Goal: Transaction & Acquisition: Purchase product/service

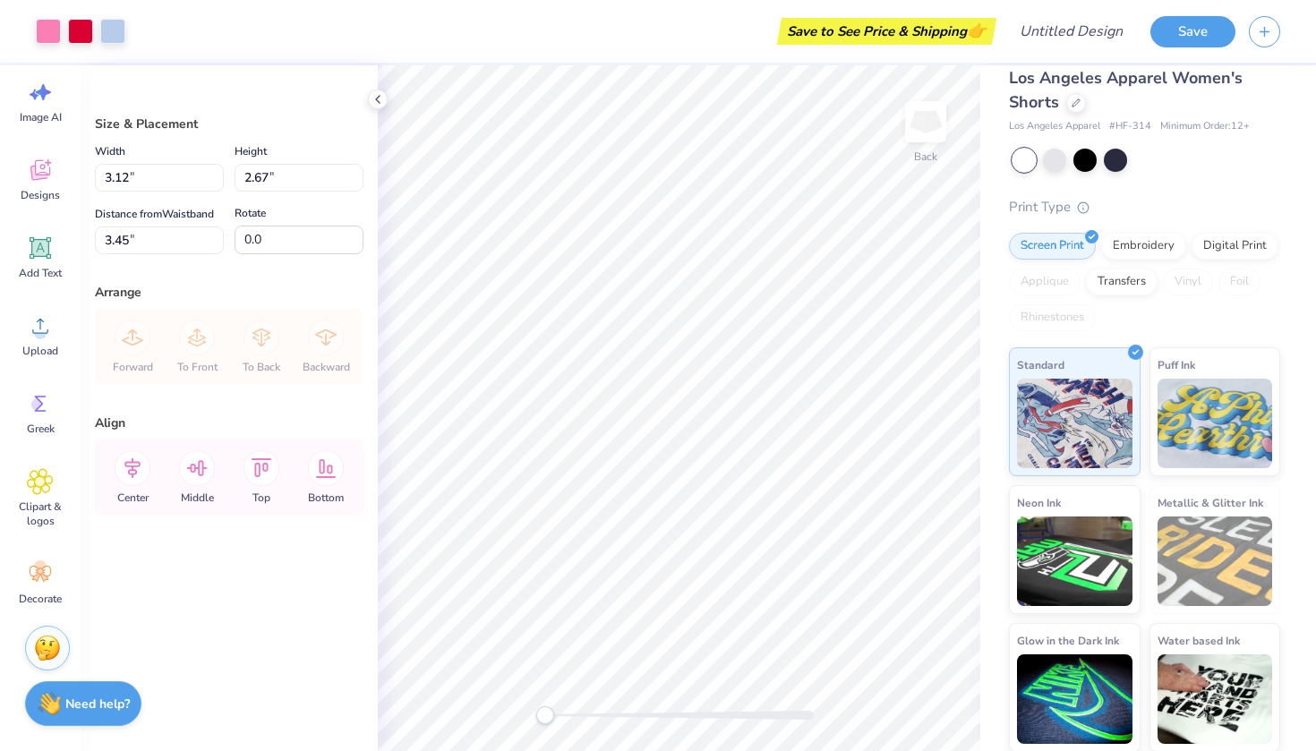
scroll to position [33, 0]
click at [926, 141] on img at bounding box center [926, 122] width 72 height 72
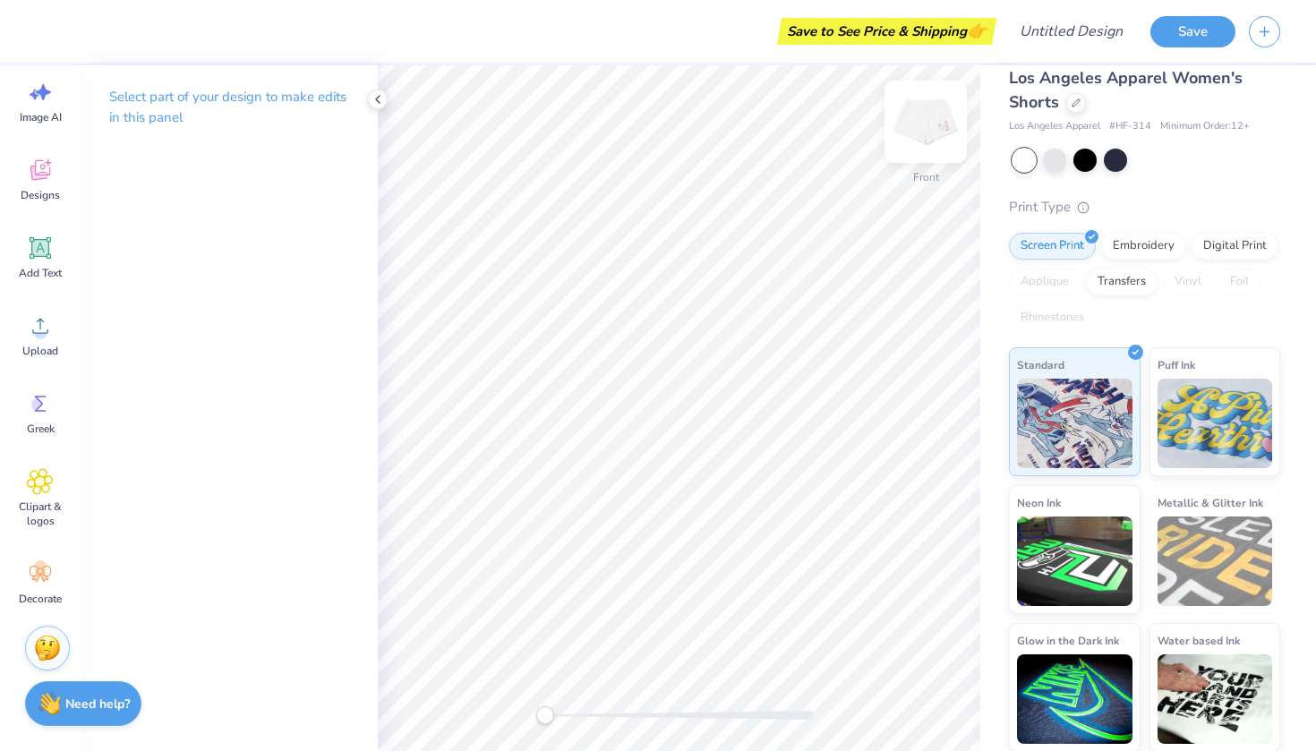
click at [917, 105] on img at bounding box center [926, 122] width 72 height 72
click at [1078, 102] on icon at bounding box center [1076, 101] width 9 height 9
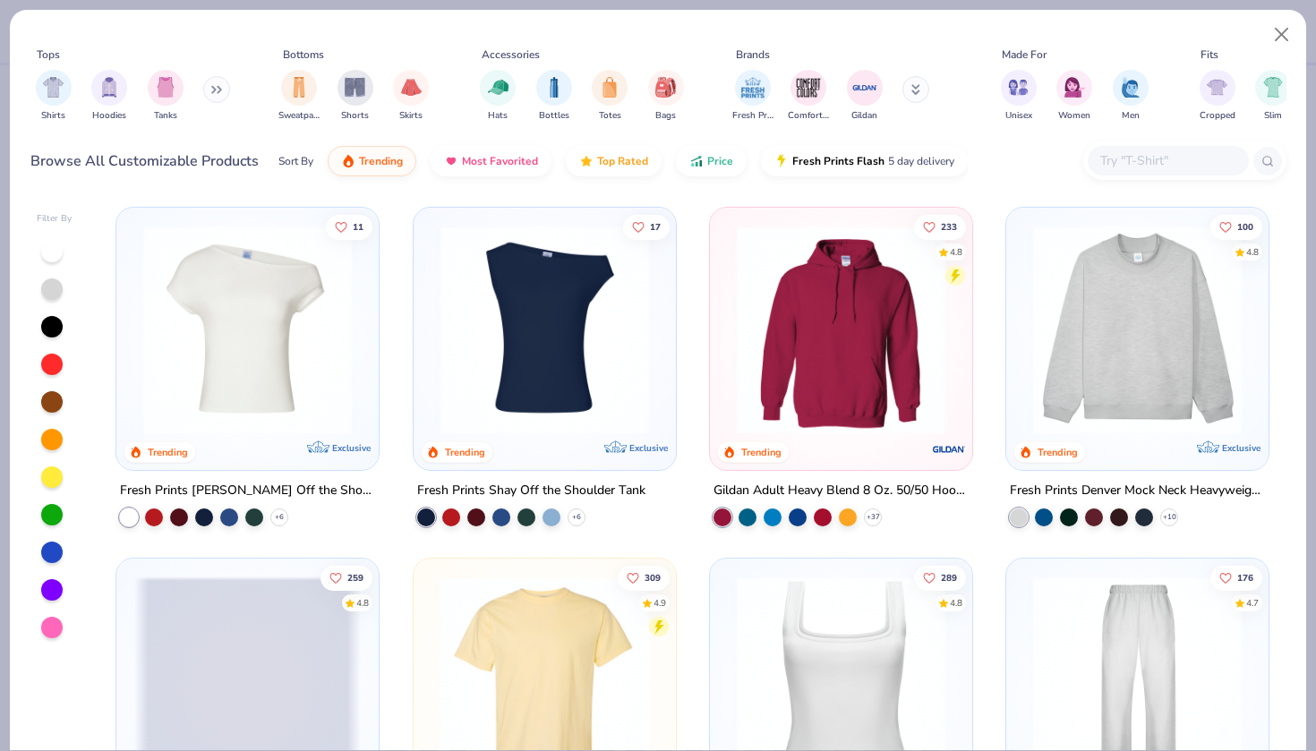
click at [589, 310] on img at bounding box center [545, 330] width 227 height 209
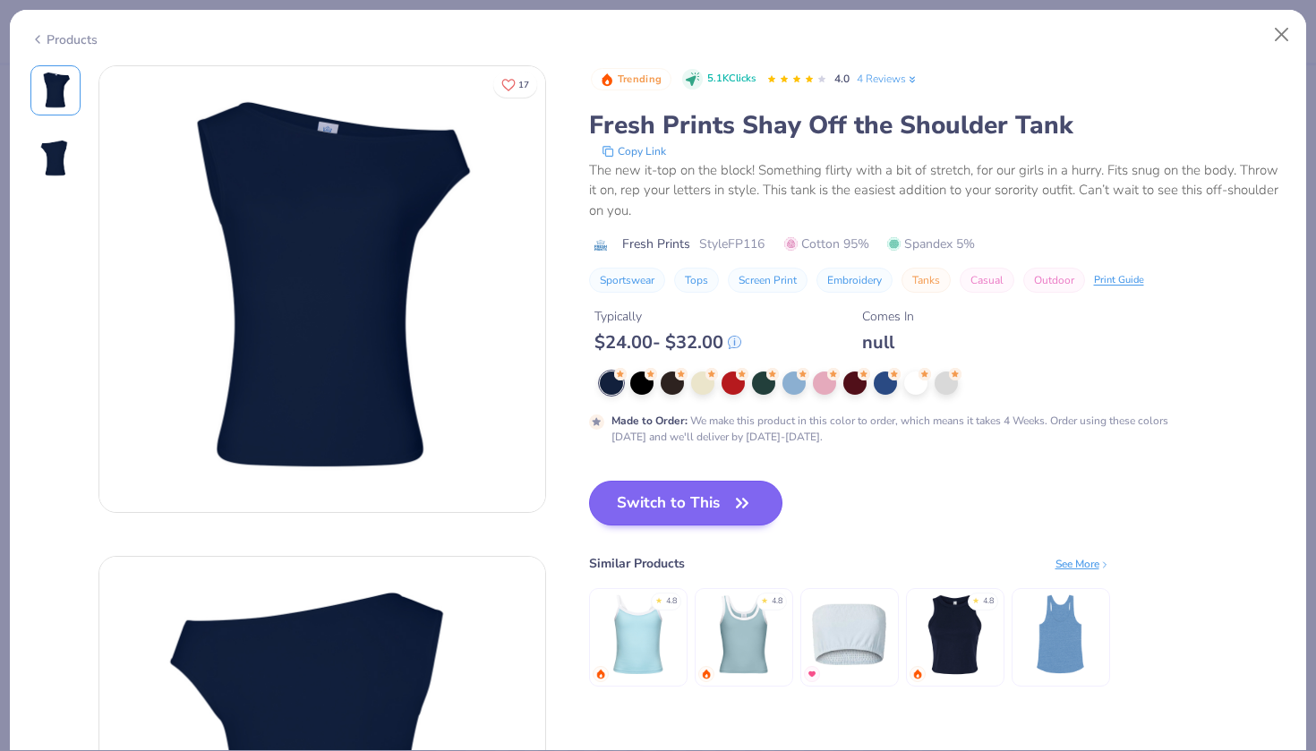
click at [720, 490] on button "Switch to This" at bounding box center [686, 503] width 194 height 45
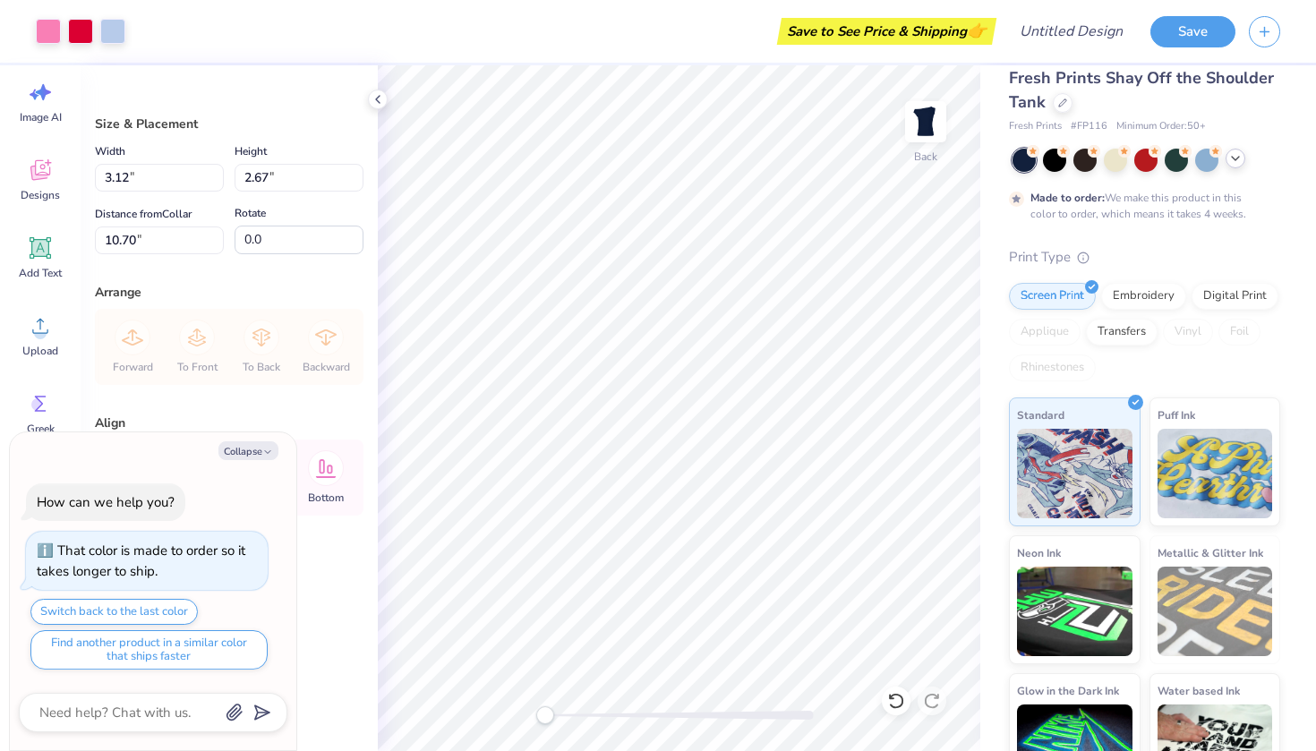
click at [1239, 157] on icon at bounding box center [1236, 158] width 14 height 14
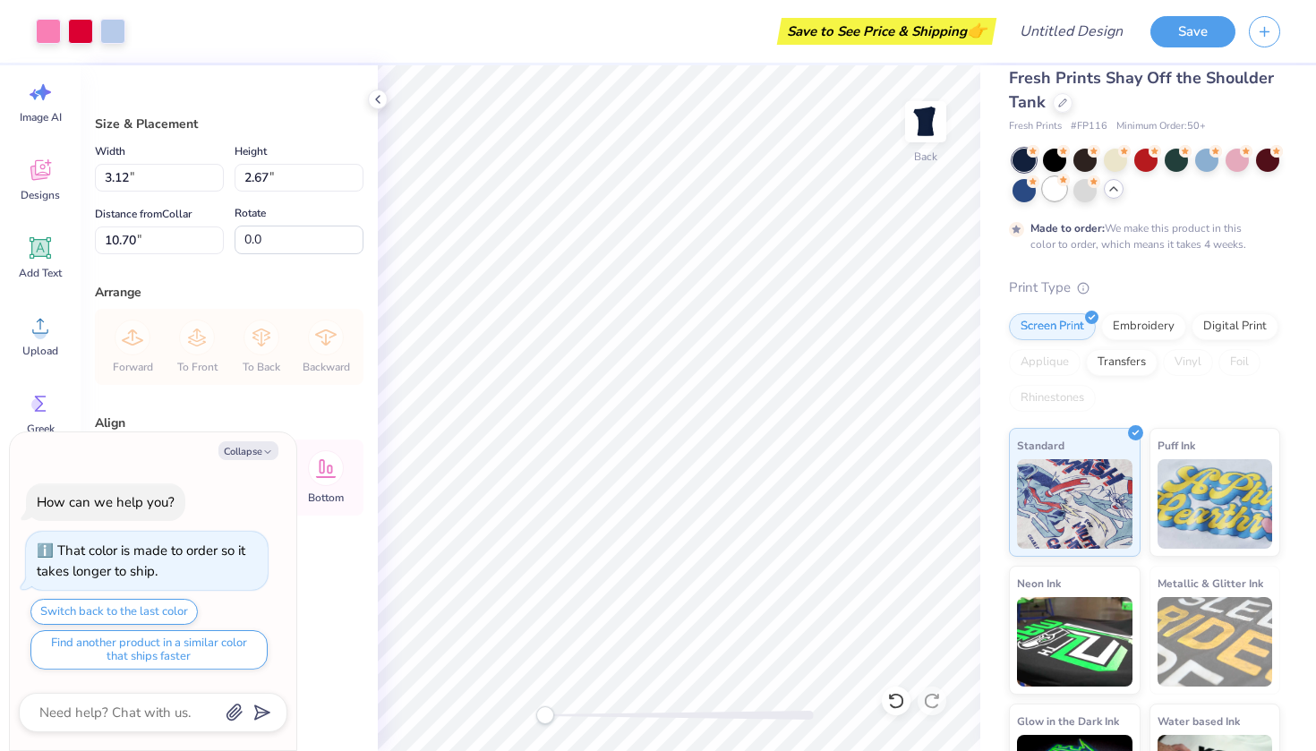
click at [1052, 184] on div at bounding box center [1054, 188] width 23 height 23
type textarea "x"
type input "4.57"
type textarea "x"
type input "5.17"
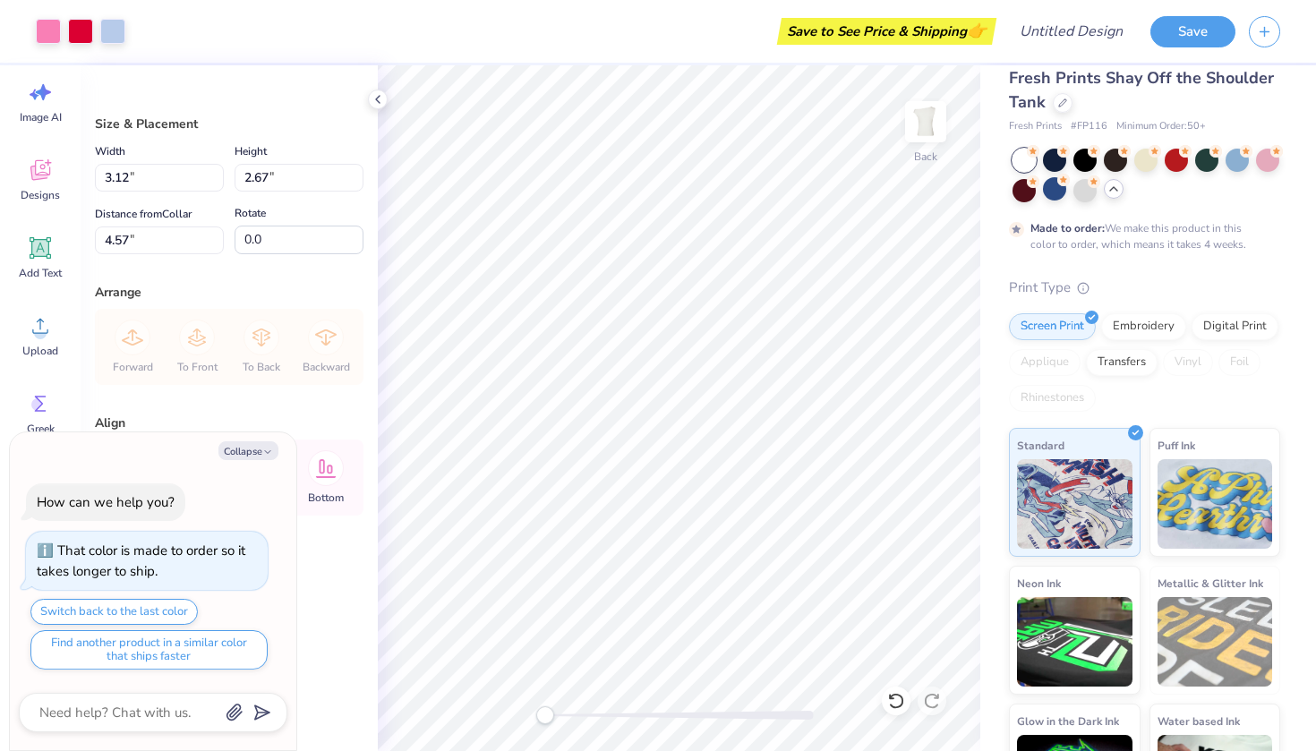
type input "4.41"
type input "4.58"
type textarea "x"
type input "7.55"
type input "6.44"
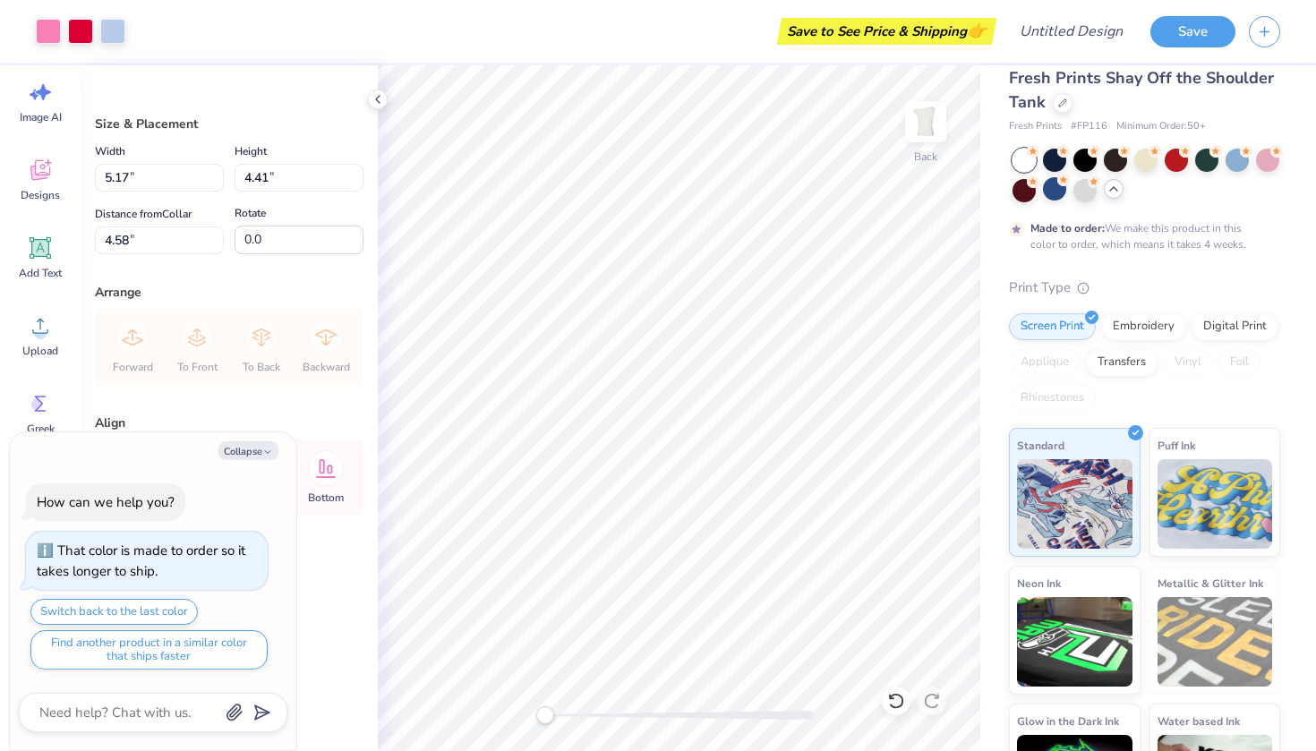
type input "4.55"
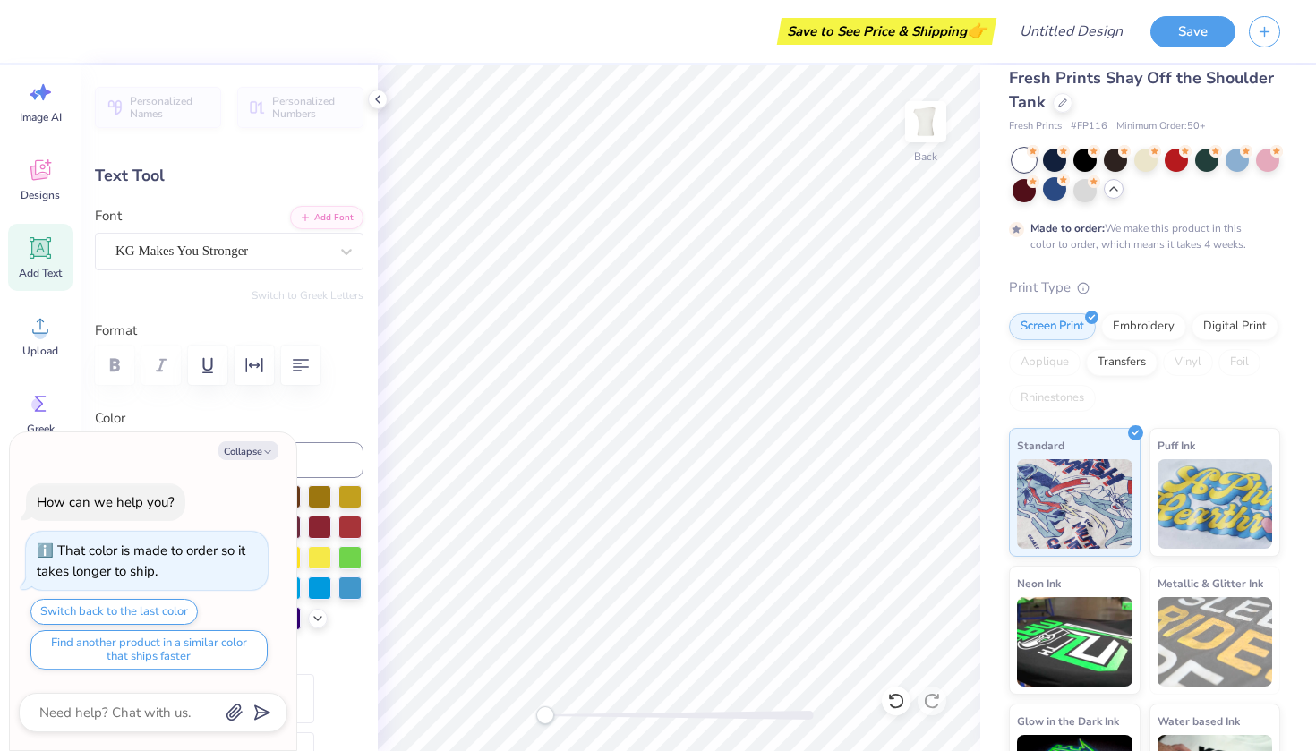
type textarea "x"
type input "0.0"
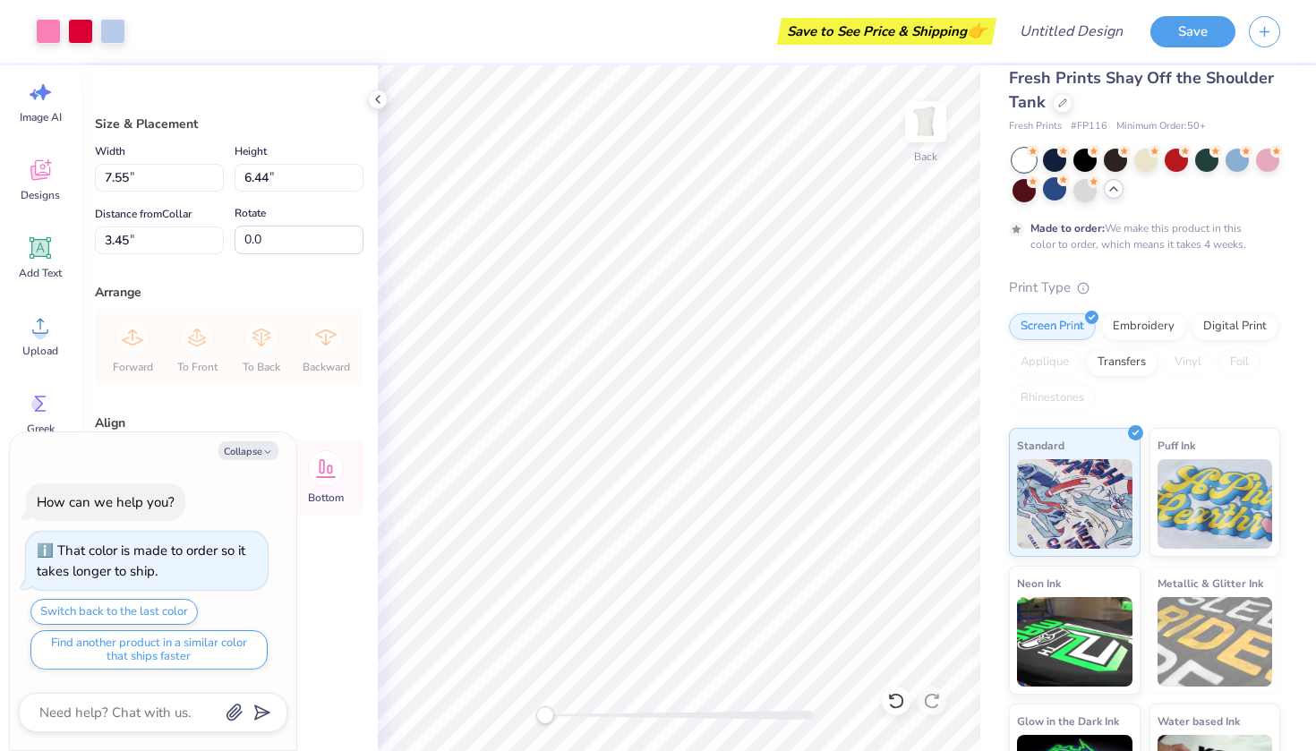
type textarea "x"
type input "8.32"
type input "7.10"
type input "2.77"
type textarea "x"
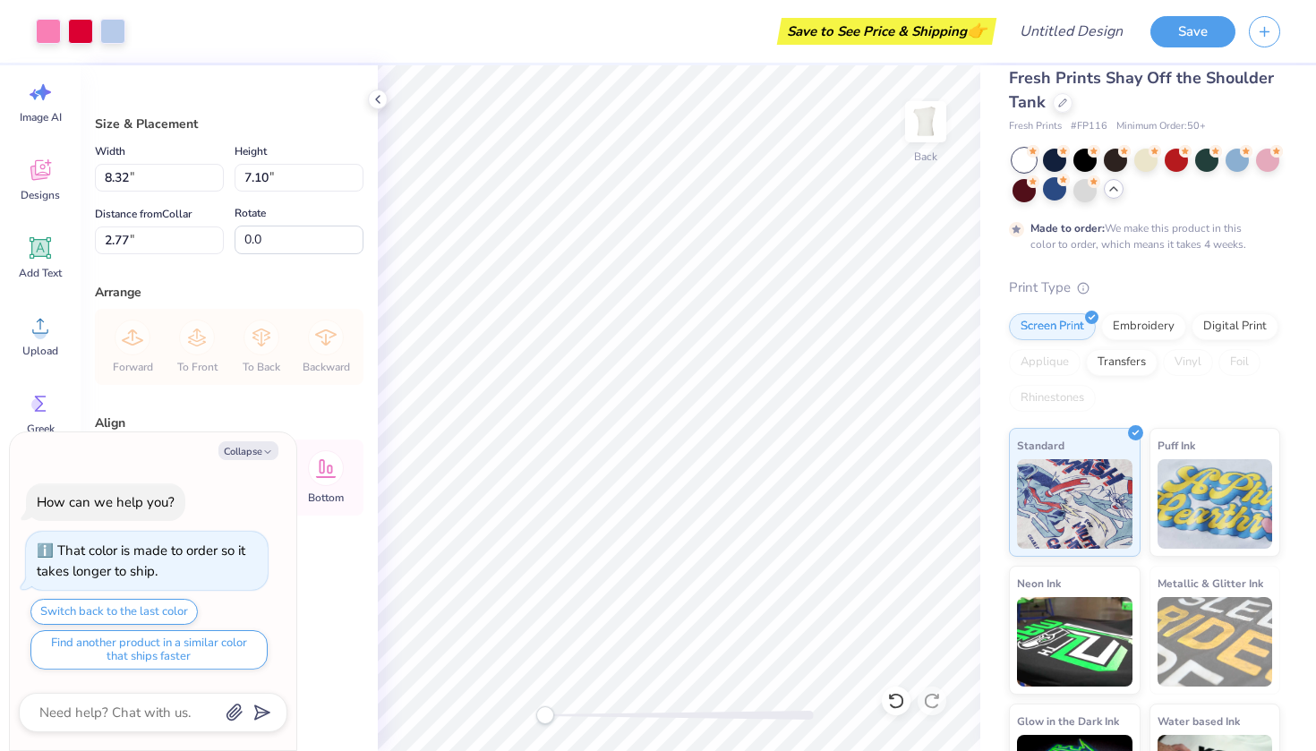
type input "3.00"
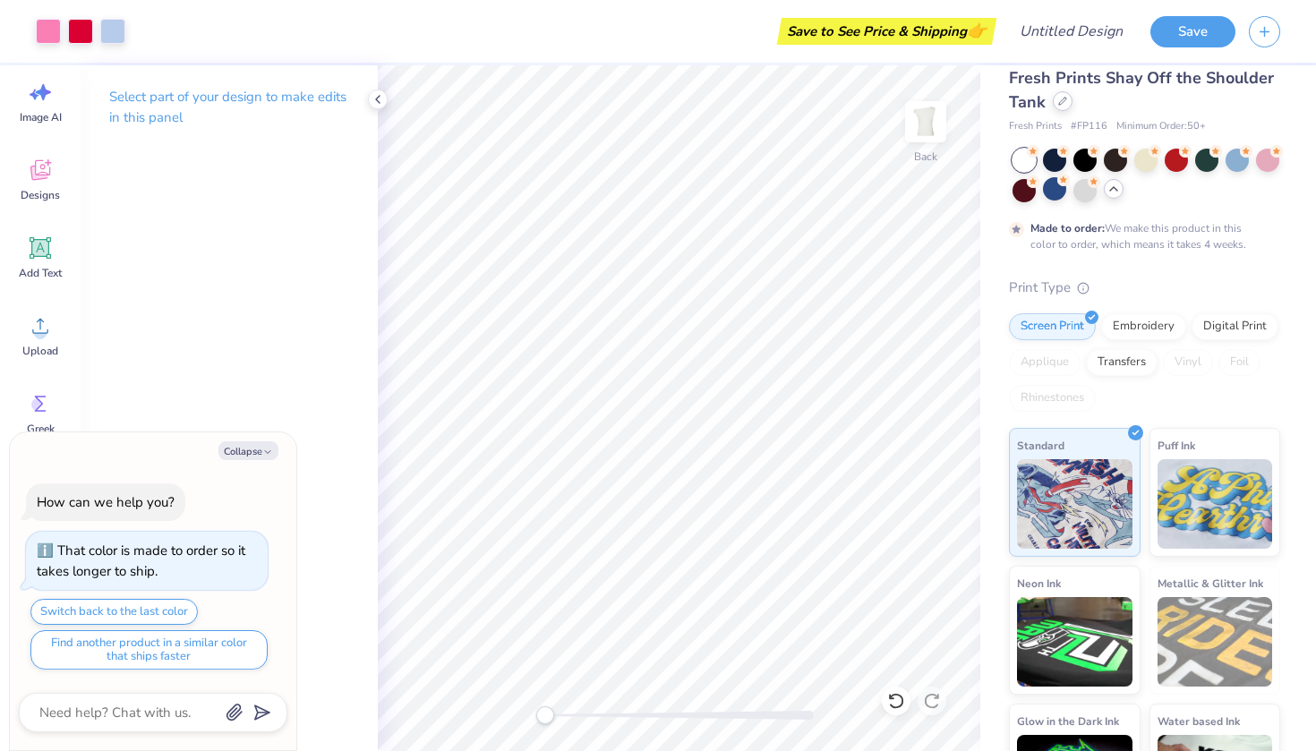
click at [1063, 107] on div at bounding box center [1063, 101] width 20 height 20
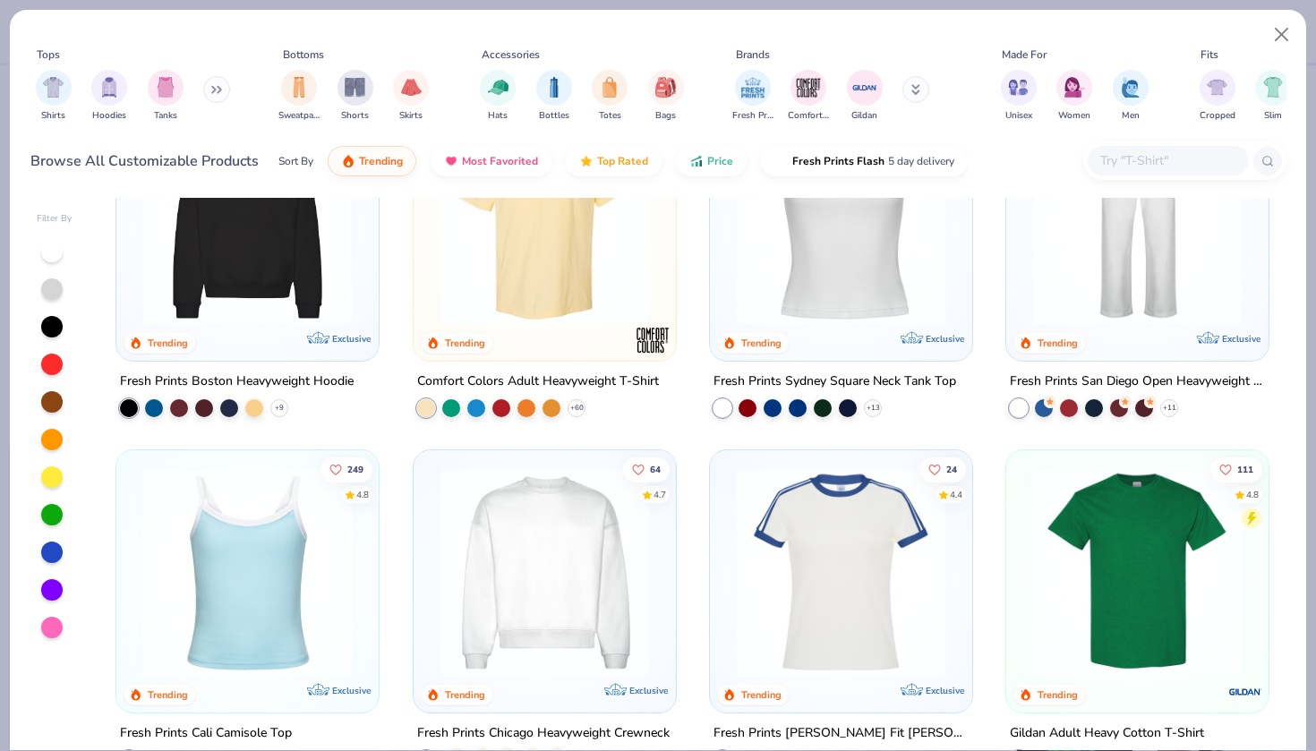
scroll to position [433, 0]
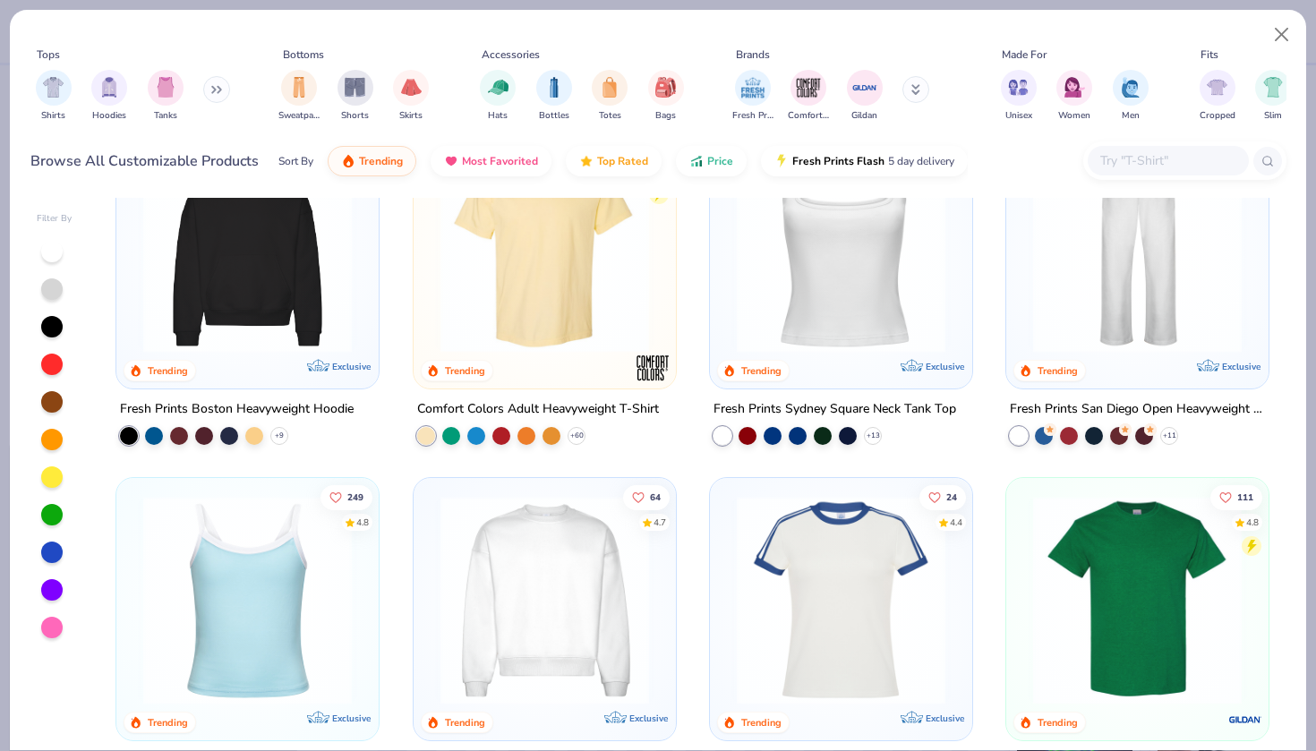
click at [849, 308] on img at bounding box center [841, 248] width 227 height 209
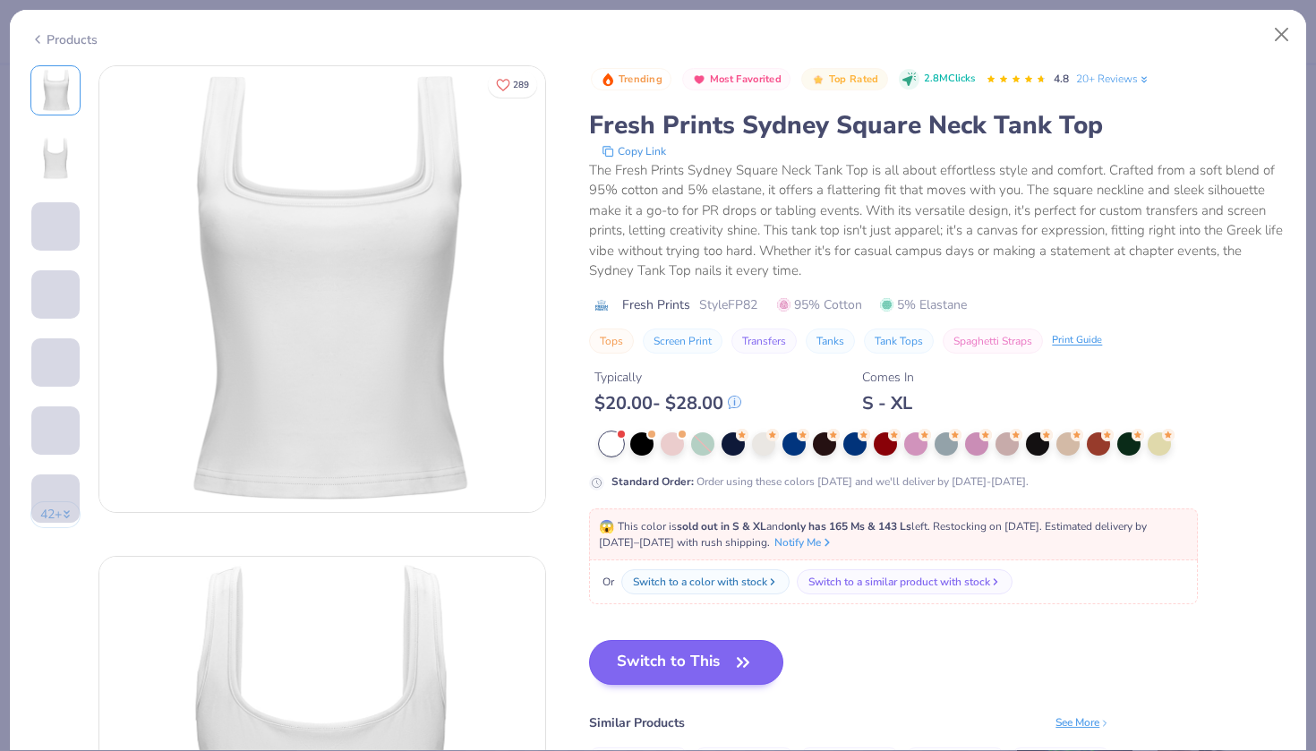
click at [708, 653] on button "Switch to This" at bounding box center [686, 662] width 194 height 45
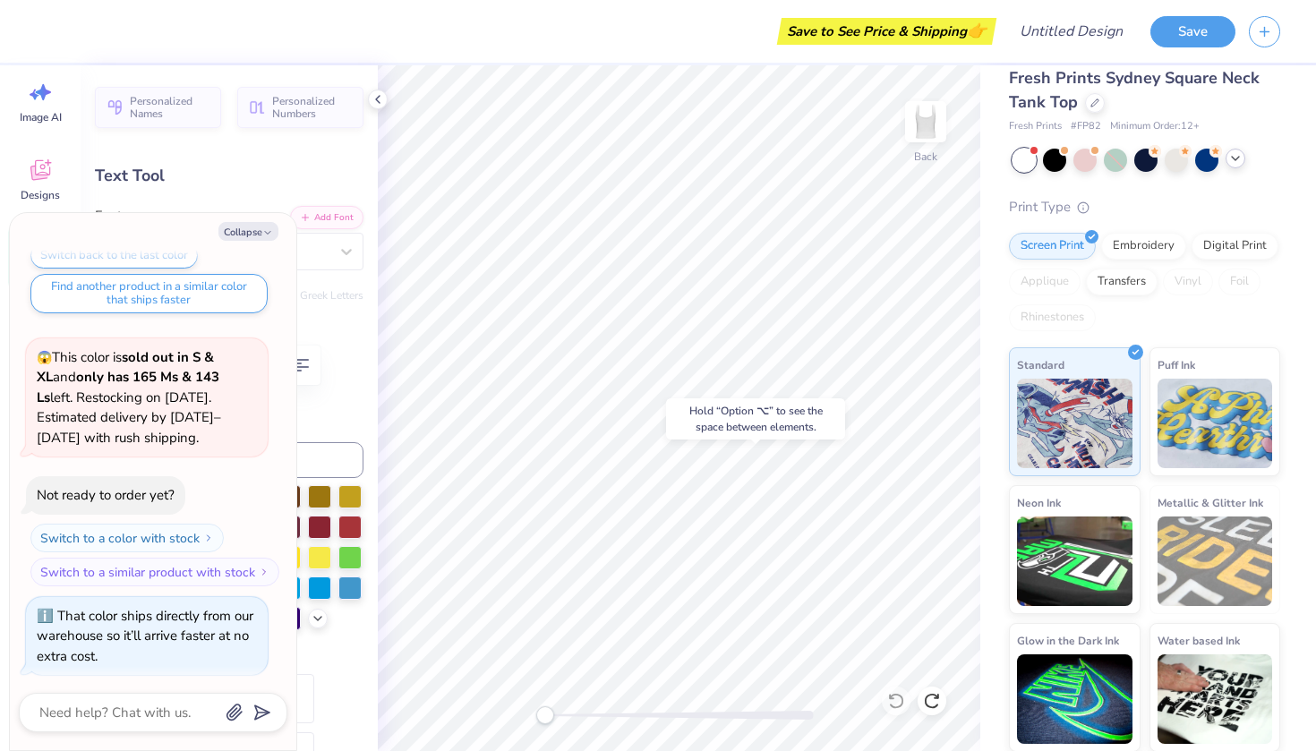
type textarea "x"
type input "0.0"
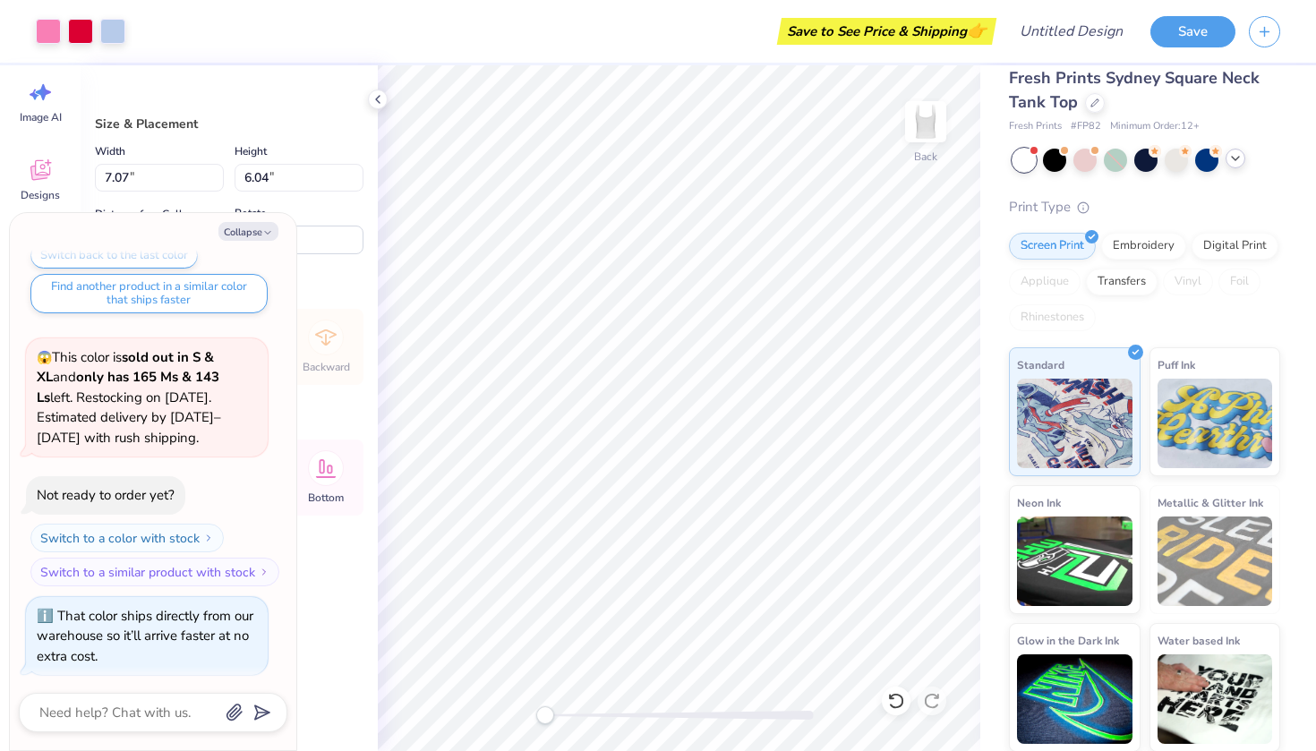
type textarea "x"
type input "1.20"
type textarea "x"
type input "0.50"
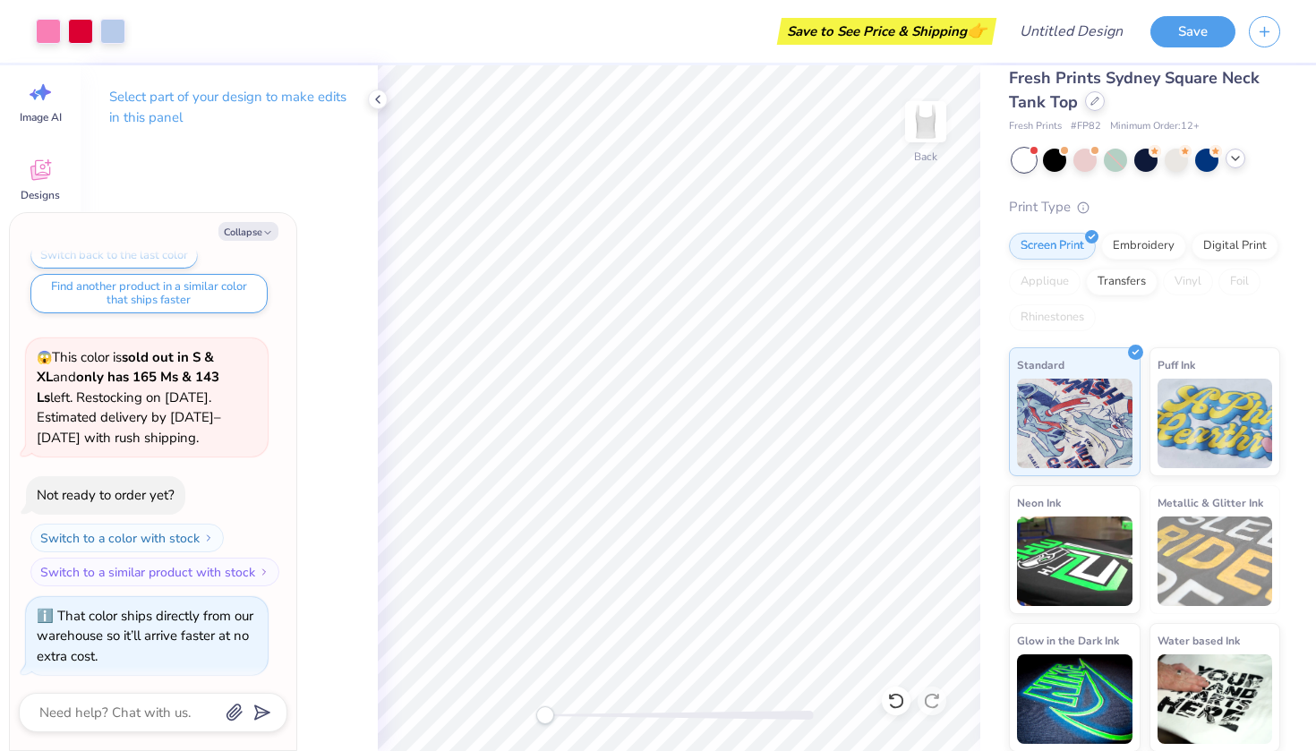
click at [1100, 99] on div at bounding box center [1095, 101] width 20 height 20
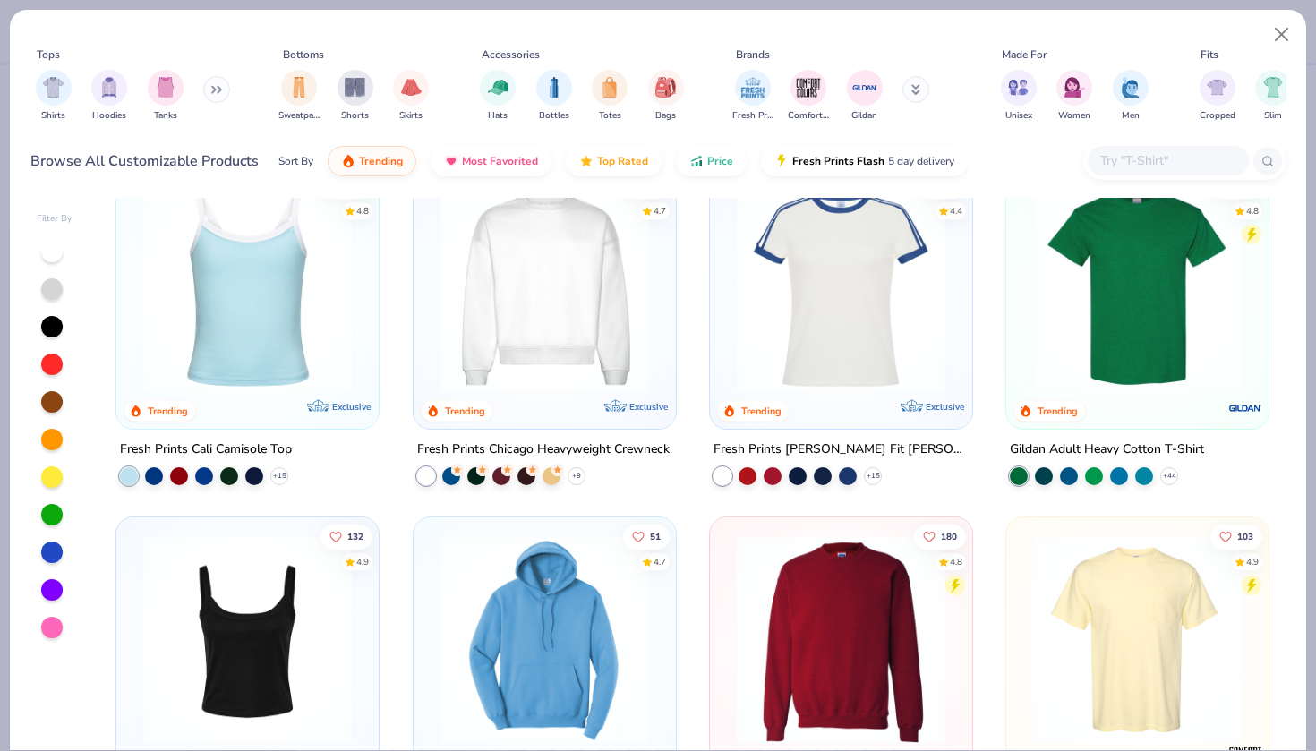
scroll to position [717, 0]
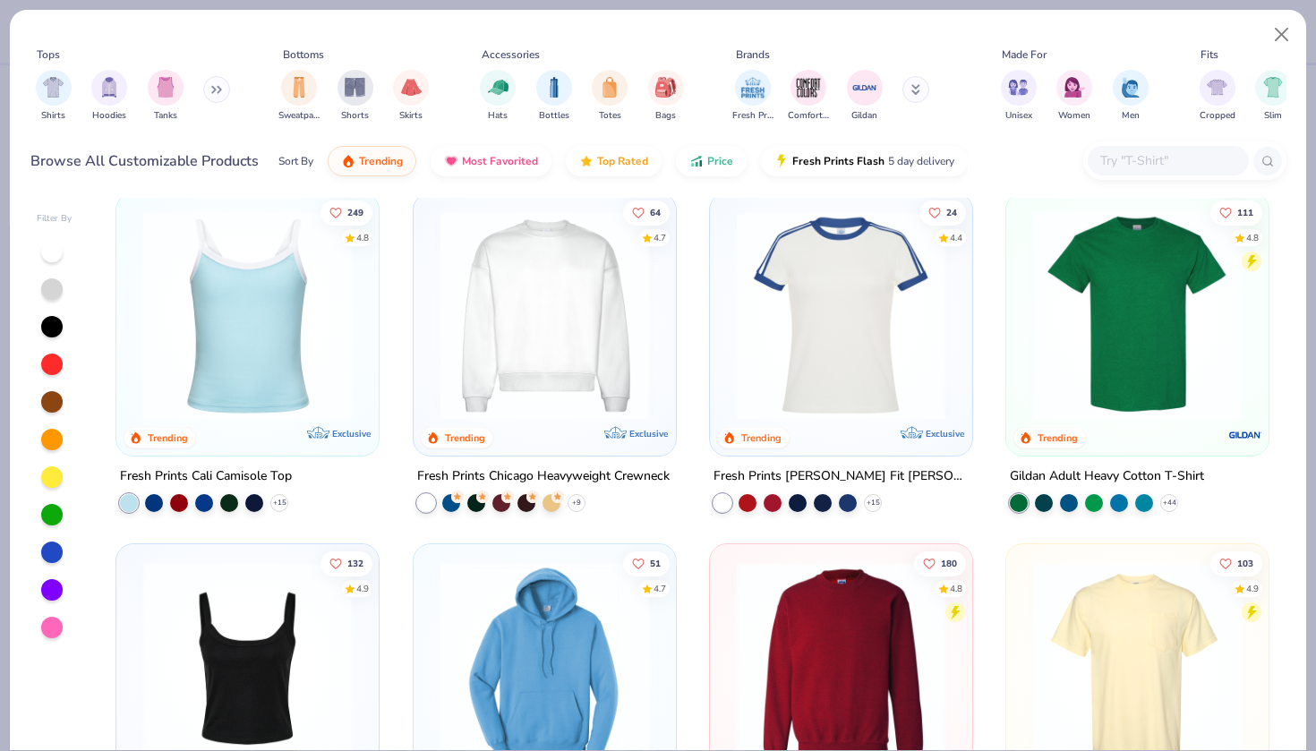
click at [286, 365] on img at bounding box center [247, 314] width 227 height 209
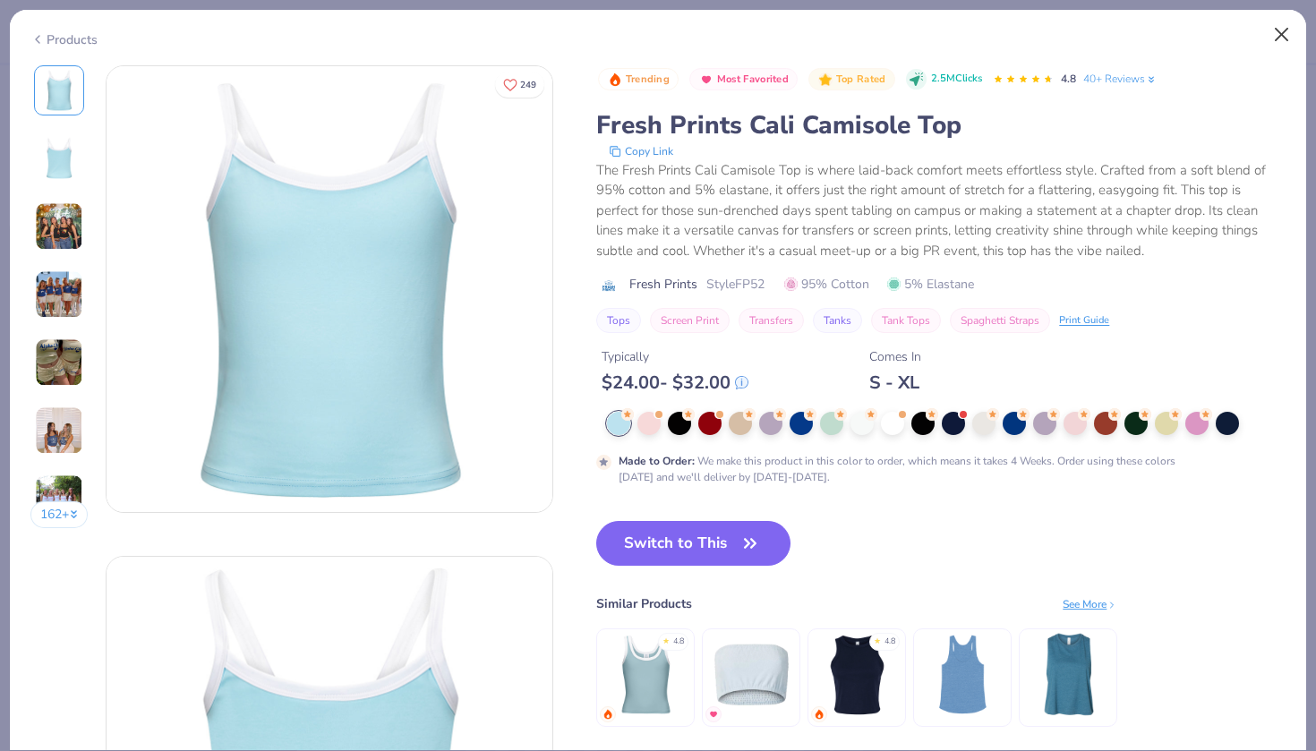
click at [1281, 42] on button "Close" at bounding box center [1282, 35] width 34 height 34
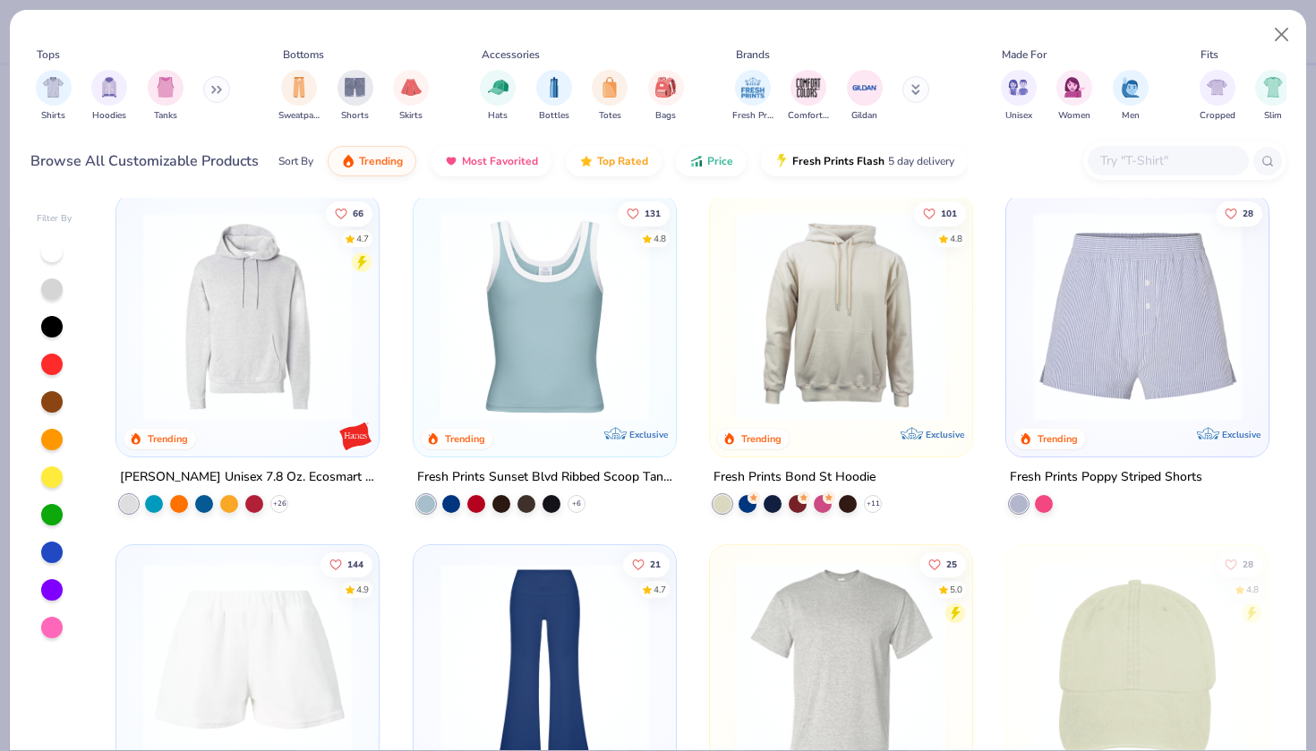
scroll to position [2793, 0]
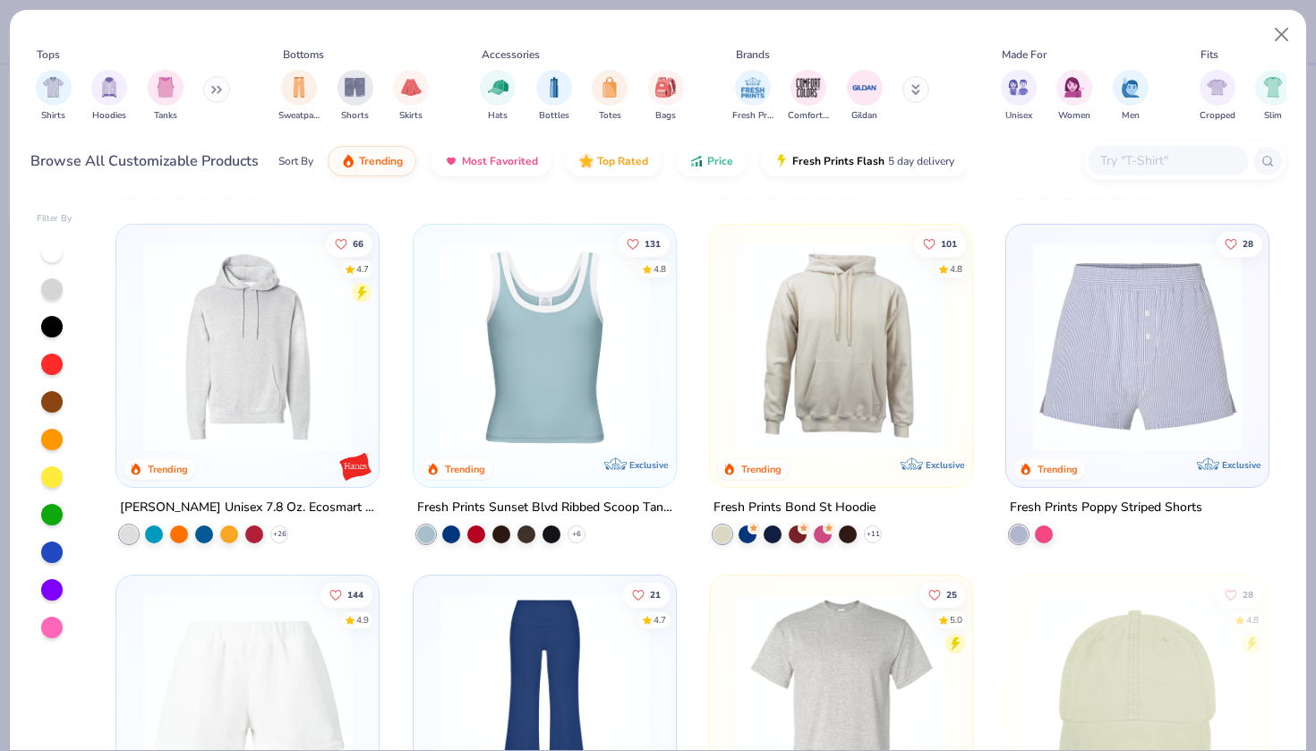
click at [578, 336] on img at bounding box center [545, 347] width 227 height 209
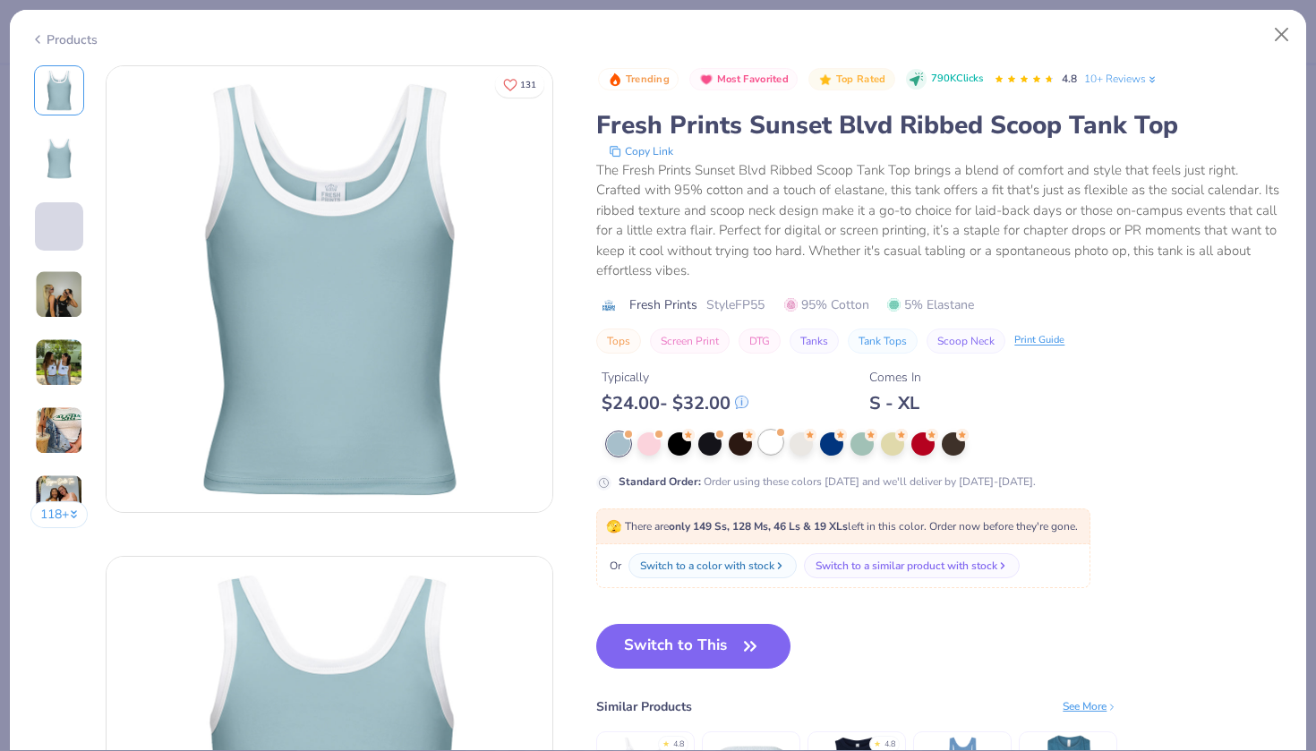
click at [775, 446] on div at bounding box center [770, 442] width 23 height 23
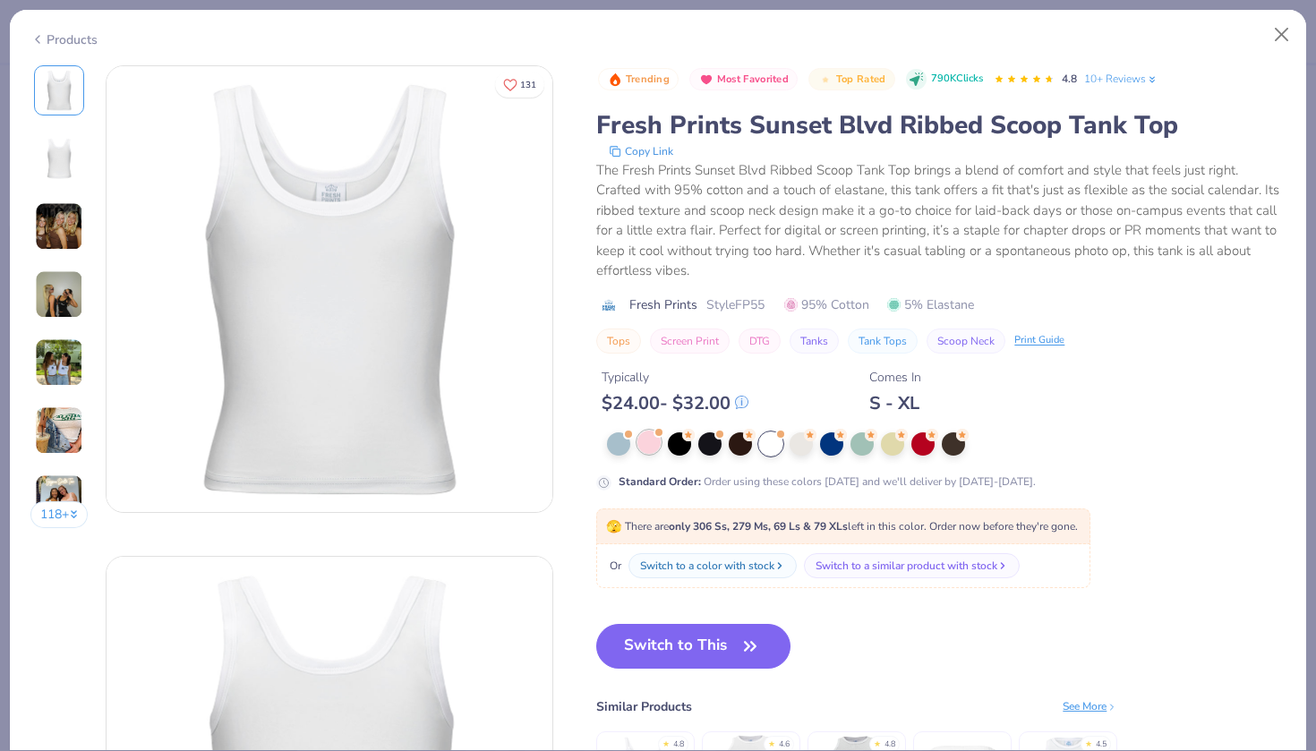
click at [651, 447] on div at bounding box center [649, 442] width 23 height 23
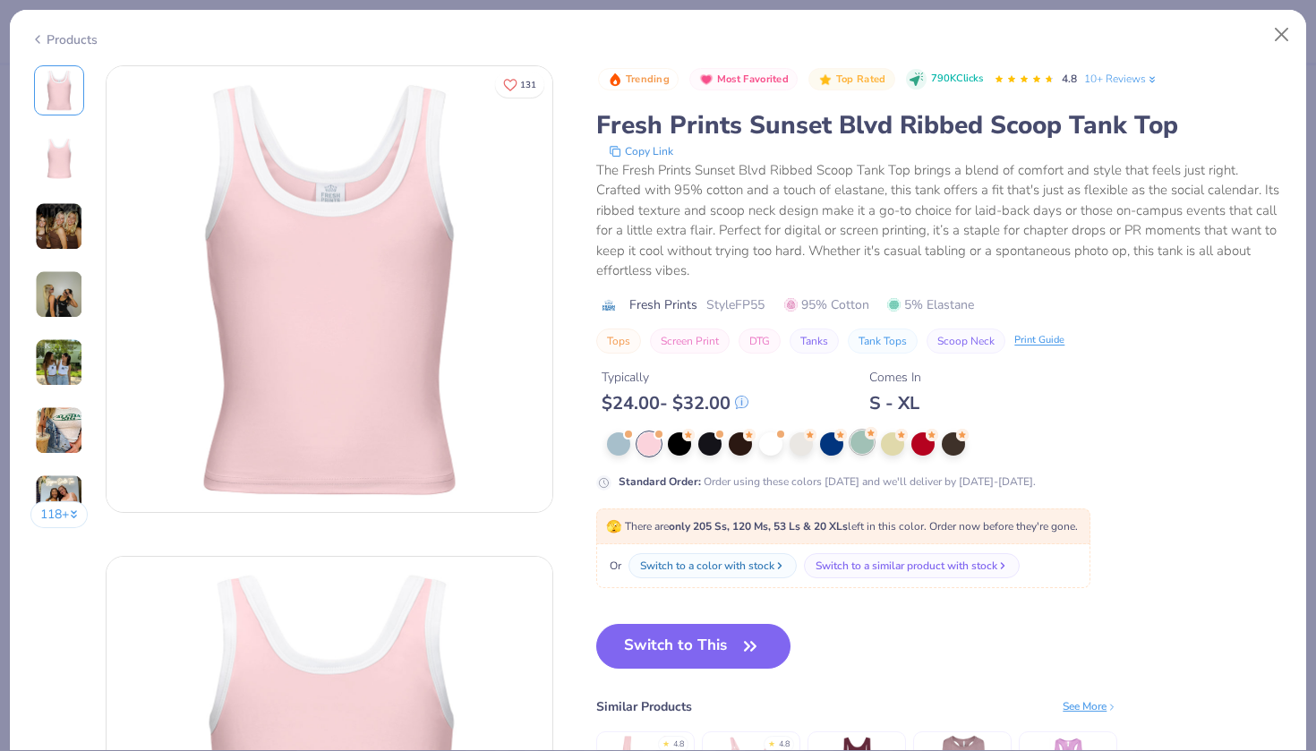
click at [866, 437] on icon at bounding box center [871, 433] width 13 height 13
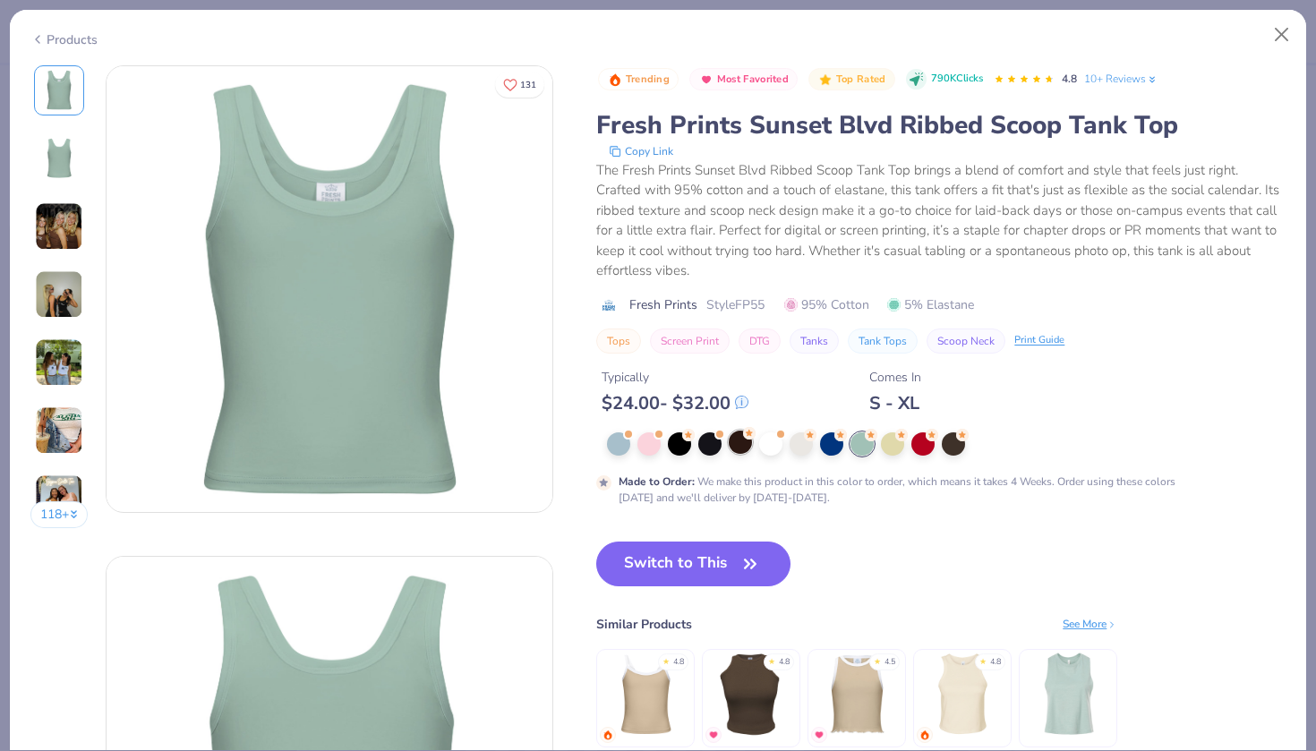
click at [738, 433] on div at bounding box center [740, 442] width 23 height 23
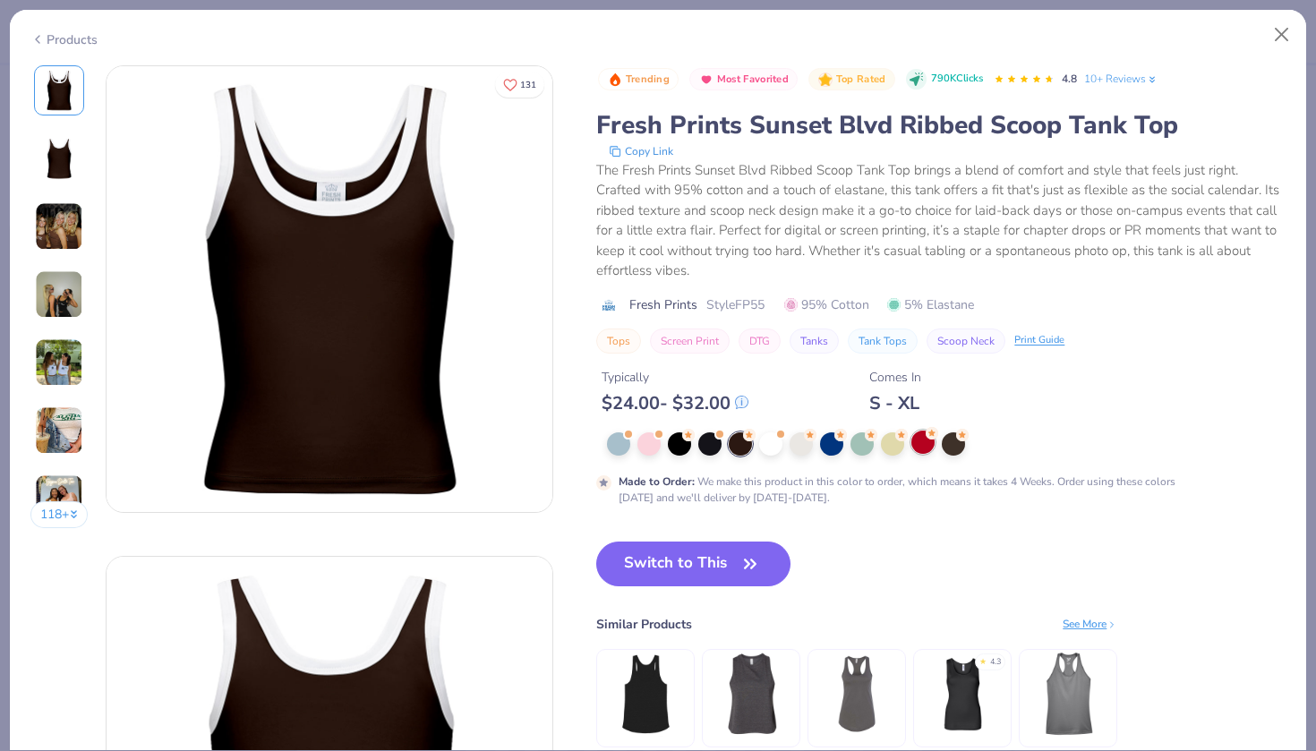
click at [928, 445] on div at bounding box center [923, 442] width 23 height 23
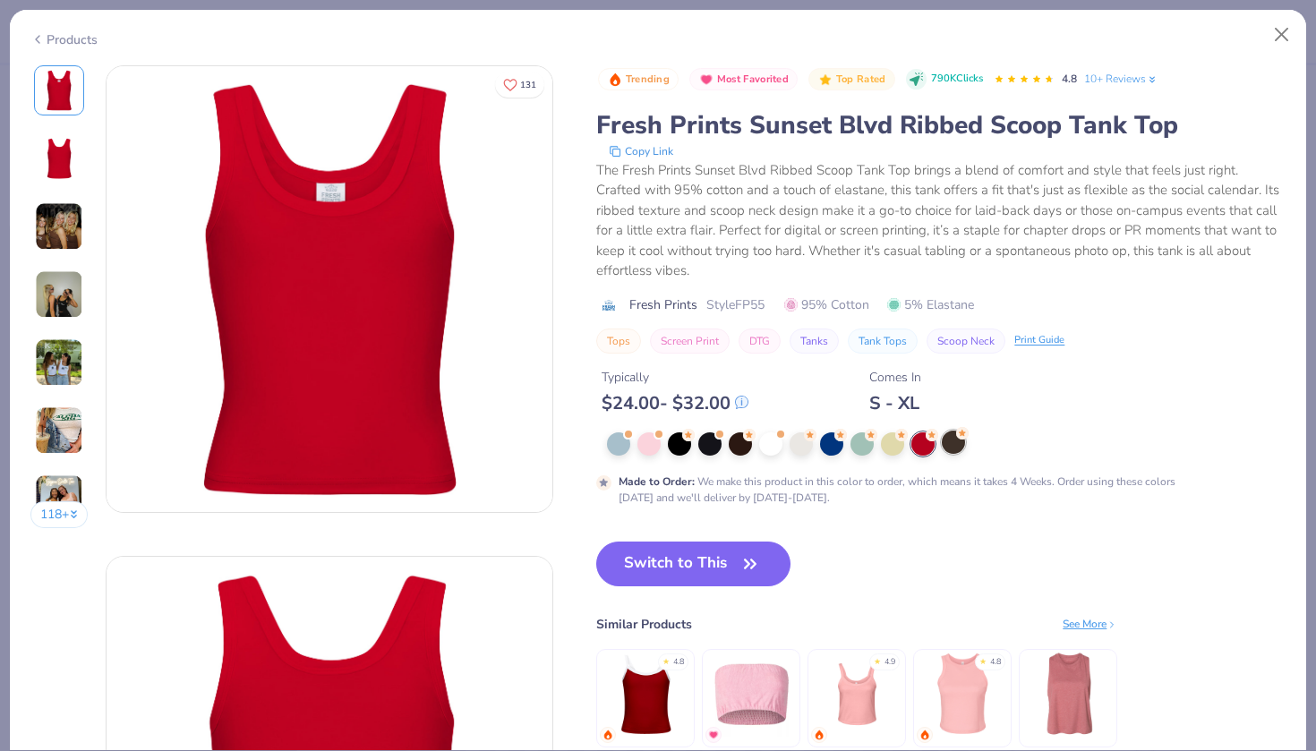
click at [960, 443] on div at bounding box center [953, 442] width 23 height 23
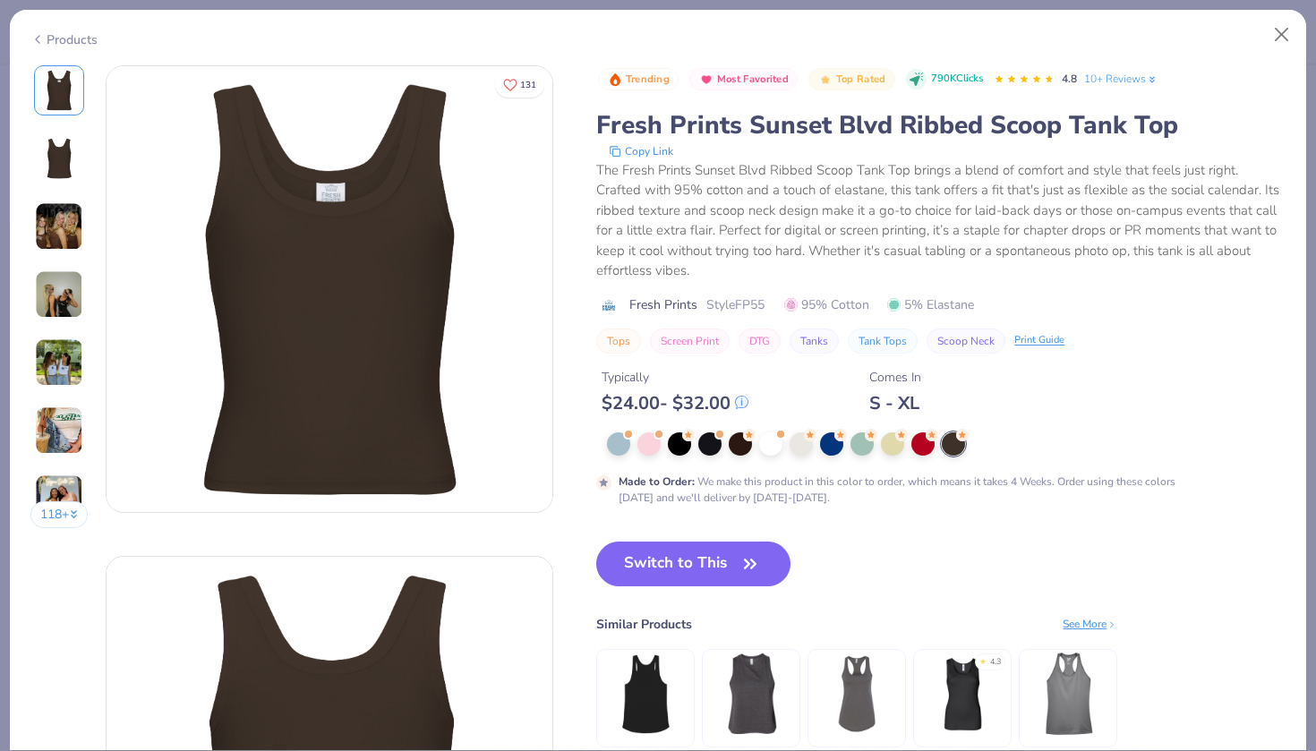
click at [634, 443] on div at bounding box center [946, 444] width 679 height 23
click at [615, 448] on div at bounding box center [618, 442] width 23 height 23
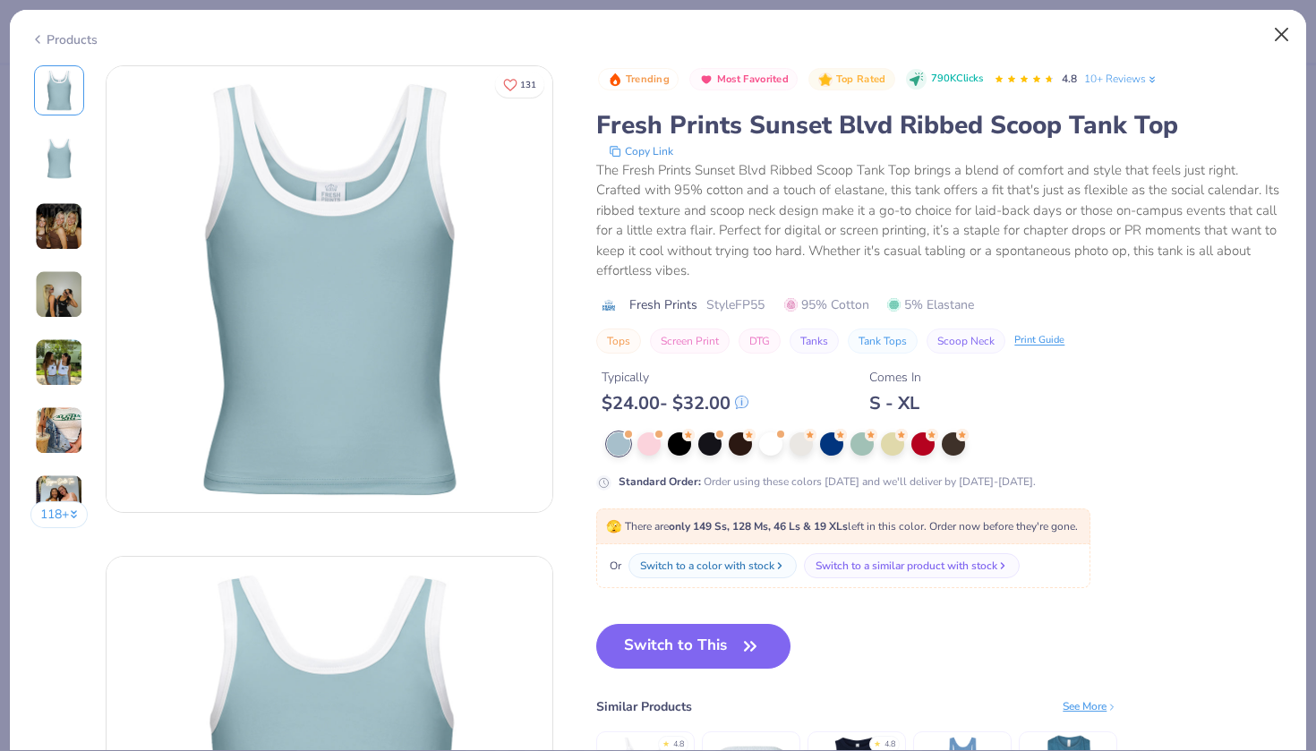
click at [1282, 38] on button "Close" at bounding box center [1282, 35] width 34 height 34
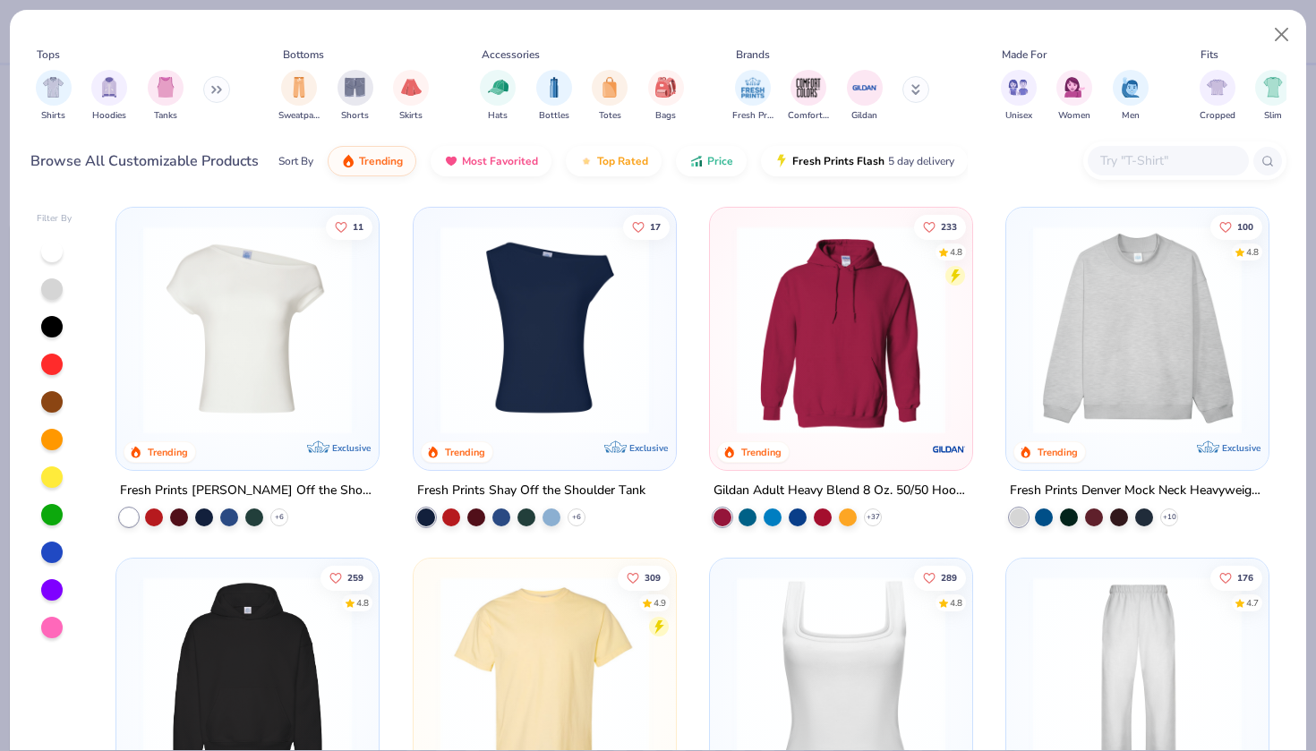
click at [526, 279] on img at bounding box center [545, 330] width 227 height 209
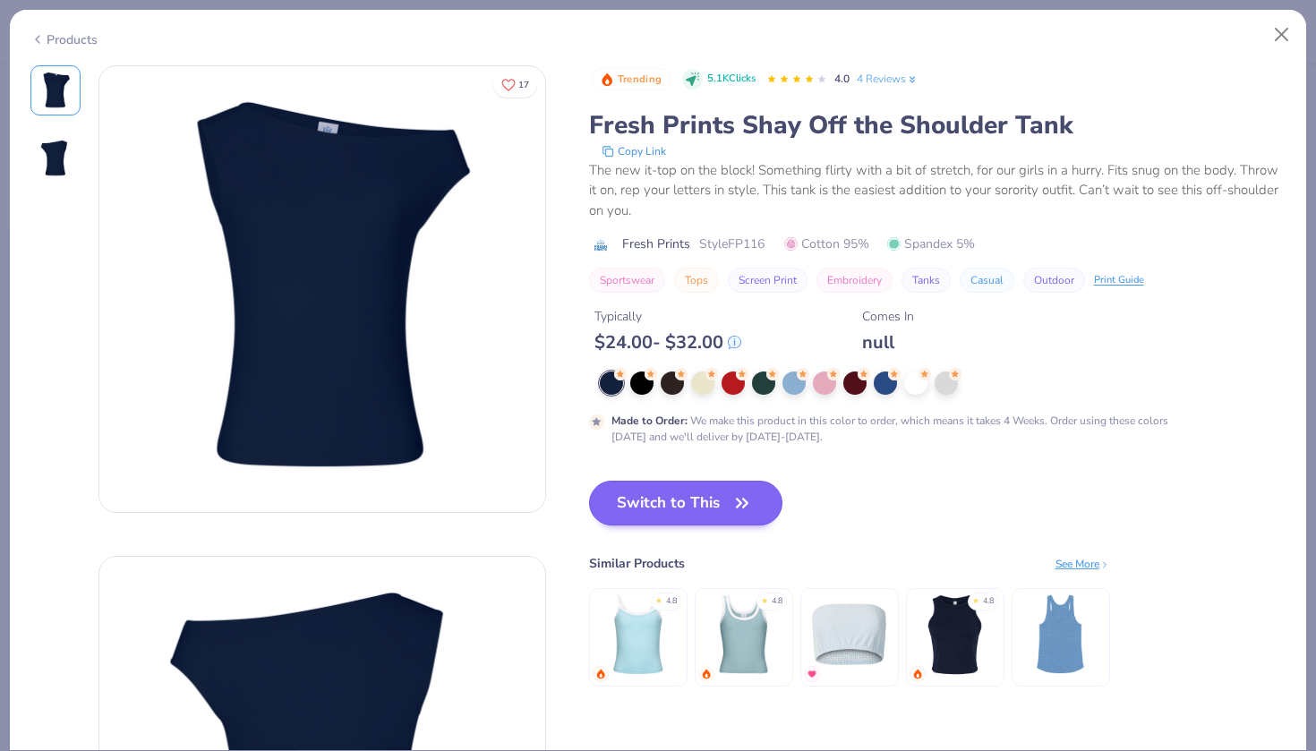
click at [724, 512] on button "Switch to This" at bounding box center [686, 503] width 194 height 45
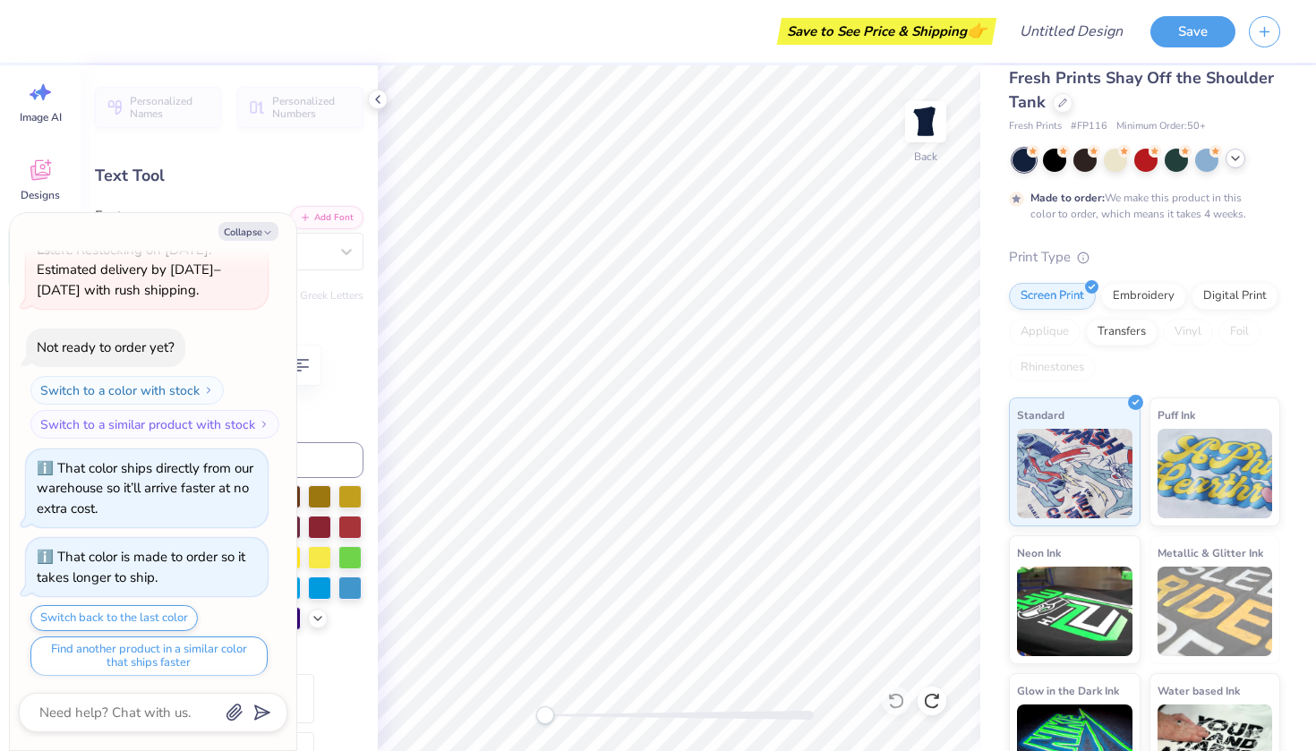
type textarea "x"
type input "0.0"
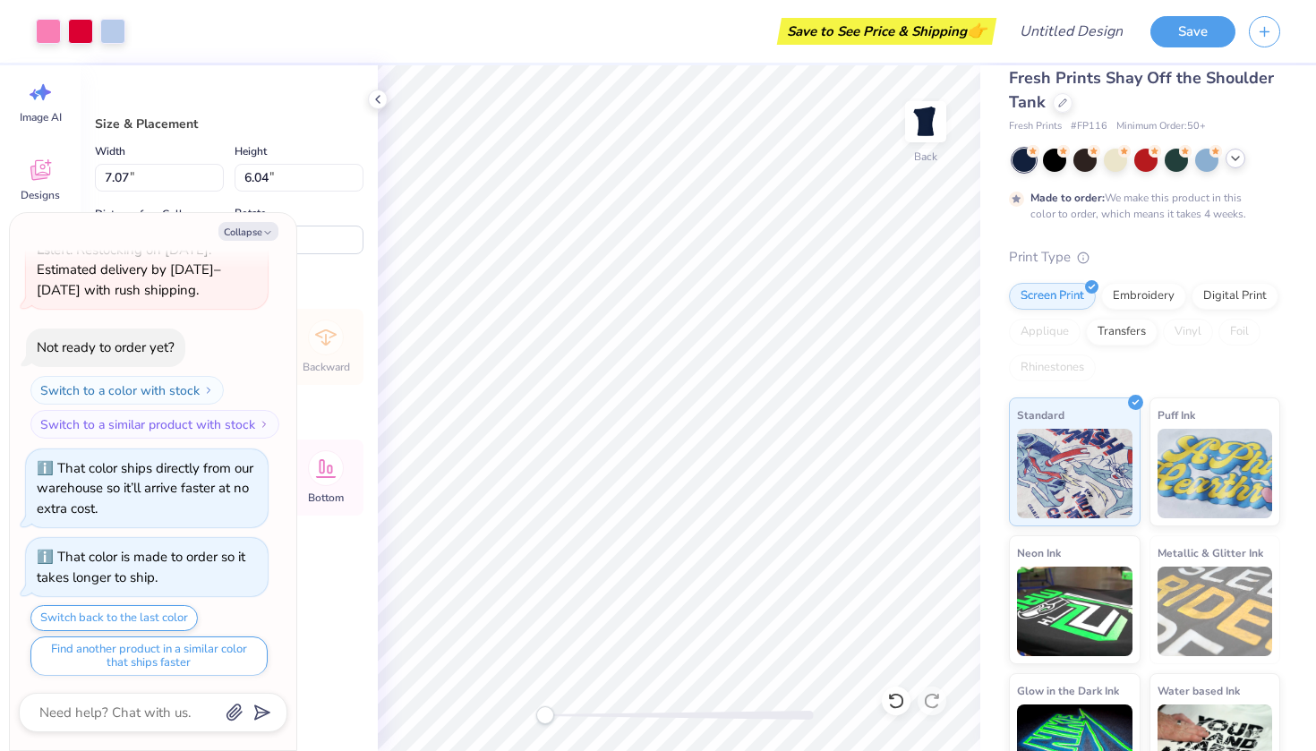
type textarea "x"
type input "3.00"
type textarea "x"
type input "7.88"
type input "6.73"
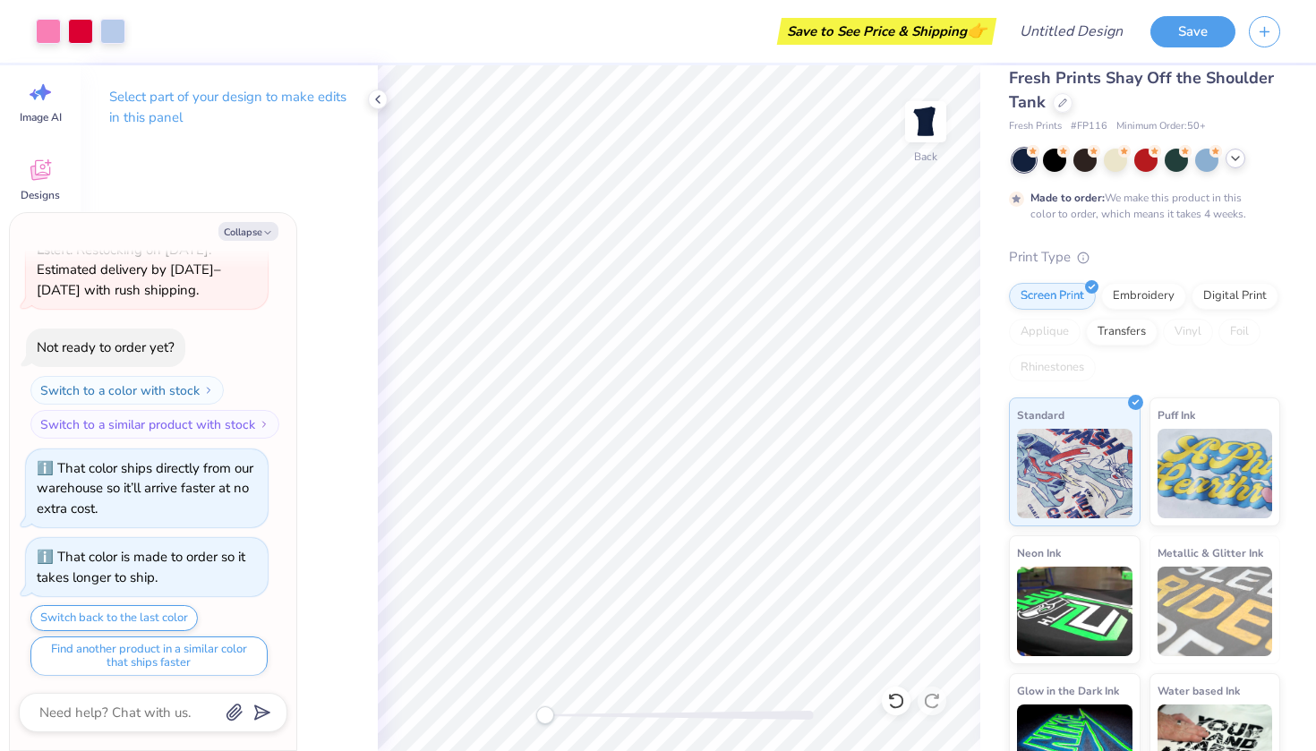
click at [1232, 160] on icon at bounding box center [1236, 158] width 14 height 14
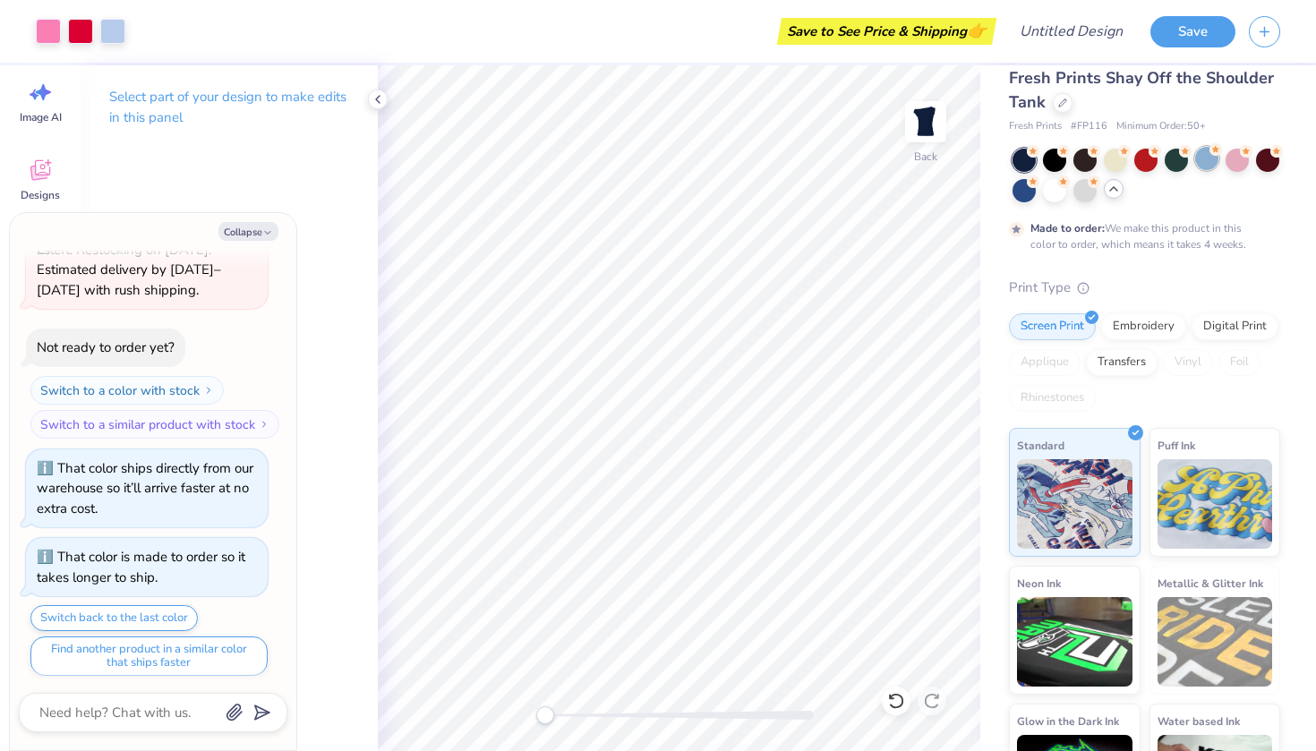
click at [1211, 160] on div at bounding box center [1207, 158] width 23 height 23
click at [1060, 184] on icon at bounding box center [1064, 180] width 13 height 13
click at [1147, 159] on div at bounding box center [1146, 158] width 23 height 23
click at [1228, 152] on div at bounding box center [1237, 158] width 23 height 23
click at [1057, 192] on div at bounding box center [1054, 188] width 23 height 23
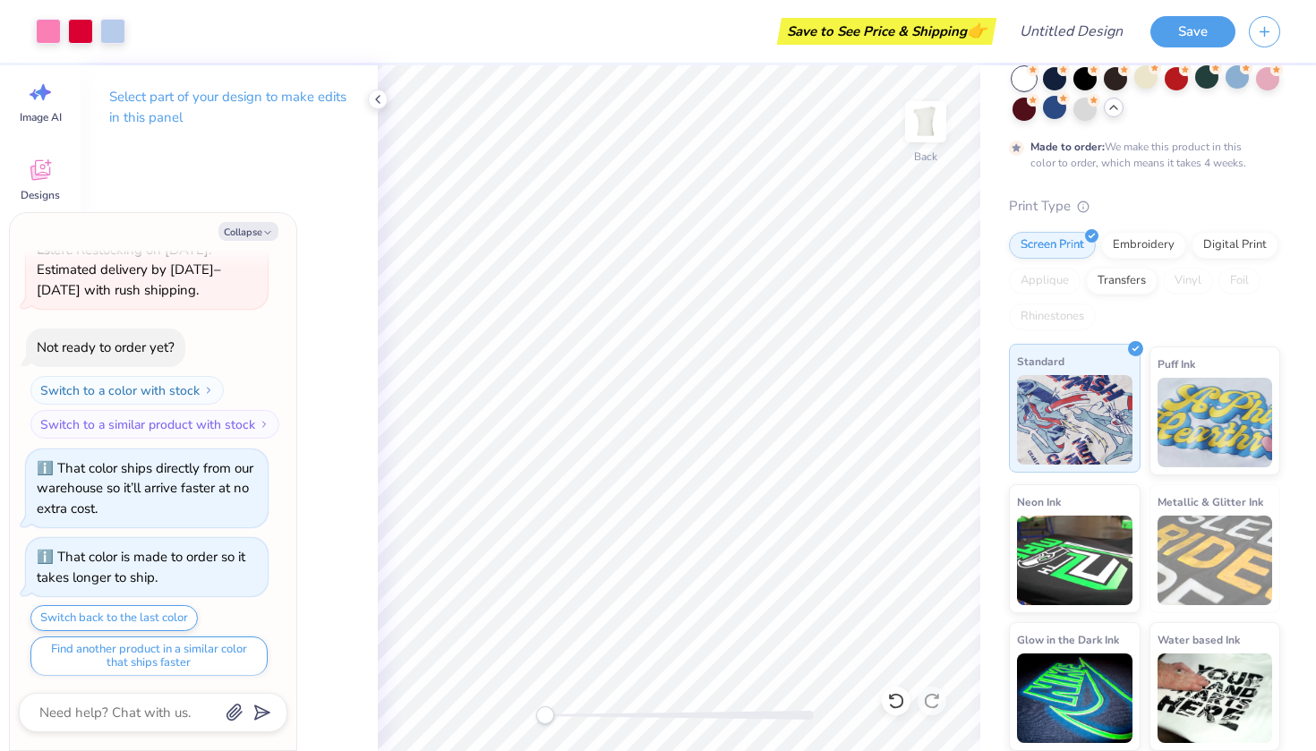
scroll to position [101, 0]
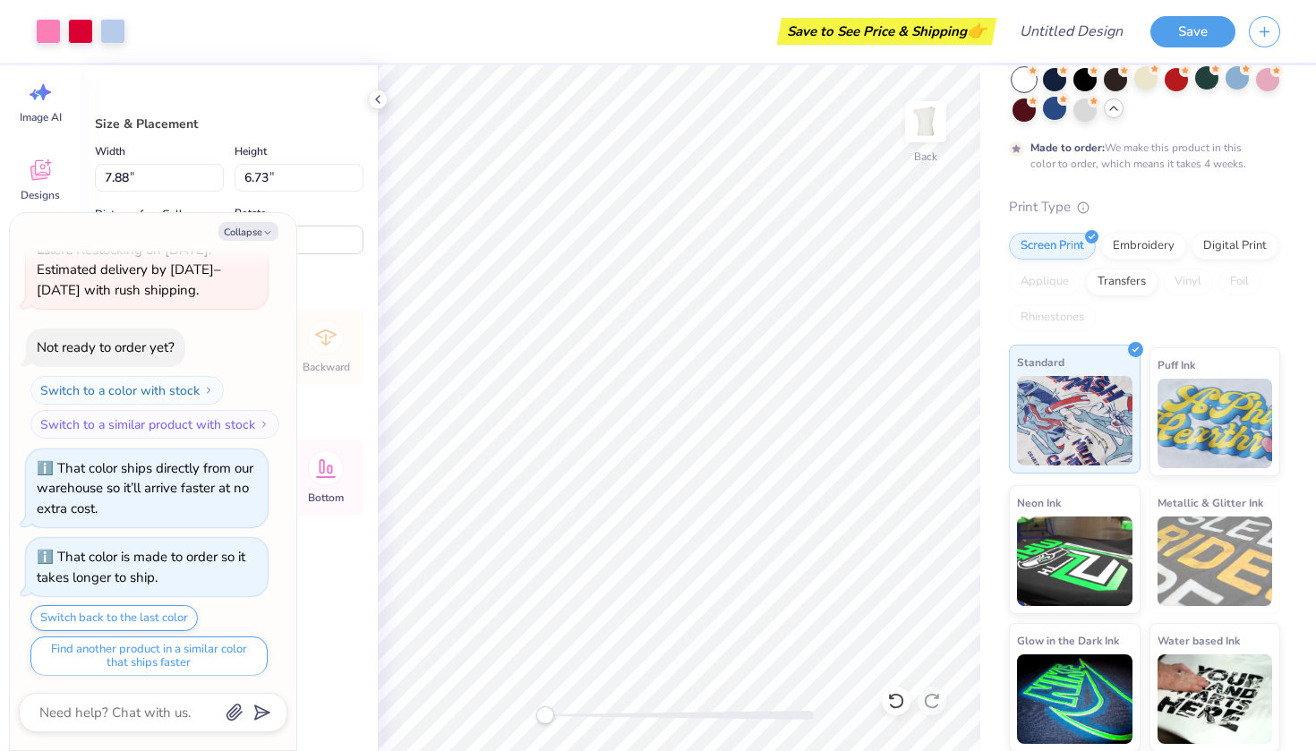
type textarea "x"
type input "8.84"
type input "7.55"
type textarea "x"
type input "7.57"
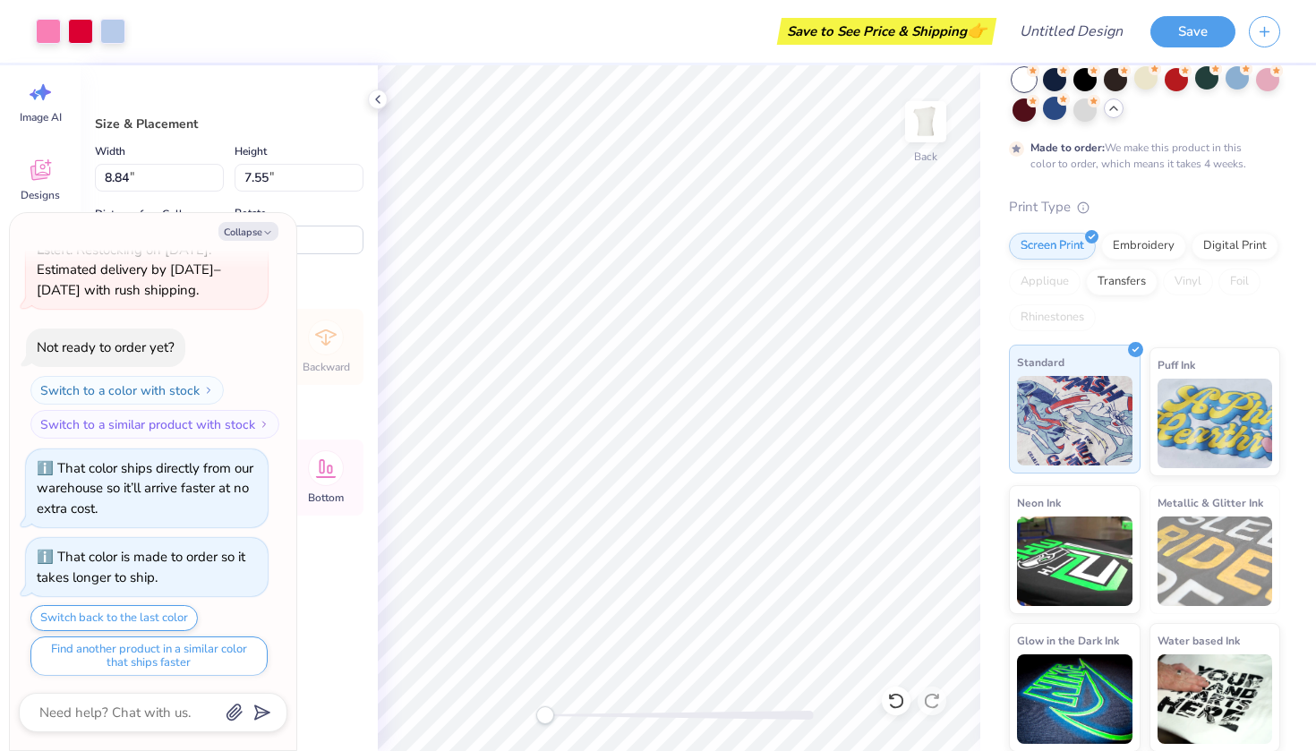
type input "6.46"
type input "2.99"
type textarea "x"
type input "3.00"
type textarea "x"
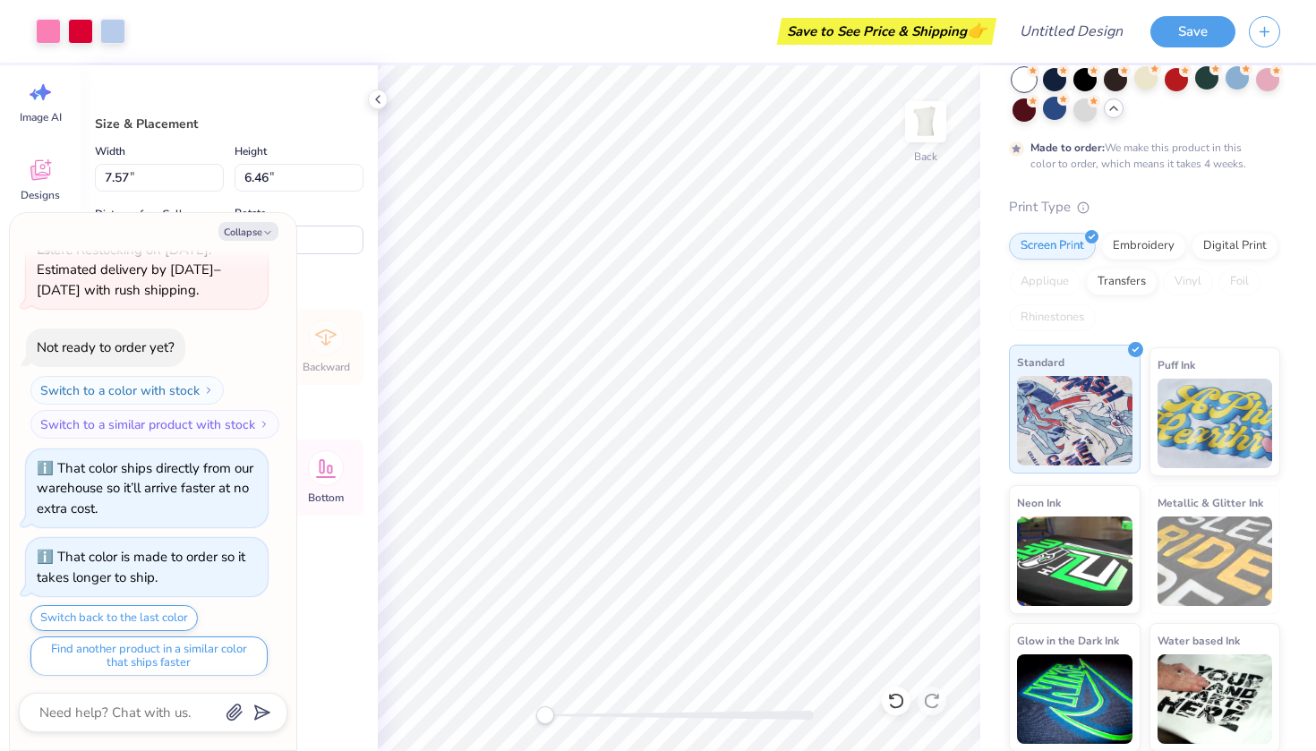
type input "8.00"
type input "6.83"
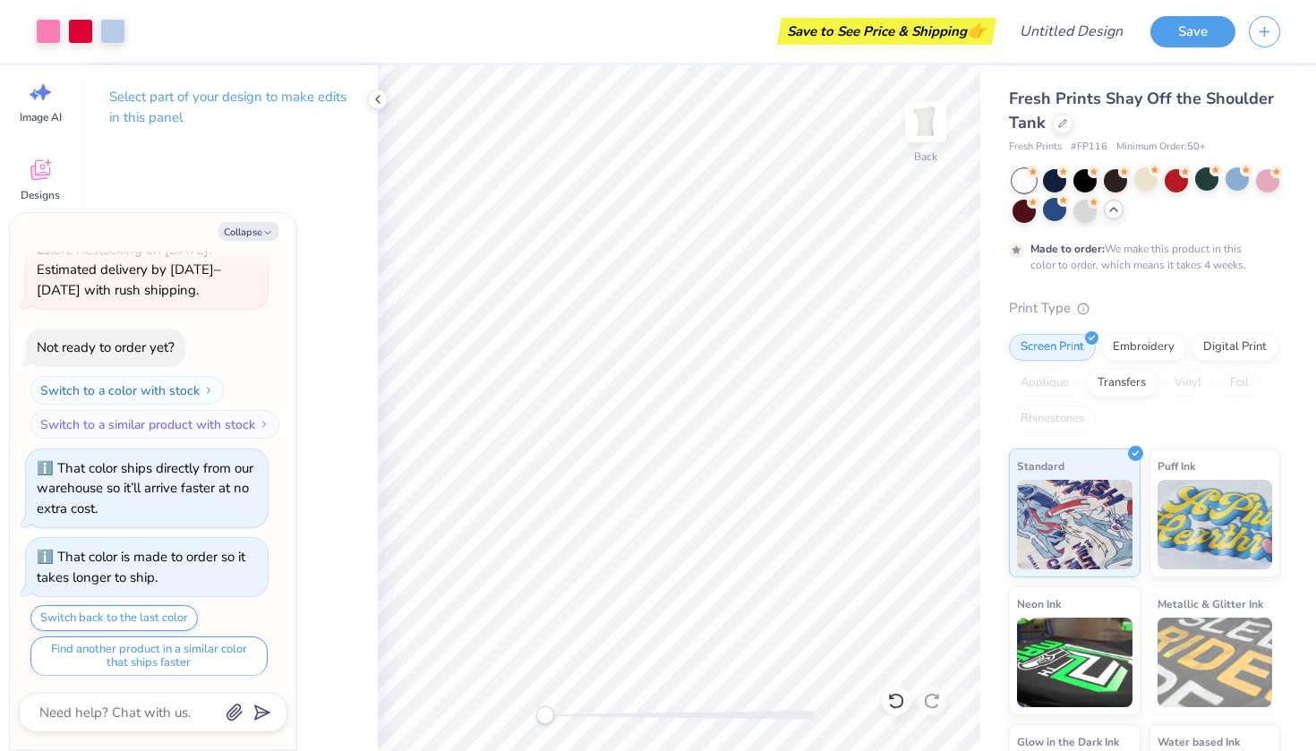
scroll to position [0, 0]
click at [383, 92] on icon at bounding box center [378, 99] width 14 height 14
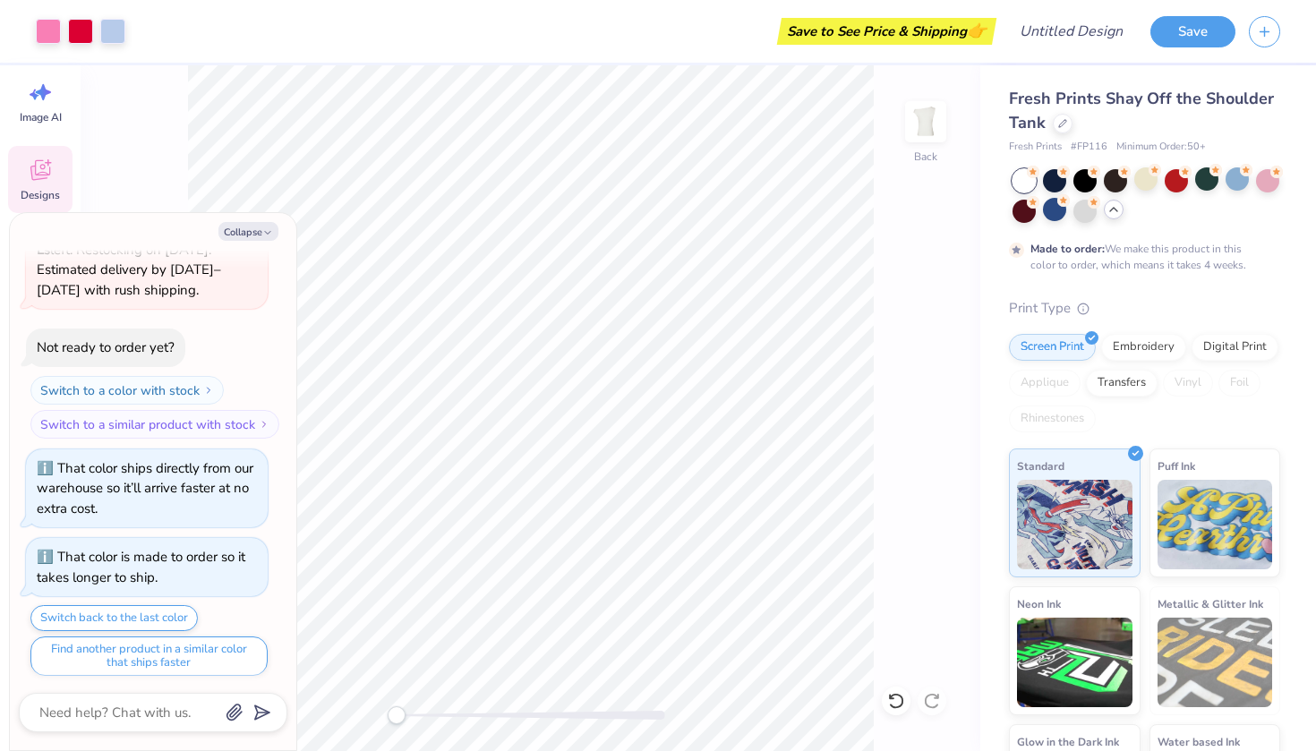
click at [54, 172] on div "Designs" at bounding box center [40, 179] width 64 height 67
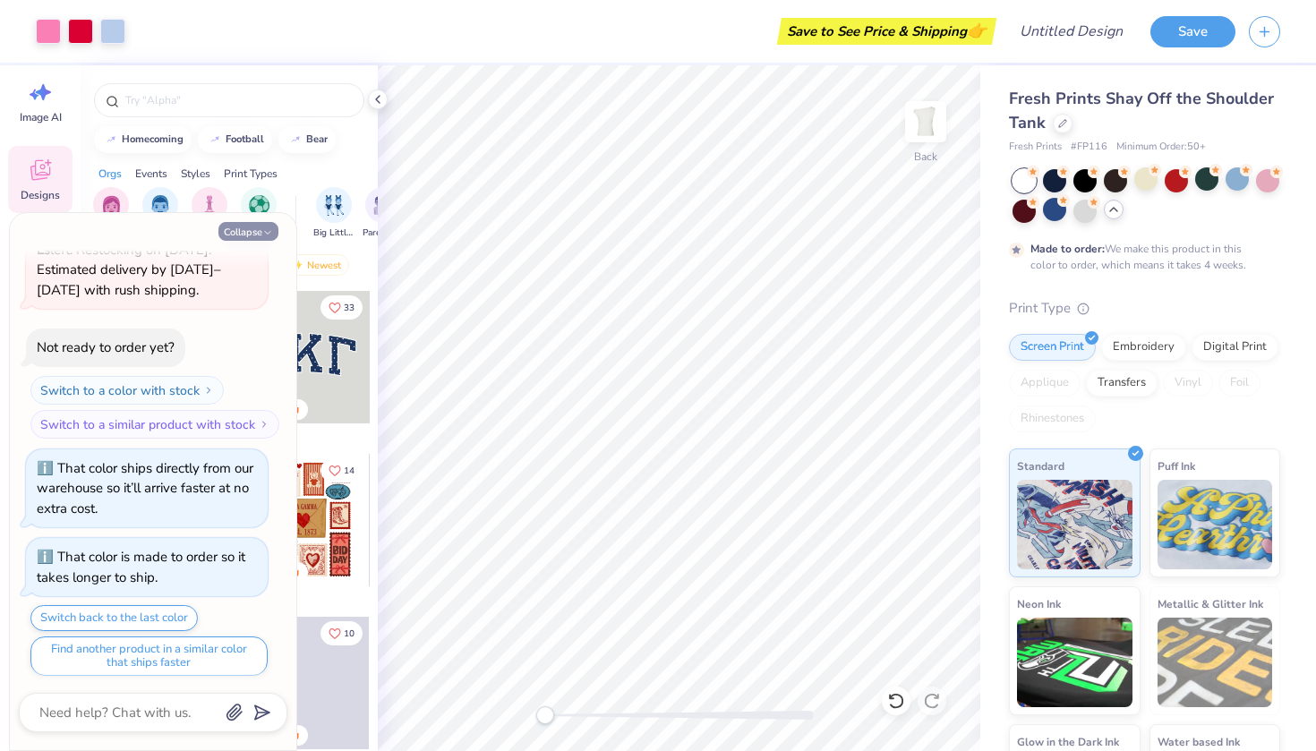
click at [271, 228] on icon "button" at bounding box center [267, 232] width 11 height 11
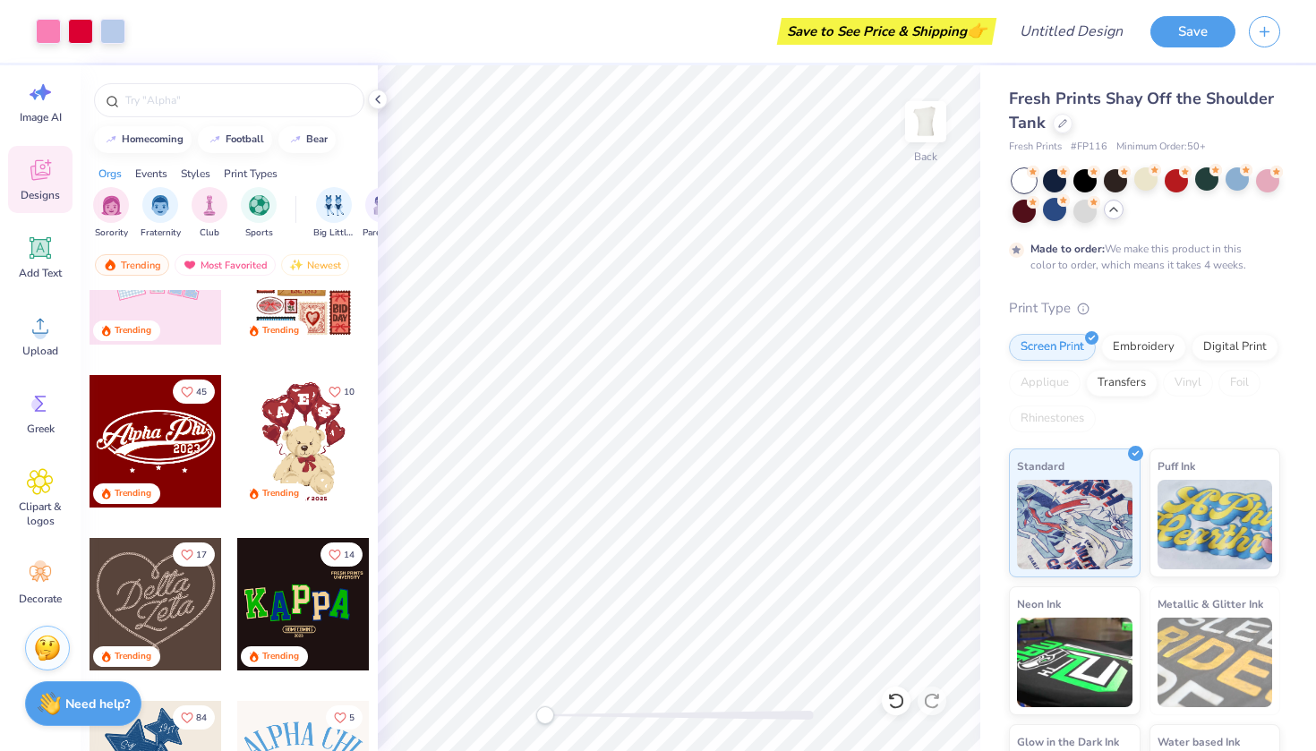
scroll to position [187, 0]
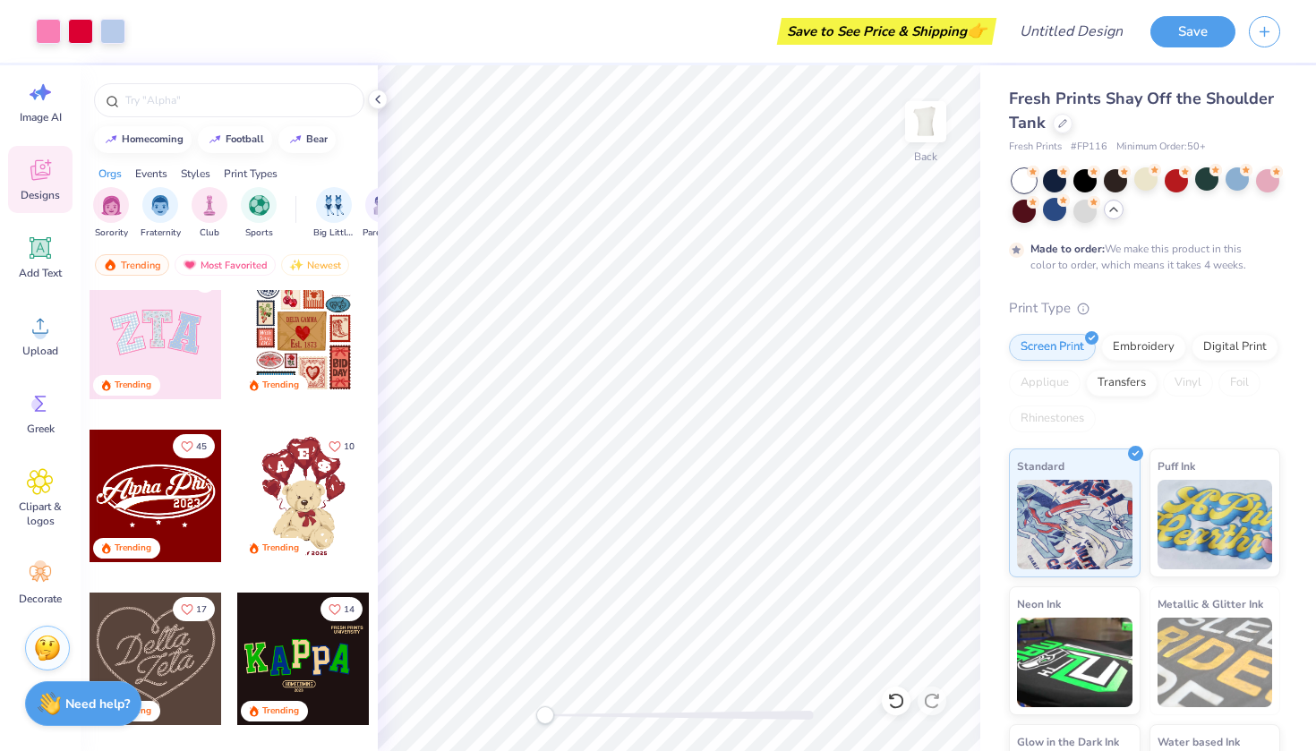
click at [161, 338] on div at bounding box center [156, 333] width 133 height 133
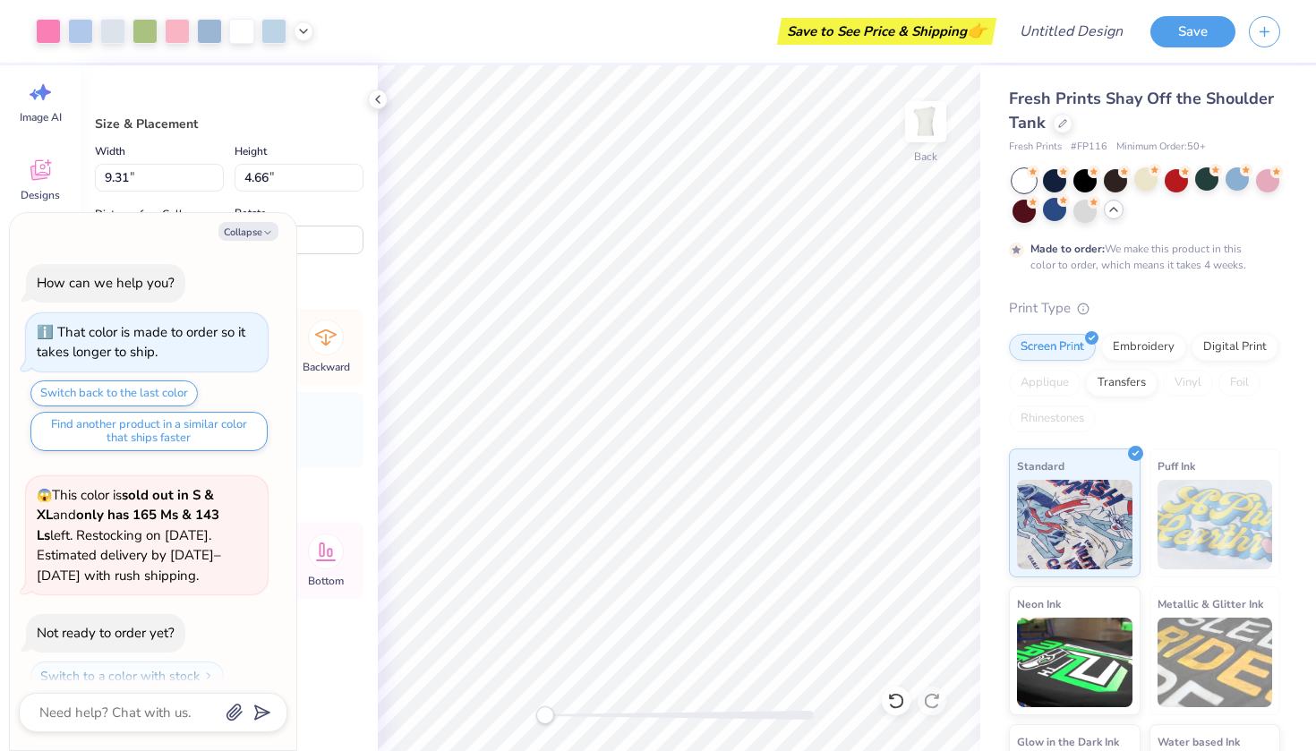
scroll to position [461, 0]
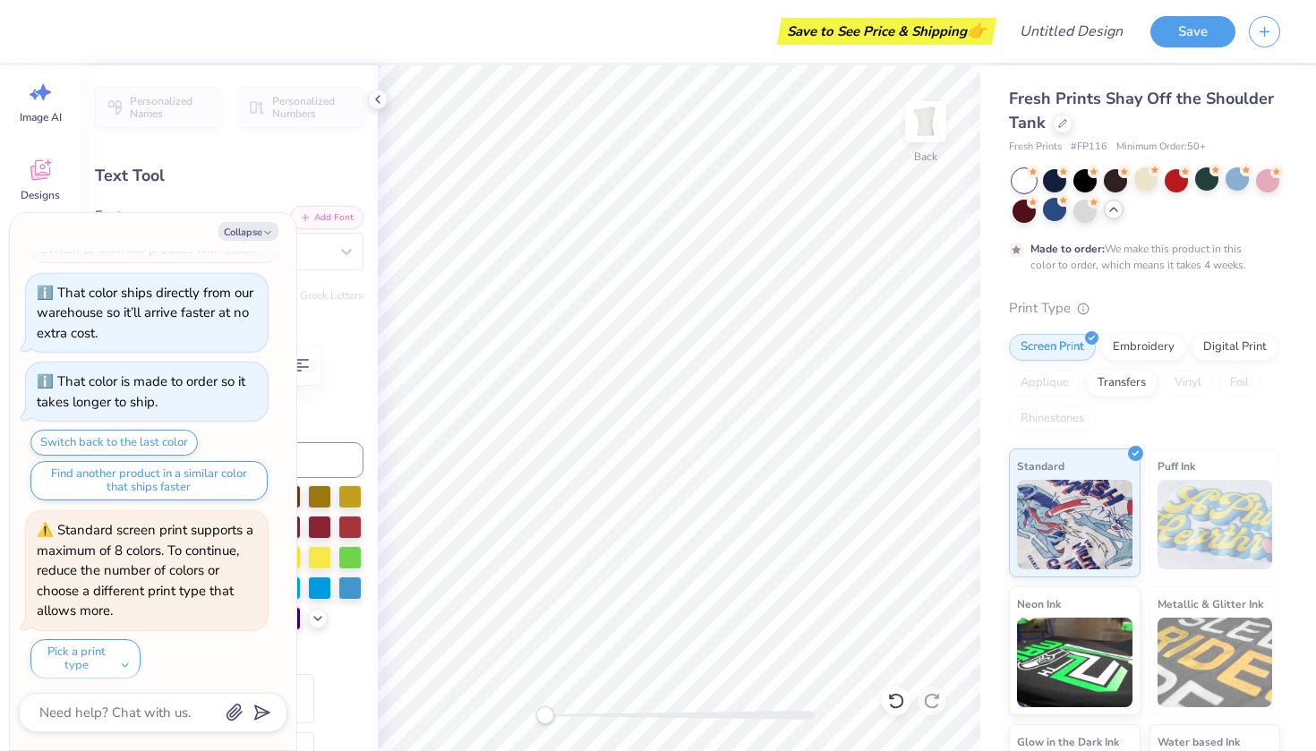
type textarea "x"
type input "0.0"
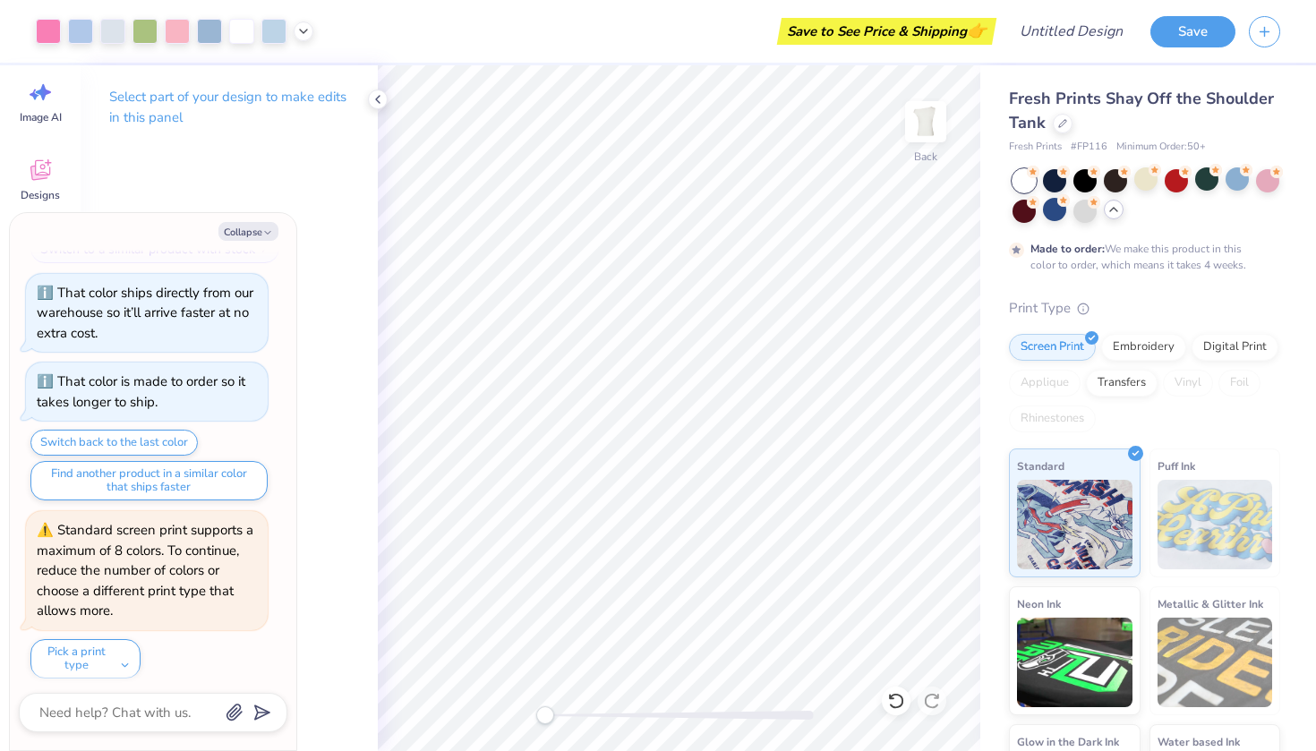
scroll to position [637, 0]
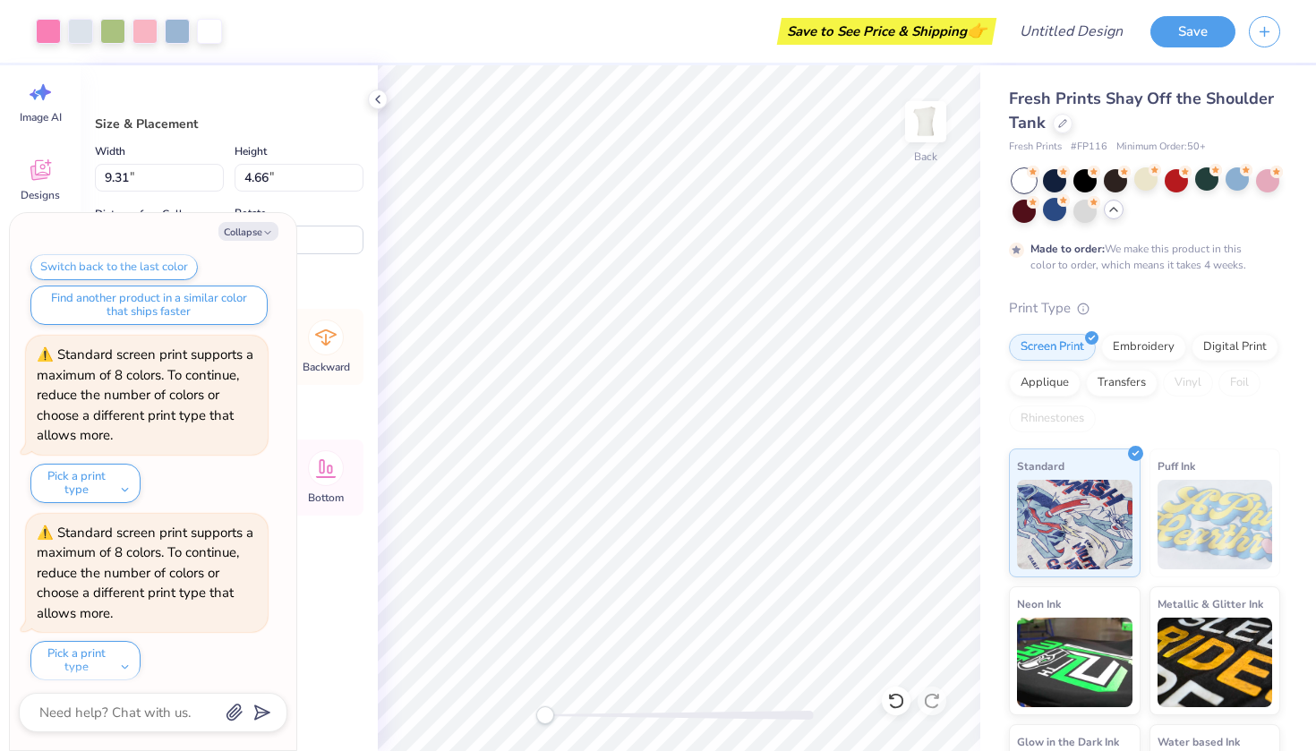
type textarea "x"
type input "3.65"
type textarea "x"
type input "14.12"
type textarea "x"
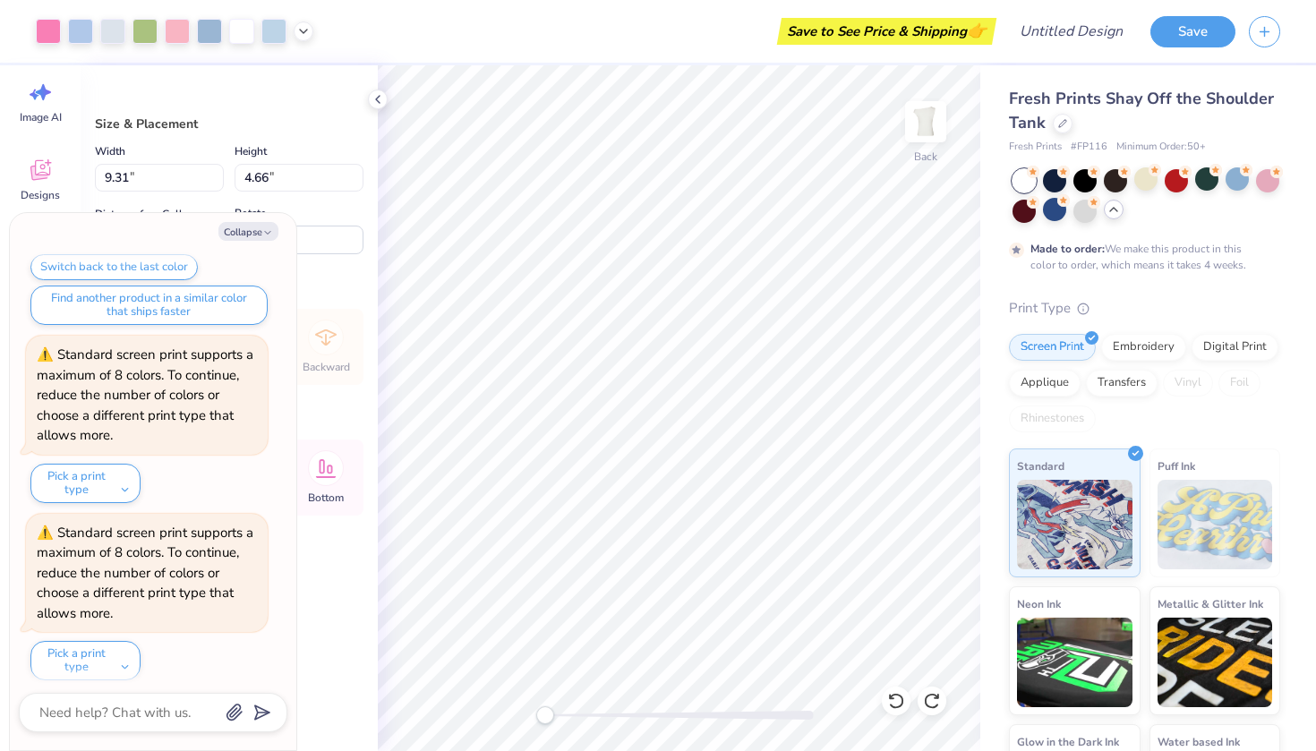
type input "3.99"
click at [271, 231] on icon "button" at bounding box center [267, 232] width 11 height 11
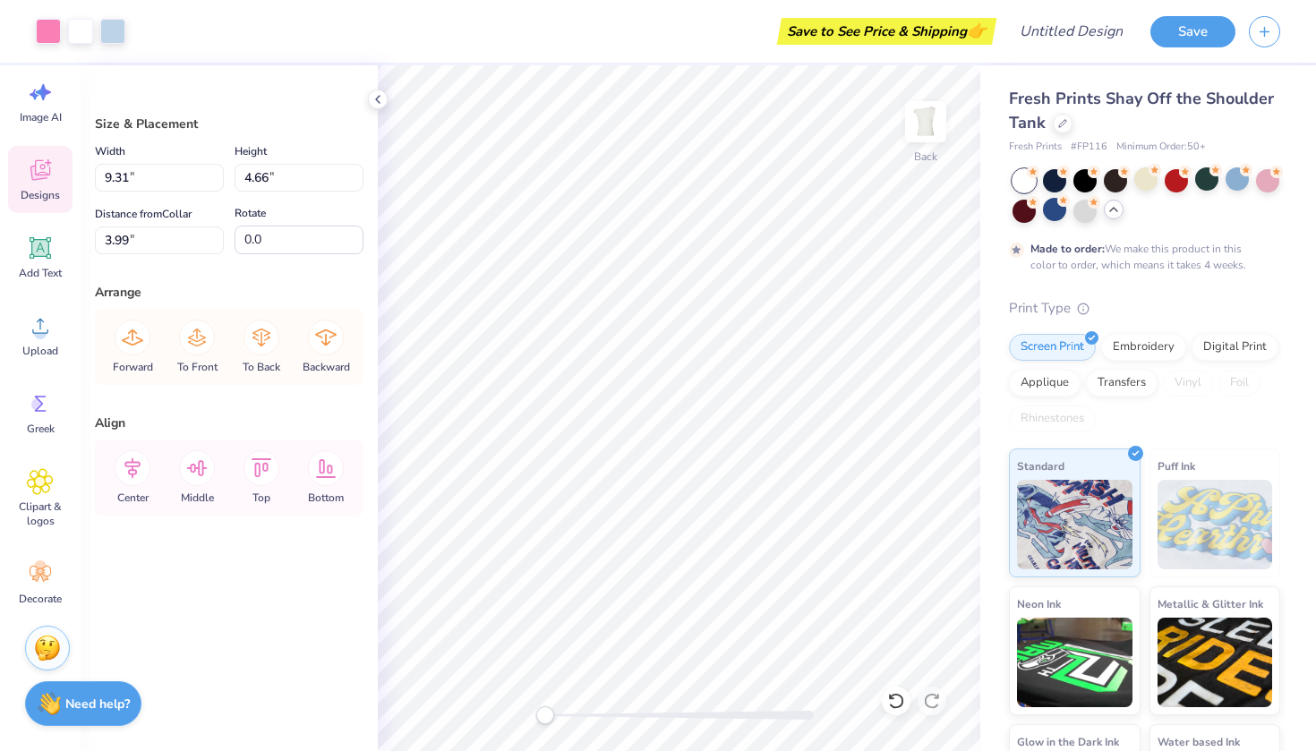
click at [45, 165] on icon at bounding box center [40, 170] width 27 height 27
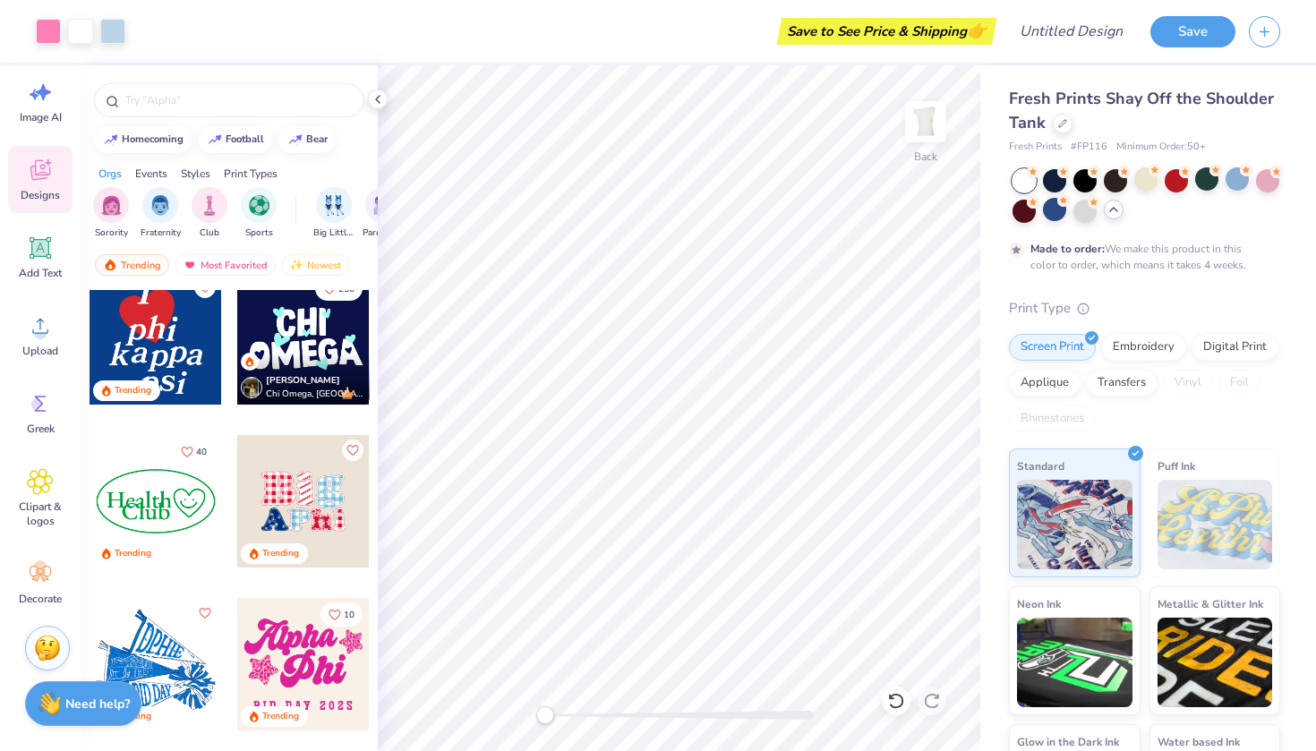
scroll to position [3275, 0]
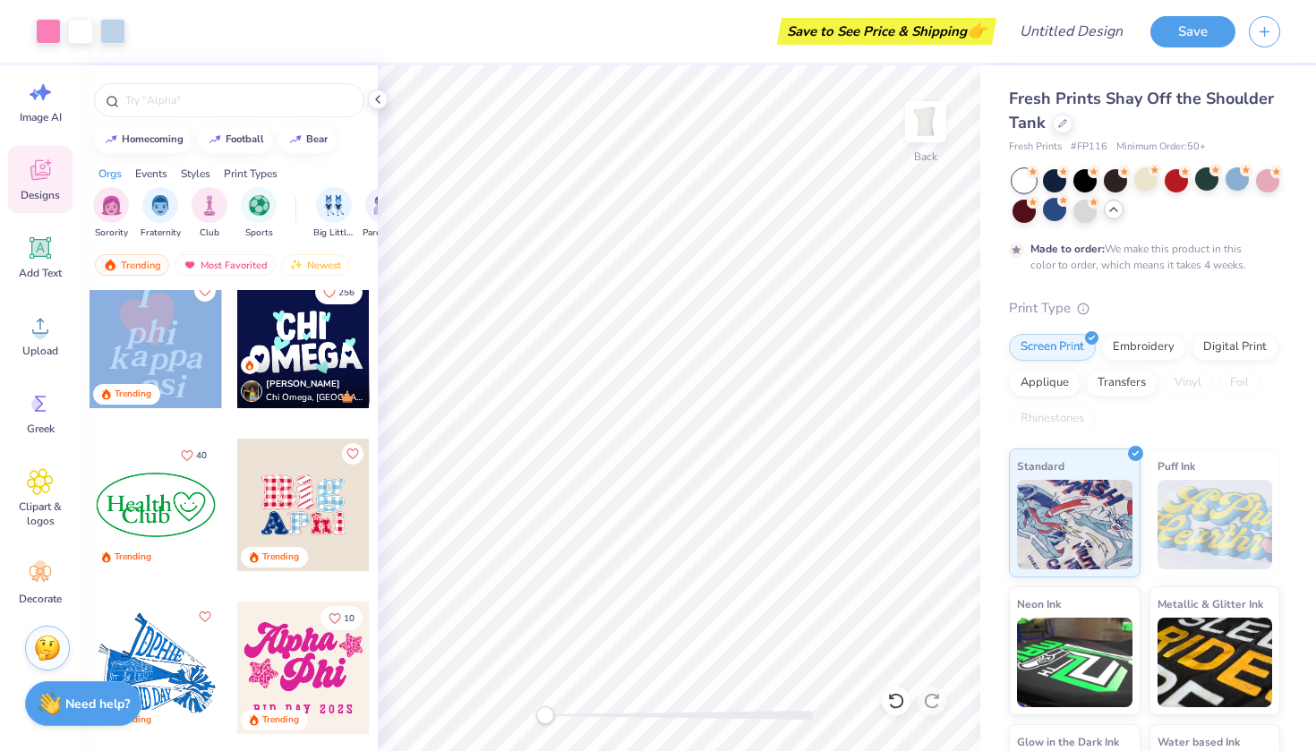
drag, startPoint x: 167, startPoint y: 351, endPoint x: 153, endPoint y: 342, distance: 16.1
click at [153, 342] on div at bounding box center [289, 342] width 398 height 133
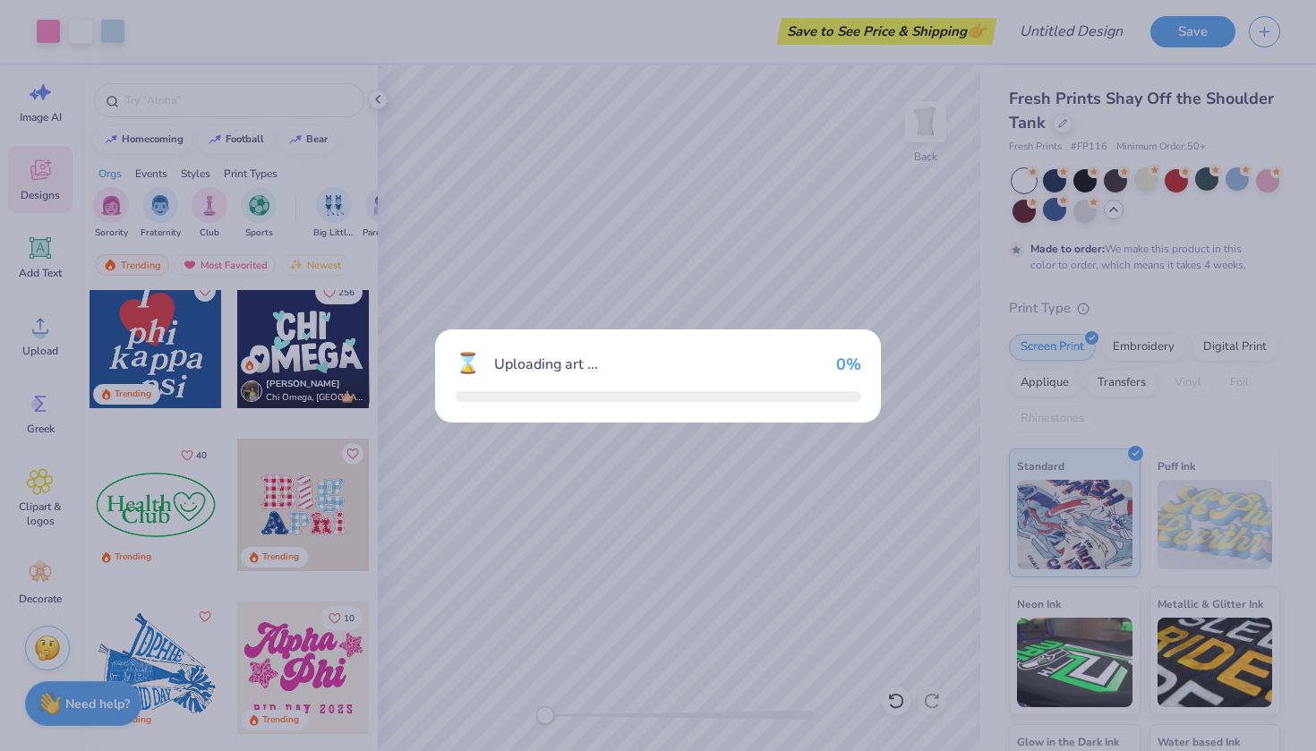
click at [153, 342] on div "⌛ Uploading art ... 0 %" at bounding box center [658, 375] width 1316 height 751
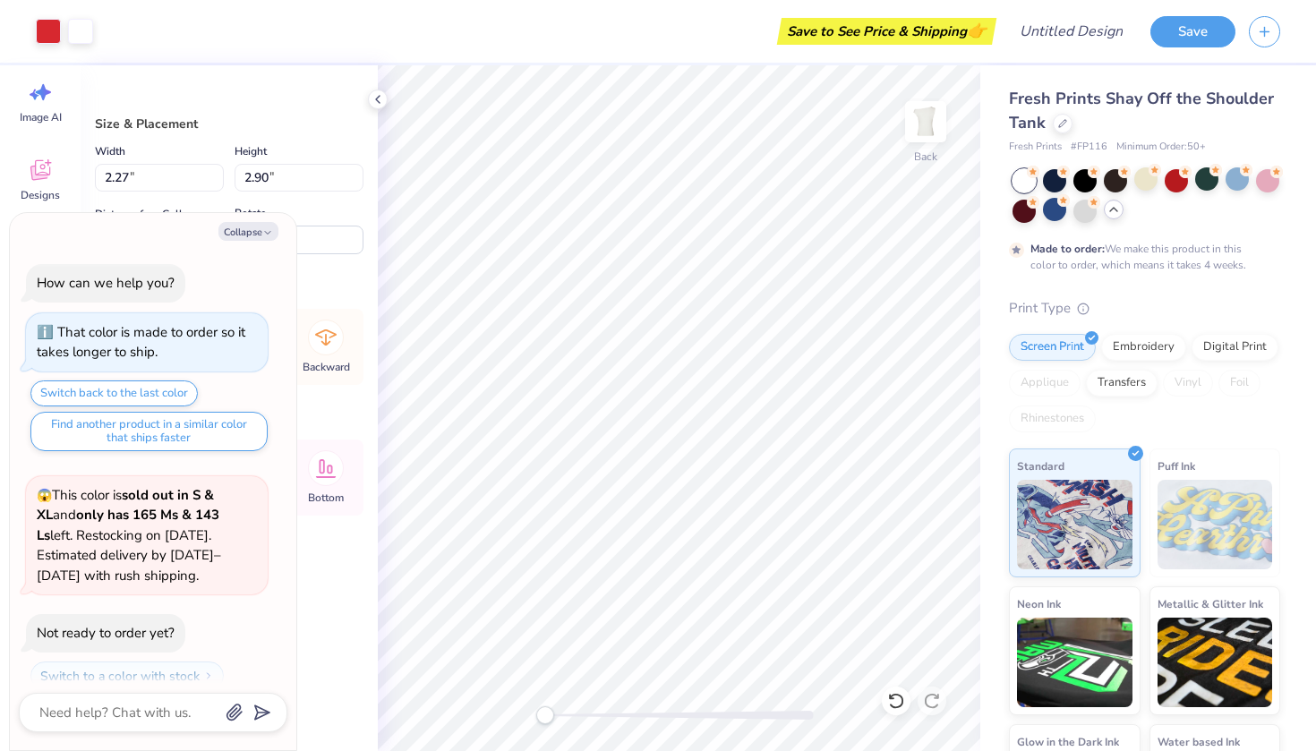
scroll to position [812, 0]
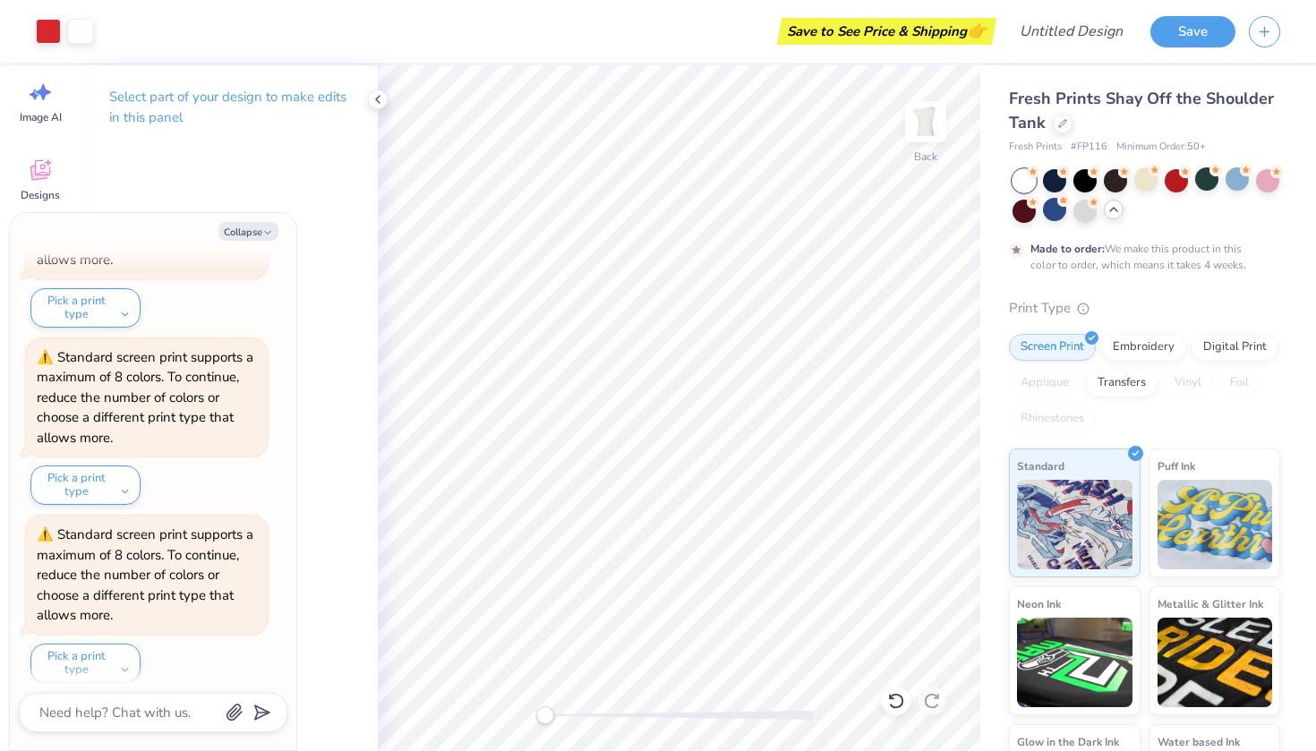
click at [1051, 126] on div "Fresh Prints Shay Off the Shoulder Tank" at bounding box center [1144, 111] width 271 height 48
click at [1073, 117] on div "Fresh Prints Shay Off the Shoulder Tank" at bounding box center [1144, 111] width 271 height 48
click at [1060, 121] on icon at bounding box center [1063, 121] width 9 height 9
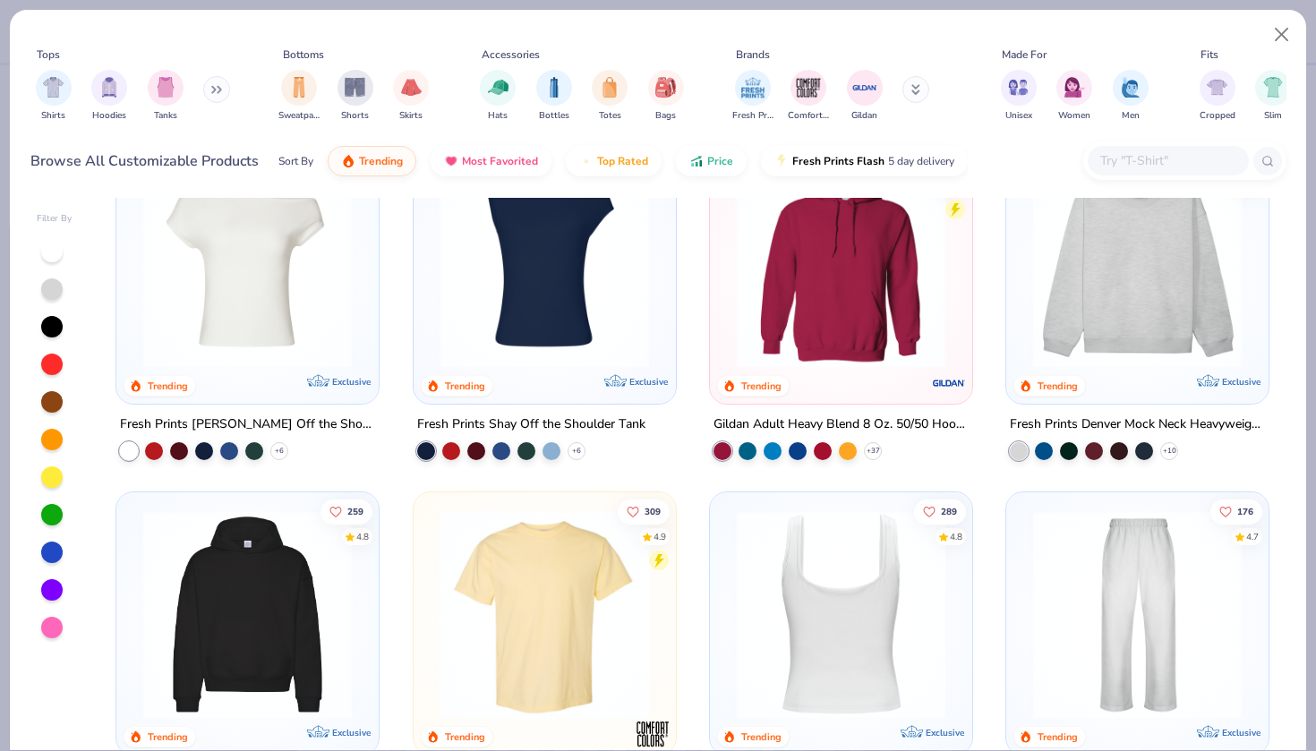
scroll to position [53, 0]
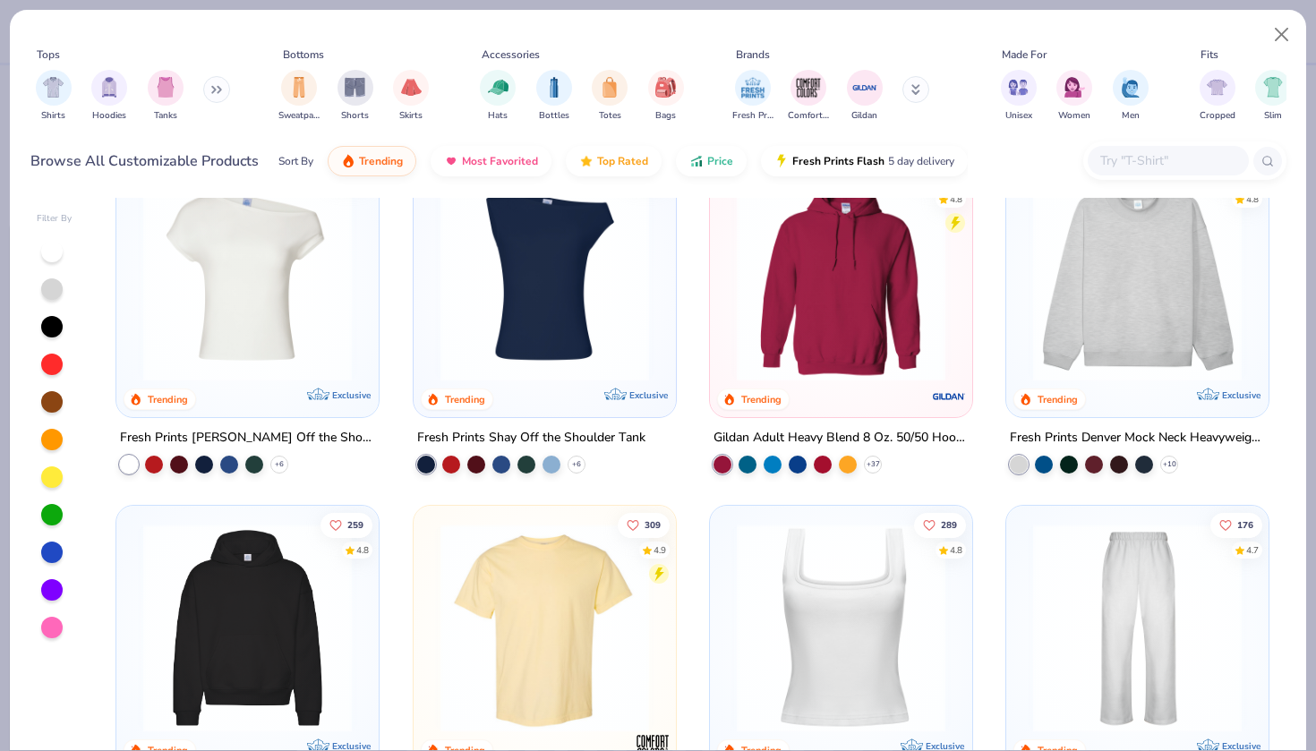
click at [862, 314] on img at bounding box center [841, 277] width 227 height 209
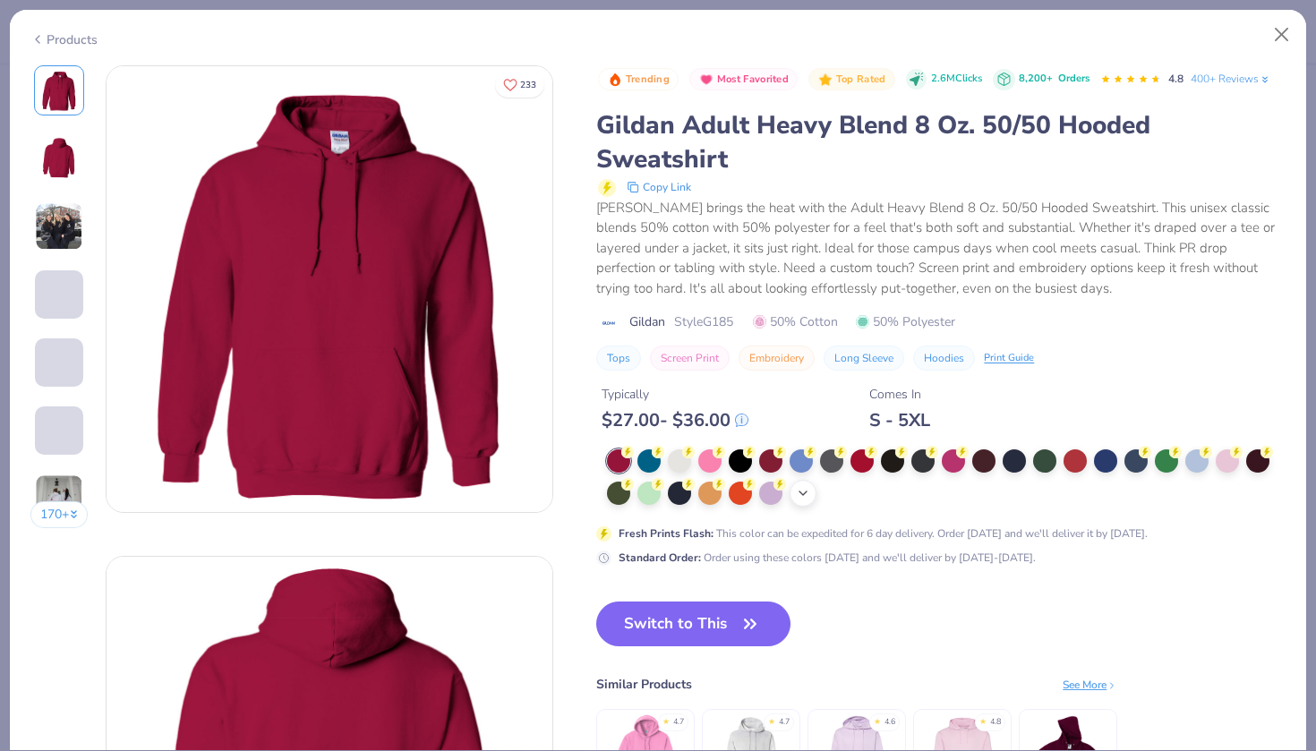
click at [802, 486] on icon at bounding box center [803, 493] width 14 height 14
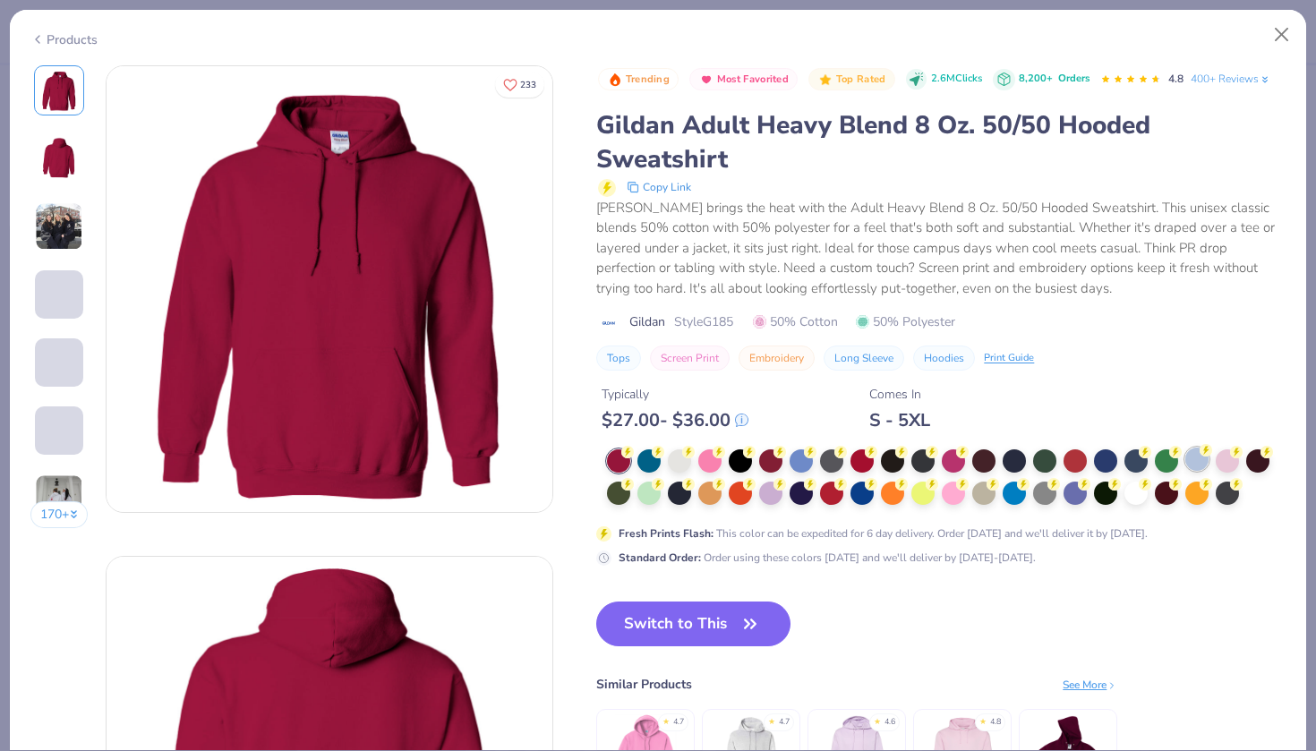
click at [1194, 463] on div at bounding box center [1197, 459] width 23 height 23
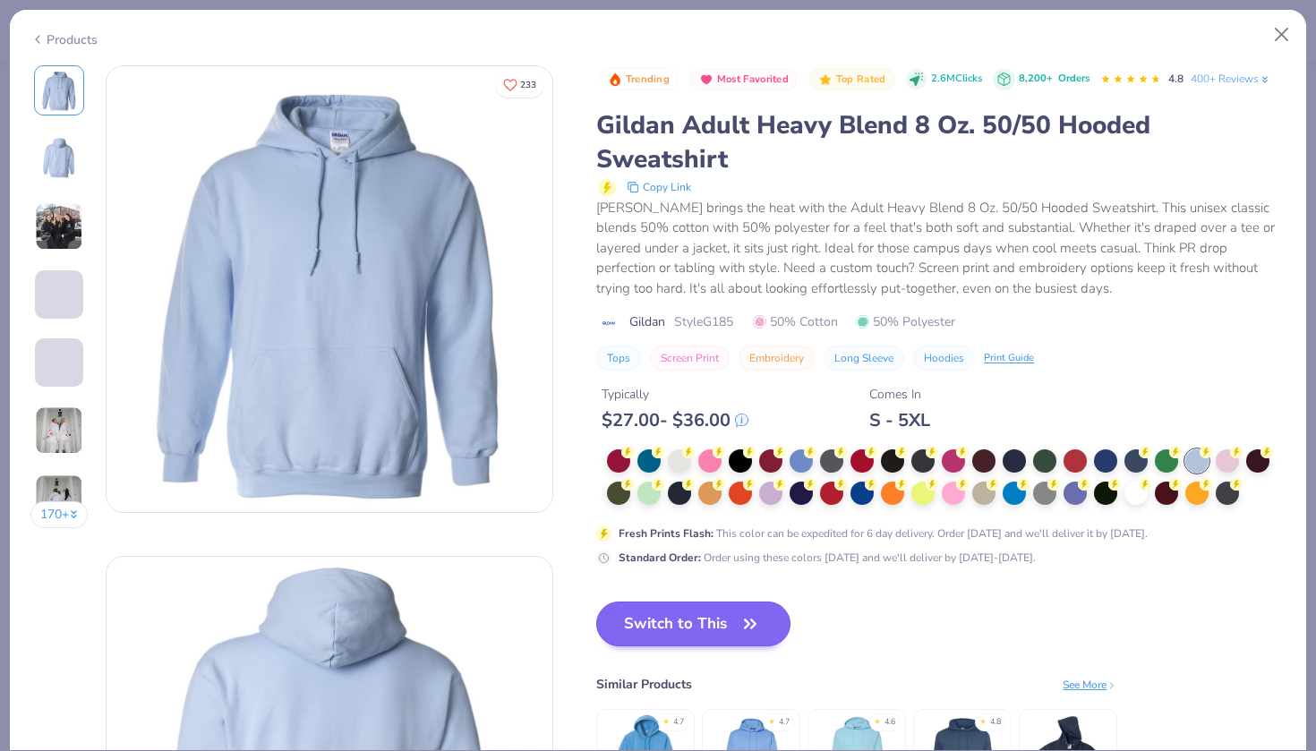
click at [725, 613] on button "Switch to This" at bounding box center [693, 624] width 194 height 45
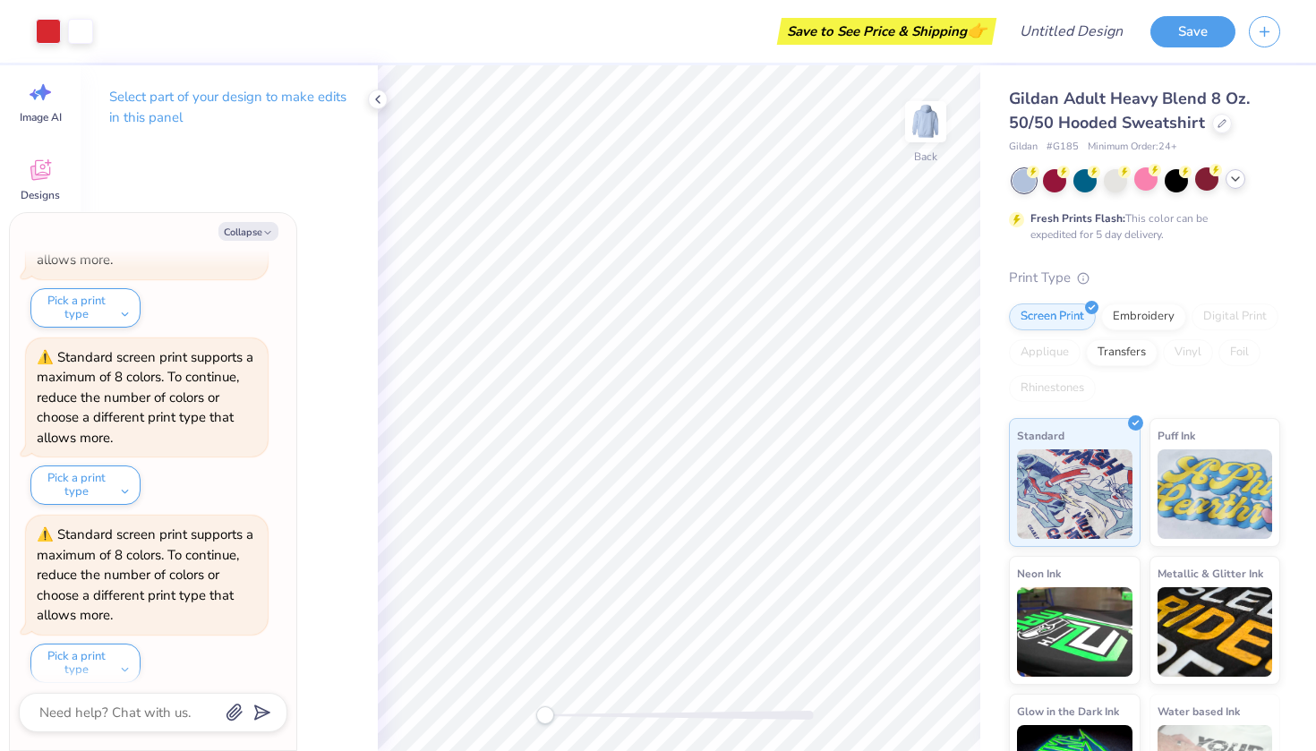
scroll to position [900, 0]
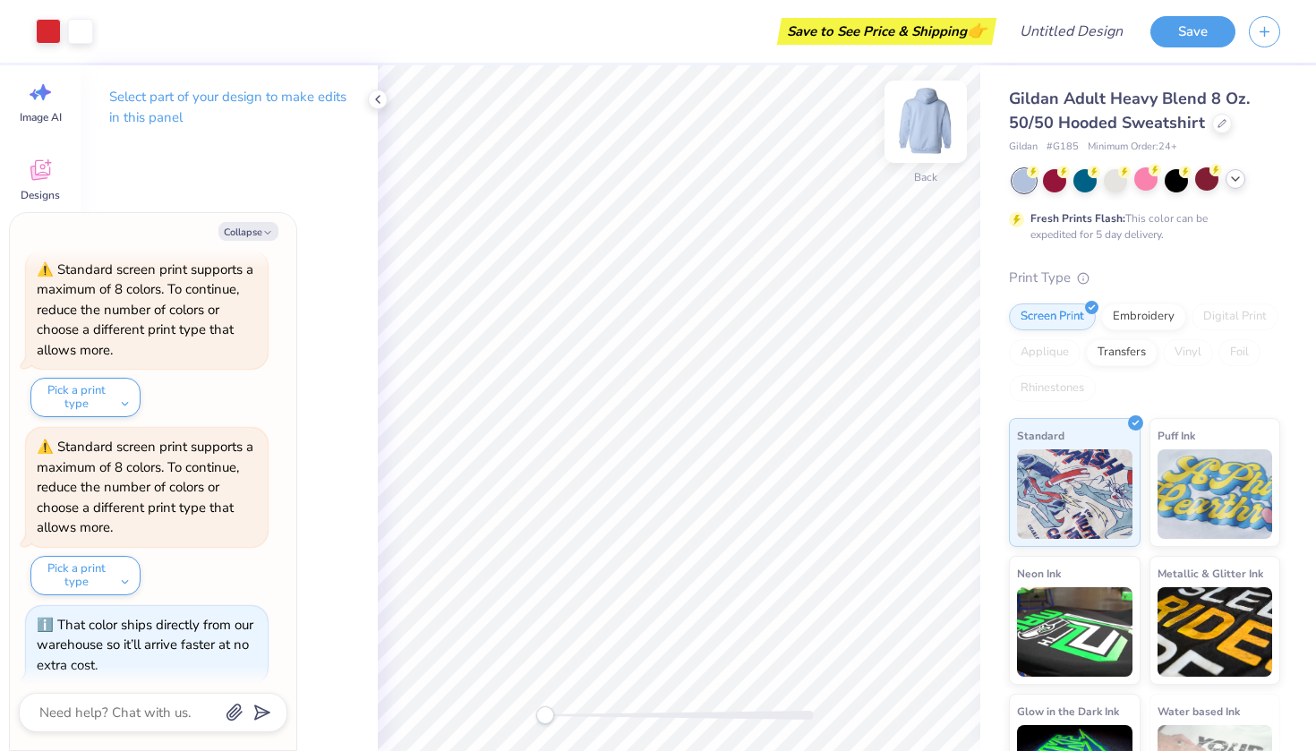
click at [913, 135] on img at bounding box center [926, 122] width 72 height 72
click at [377, 97] on icon at bounding box center [378, 99] width 14 height 14
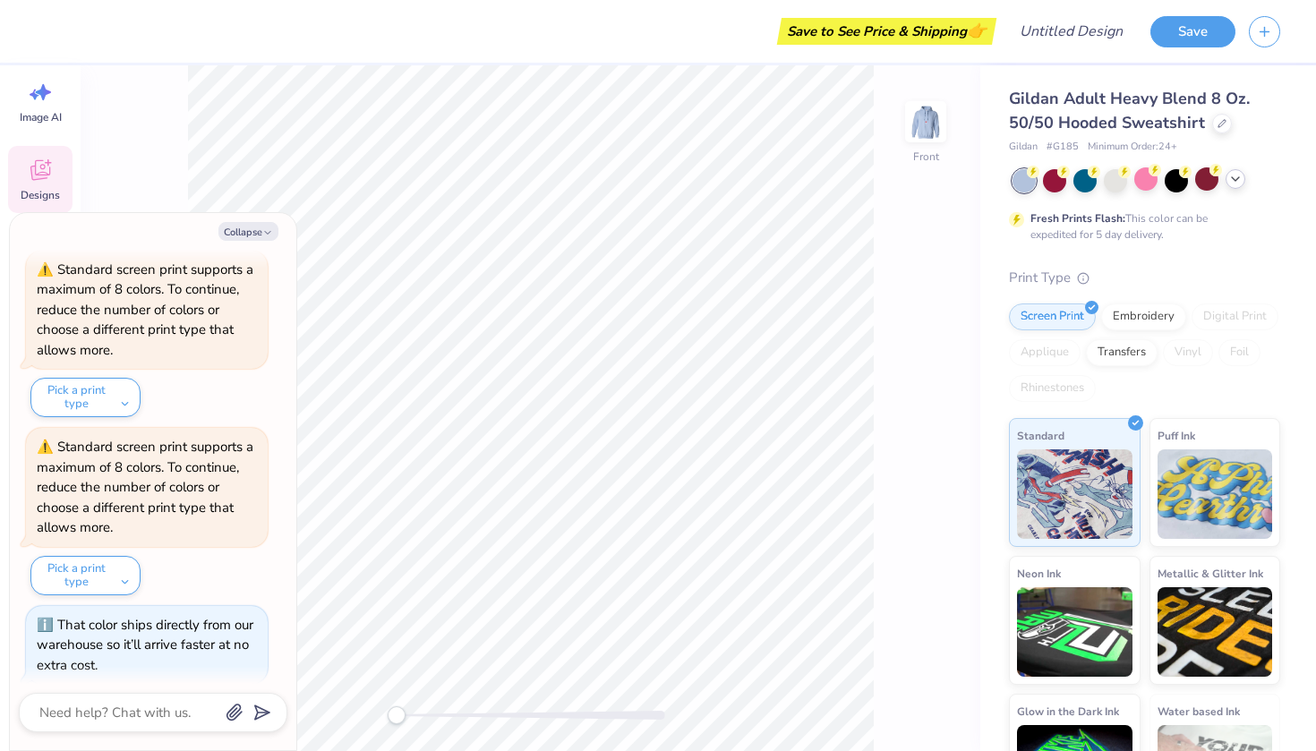
click at [41, 168] on icon at bounding box center [40, 170] width 20 height 21
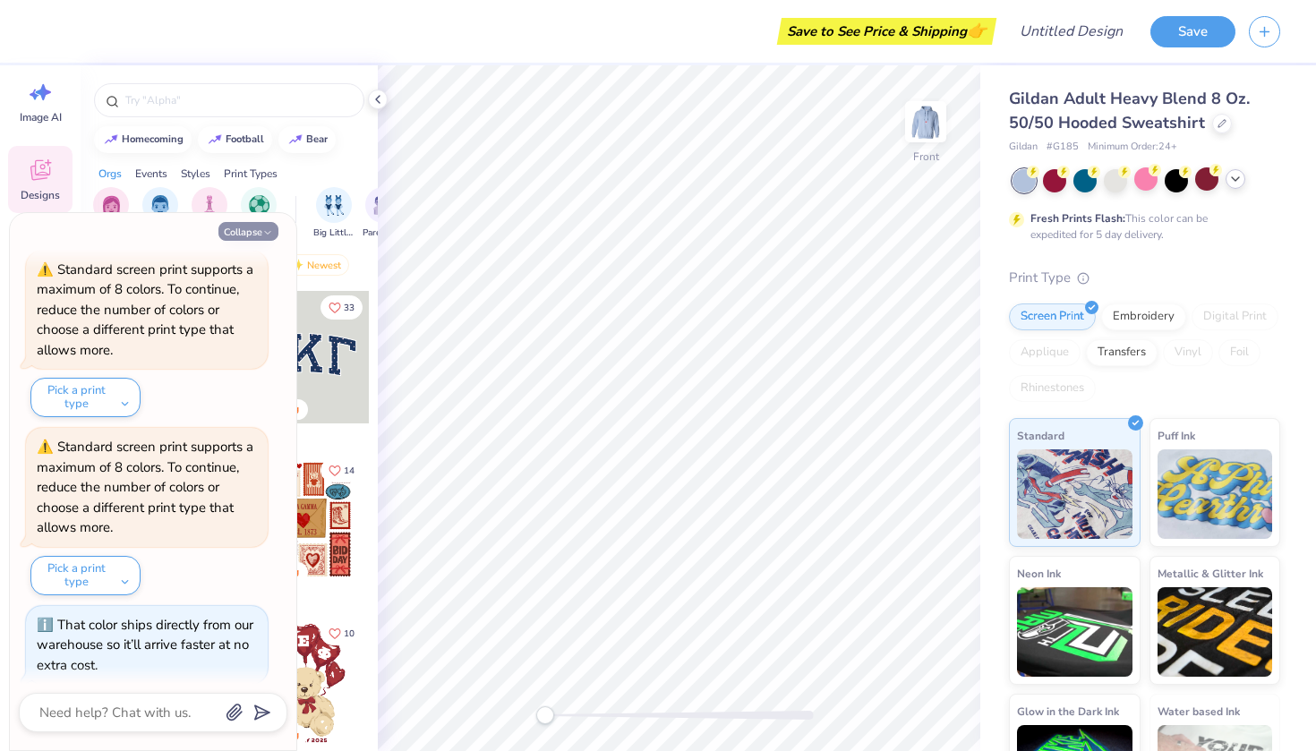
click at [235, 227] on button "Collapse" at bounding box center [249, 231] width 60 height 19
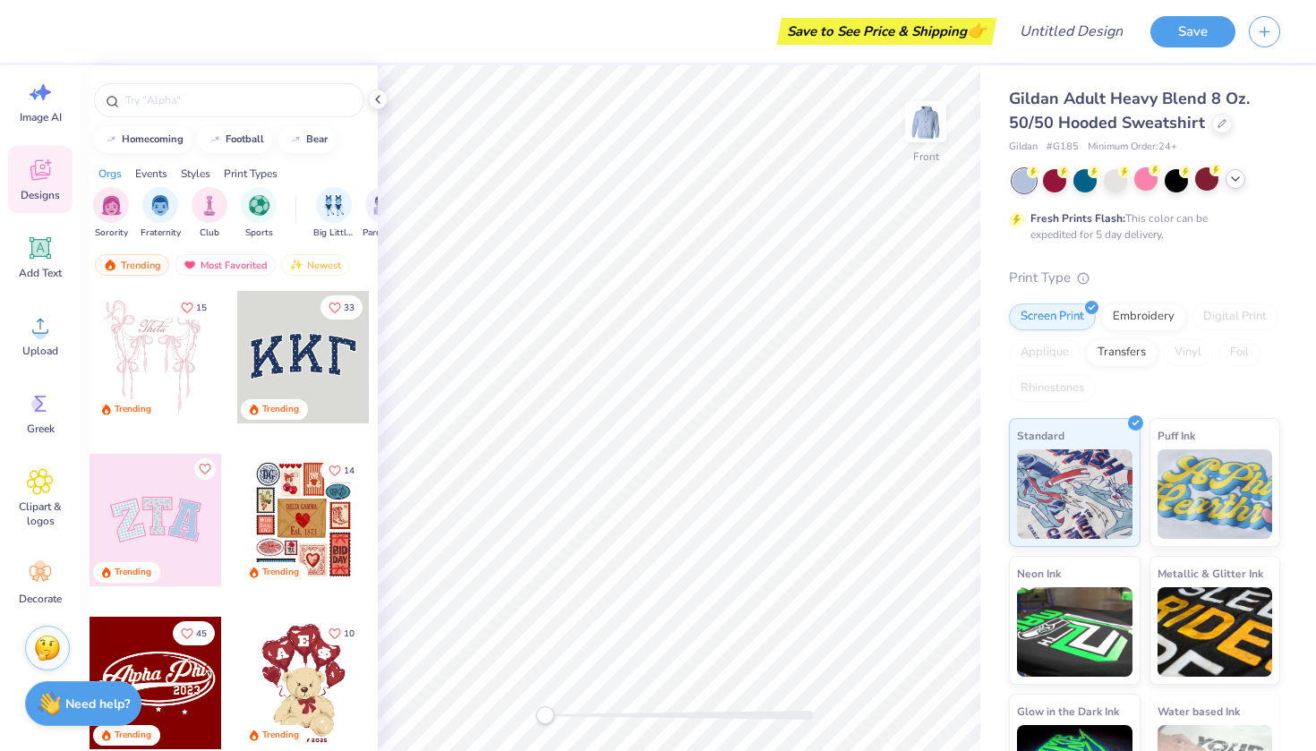
type textarea "x"
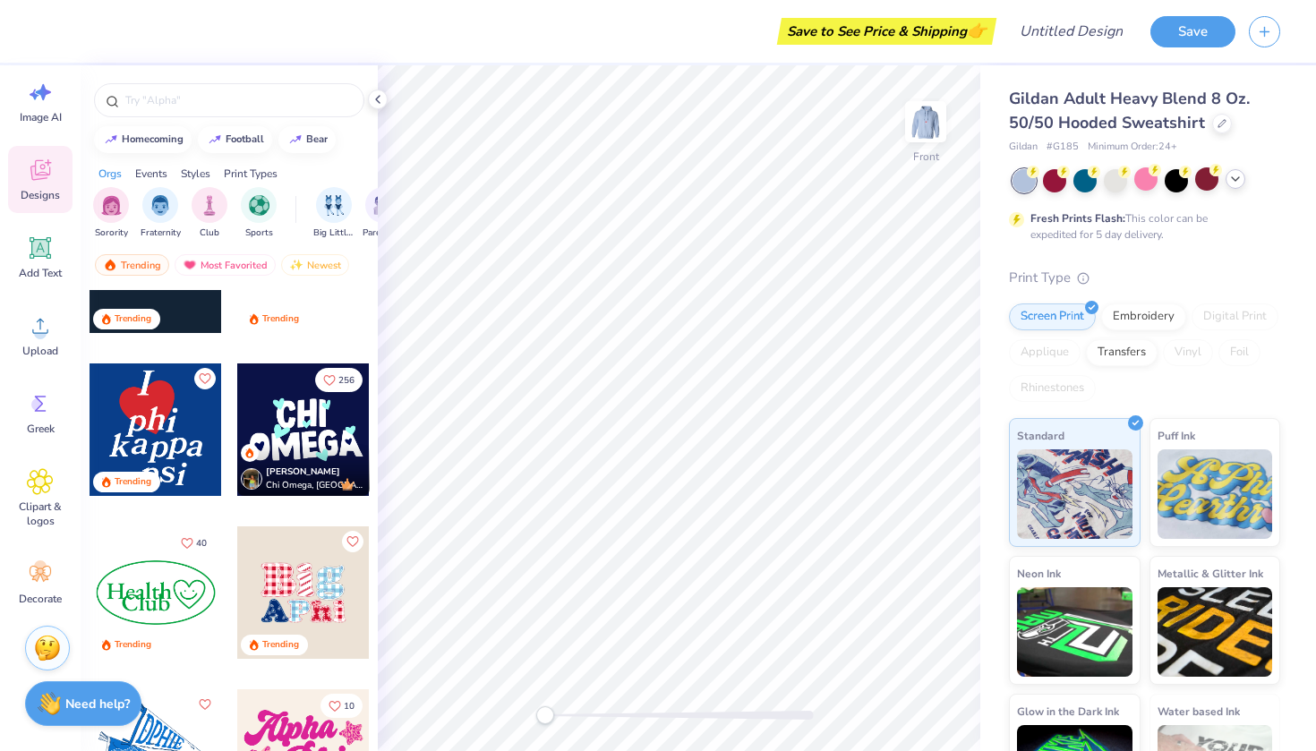
scroll to position [3222, 0]
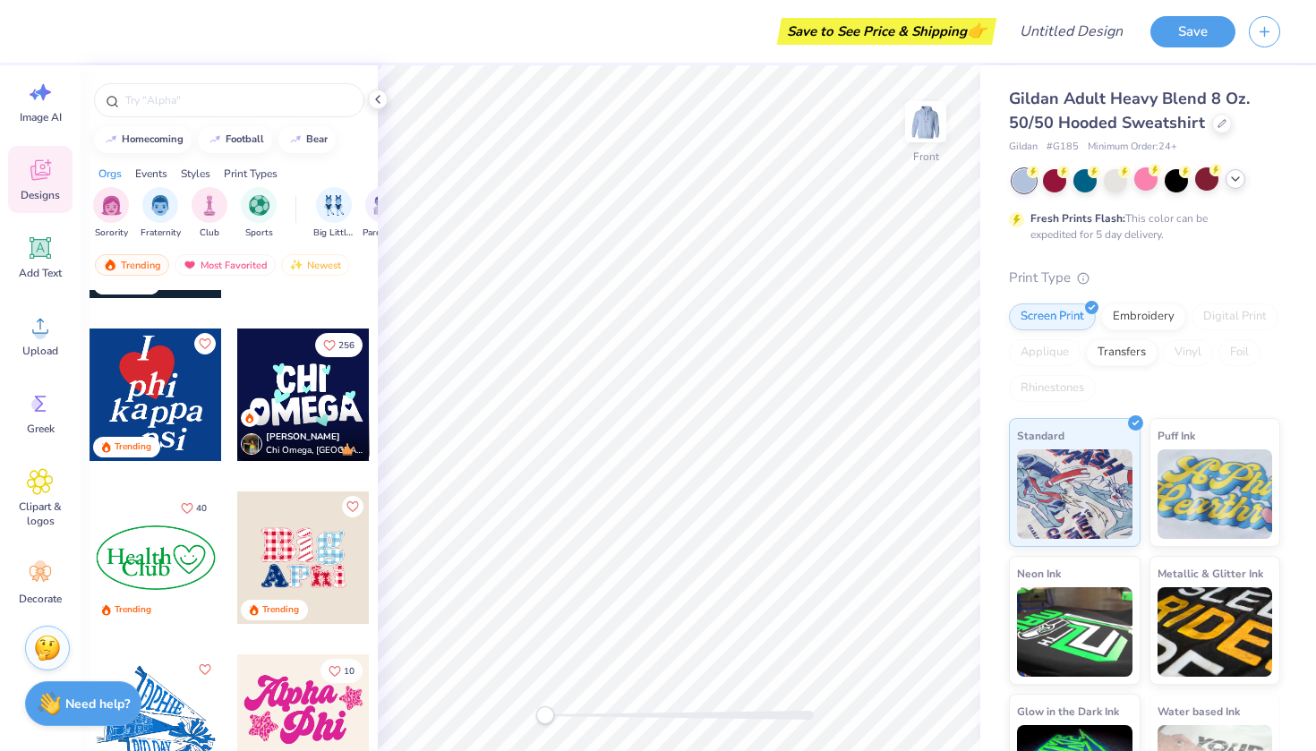
drag, startPoint x: 177, startPoint y: 405, endPoint x: 151, endPoint y: 411, distance: 26.7
click at [151, 411] on div at bounding box center [156, 395] width 133 height 133
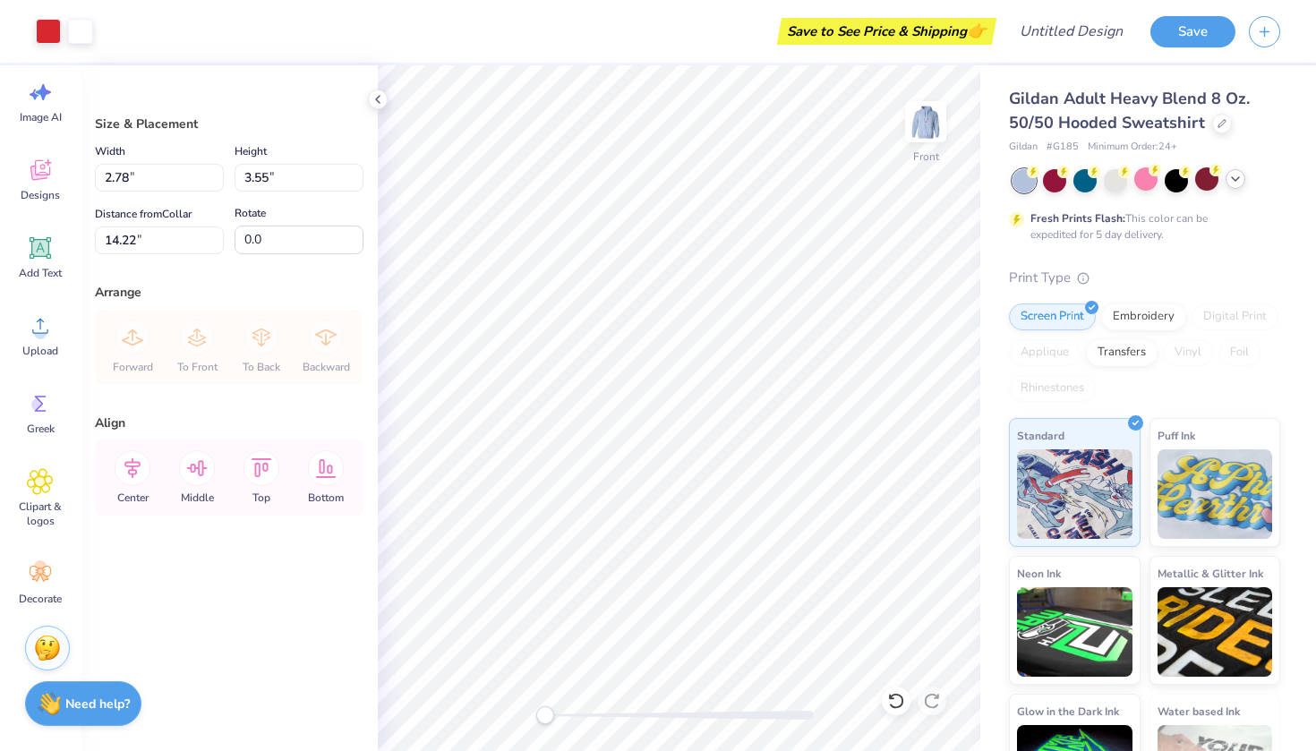
type input "8.96"
type input "11.45"
type input "6.33"
type input "10.92"
type input "13.96"
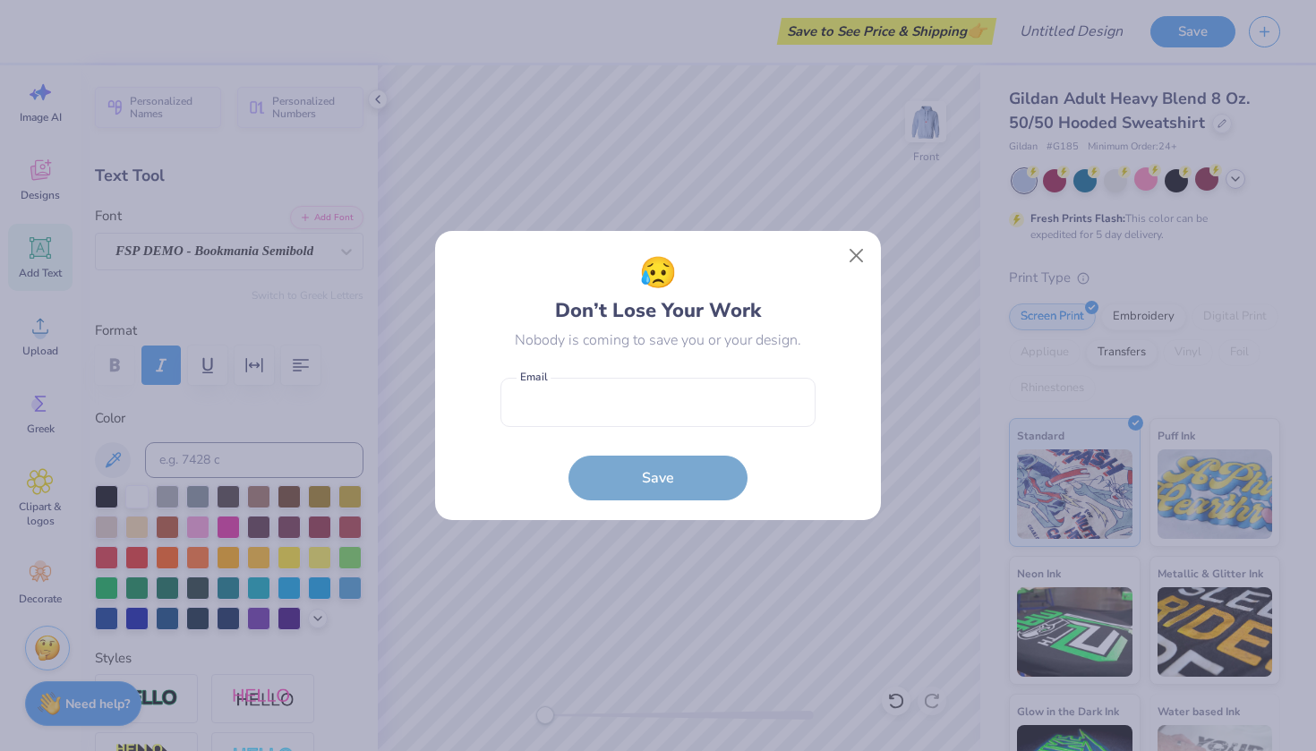
drag, startPoint x: 868, startPoint y: 257, endPoint x: 807, endPoint y: 378, distance: 135.4
click at [868, 257] on button "Close" at bounding box center [857, 256] width 34 height 34
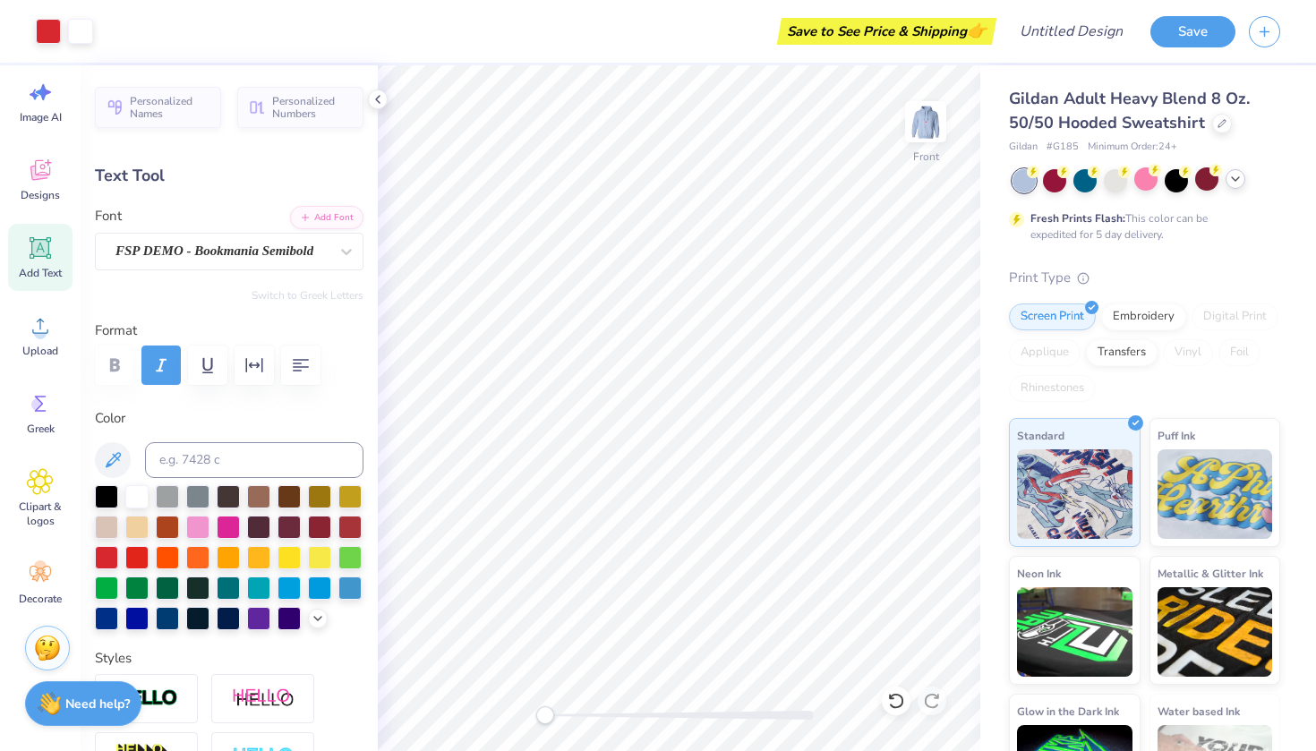
type input "2.20"
type input "2.74"
type input "10.26"
type input "2.41"
type input "2.51"
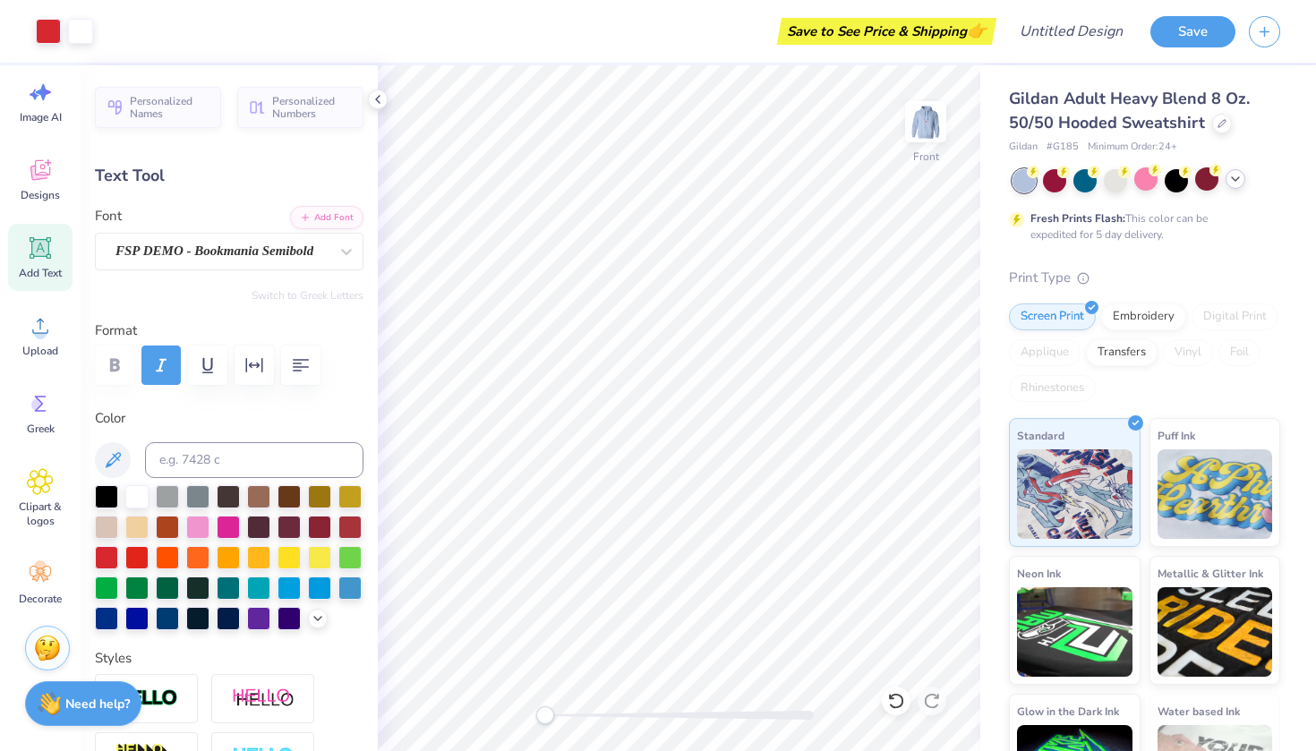
type input "11.29"
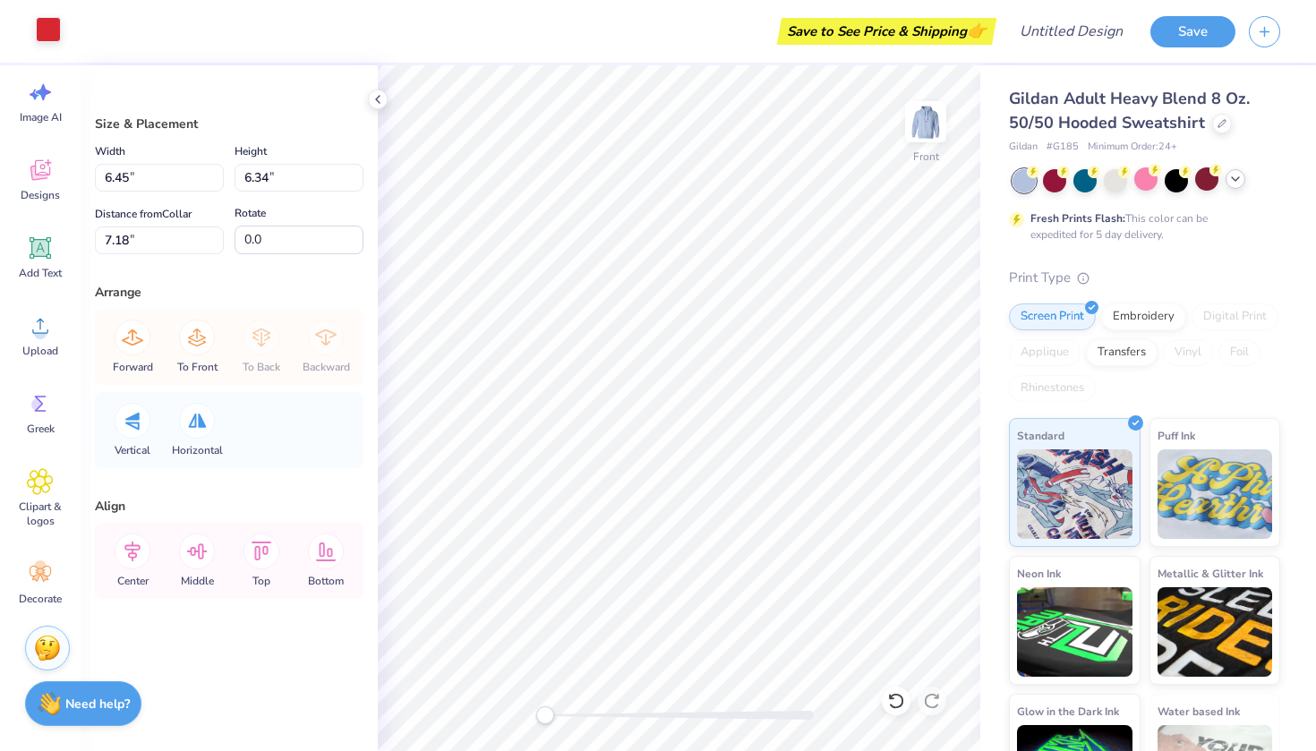
click at [56, 33] on div at bounding box center [48, 29] width 25 height 25
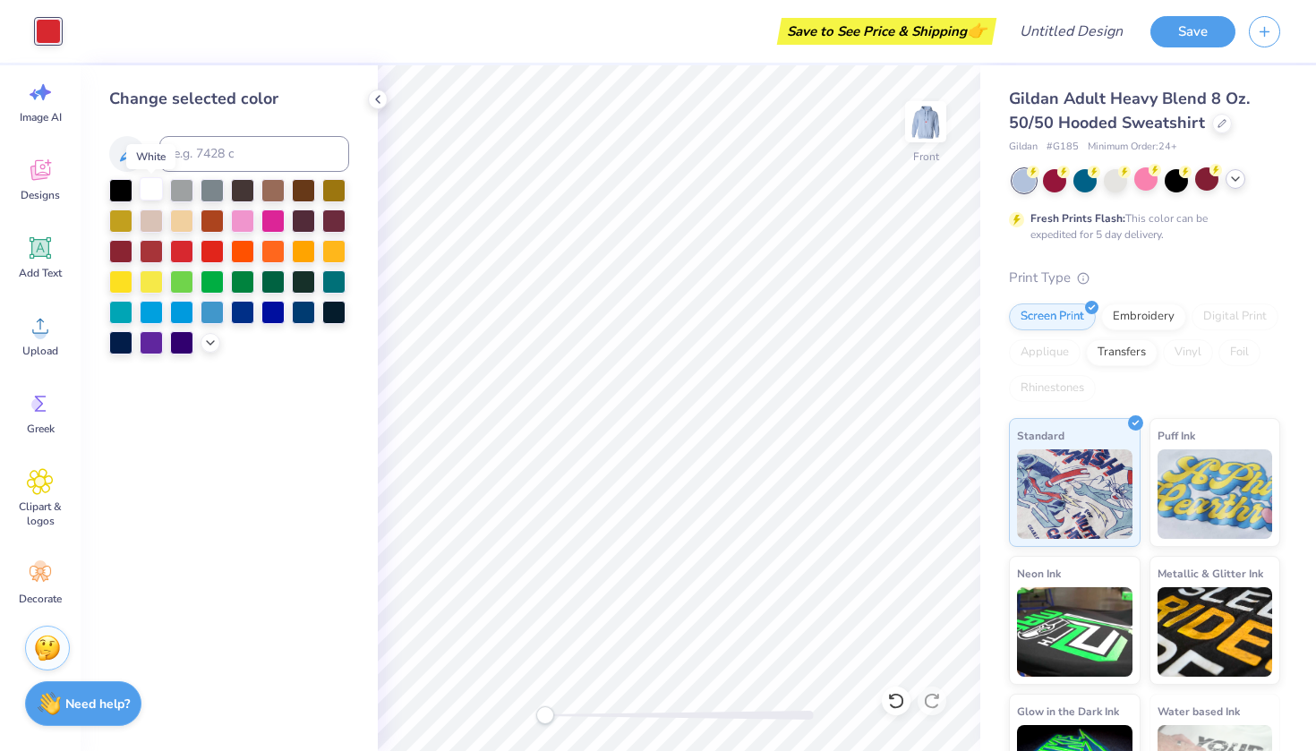
click at [156, 196] on div at bounding box center [151, 188] width 23 height 23
click at [244, 227] on div at bounding box center [242, 219] width 23 height 23
click at [150, 314] on div at bounding box center [151, 310] width 23 height 23
click at [178, 261] on div at bounding box center [181, 249] width 23 height 23
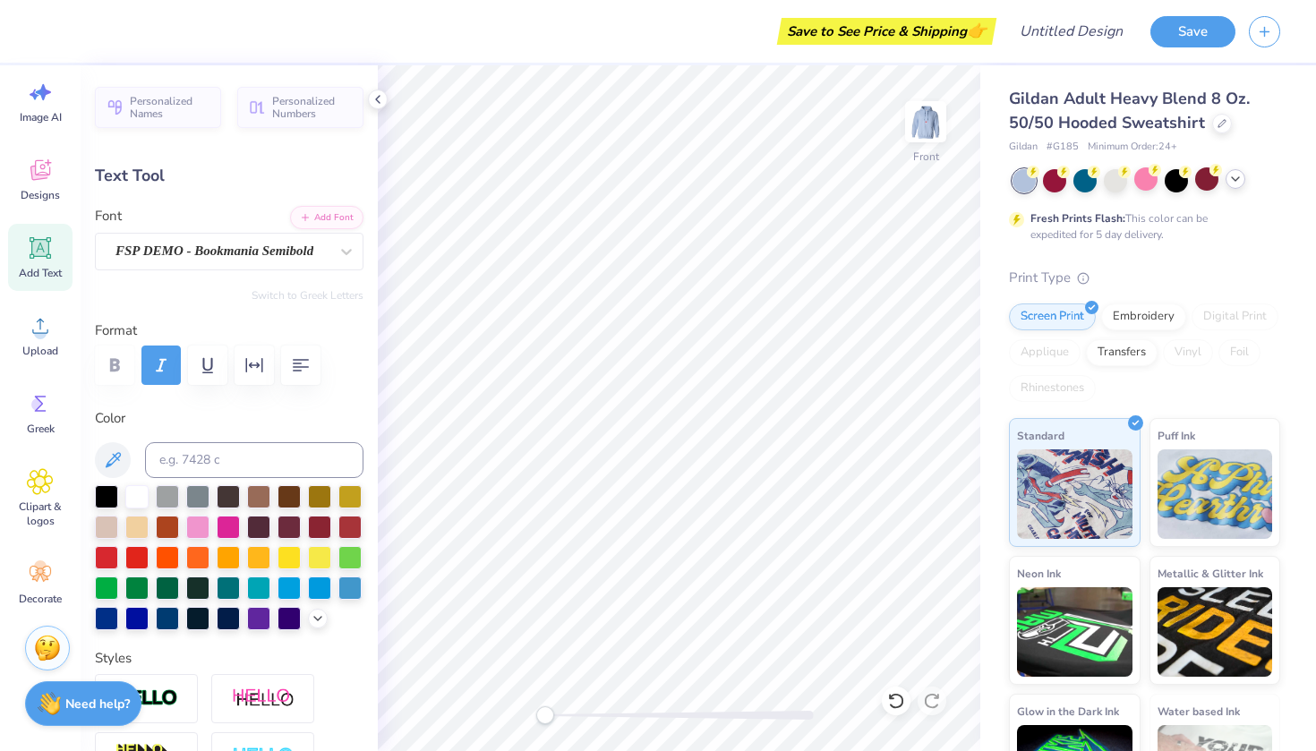
type input "1.45"
type input "2.86"
type input "10.41"
type input "1.84"
type input "1.85"
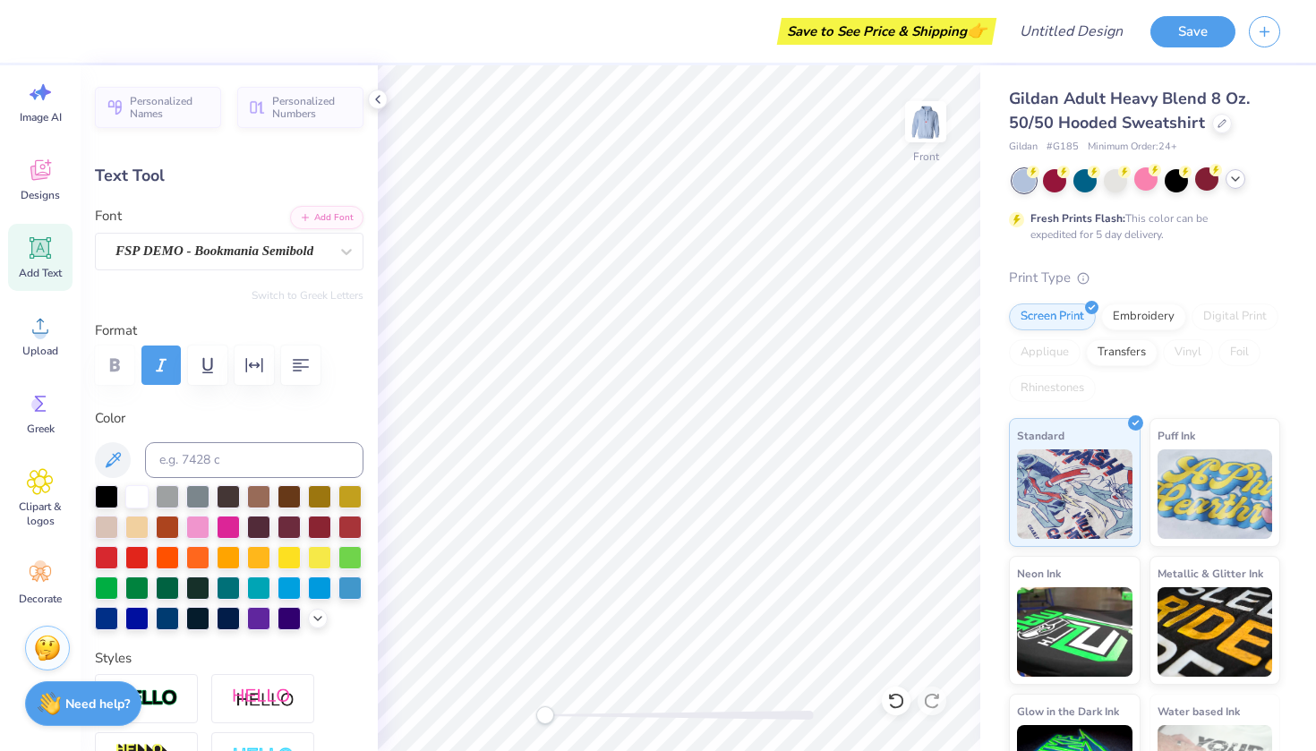
type input "14.25"
type input "2.41"
type input "2.51"
type input "13.92"
type input "1.84"
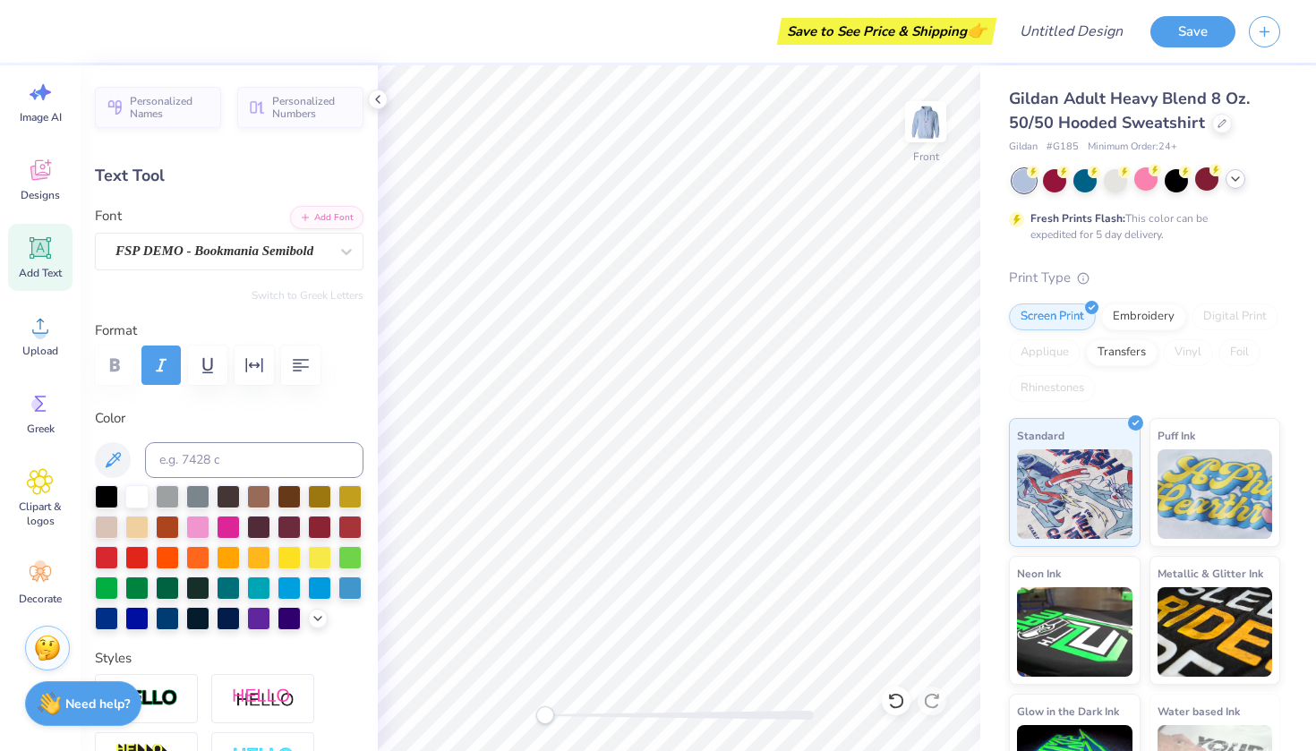
type input "1.85"
type input "14.25"
type input "2.41"
type input "2.51"
type input "14.35"
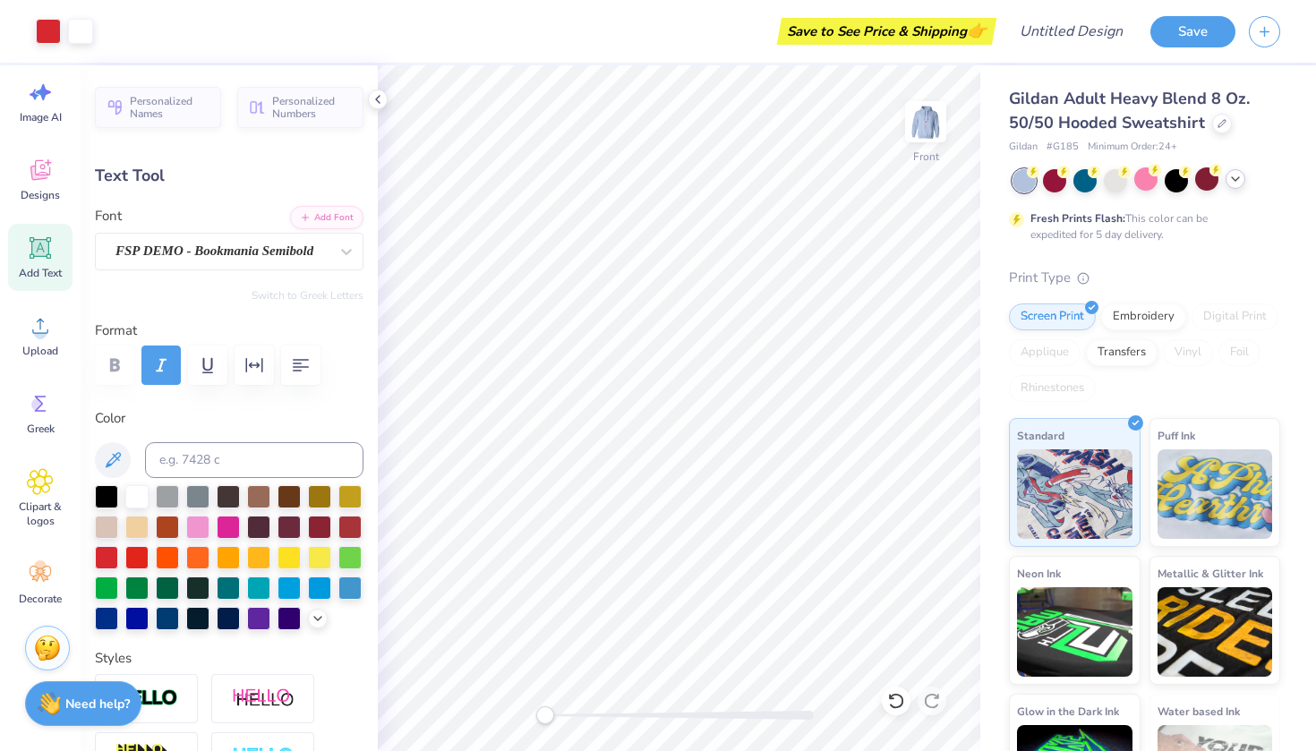
type input "1.84"
type input "1.85"
type input "14.02"
type input "2.37"
type input "2.74"
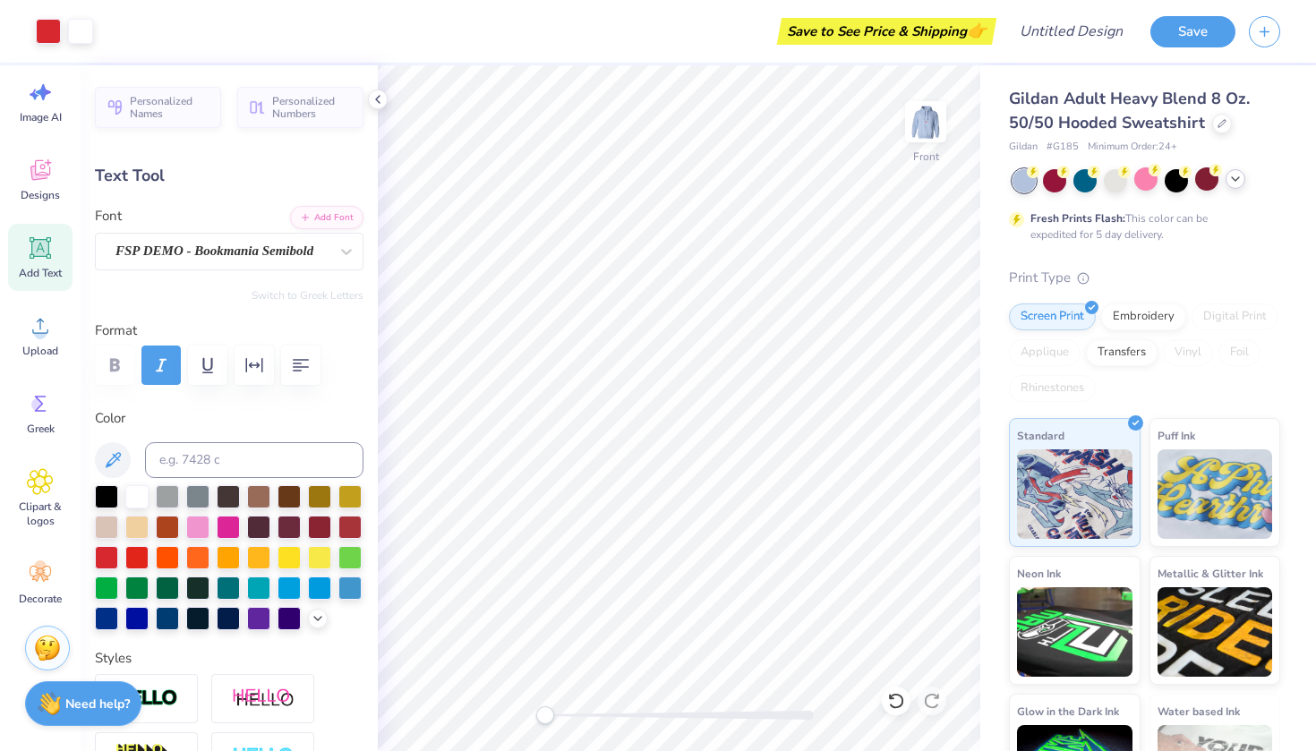
type input "13.38"
type textarea "beta"
type input "7.24"
type input "2.80"
type input "13.49"
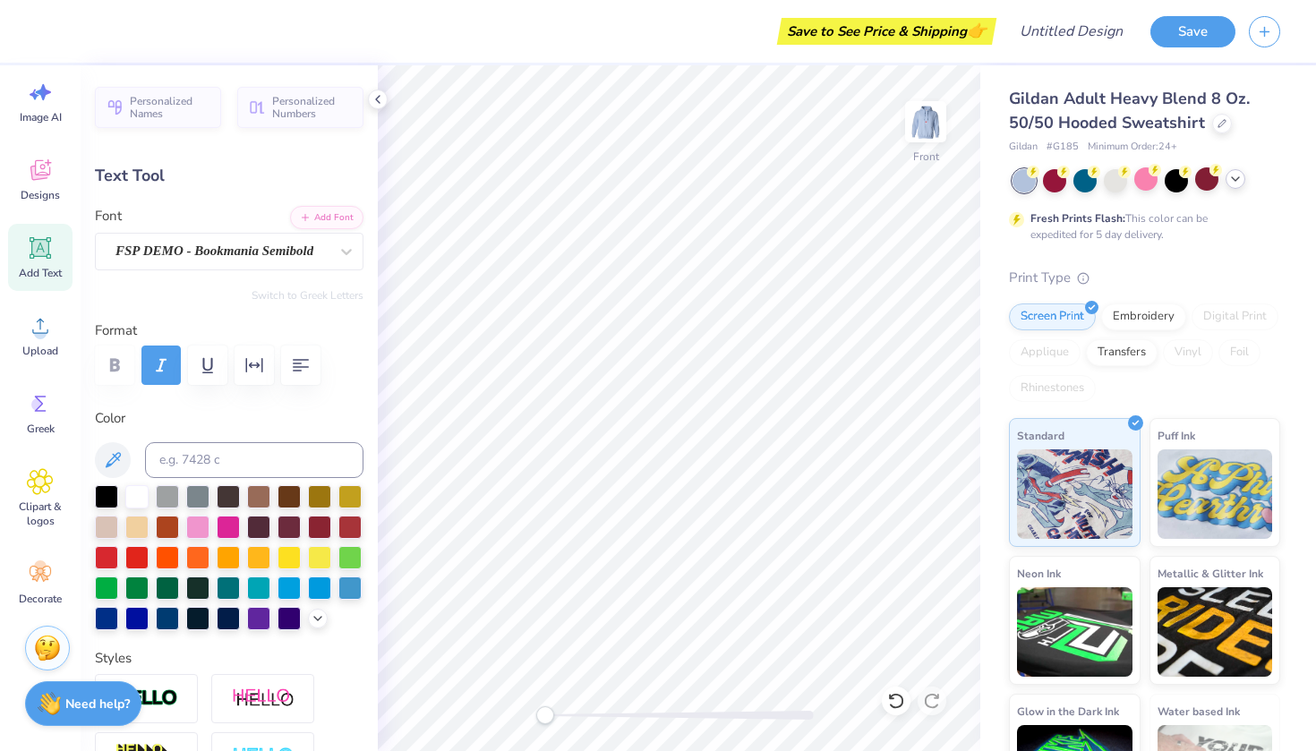
type input "1.45"
type input "2.86"
type input "10.41"
type input "2.41"
type input "2.51"
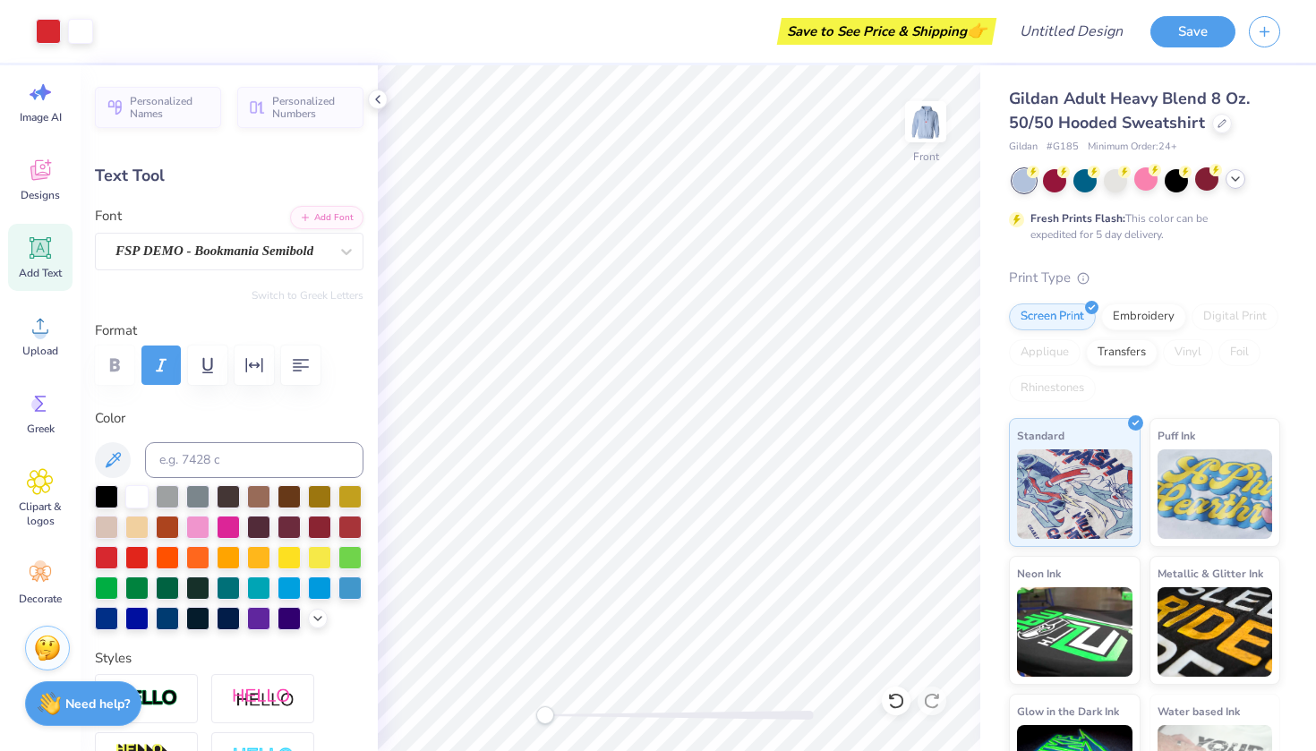
type input "11.01"
type textarea "pi"
type input "3.73"
type input "3.37"
type input "10.58"
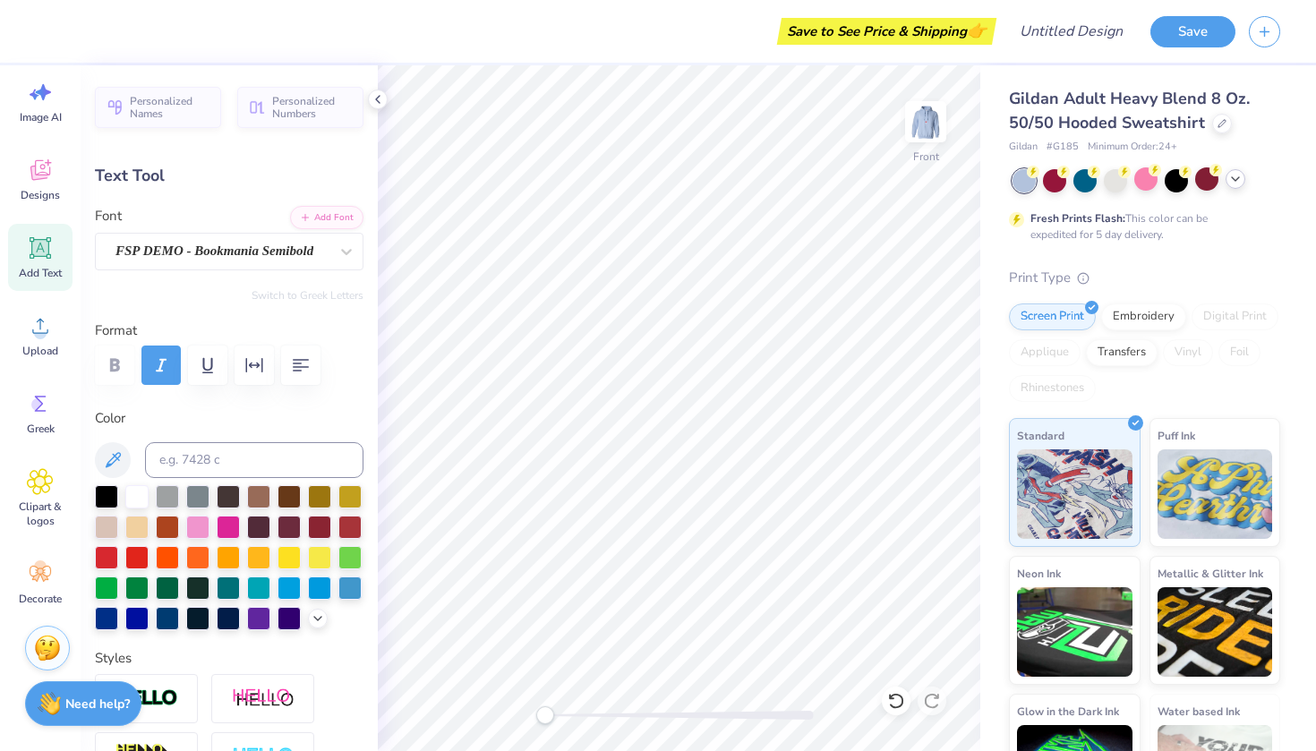
type input "7.24"
type input "2.80"
type input "14.06"
type input "2.41"
type input "2.51"
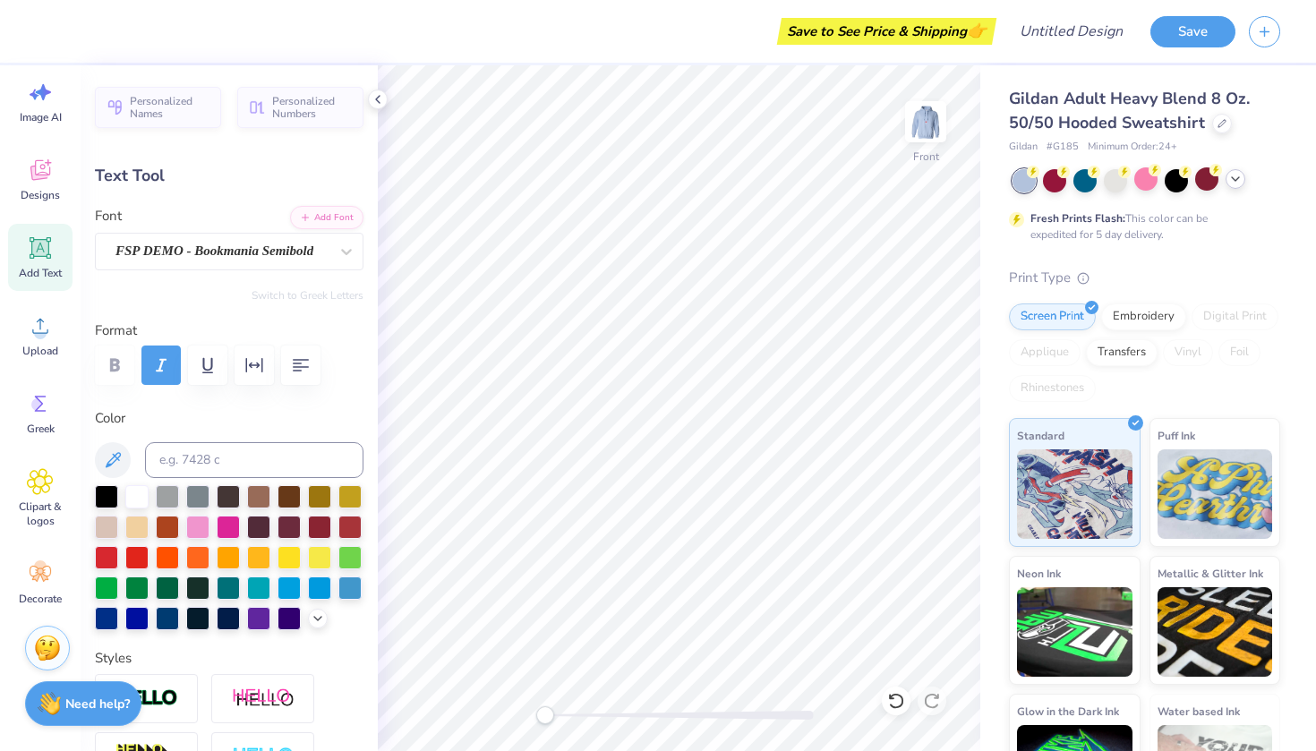
type input "17.45"
type input "1.35"
type input "2.66"
type input "16.85"
type input "1.70"
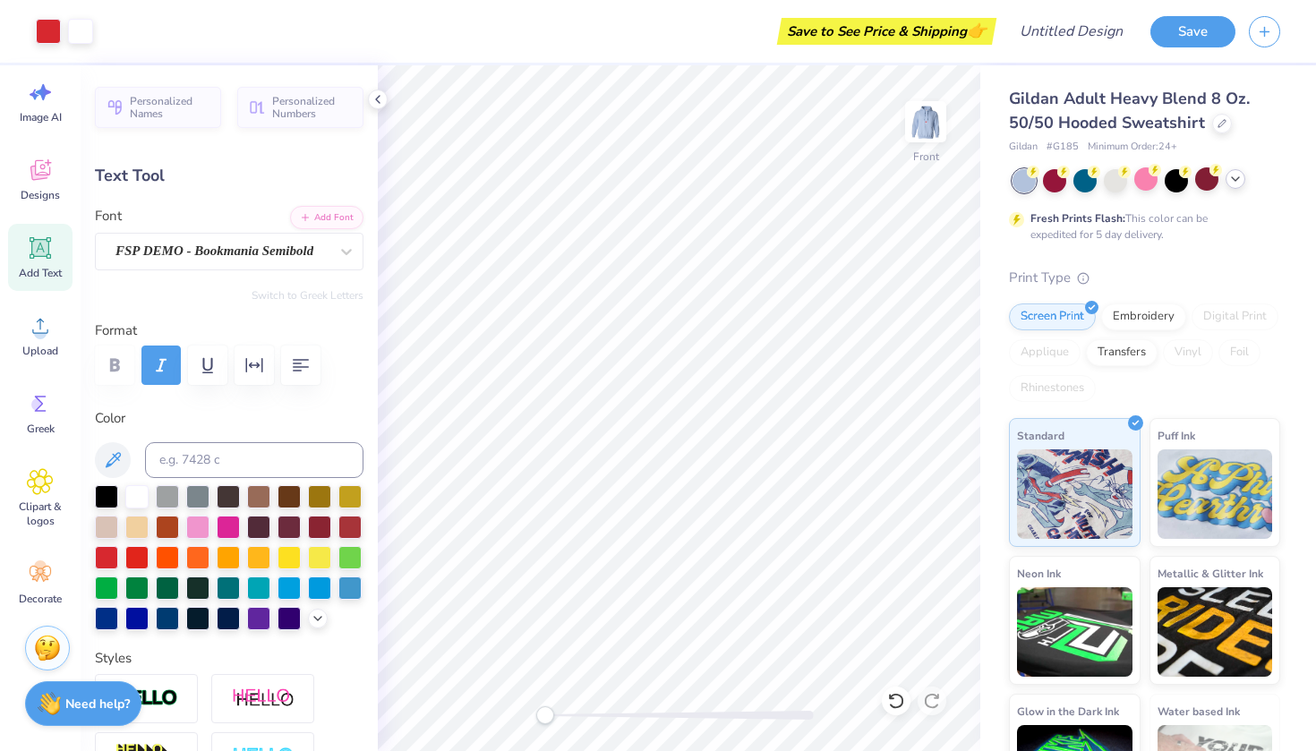
type input "1.86"
type input "17.33"
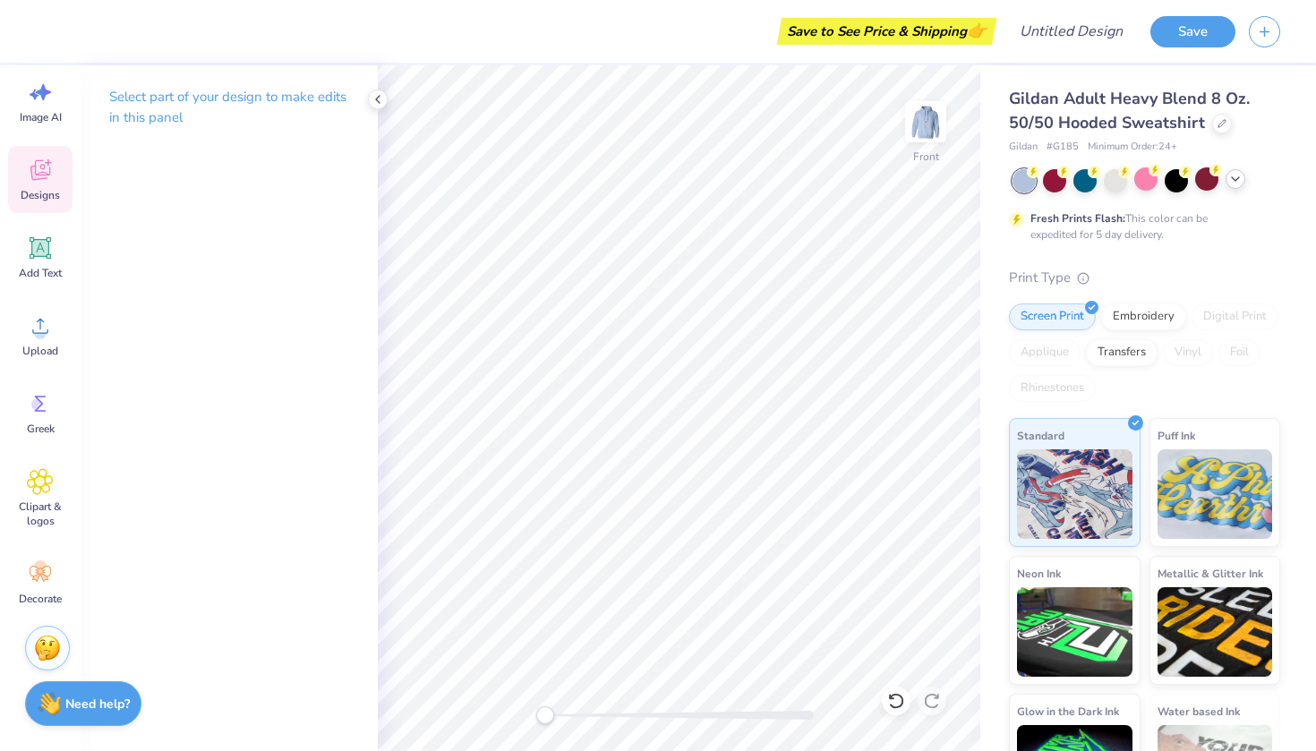
click at [59, 193] on span "Designs" at bounding box center [40, 195] width 39 height 14
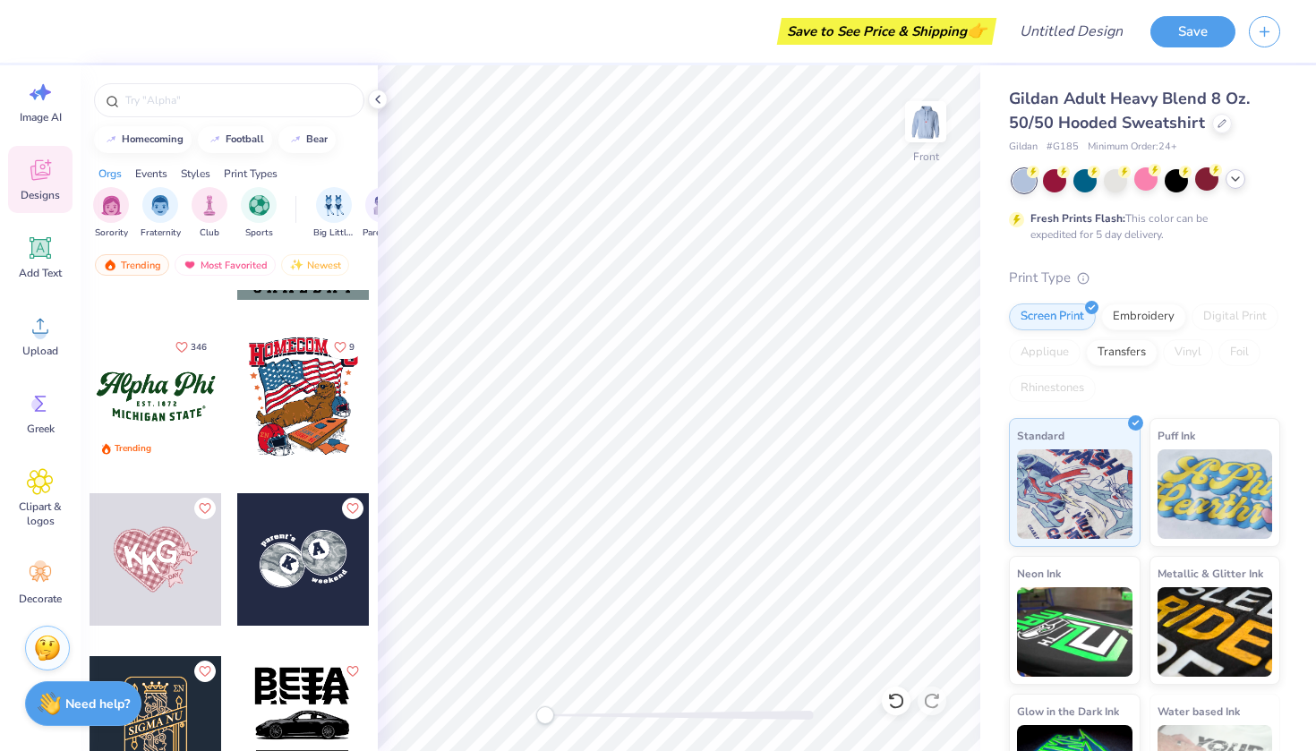
scroll to position [11564, 0]
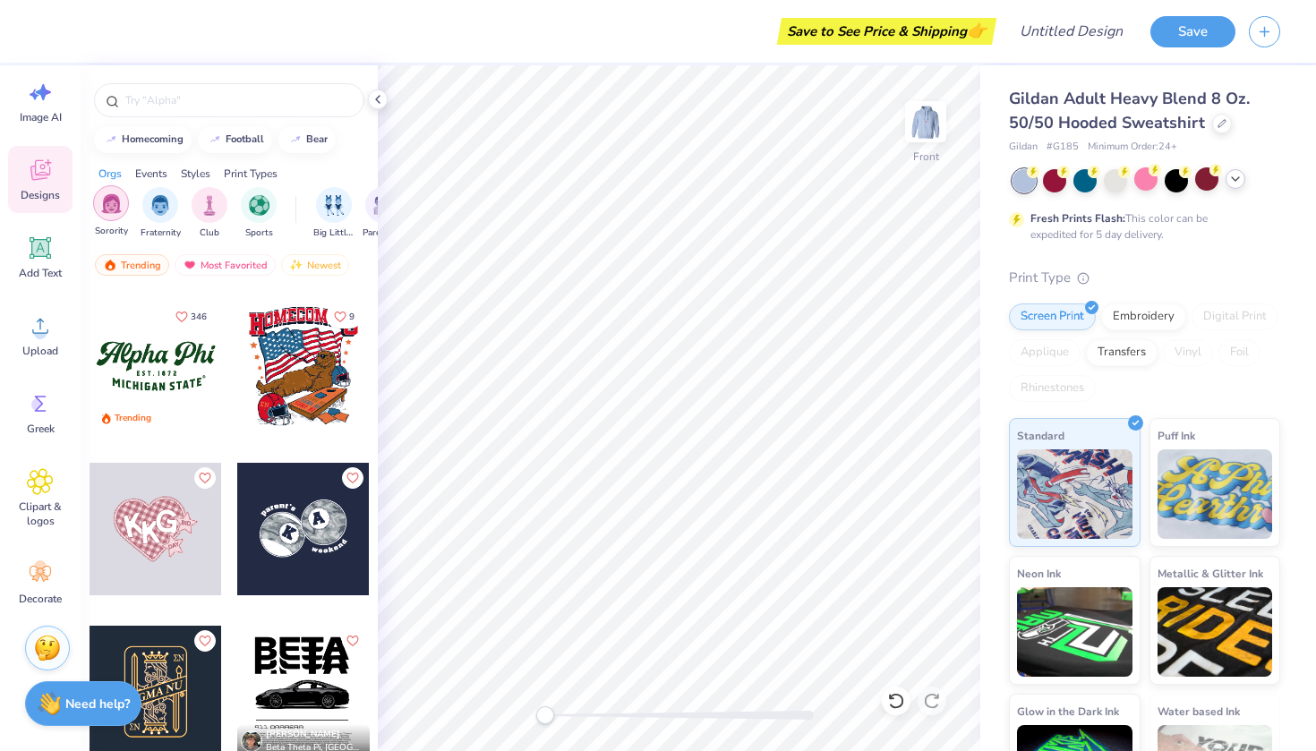
click at [104, 188] on div "filter for Sorority" at bounding box center [111, 203] width 36 height 36
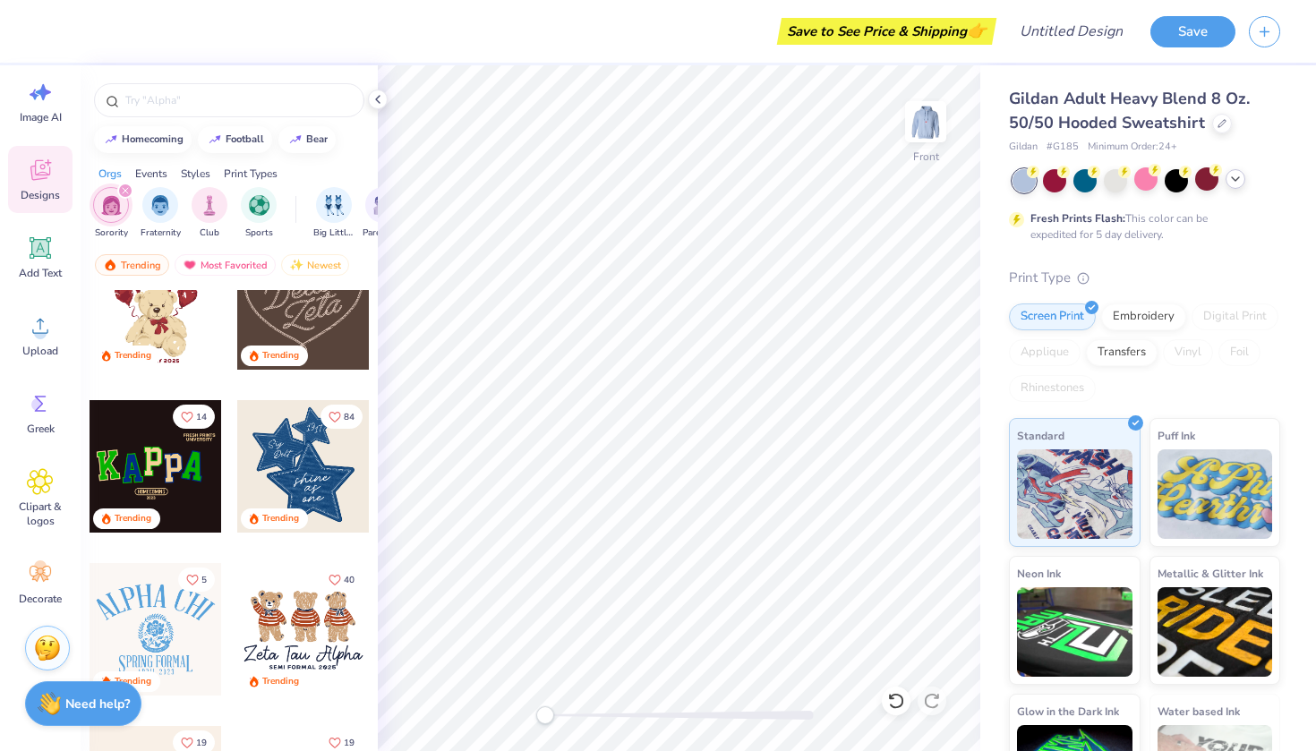
scroll to position [689, 0]
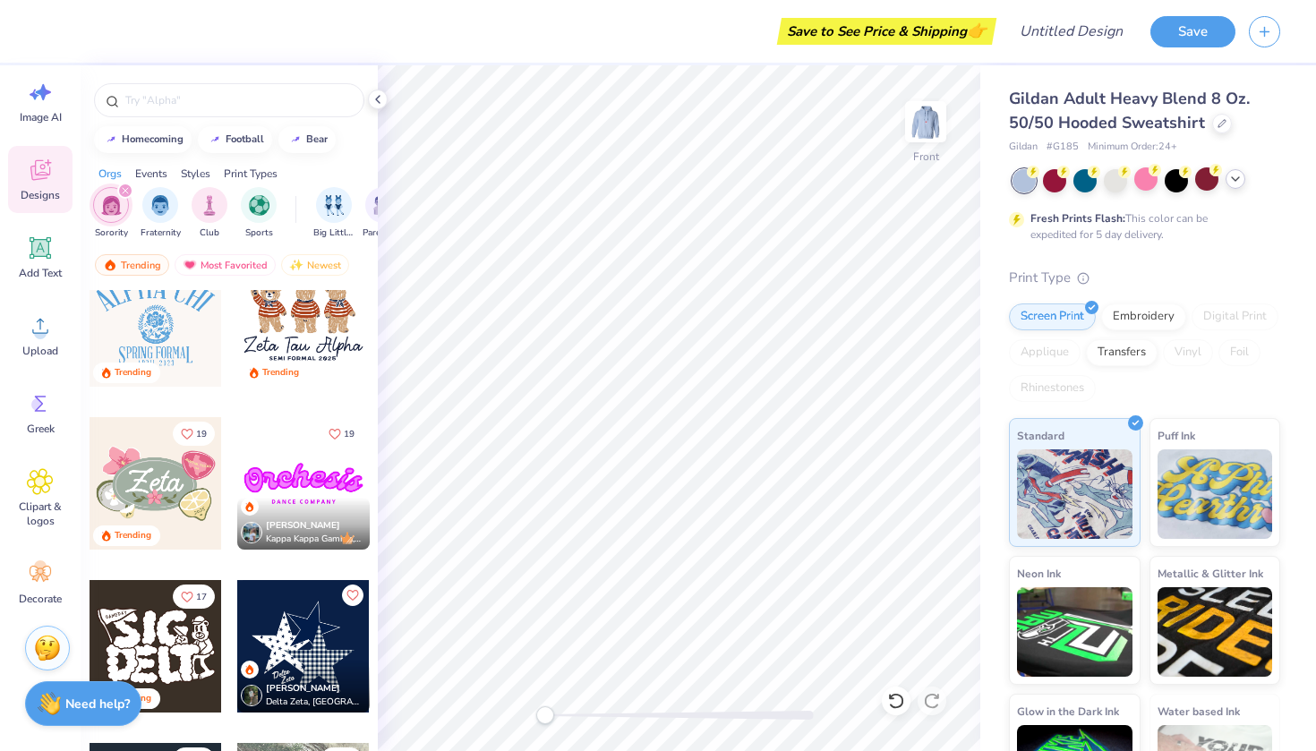
click at [1237, 167] on div "Gildan Adult Heavy Blend 8 Oz. 50/50 Hooded Sweatshirt Gildan # G185 Minimum Or…" at bounding box center [1144, 455] width 271 height 736
click at [1236, 175] on icon at bounding box center [1236, 179] width 14 height 14
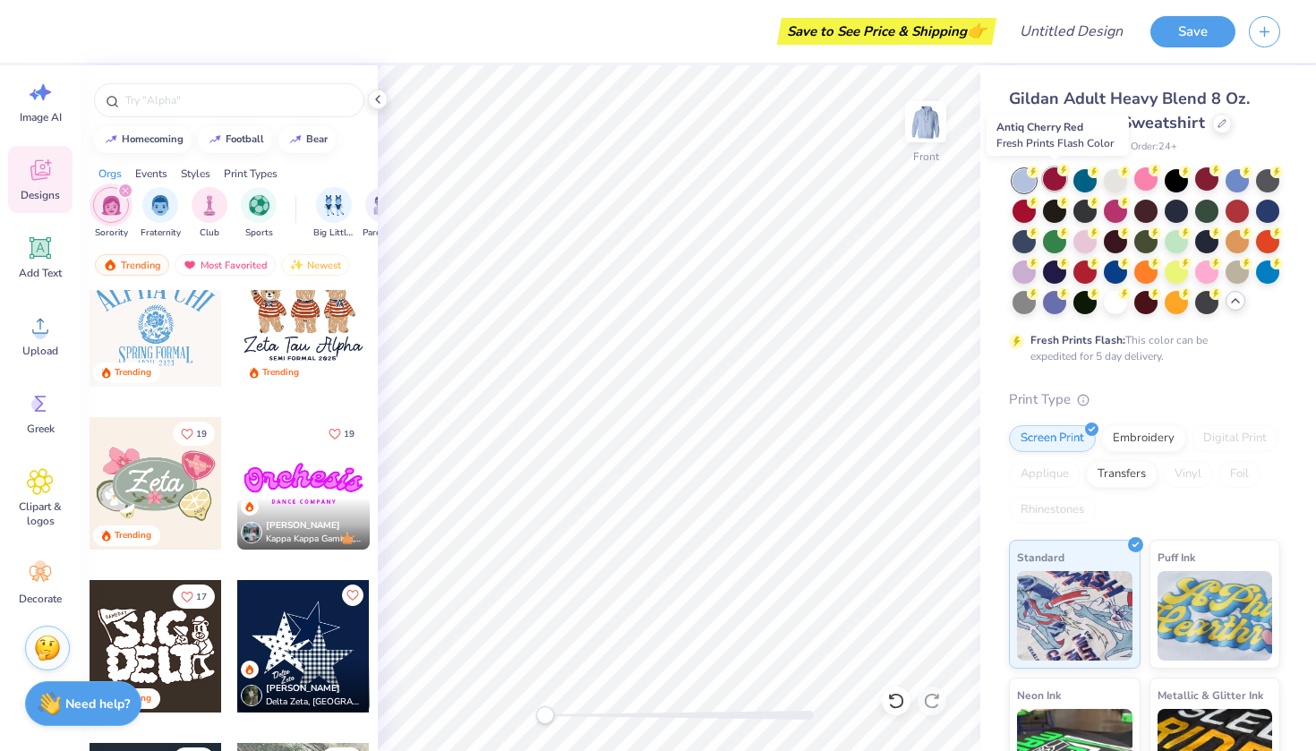
click at [1059, 173] on icon at bounding box center [1064, 170] width 13 height 13
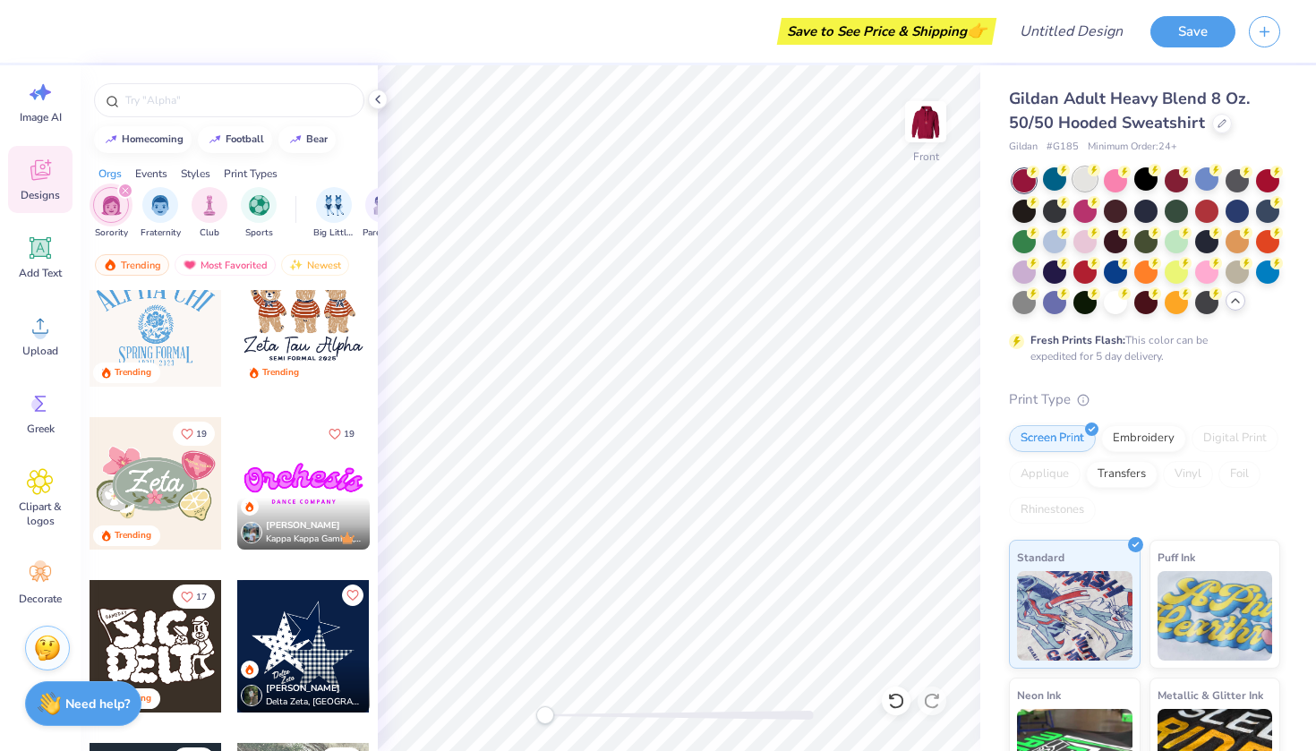
click at [1086, 173] on div at bounding box center [1085, 178] width 23 height 23
click at [1056, 174] on div at bounding box center [1054, 178] width 23 height 23
click at [1108, 176] on div at bounding box center [1115, 178] width 23 height 23
click at [1048, 172] on div at bounding box center [1054, 178] width 23 height 23
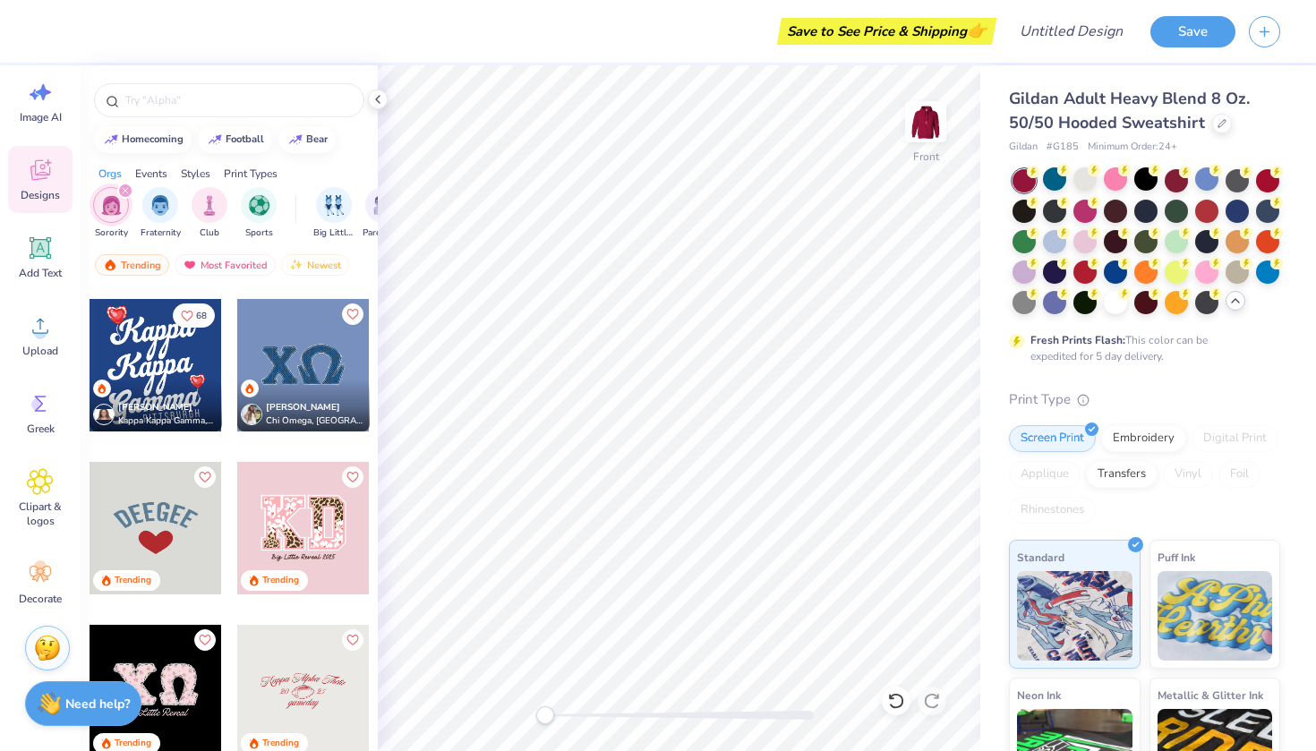
scroll to position [5696, 0]
drag, startPoint x: 174, startPoint y: 347, endPoint x: 150, endPoint y: 374, distance: 36.8
click at [150, 374] on div at bounding box center [156, 366] width 133 height 133
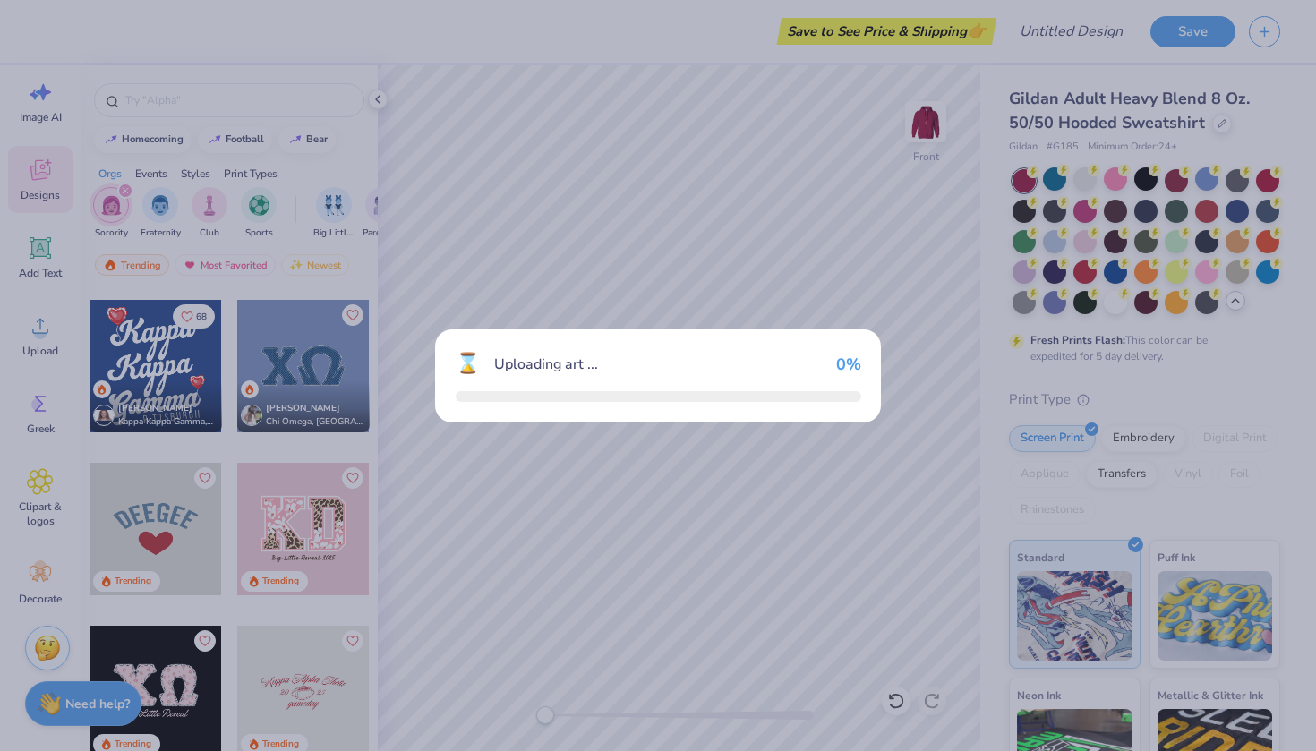
click at [150, 374] on div "⌛ Uploading art ... 0 %" at bounding box center [658, 375] width 1316 height 751
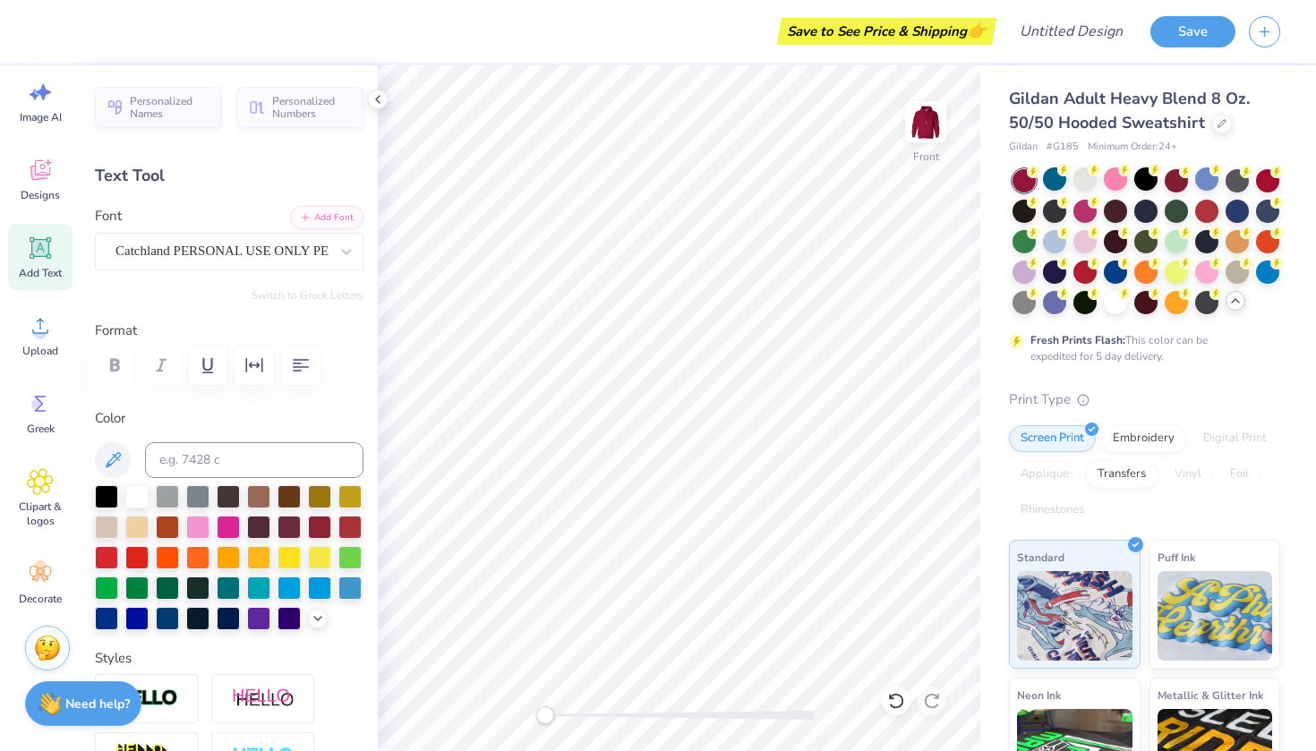
type textarea "Pi"
type input "11.58"
type textarea "Beta"
type input "6.78"
type input "1.64"
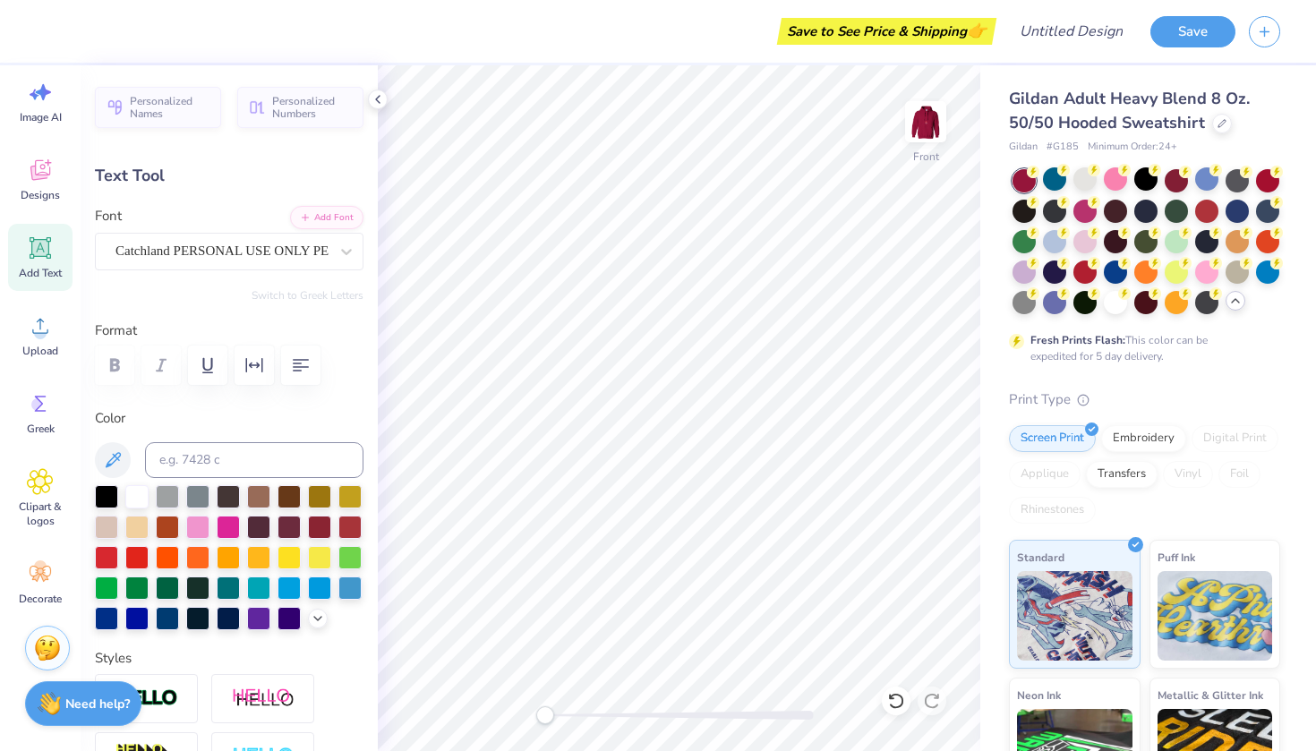
type input "18.42"
type input "-5.8"
type input "11.11"
type input "4.22"
type input "16.12"
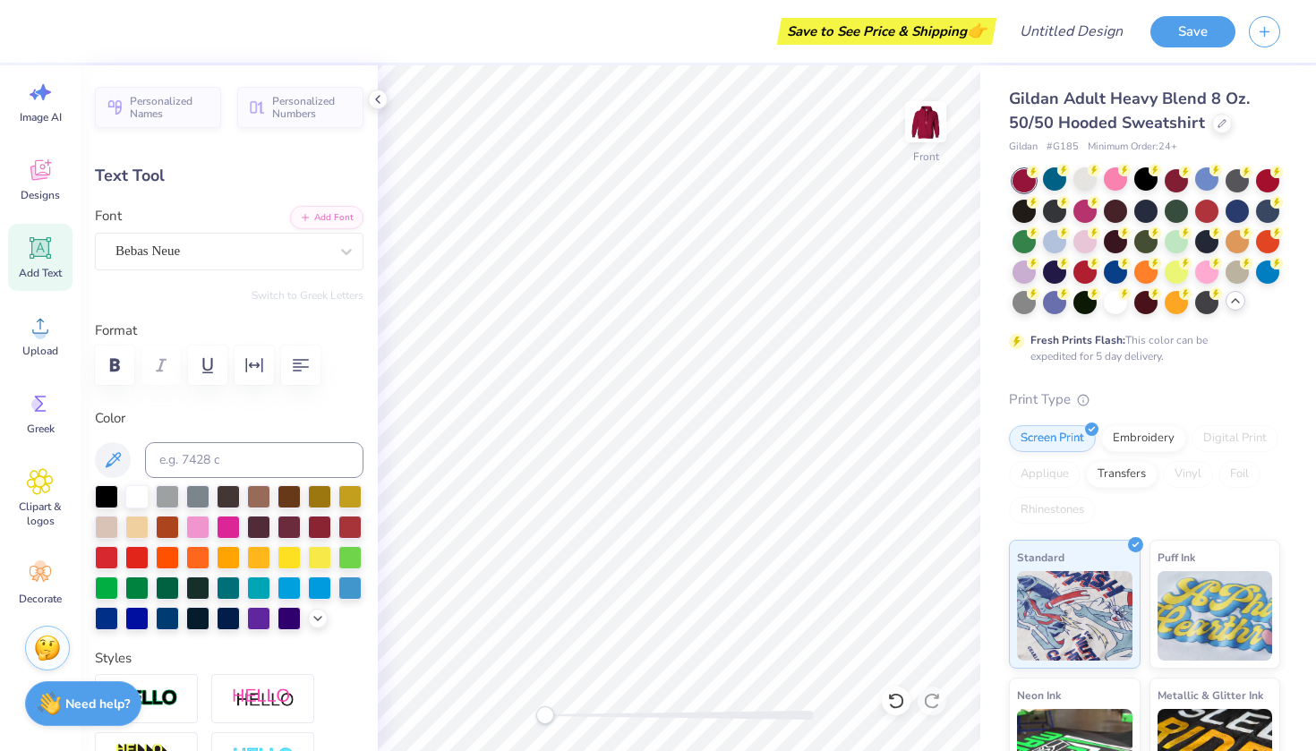
type input "-6.3"
type textarea "Phi"
type input "0.0"
type input "6.78"
type input "1.64"
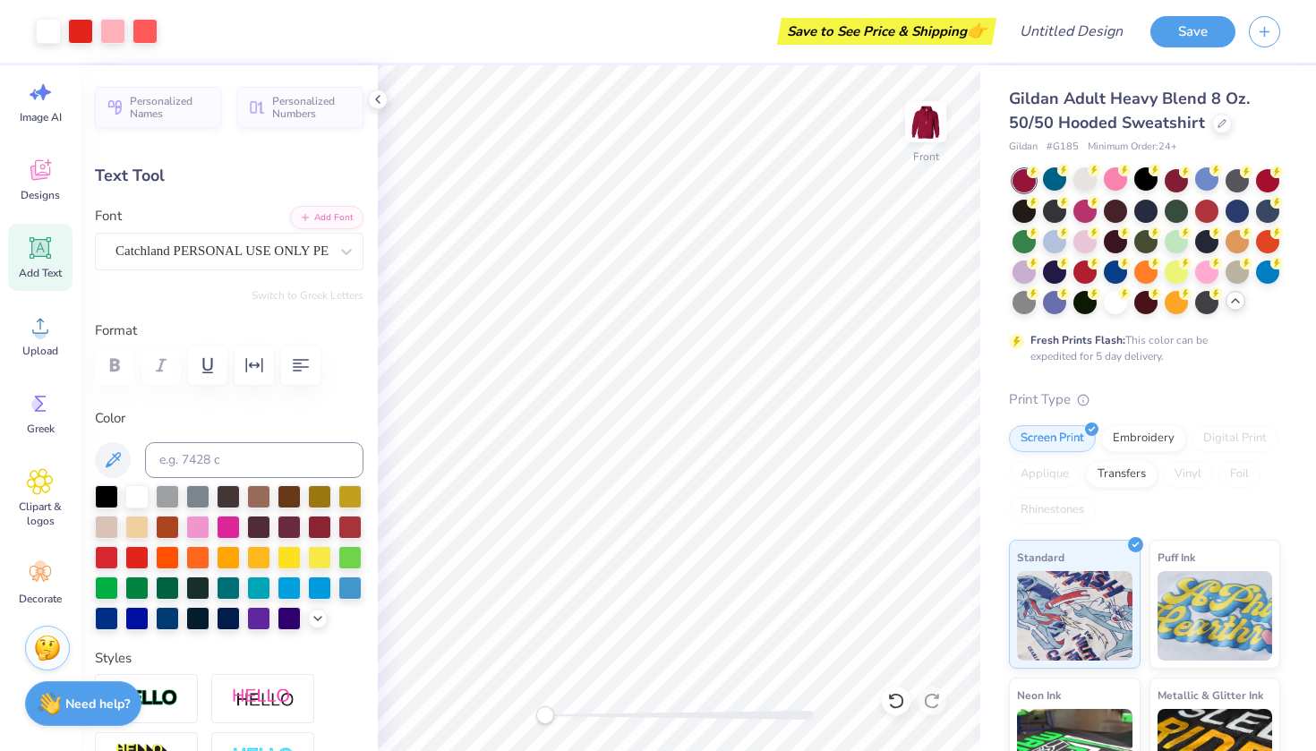
type input "18.42"
type input "-5.8"
type textarea "CT ALPHA"
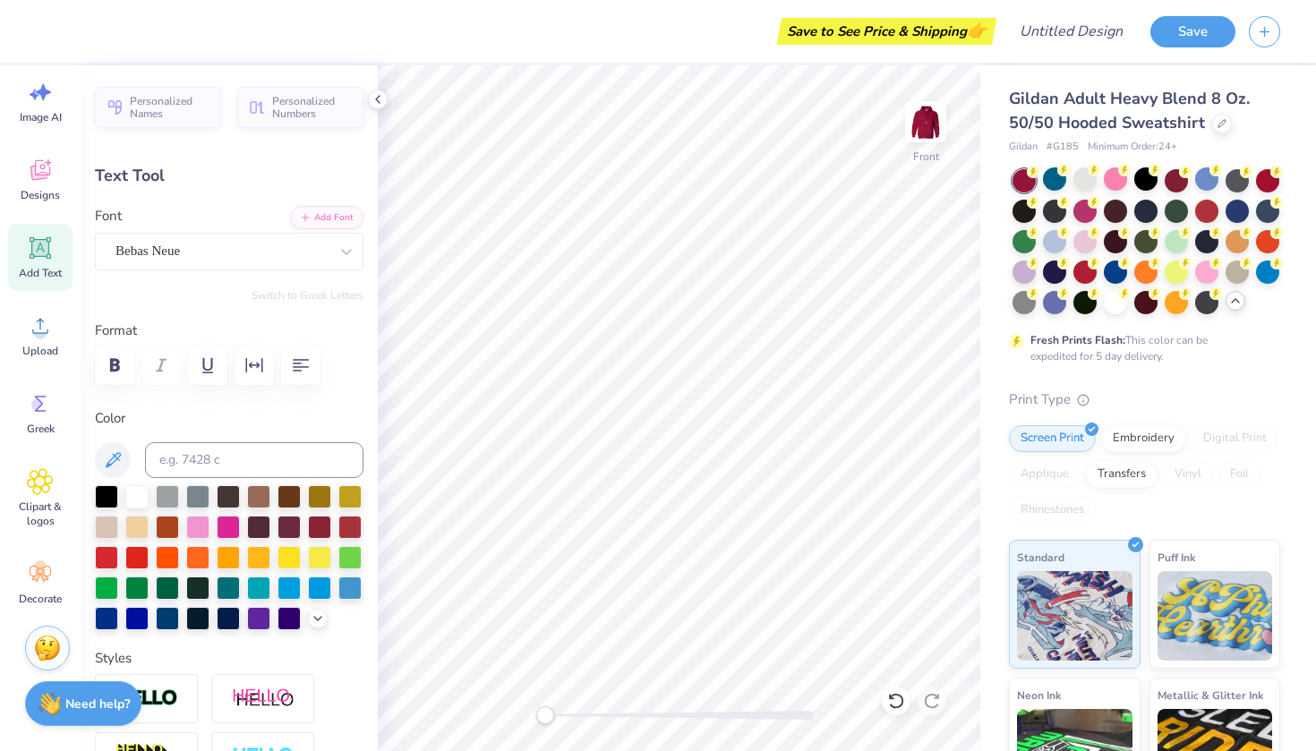
click at [1007, 495] on div "Gildan Adult Heavy Blend 8 Oz. 50/50 Hooded Sweatshirt Gildan # G185 Minimum Or…" at bounding box center [1149, 504] width 336 height 879
type input "0.0"
type input "3.90"
type input "1.32"
type input "19.43"
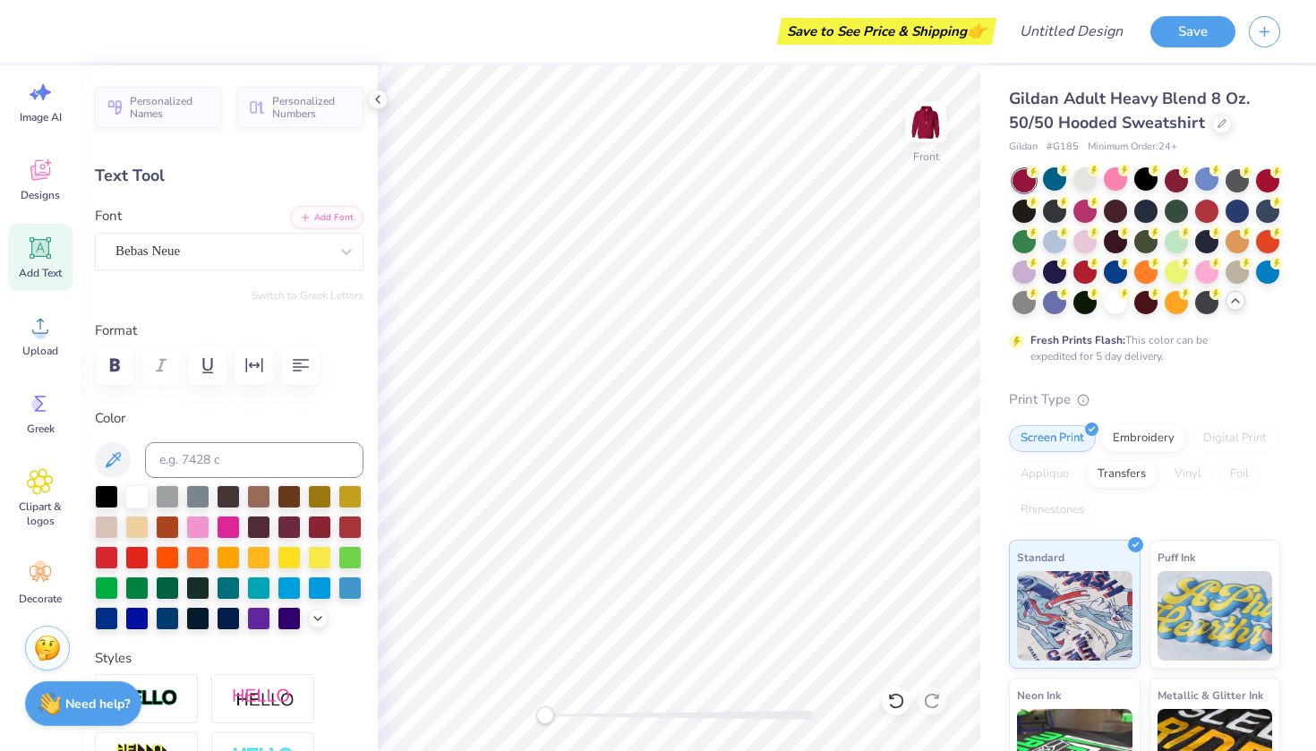
type input "-5.8"
type textarea "[US_STATE] ALPHA"
type input "0.0"
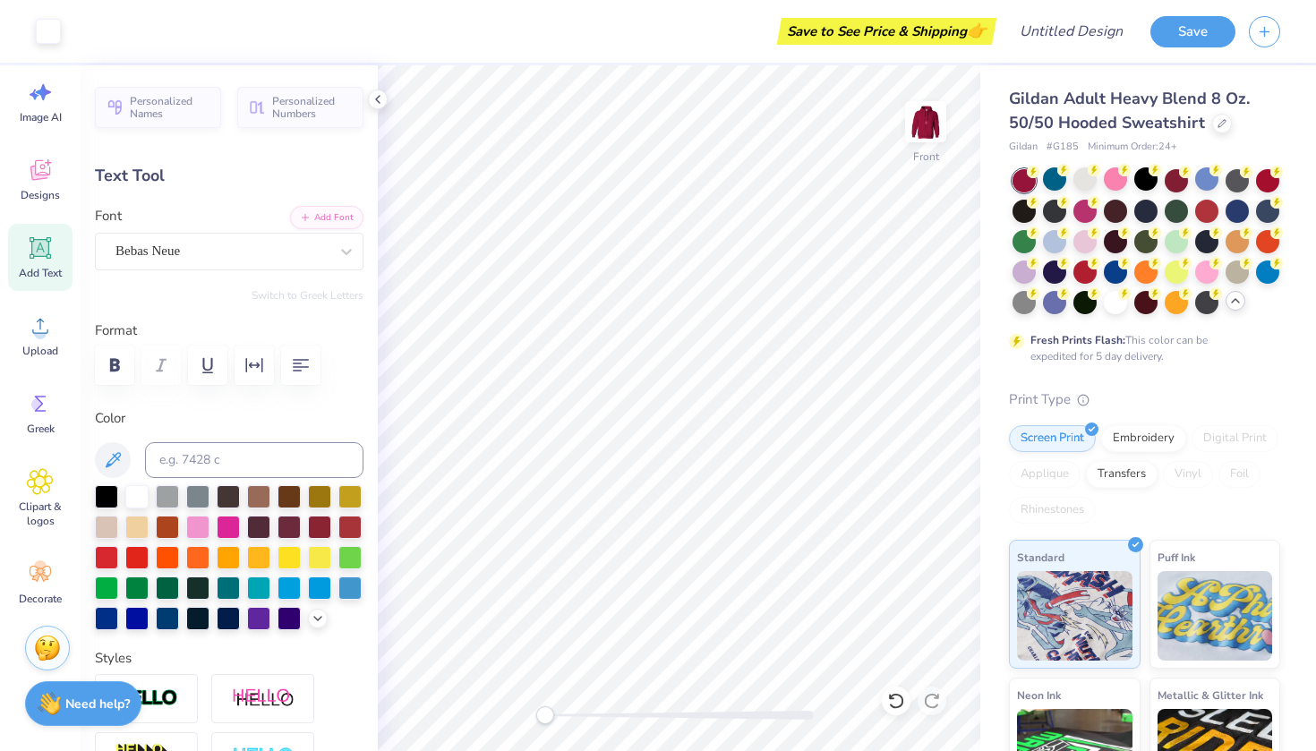
type input "8.31"
type input "1.77"
type input "19.20"
type input "0.0"
type input "8.27"
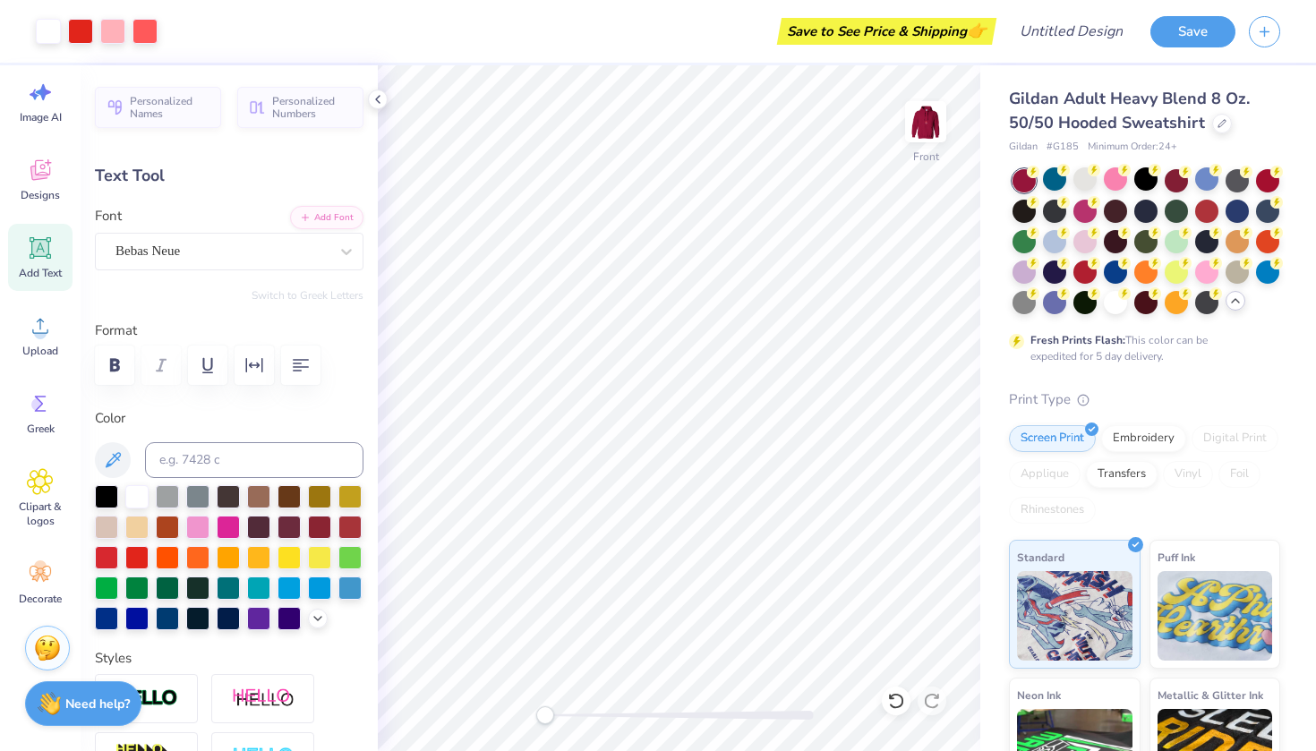
type input "2.49"
type input "19.03"
type input "0.0"
type input "3.96"
type input "3.45"
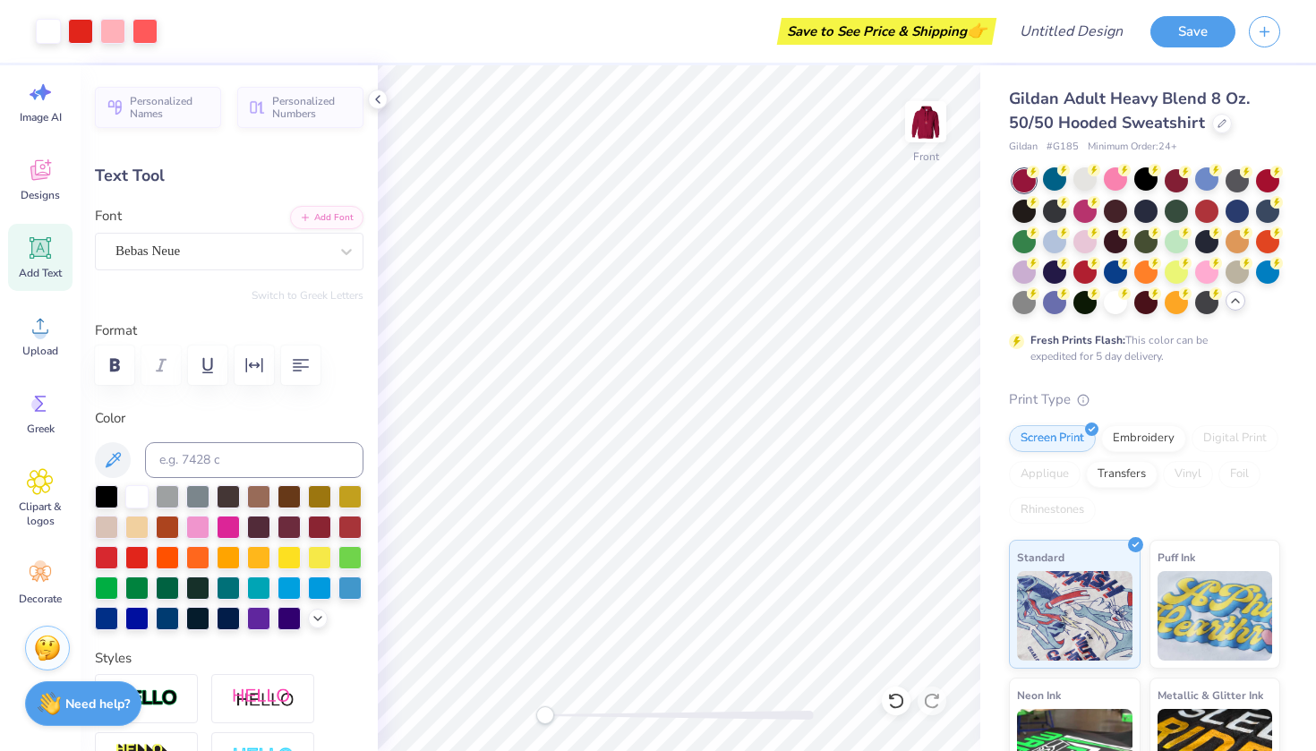
type input "8.19"
type input "0.0"
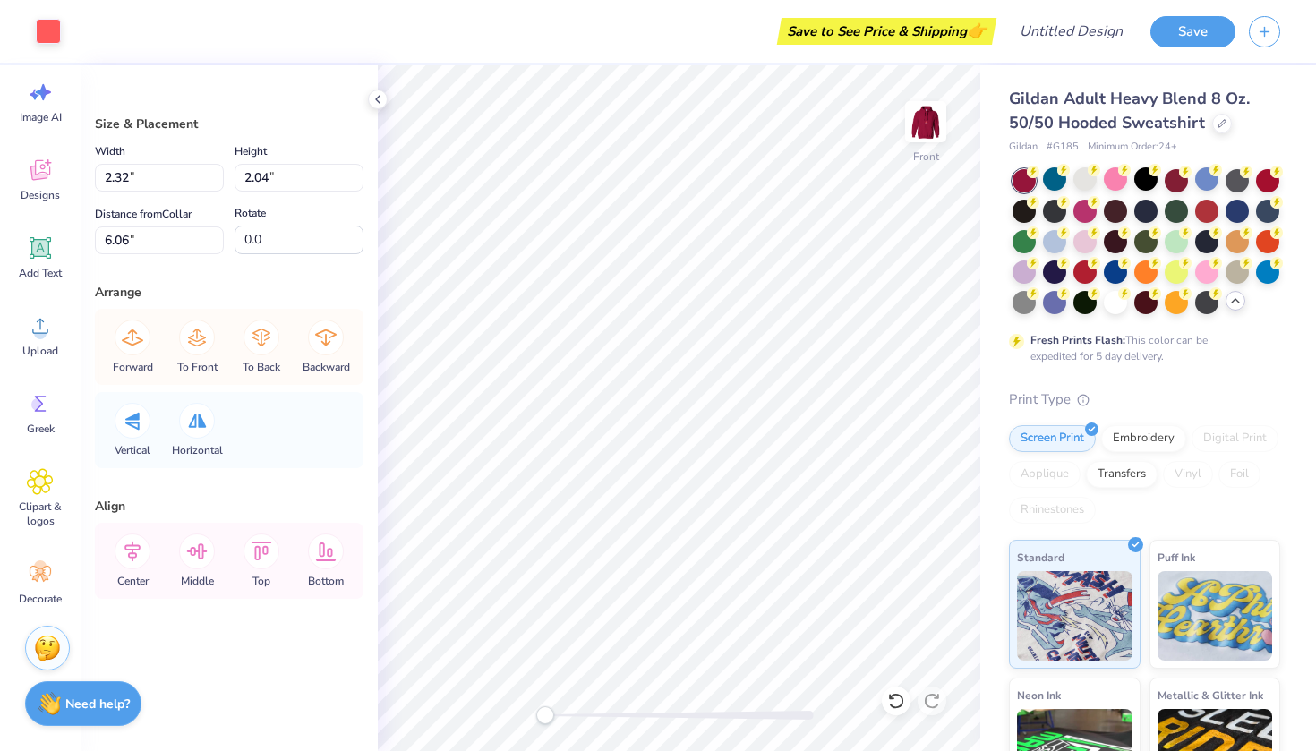
type input "2.91"
type input "2.57"
type input "2.32"
type input "2.04"
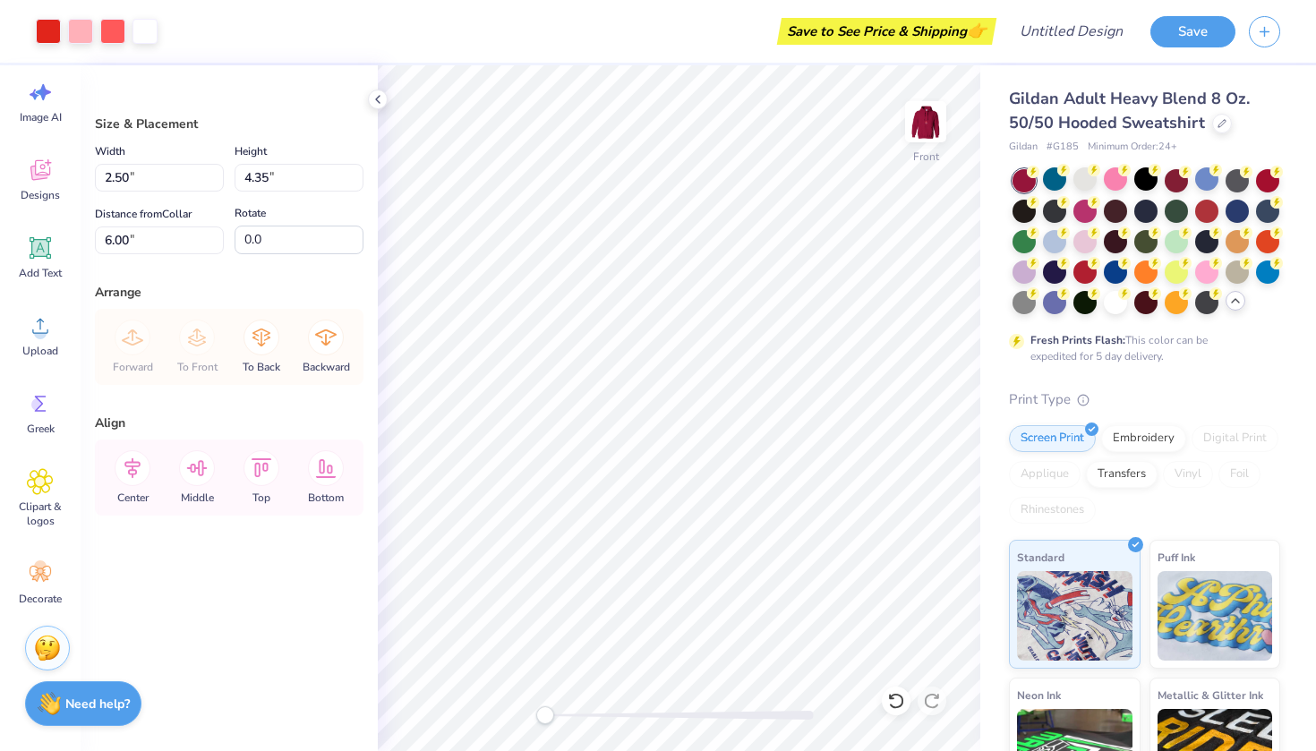
type input "2.90"
type input "5.03"
type input "1.71"
type input "1.51"
type input "14.32"
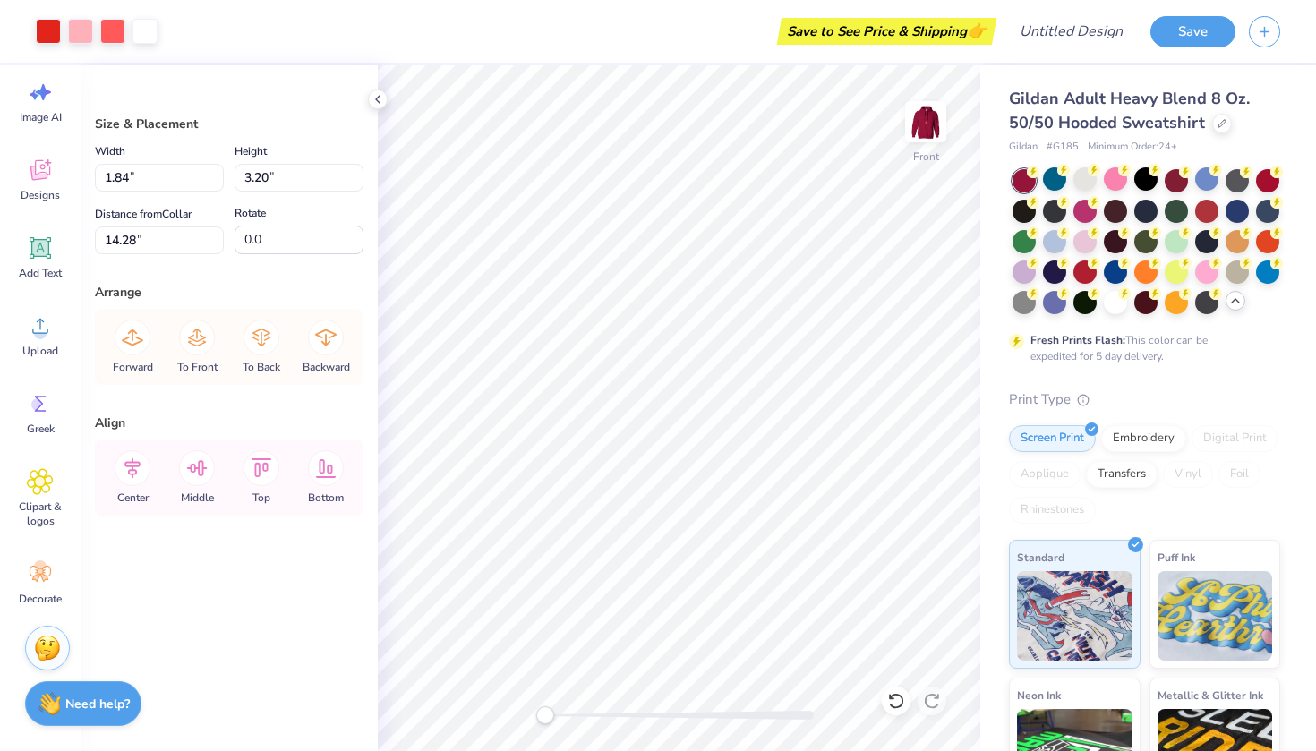
type input "2.39"
type input "4.15"
type input "13.33"
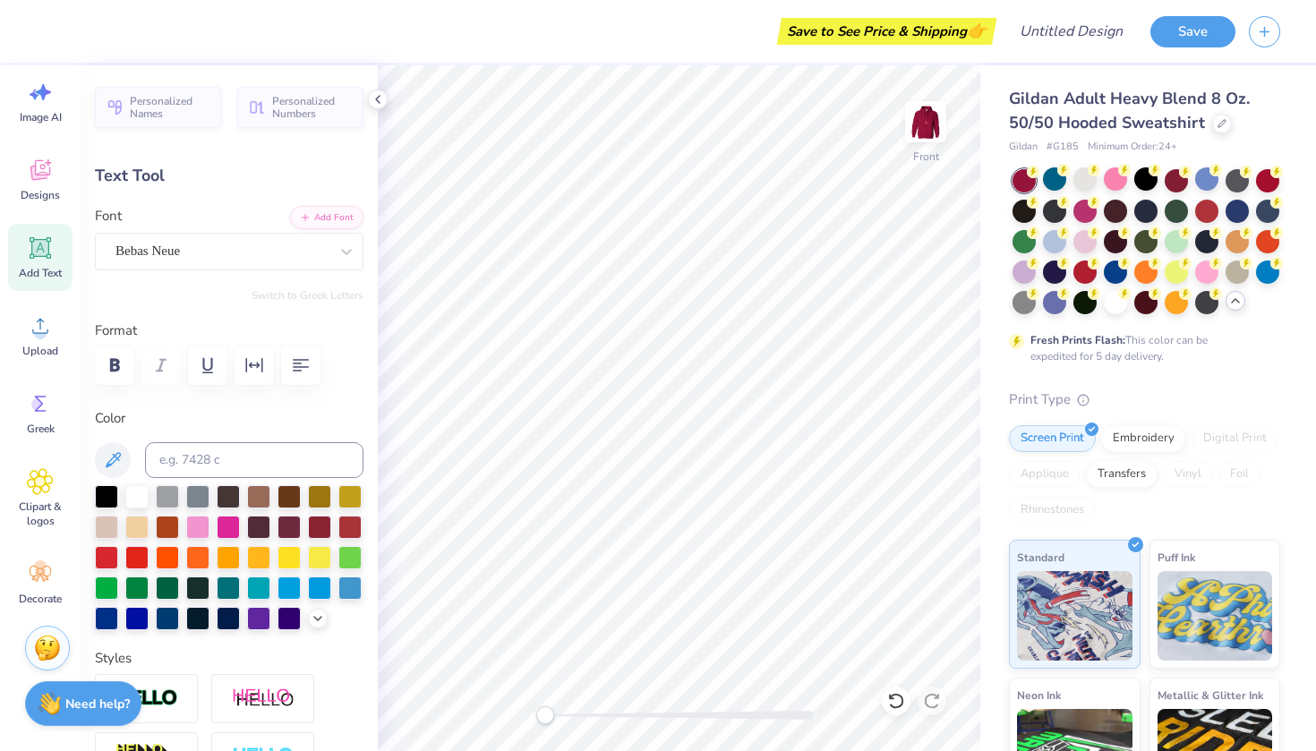
type input "0.0"
click at [43, 185] on div "Designs" at bounding box center [40, 179] width 64 height 67
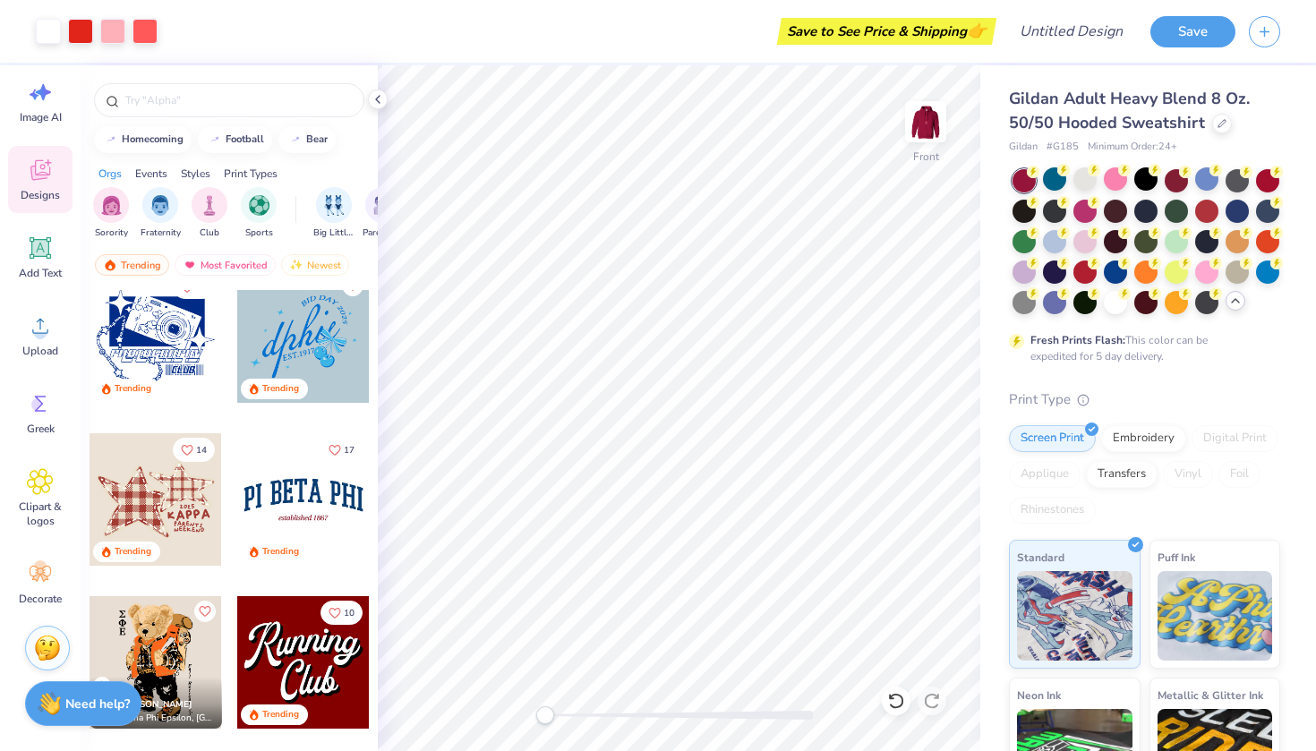
scroll to position [1912, 0]
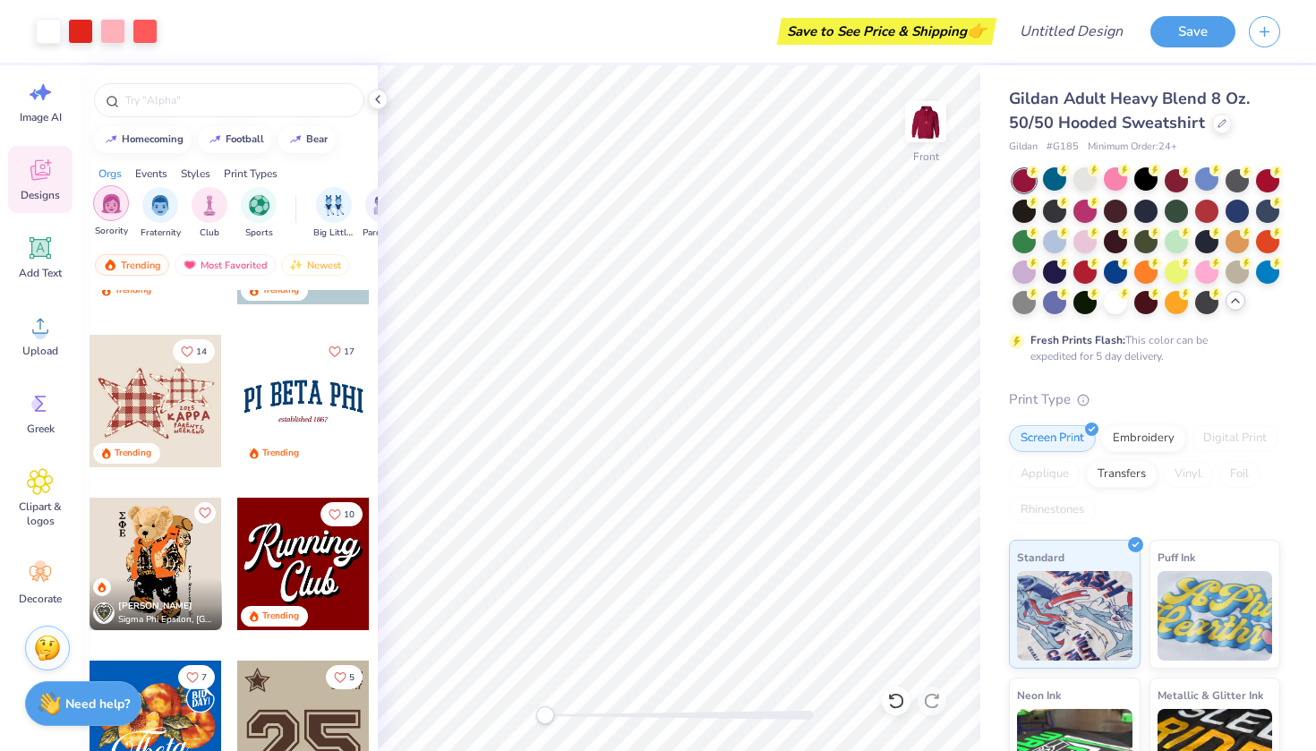
click at [118, 213] on img "filter for Sorority" at bounding box center [111, 203] width 21 height 21
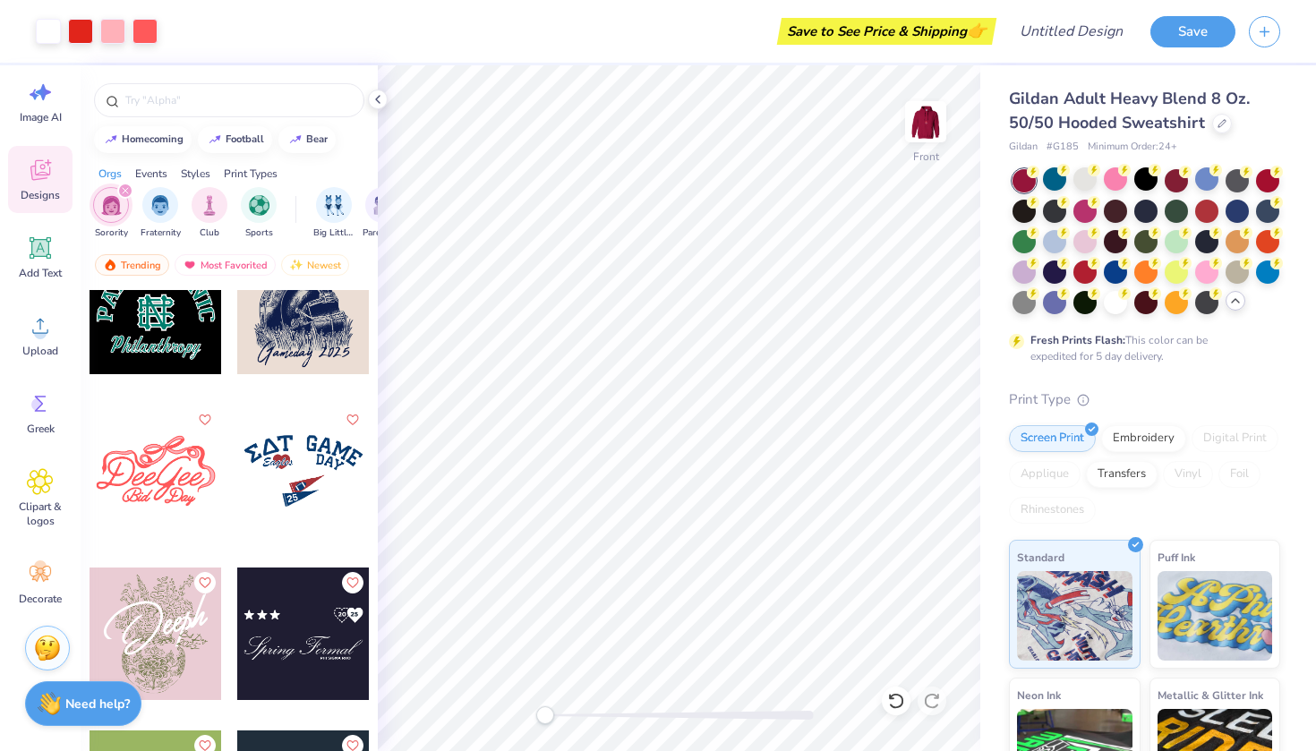
scroll to position [24668, 0]
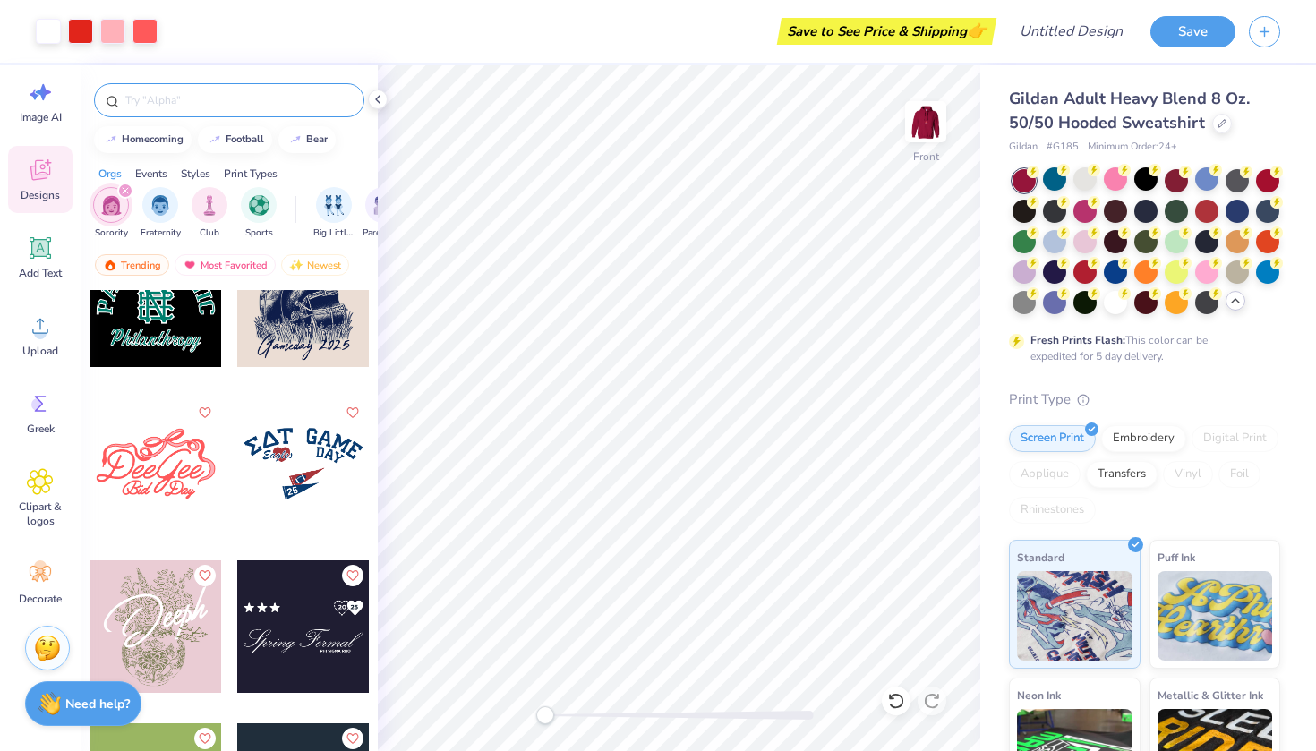
click at [219, 112] on div at bounding box center [229, 100] width 270 height 34
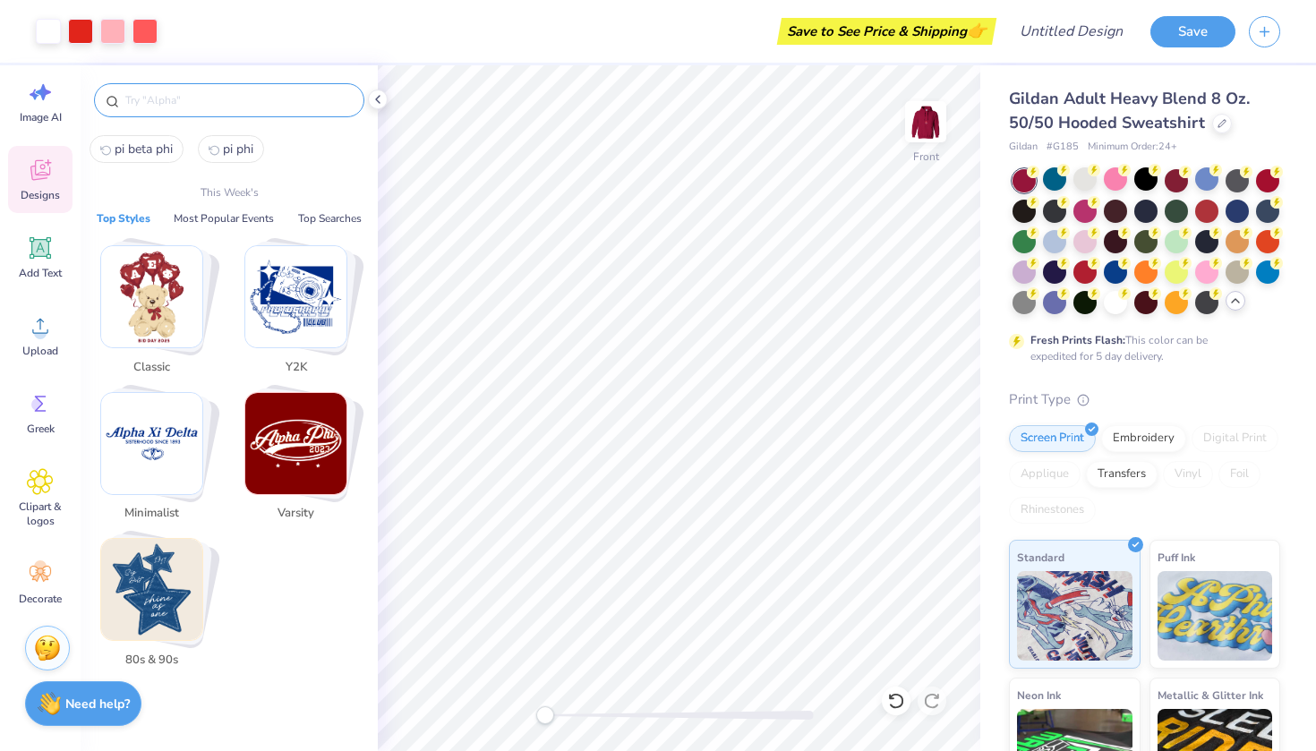
click at [197, 105] on input "text" at bounding box center [238, 100] width 229 height 18
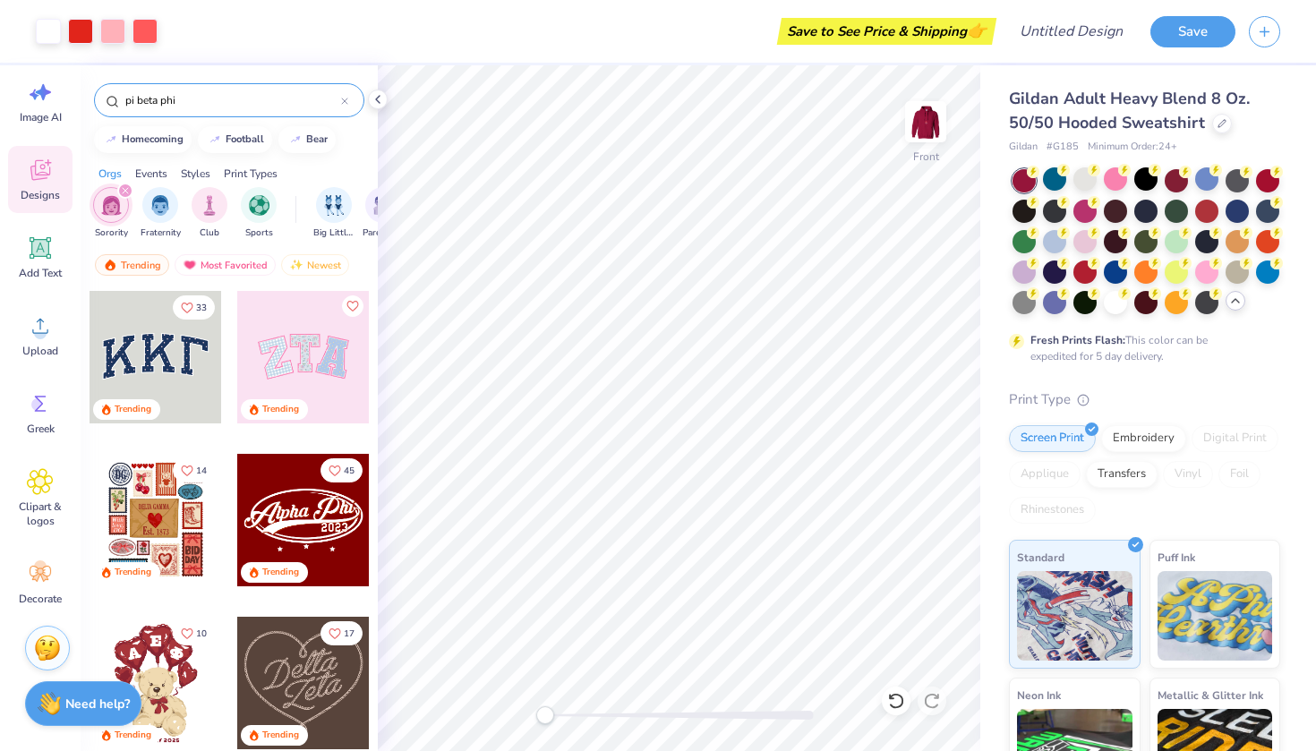
type input "pi beta phi"
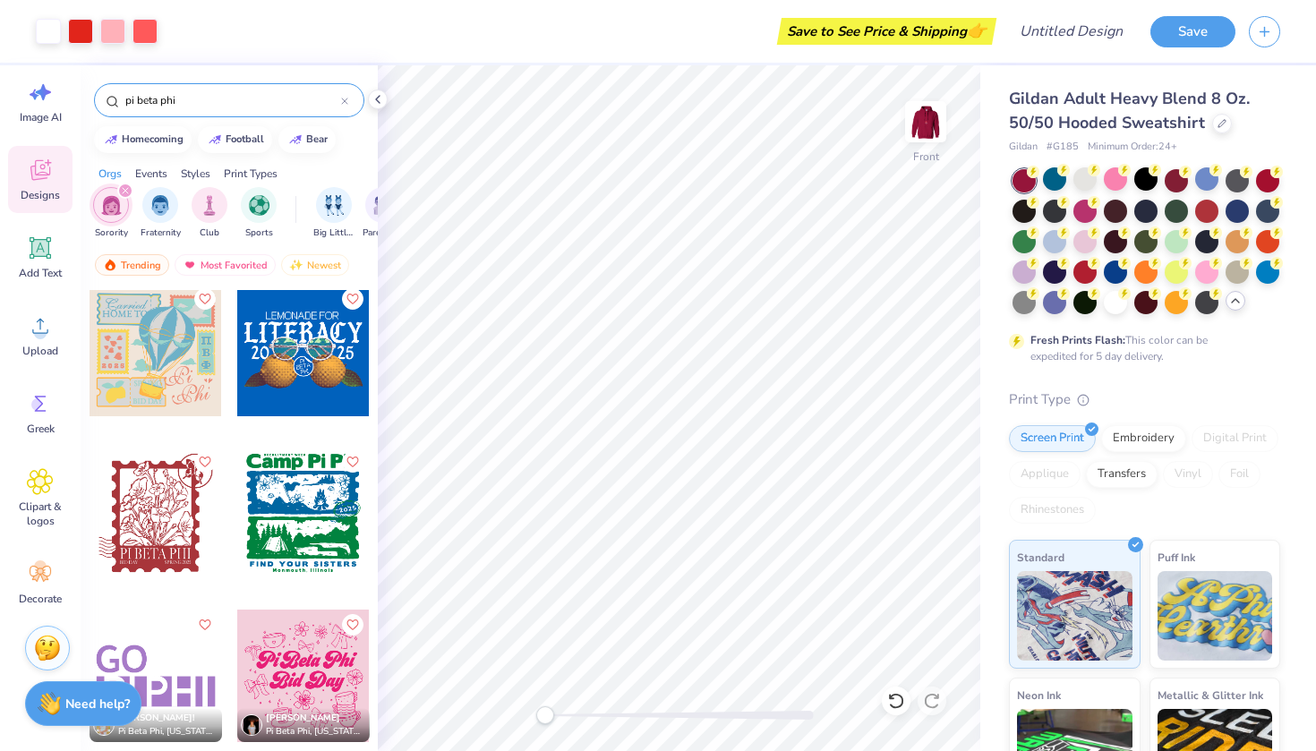
scroll to position [3595, 0]
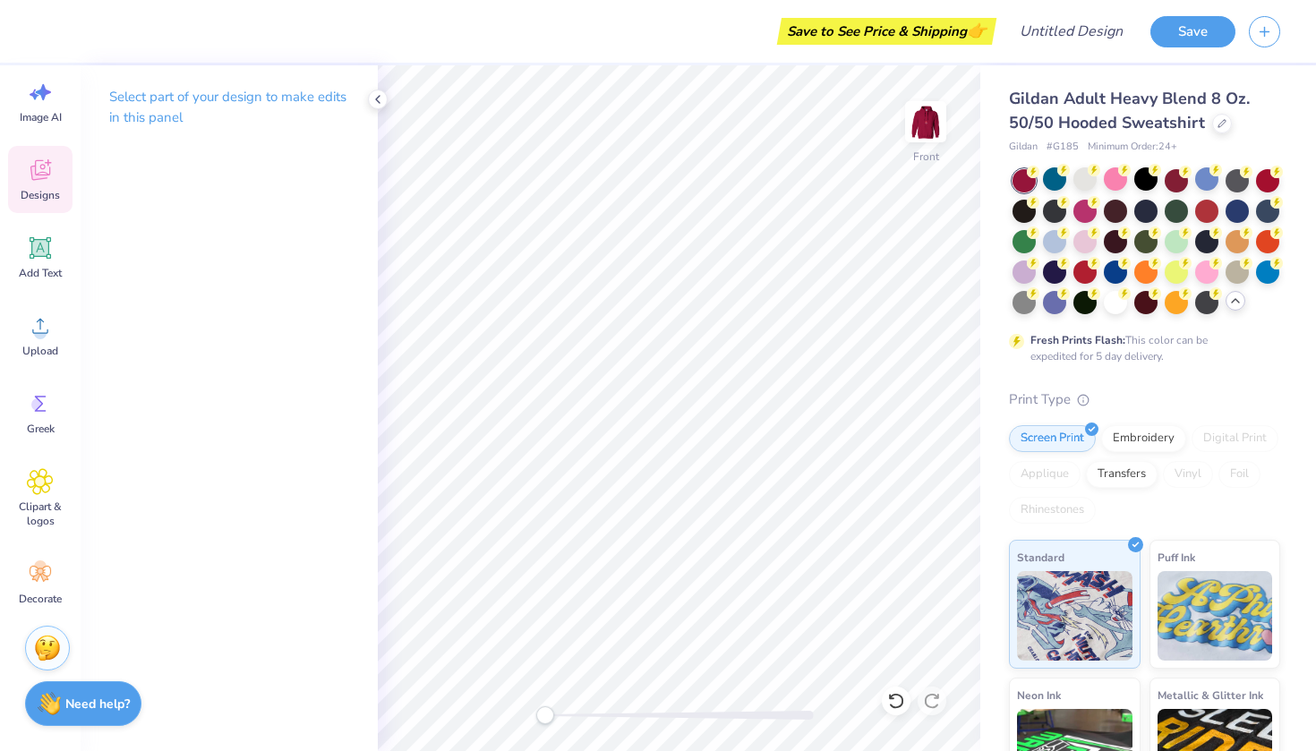
click at [45, 178] on icon at bounding box center [40, 170] width 20 height 21
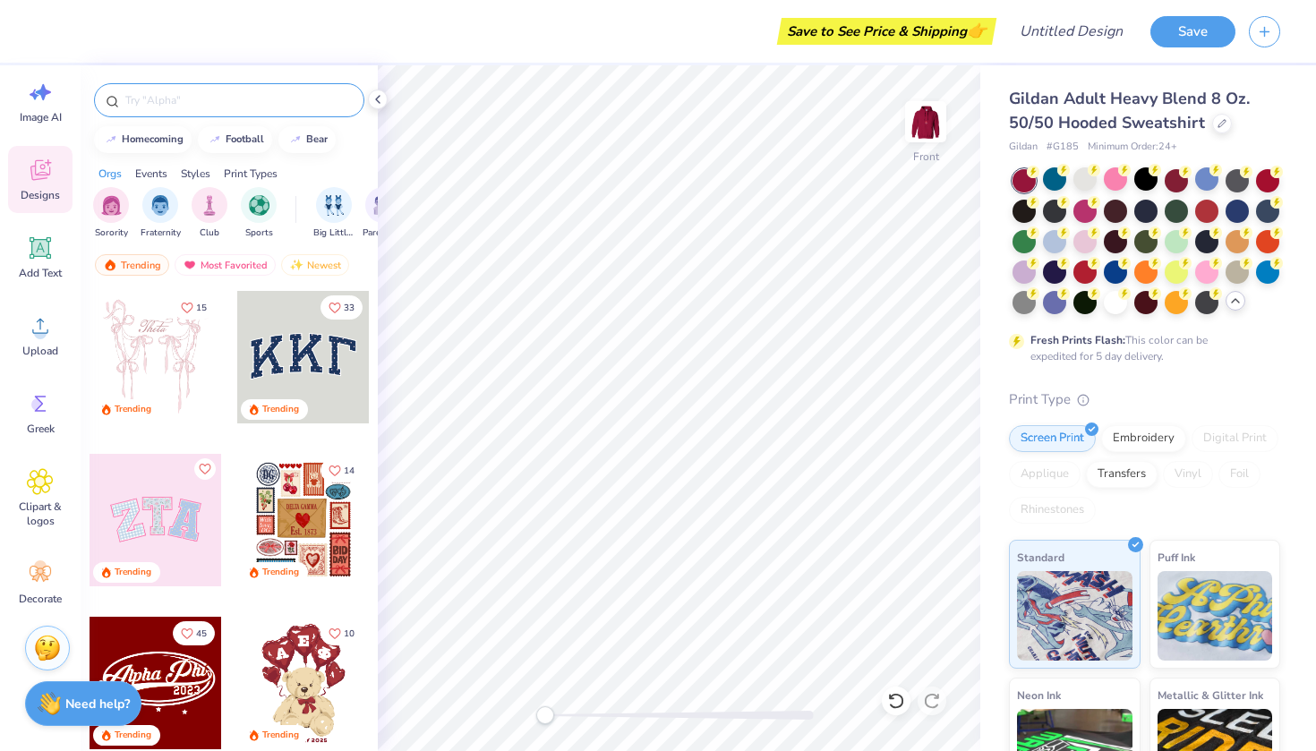
click at [208, 88] on div at bounding box center [229, 100] width 270 height 34
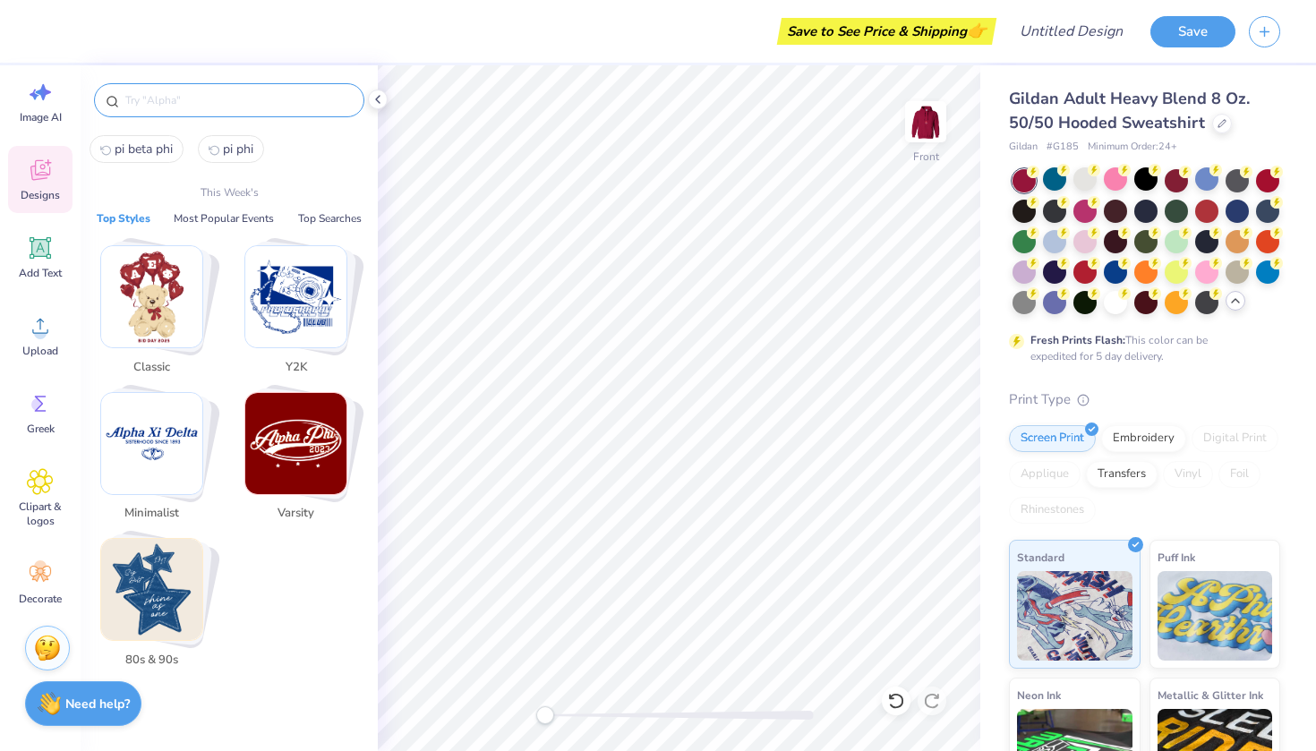
click at [181, 97] on input "text" at bounding box center [238, 100] width 229 height 18
click at [176, 100] on input "text" at bounding box center [238, 100] width 229 height 18
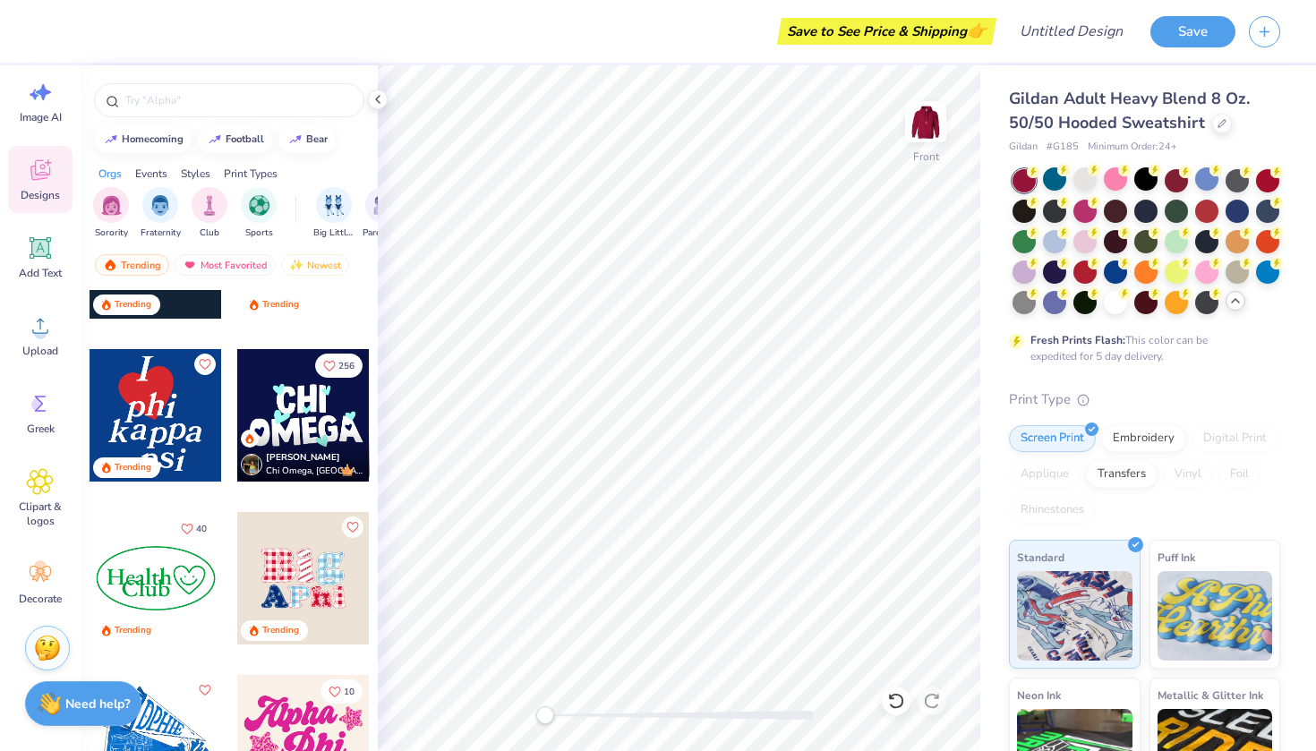
scroll to position [3252, 0]
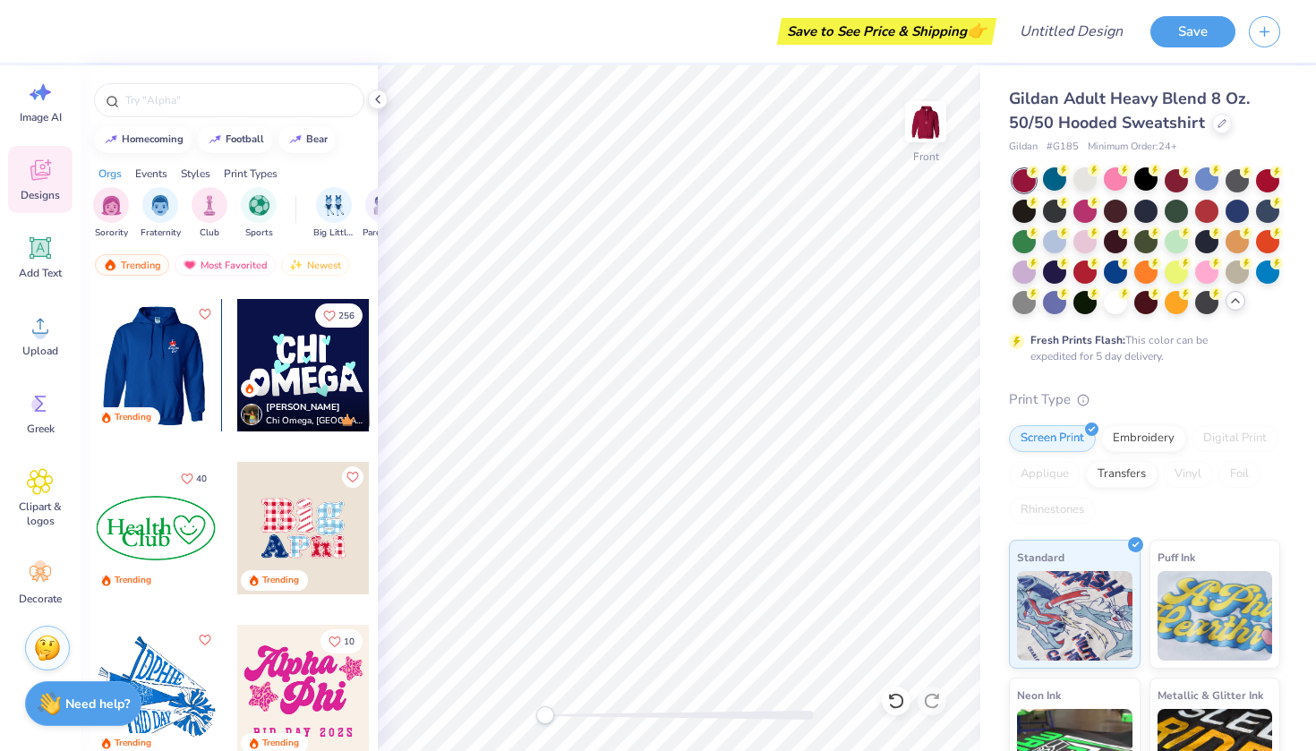
click at [199, 405] on div at bounding box center [156, 365] width 398 height 133
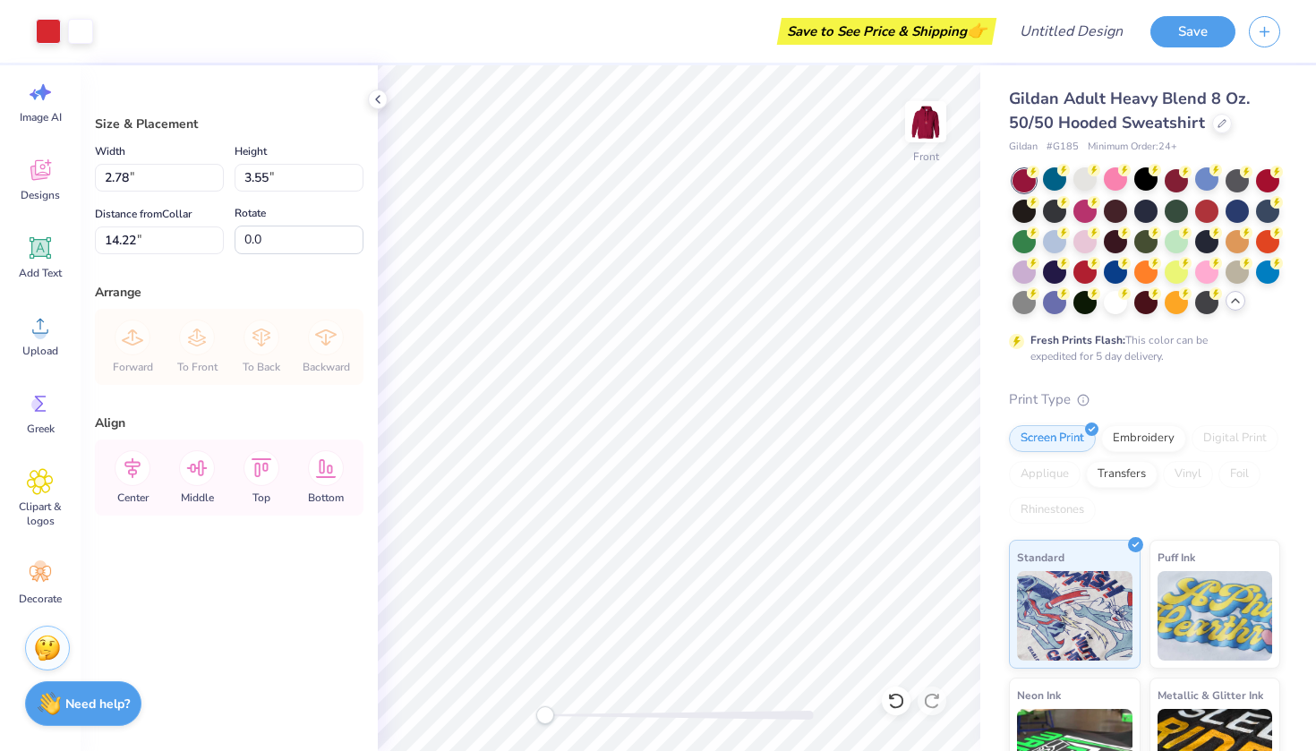
type input "9.20"
type input "11.76"
type input "6.01"
type textarea "x"
type input "6.00"
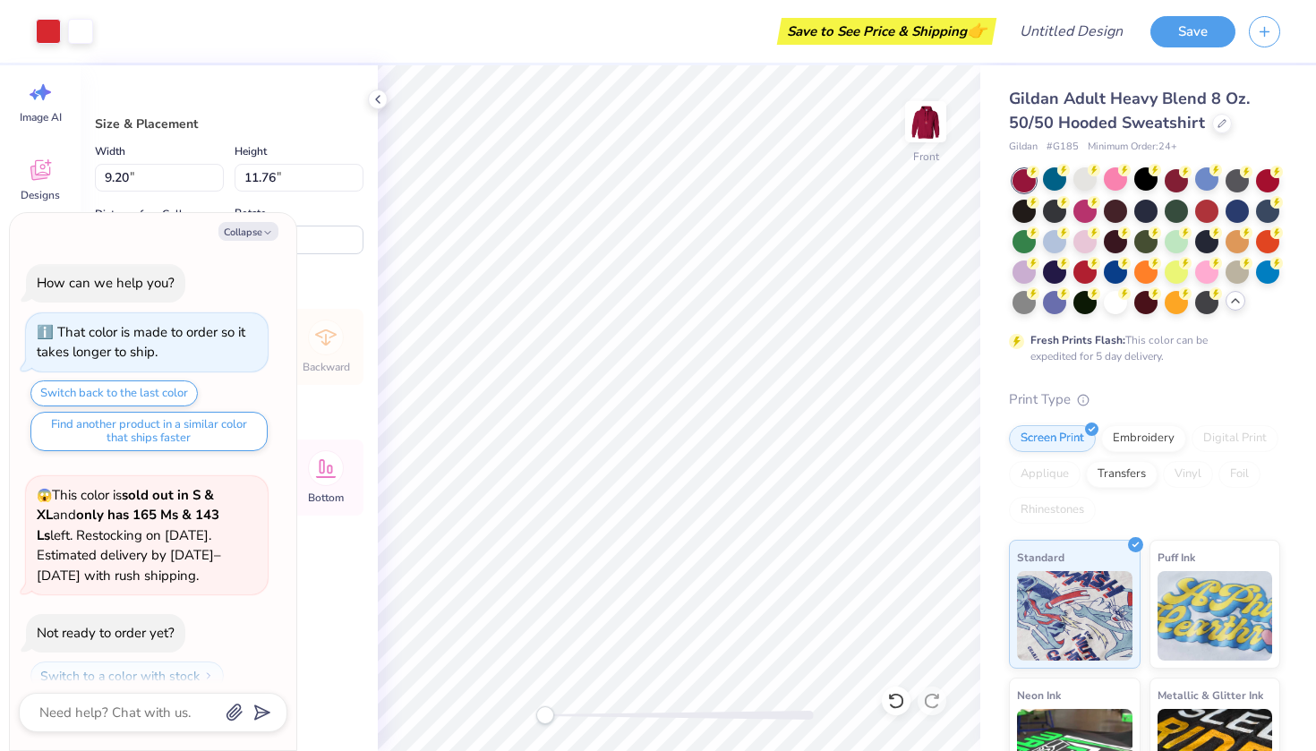
scroll to position [1003, 0]
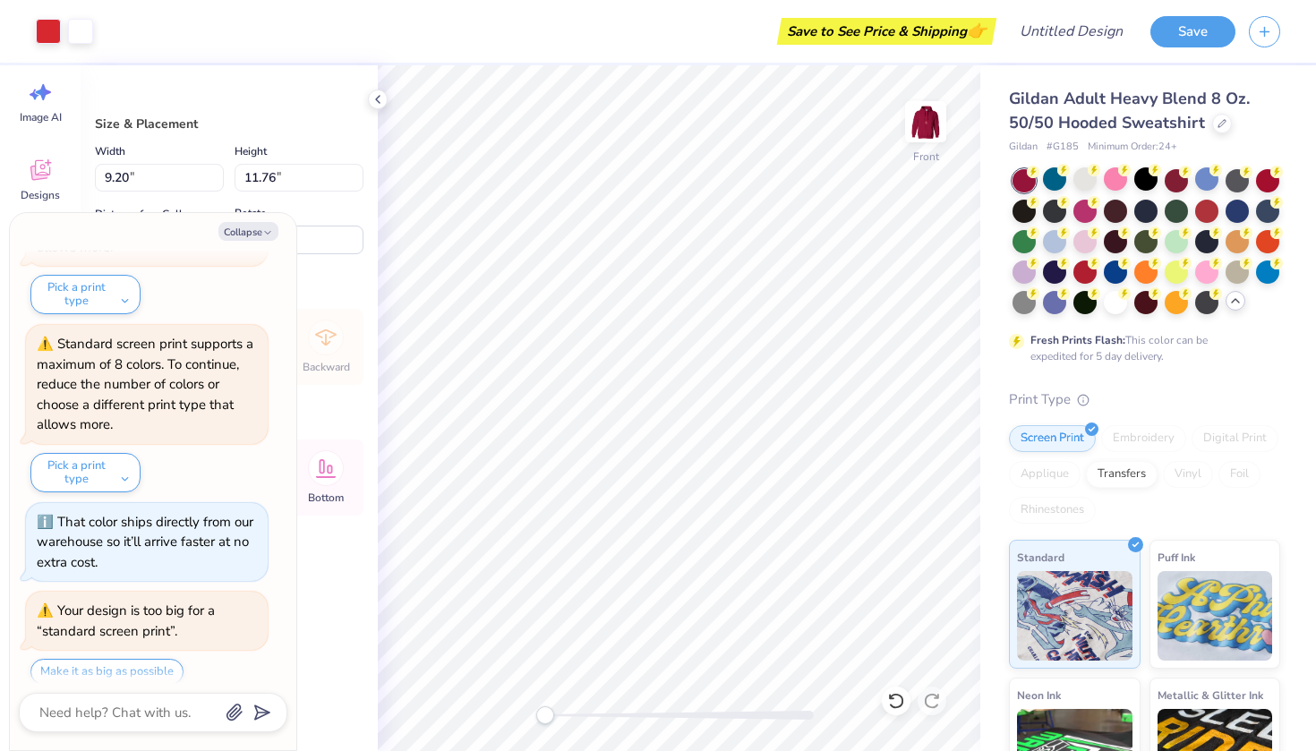
type textarea "x"
type input "12.49"
type input "15.96"
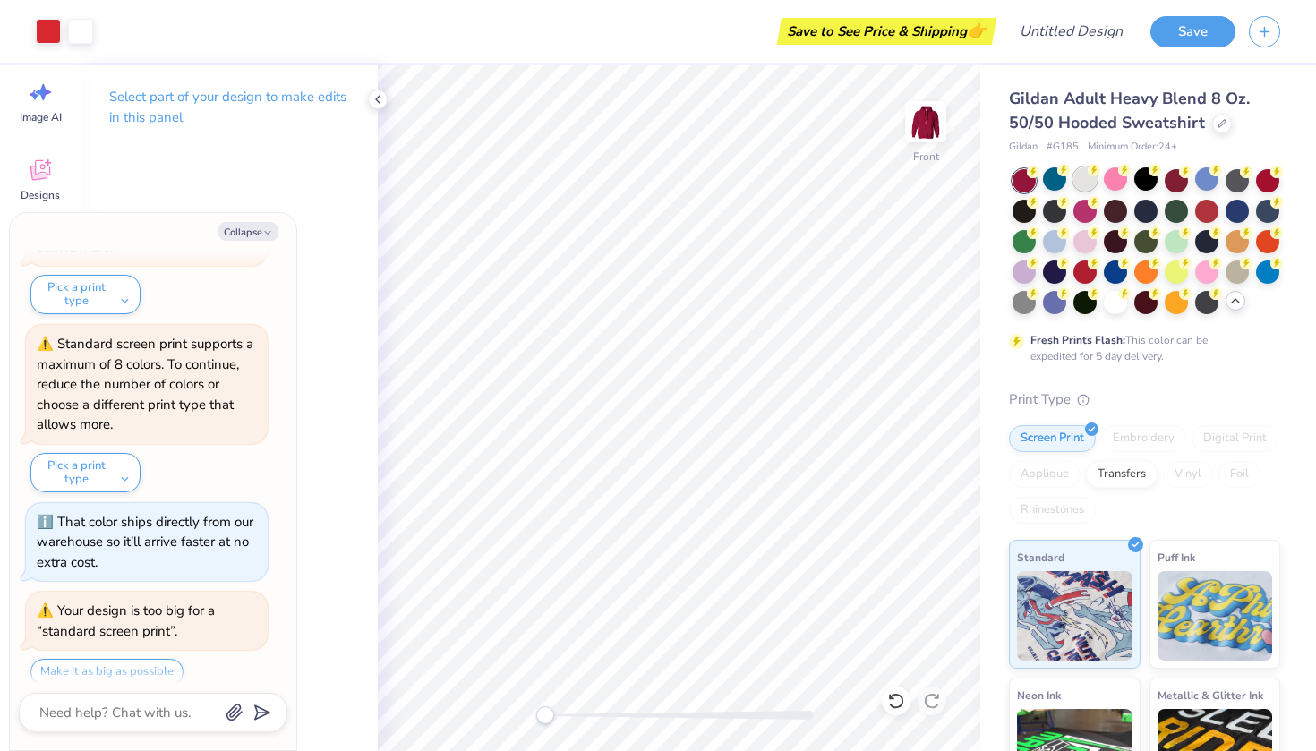
click at [1076, 185] on div at bounding box center [1085, 178] width 23 height 23
click at [1054, 178] on div at bounding box center [1054, 178] width 23 height 23
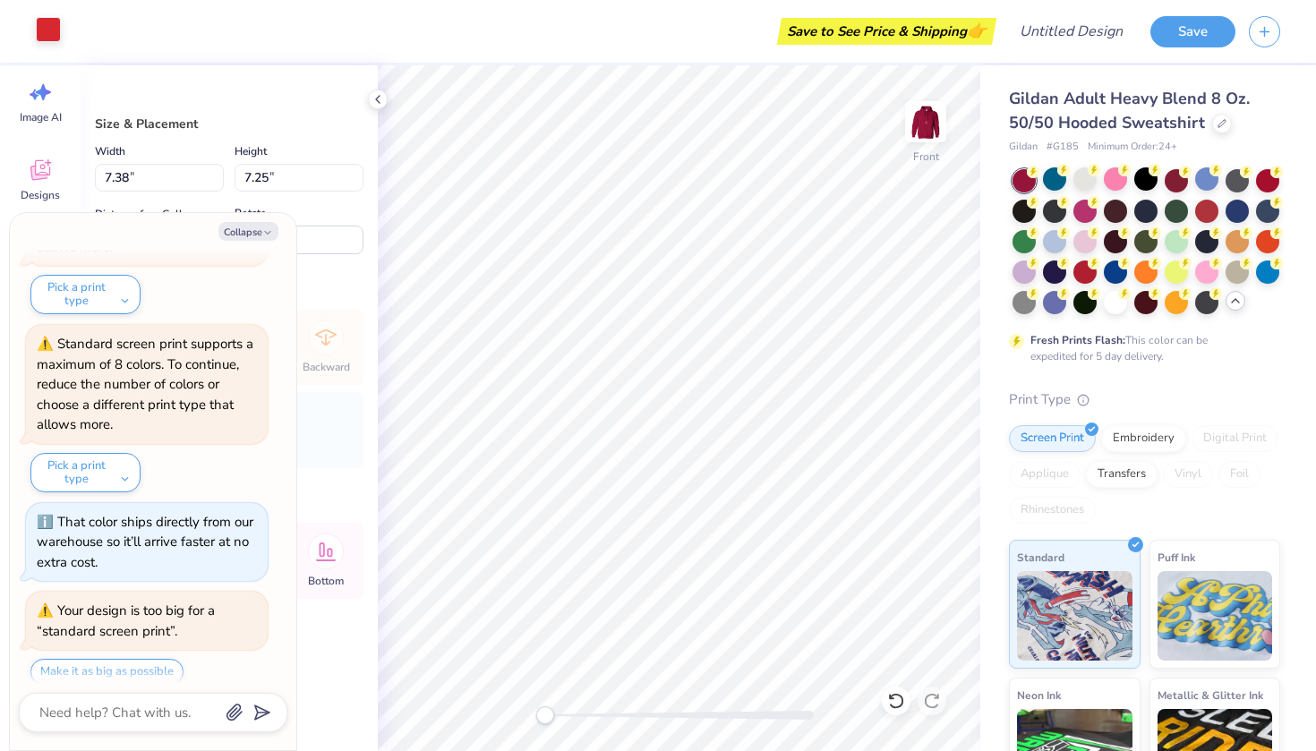
click at [38, 38] on div at bounding box center [48, 29] width 25 height 25
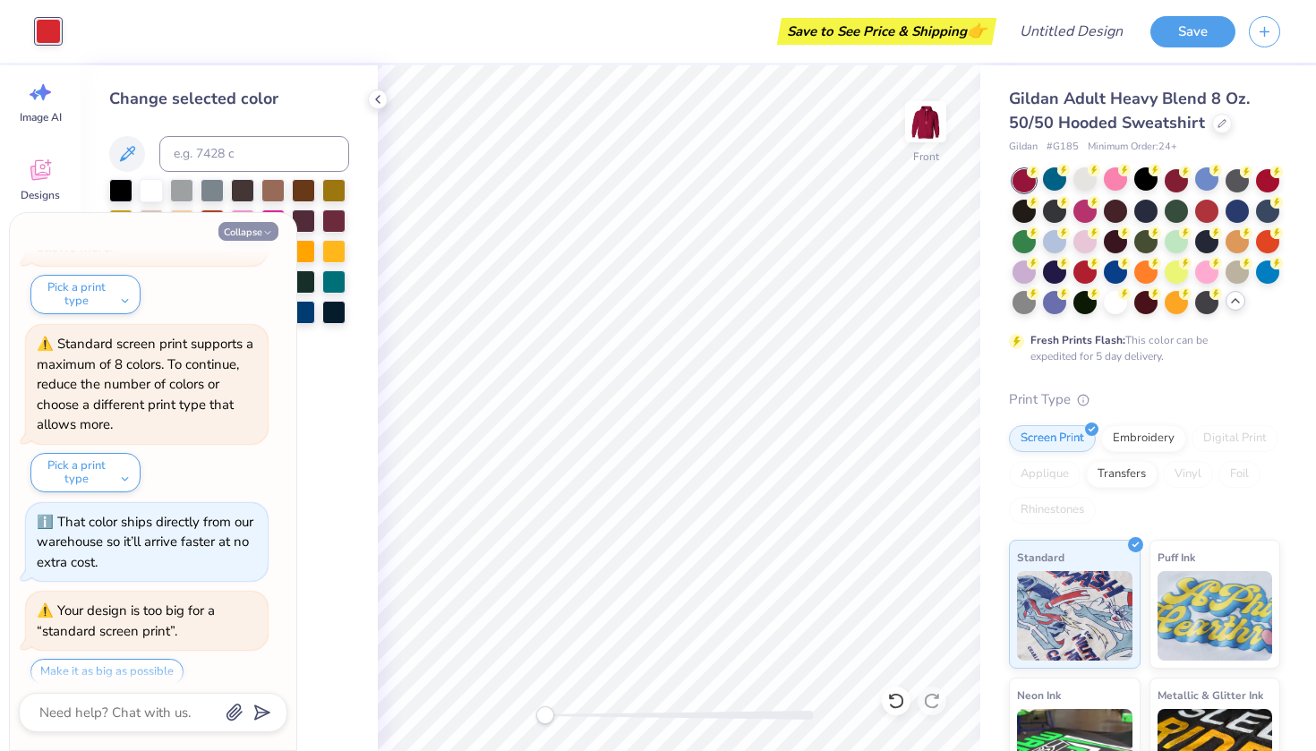
click at [252, 229] on button "Collapse" at bounding box center [249, 231] width 60 height 19
type textarea "x"
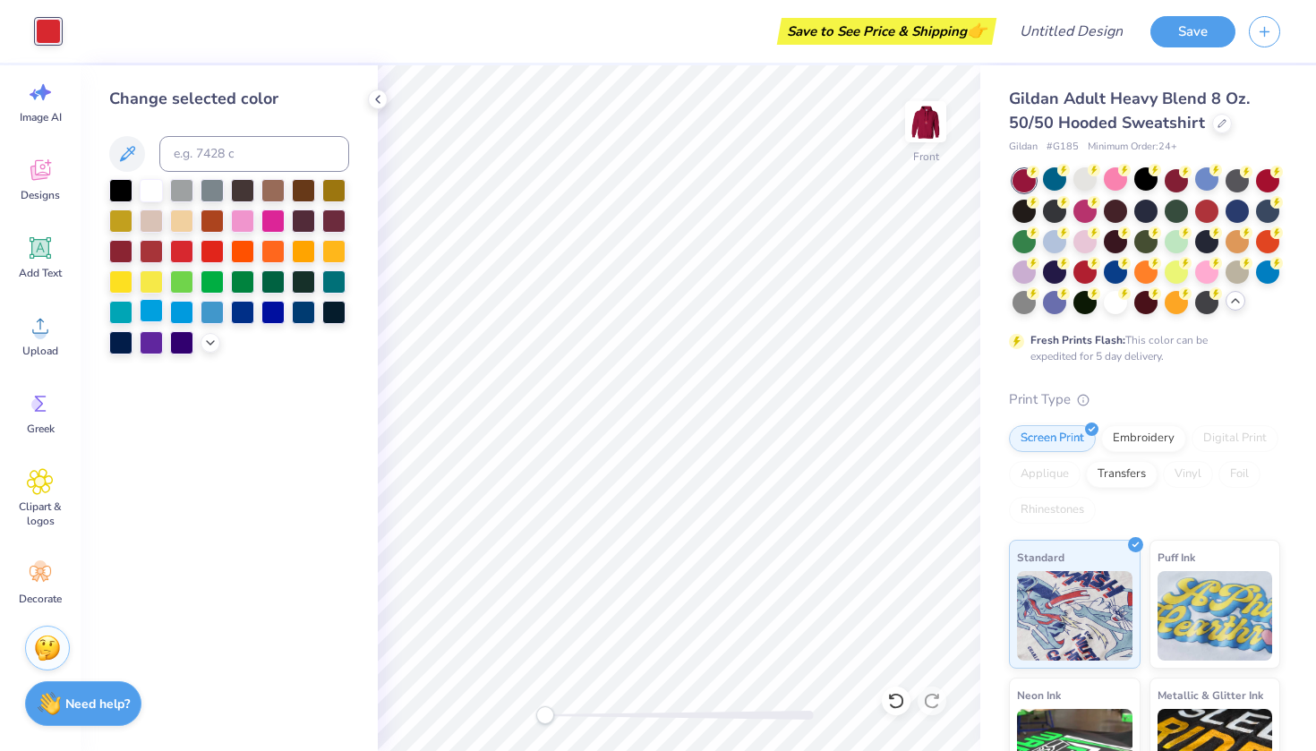
click at [150, 315] on div at bounding box center [151, 310] width 23 height 23
click at [208, 348] on icon at bounding box center [210, 341] width 14 height 14
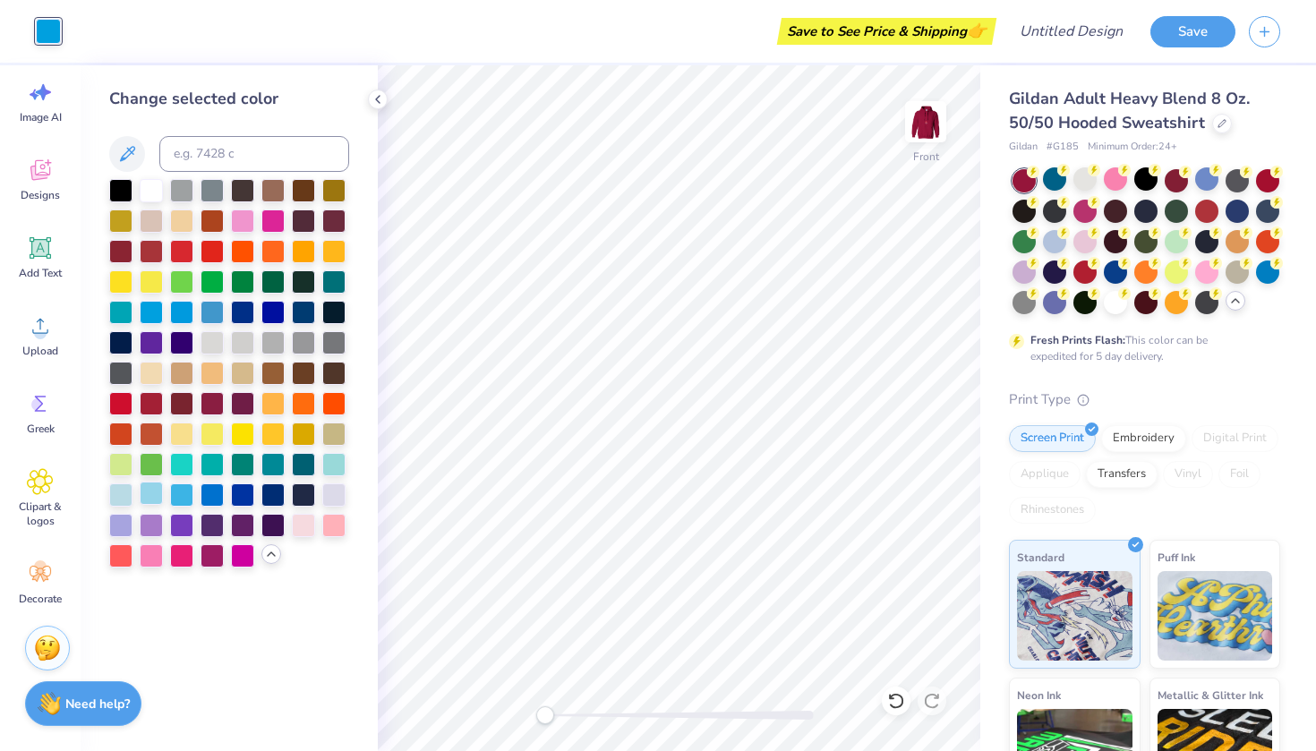
click at [150, 492] on div at bounding box center [151, 493] width 23 height 23
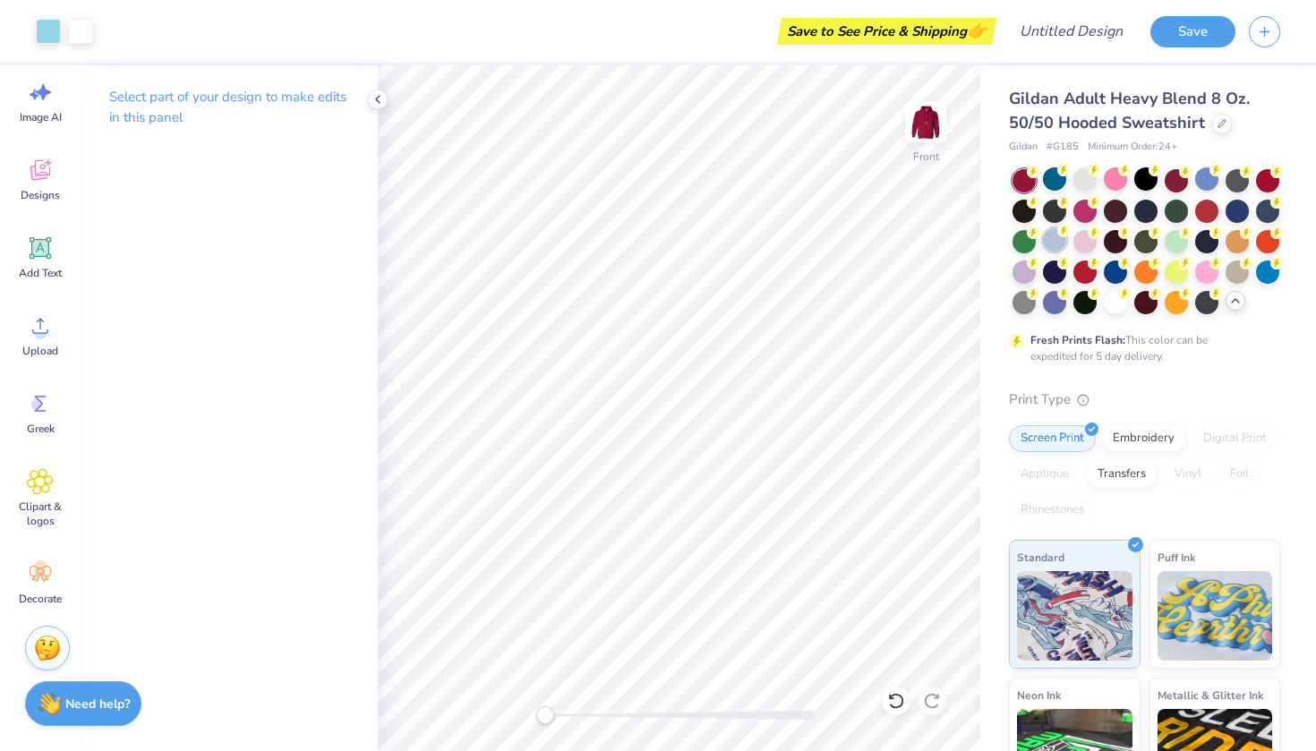
click at [1052, 246] on div at bounding box center [1054, 239] width 23 height 23
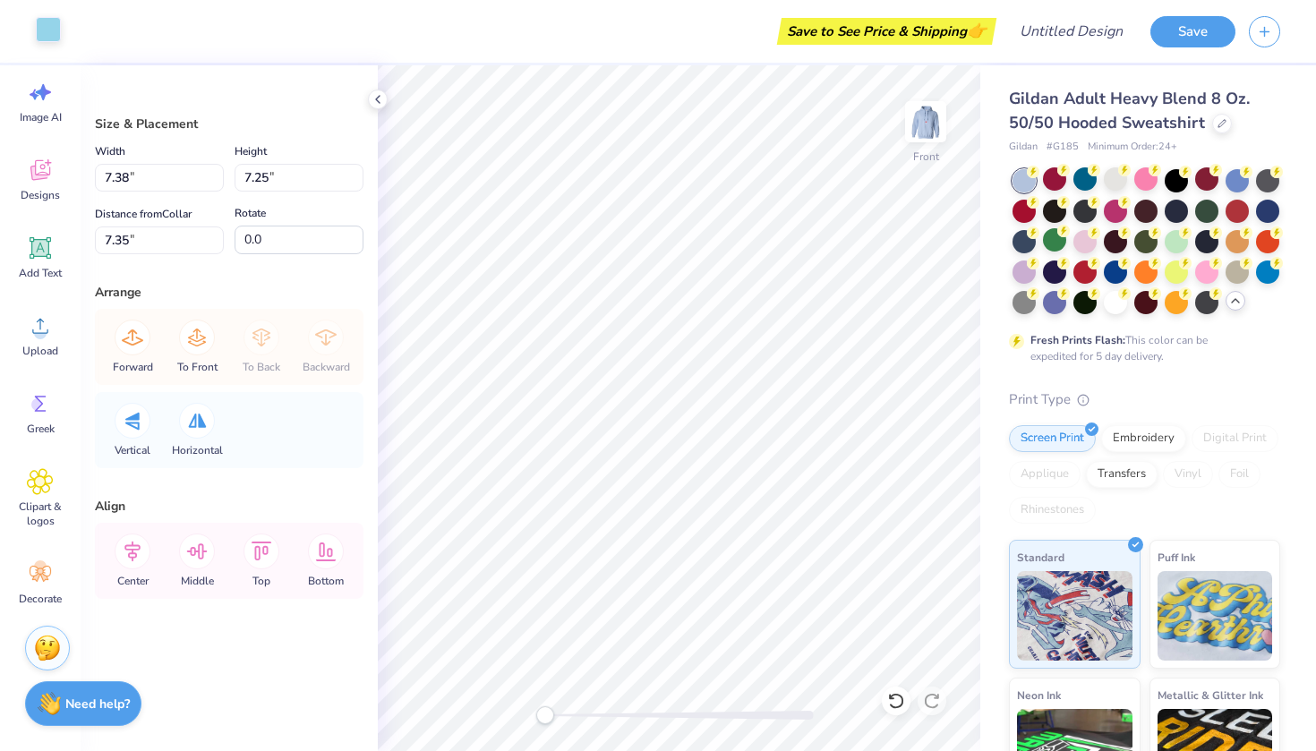
click at [46, 39] on div at bounding box center [48, 29] width 25 height 25
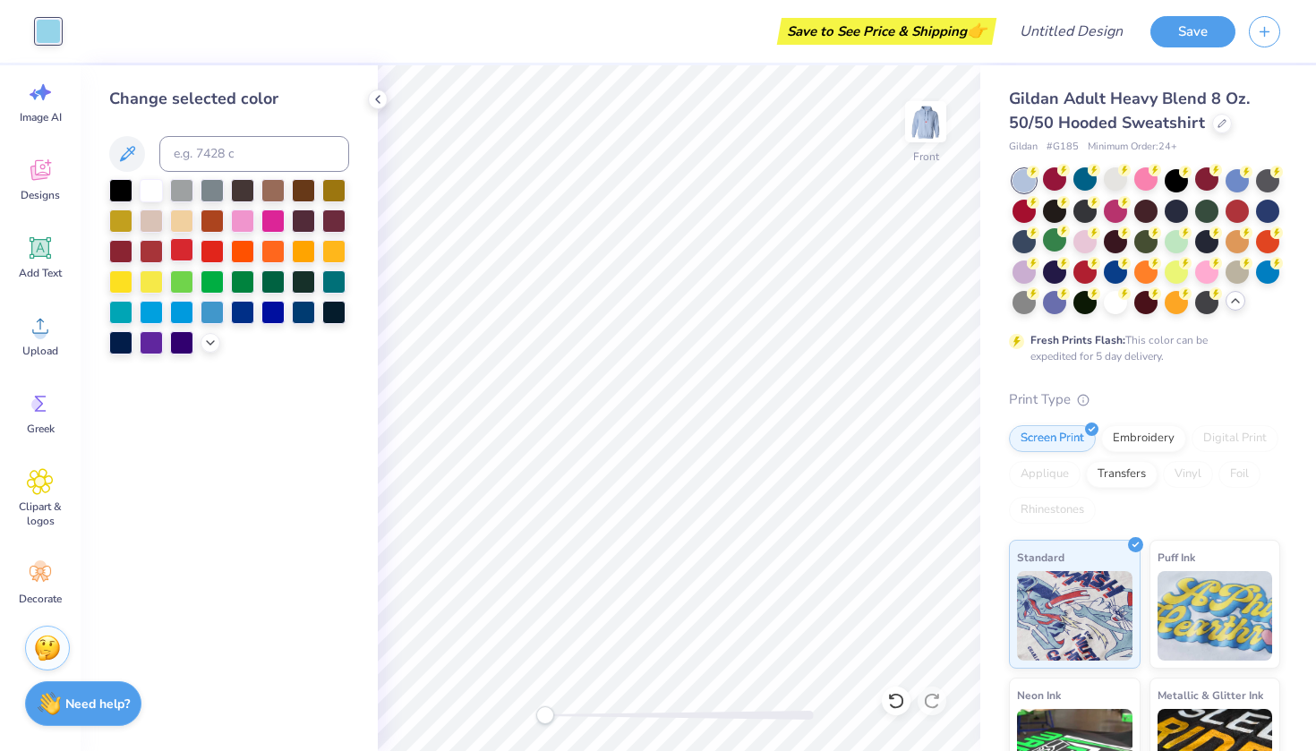
click at [176, 255] on div at bounding box center [181, 249] width 23 height 23
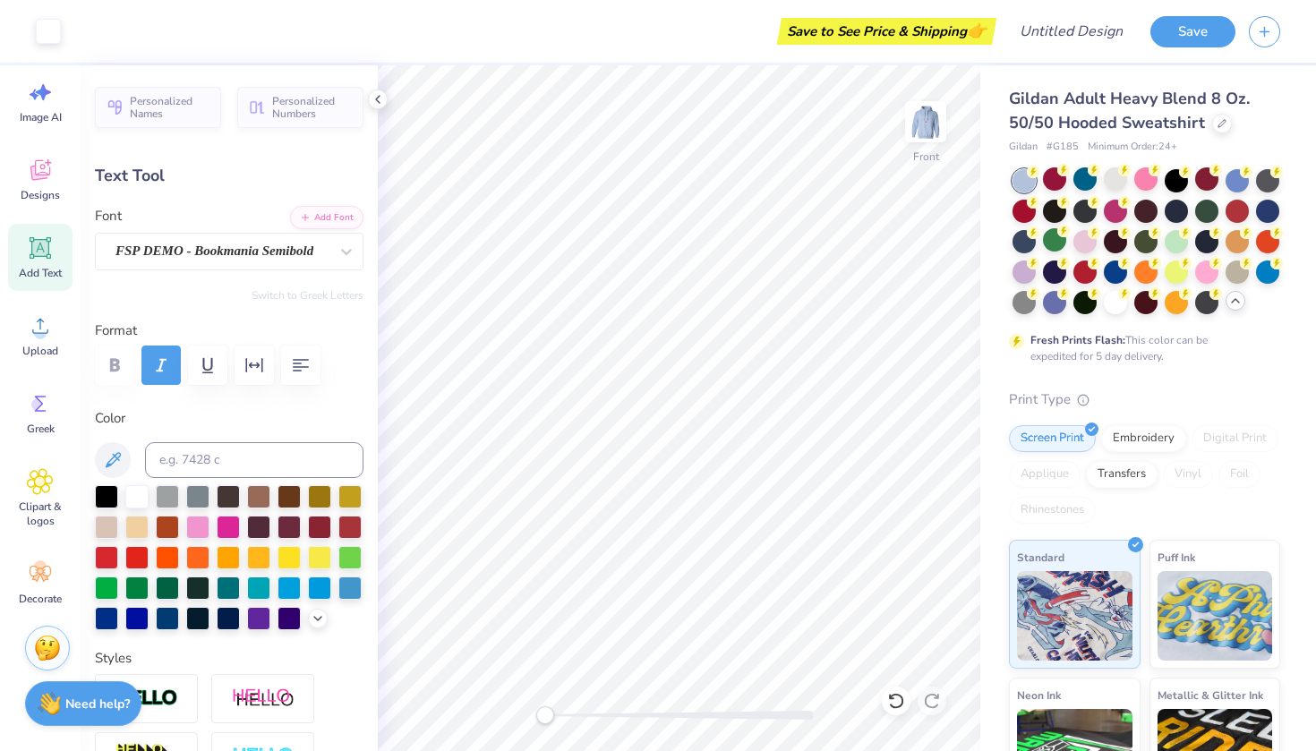
type input "2.76"
type input "2.87"
type input "12.05"
type input "1.66"
type input "3.27"
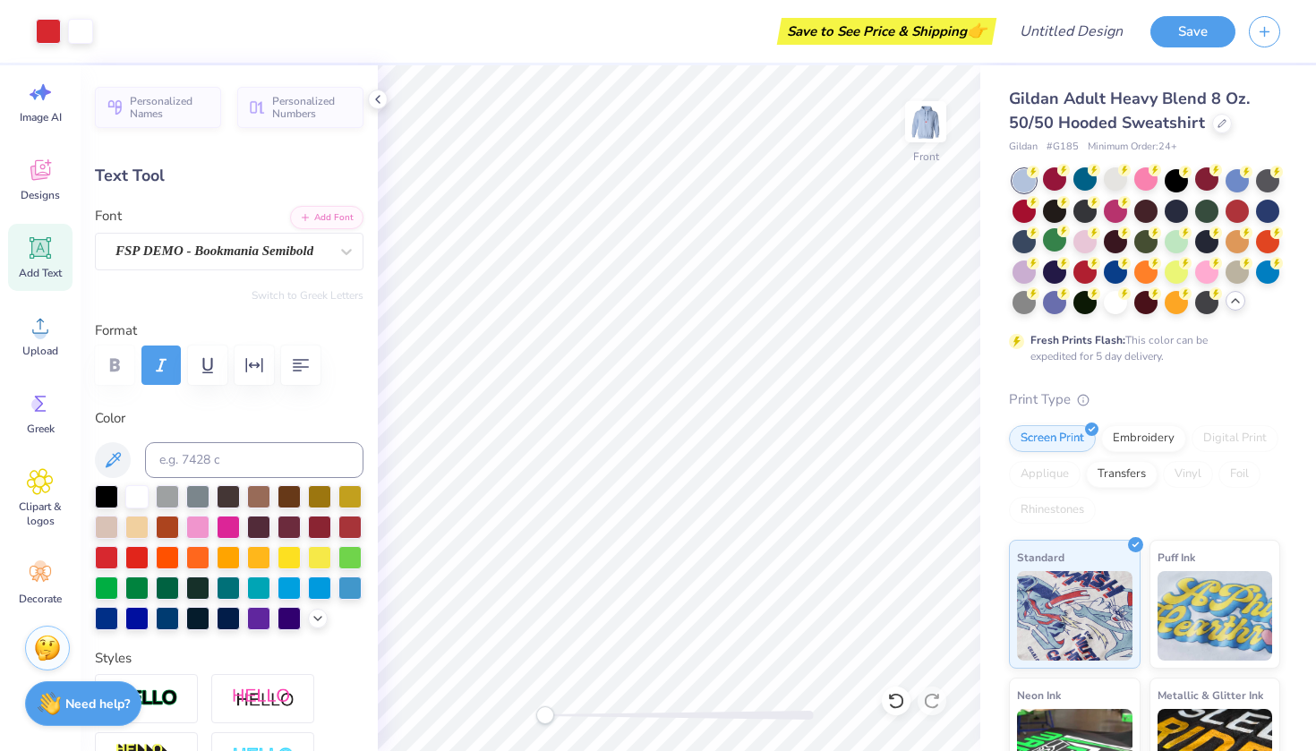
type input "11.05"
type input "2.76"
type input "2.87"
type input "11.57"
type textarea "pi"
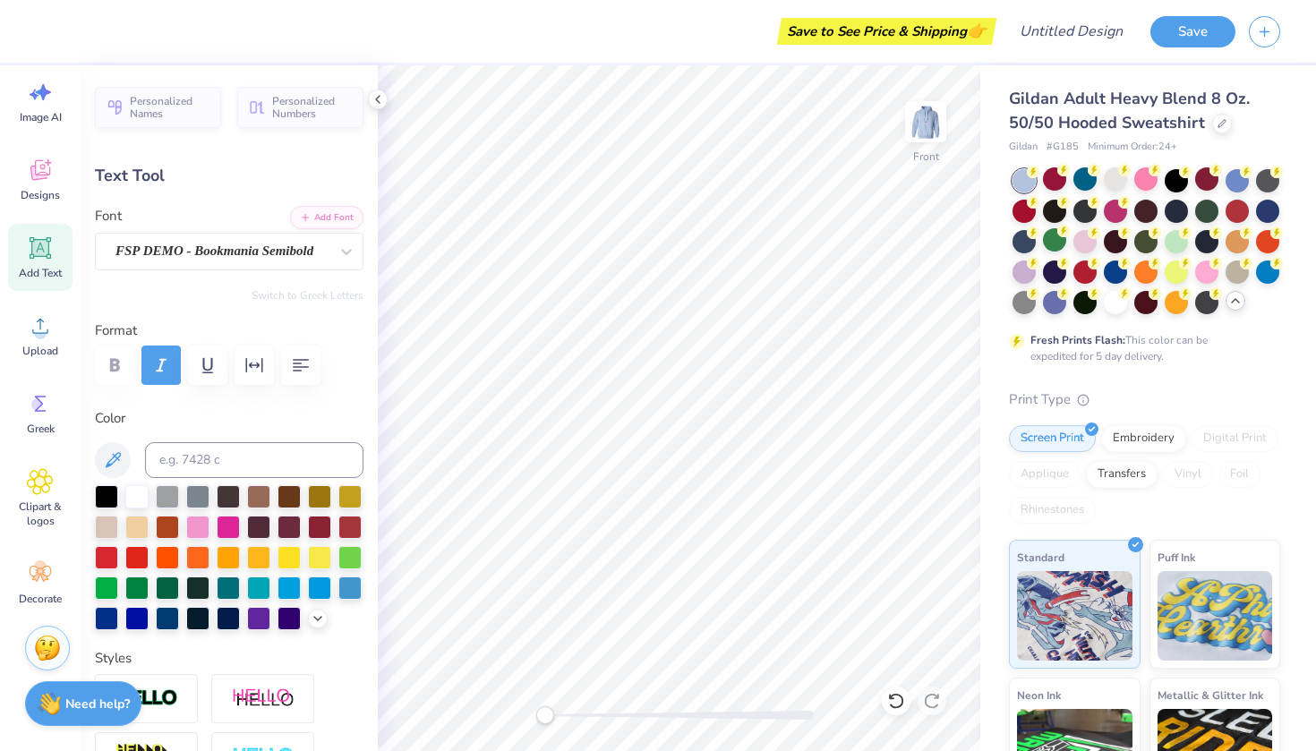
scroll to position [1, 0]
type input "4.27"
type input "3.85"
type input "11.08"
type input "2.11"
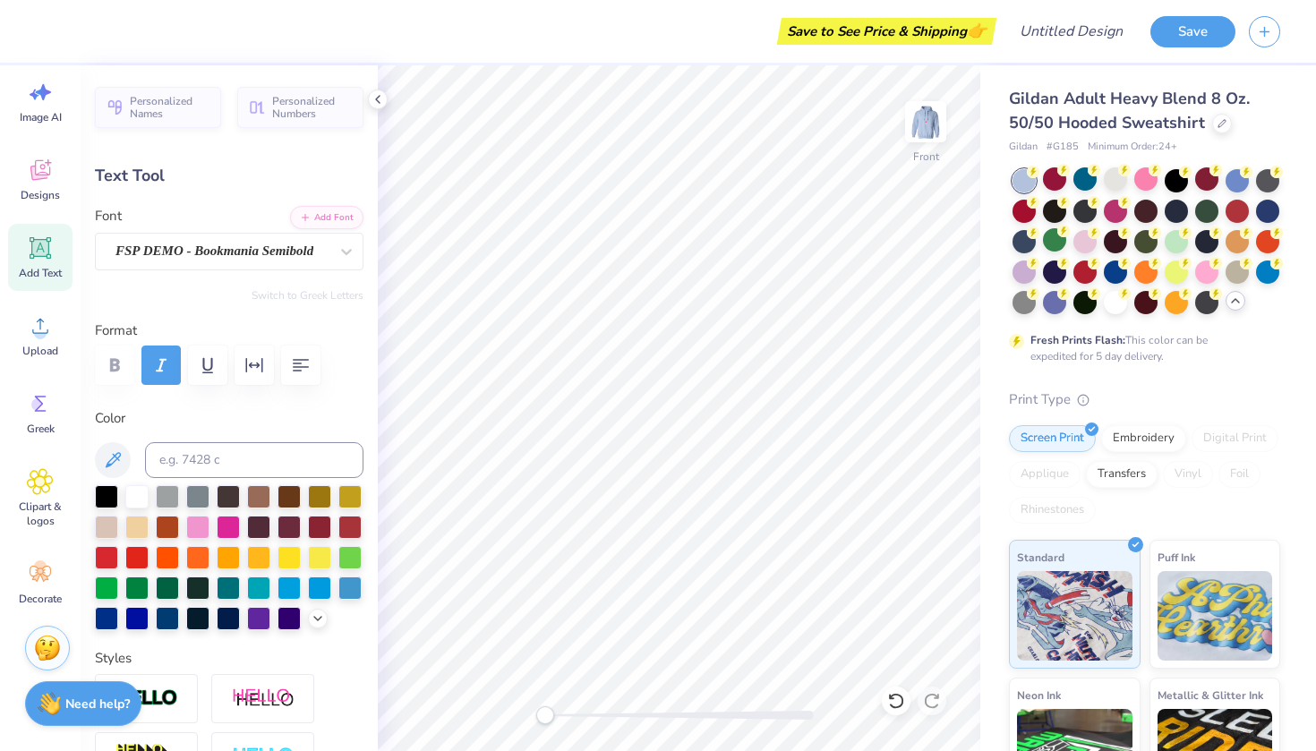
type input "2.12"
type input "15.18"
type input "2.76"
type input "2.87"
type input "15.55"
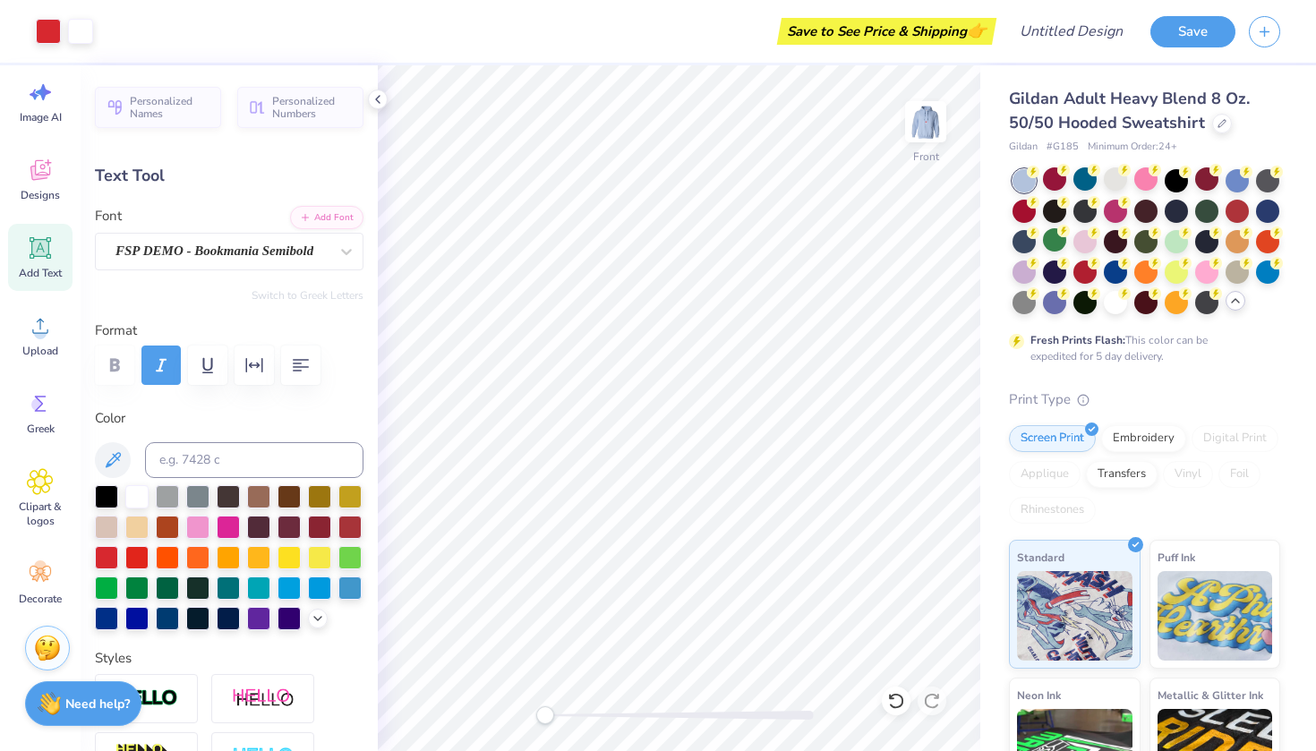
type input "2.11"
type input "2.12"
type input "15.44"
type input "2.76"
type input "2.87"
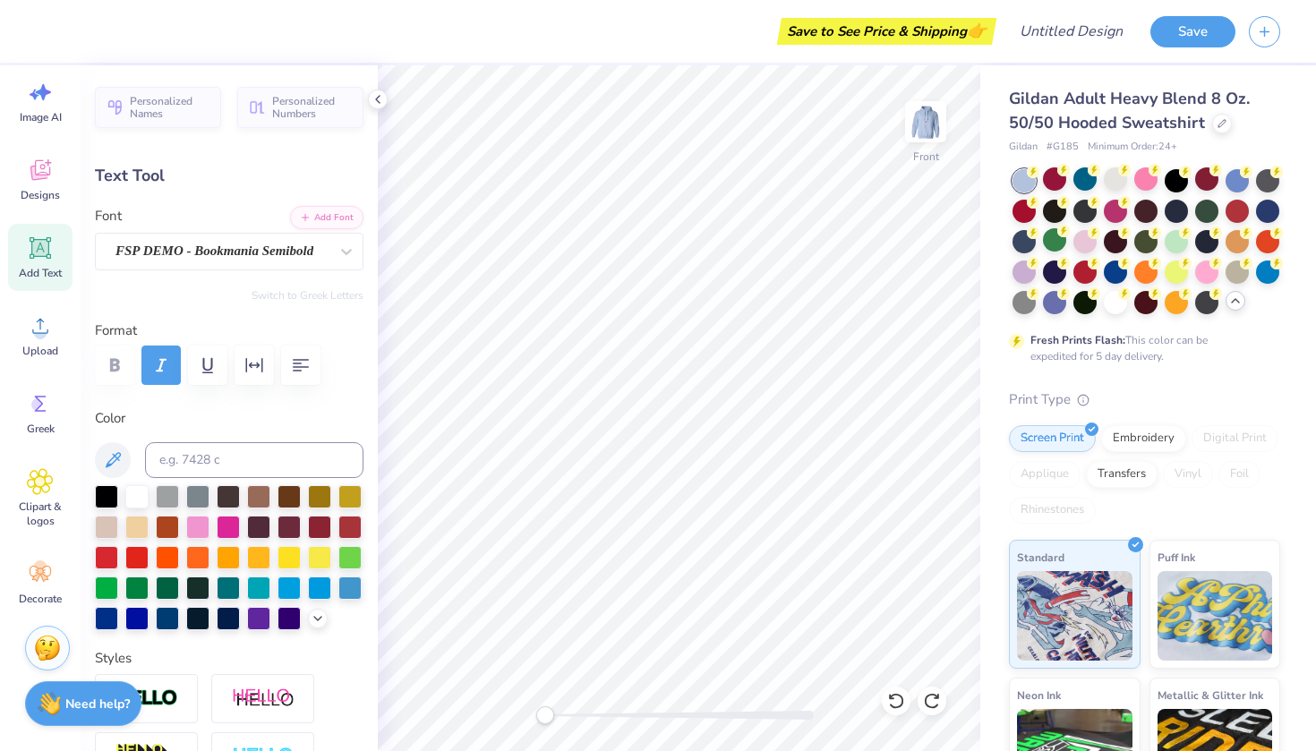
type input "15.06"
type input "2.72"
type input "3.13"
type input "14.44"
type textarea "b"
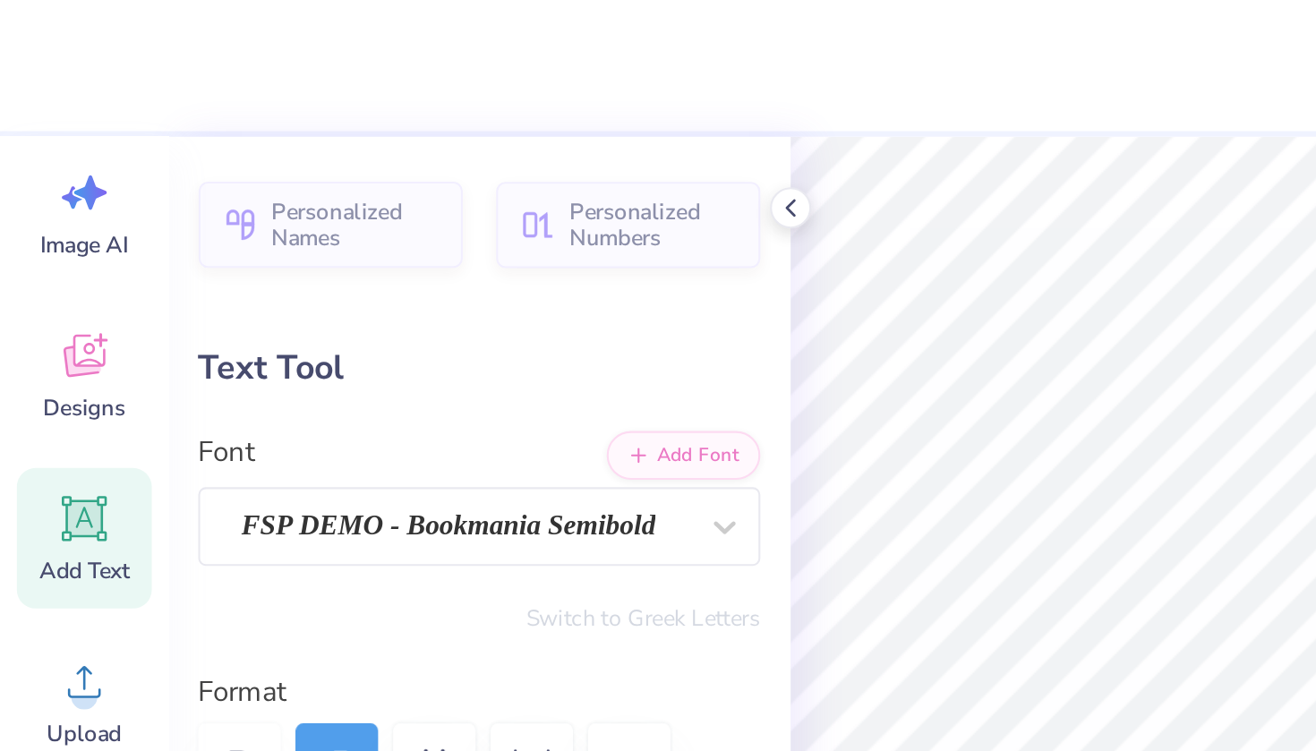
click at [306, 303] on div "Save to See Price & Shipping 👉 Design Title Save Image AI Designs Add Text Uplo…" at bounding box center [658, 375] width 1316 height 751
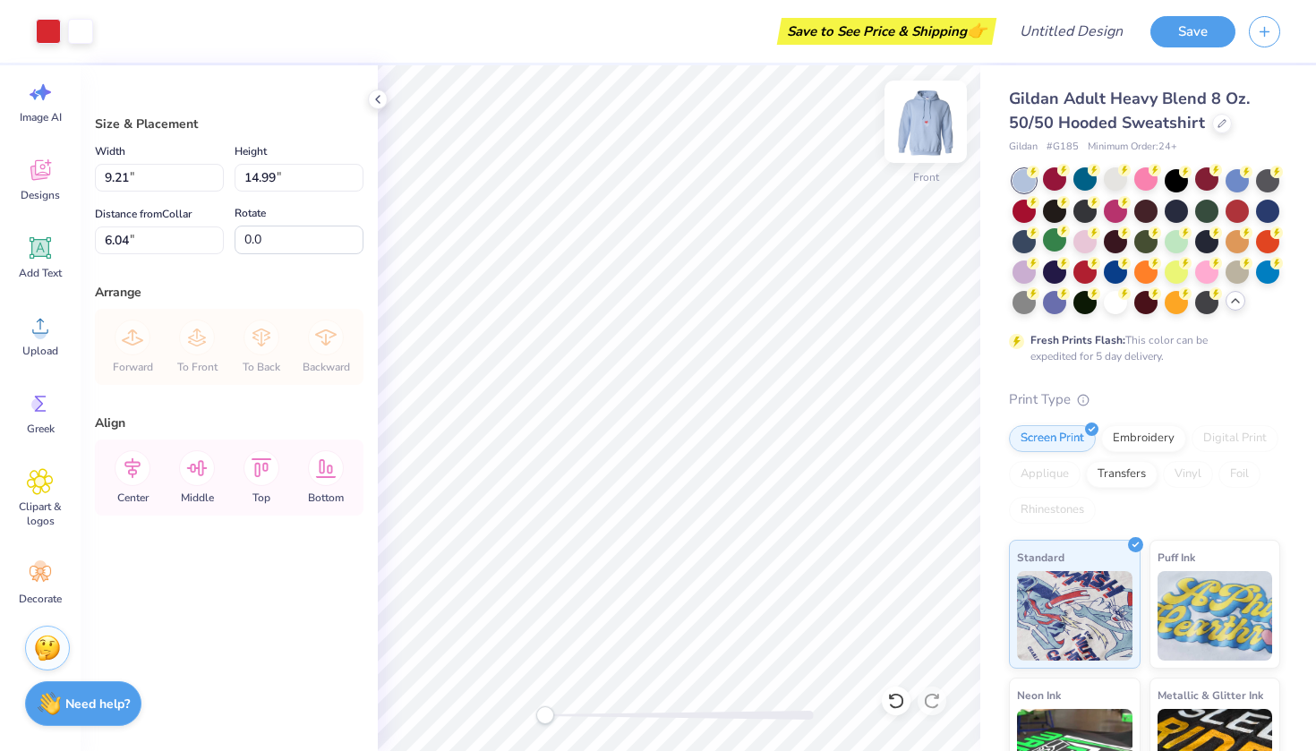
click at [918, 112] on img at bounding box center [926, 122] width 72 height 72
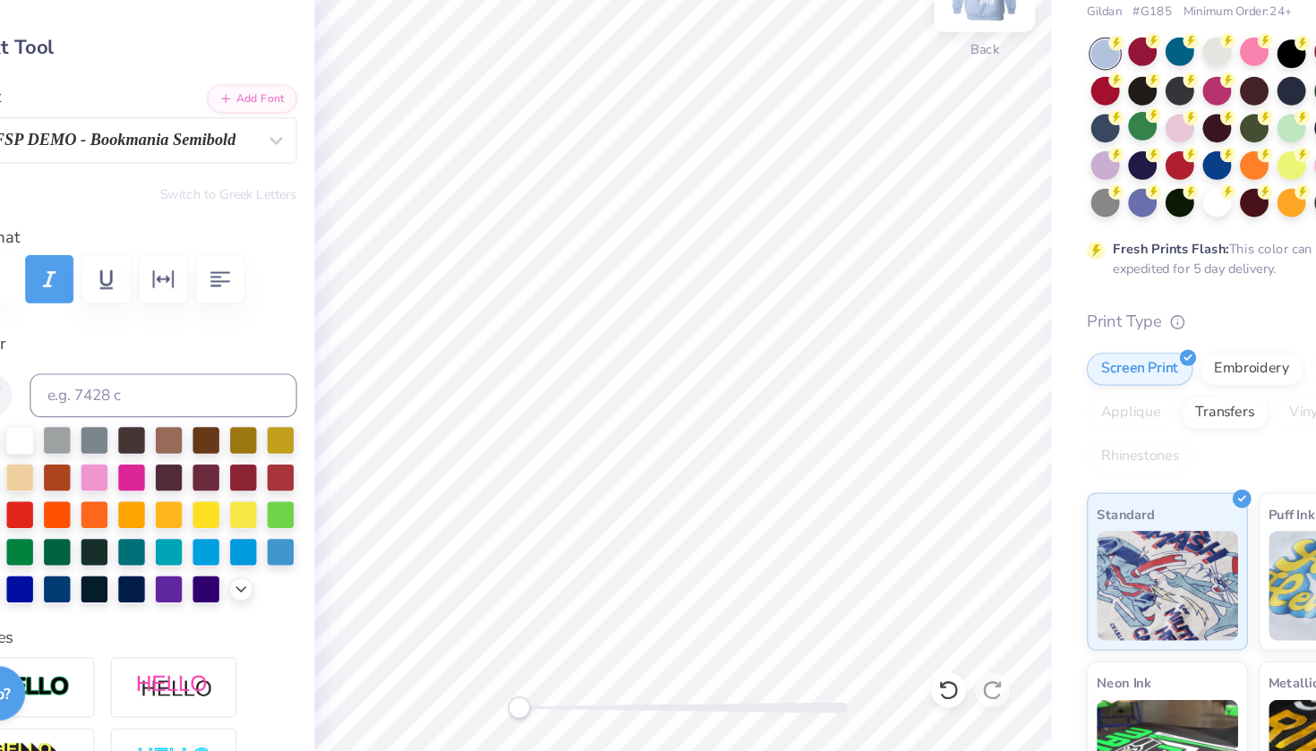
scroll to position [0, 3]
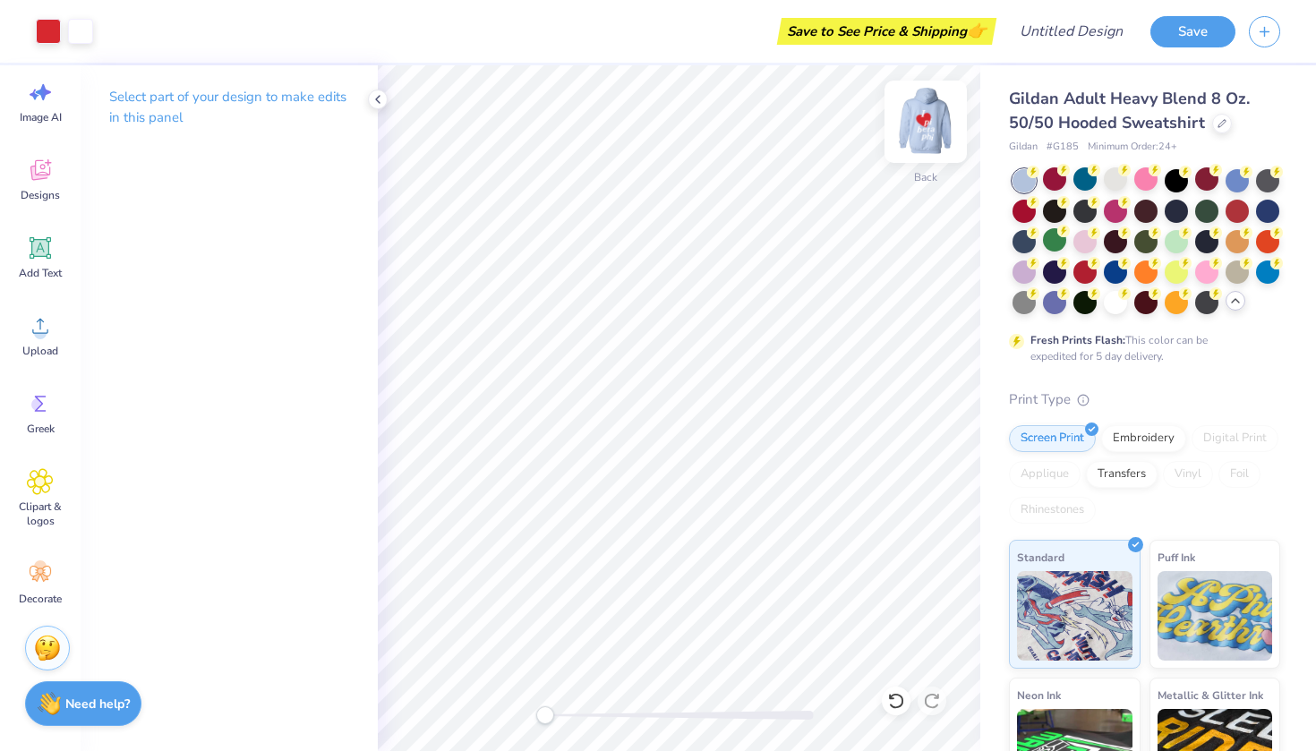
click at [938, 114] on img at bounding box center [926, 122] width 72 height 72
click at [925, 133] on img at bounding box center [926, 122] width 72 height 72
click at [1109, 302] on div at bounding box center [1115, 300] width 23 height 23
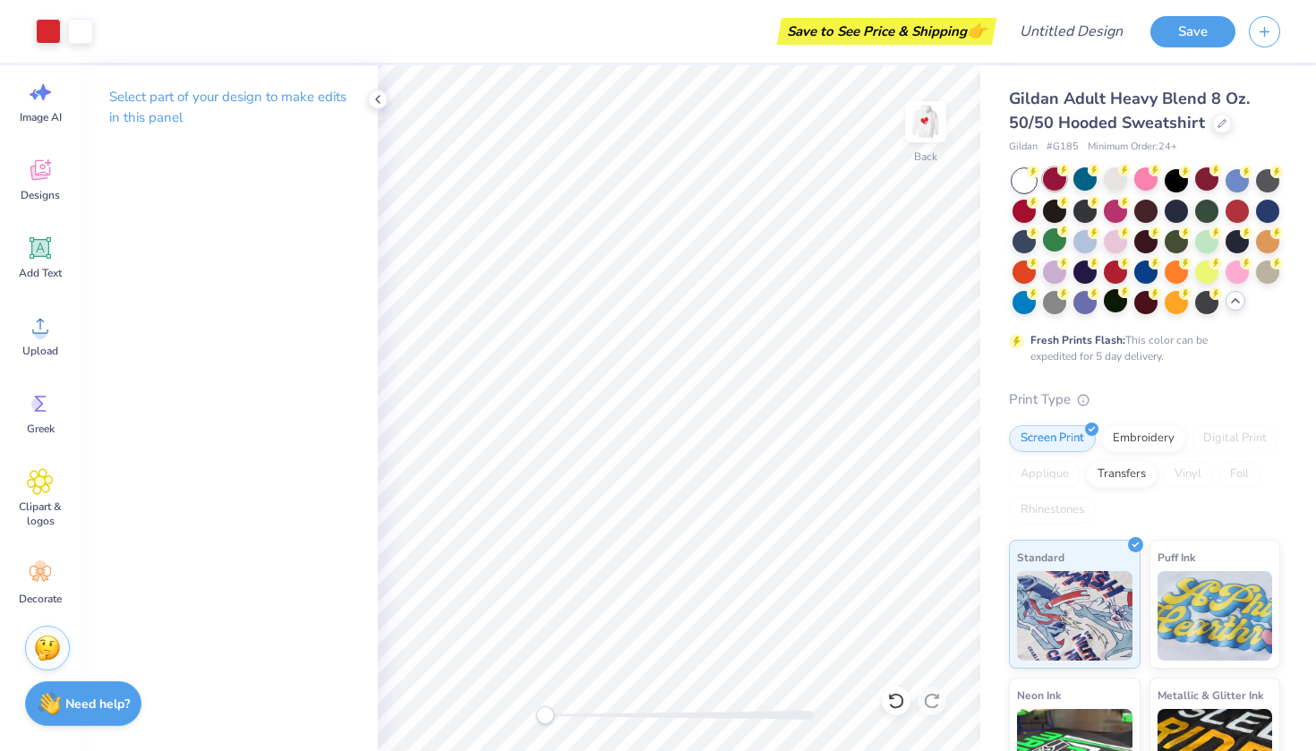
click at [1056, 183] on div at bounding box center [1054, 178] width 23 height 23
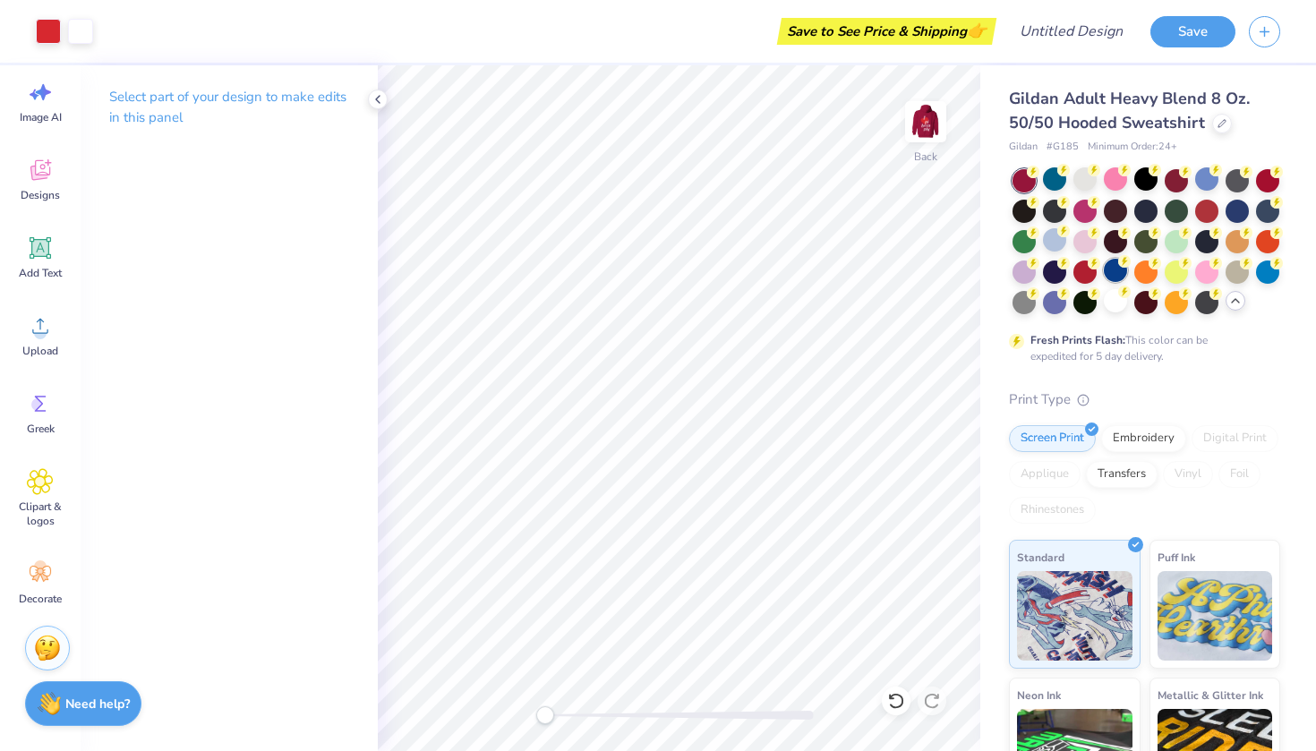
click at [1116, 270] on div at bounding box center [1115, 270] width 23 height 23
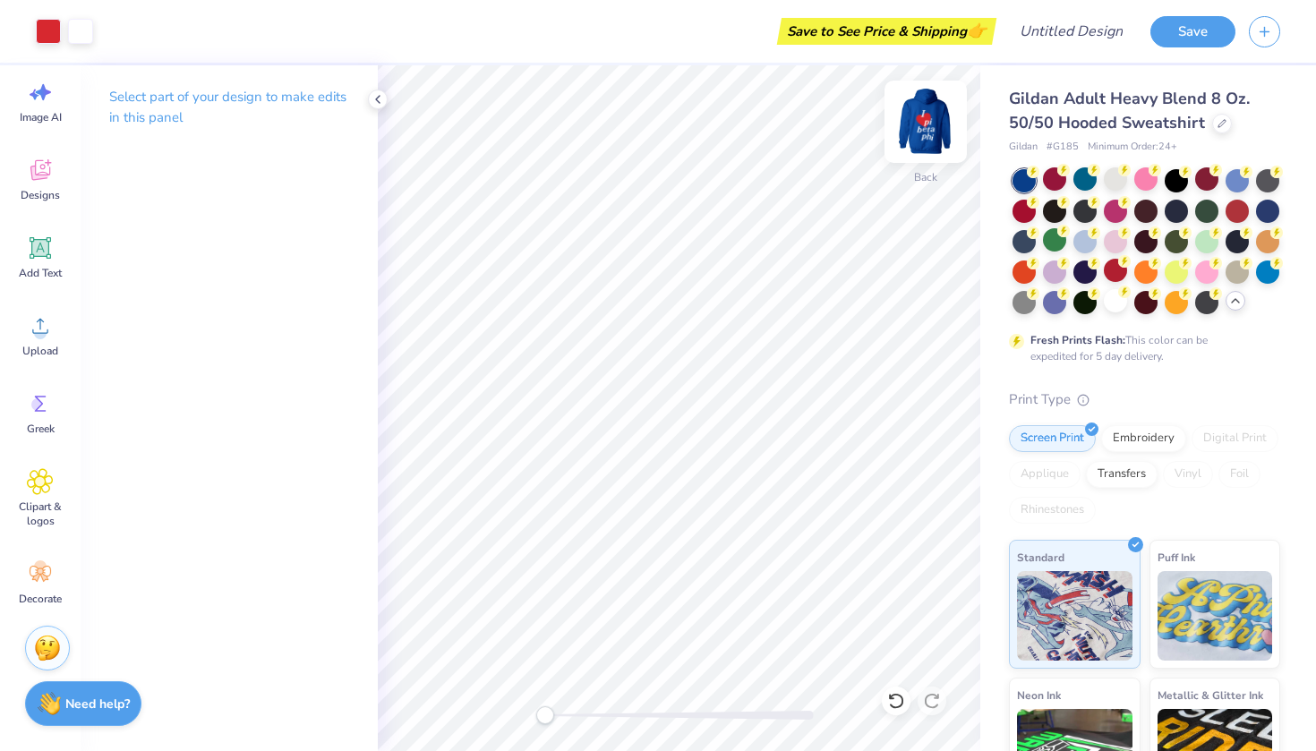
click at [931, 133] on img at bounding box center [926, 122] width 72 height 72
click at [922, 131] on img at bounding box center [926, 122] width 72 height 72
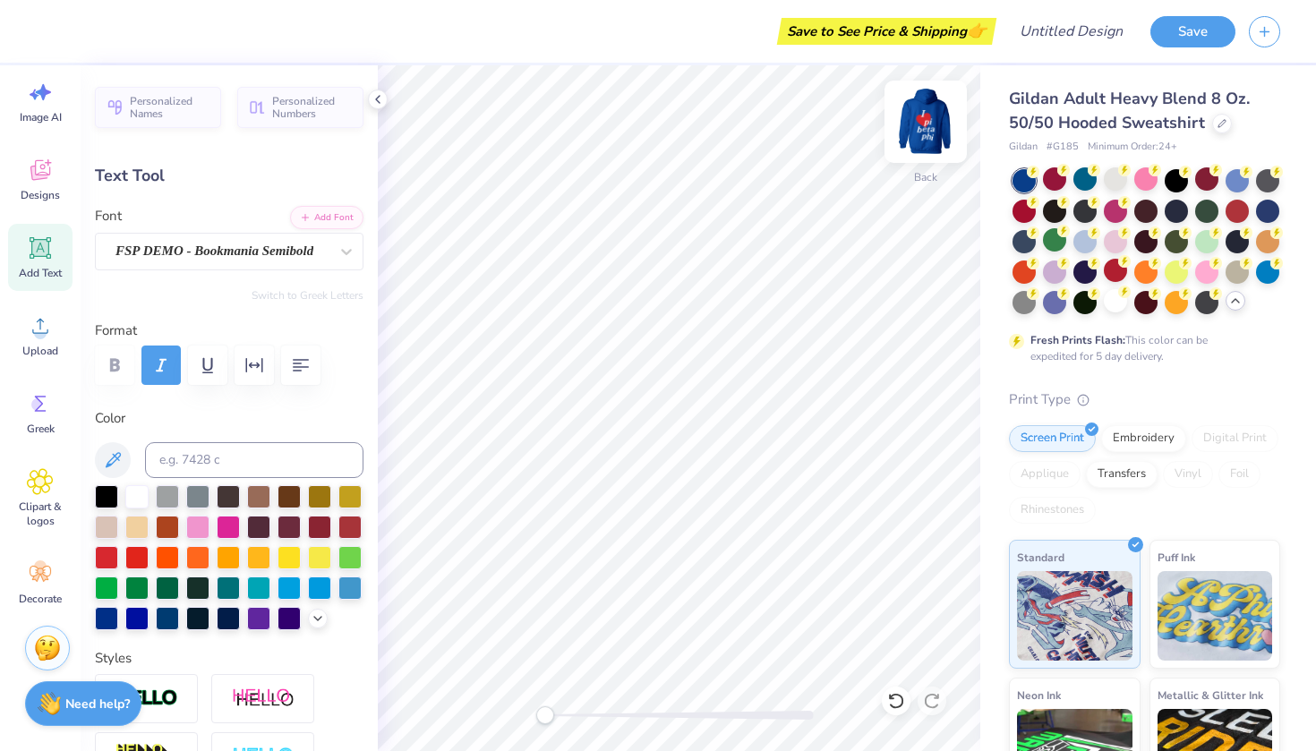
click at [929, 133] on img at bounding box center [926, 122] width 72 height 72
click at [929, 133] on img at bounding box center [926, 122] width 36 height 36
click at [927, 118] on img at bounding box center [926, 122] width 72 height 72
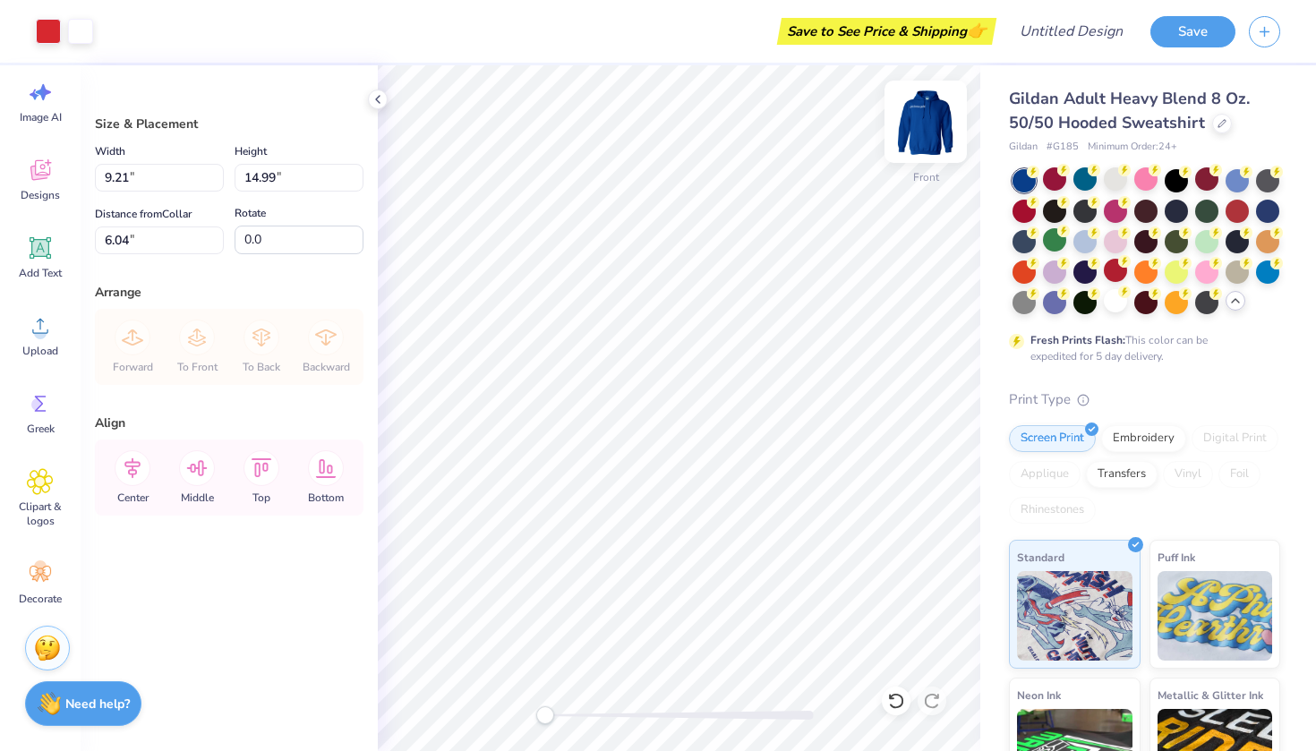
click at [928, 131] on img at bounding box center [926, 122] width 72 height 72
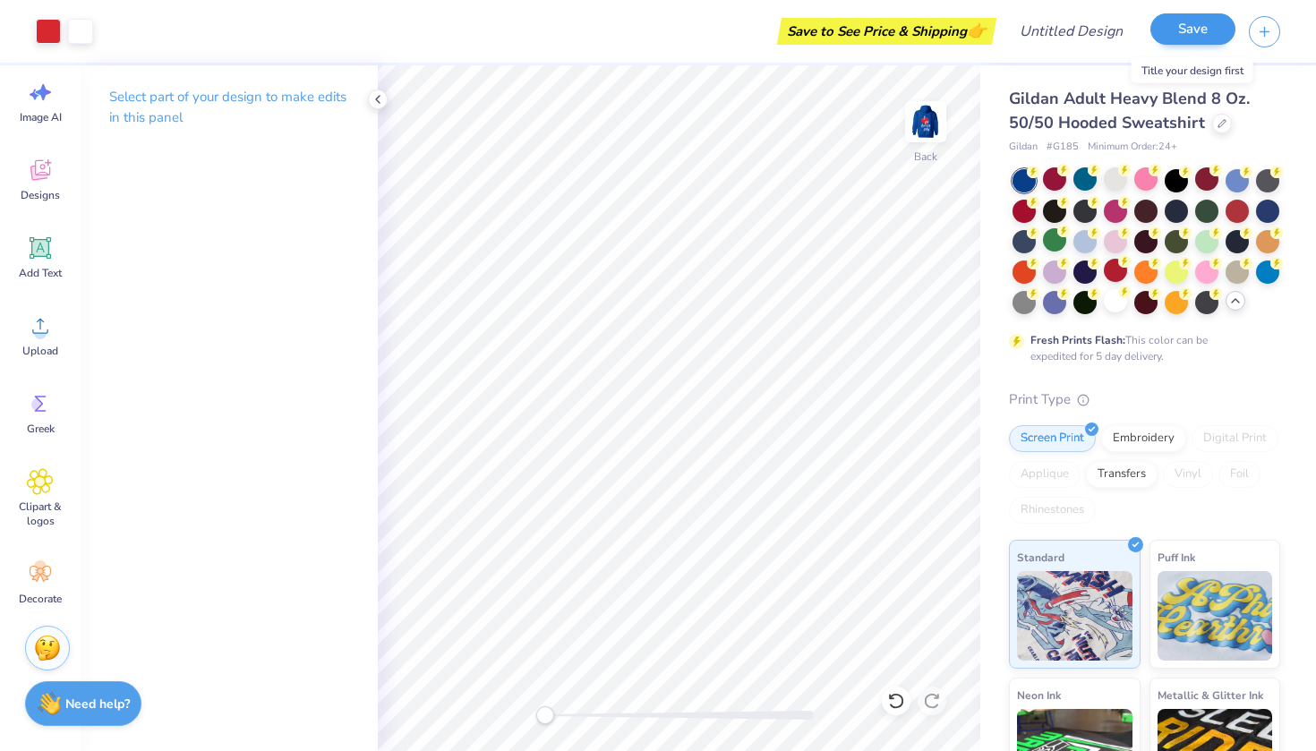
click at [1185, 30] on button "Save" at bounding box center [1193, 28] width 85 height 31
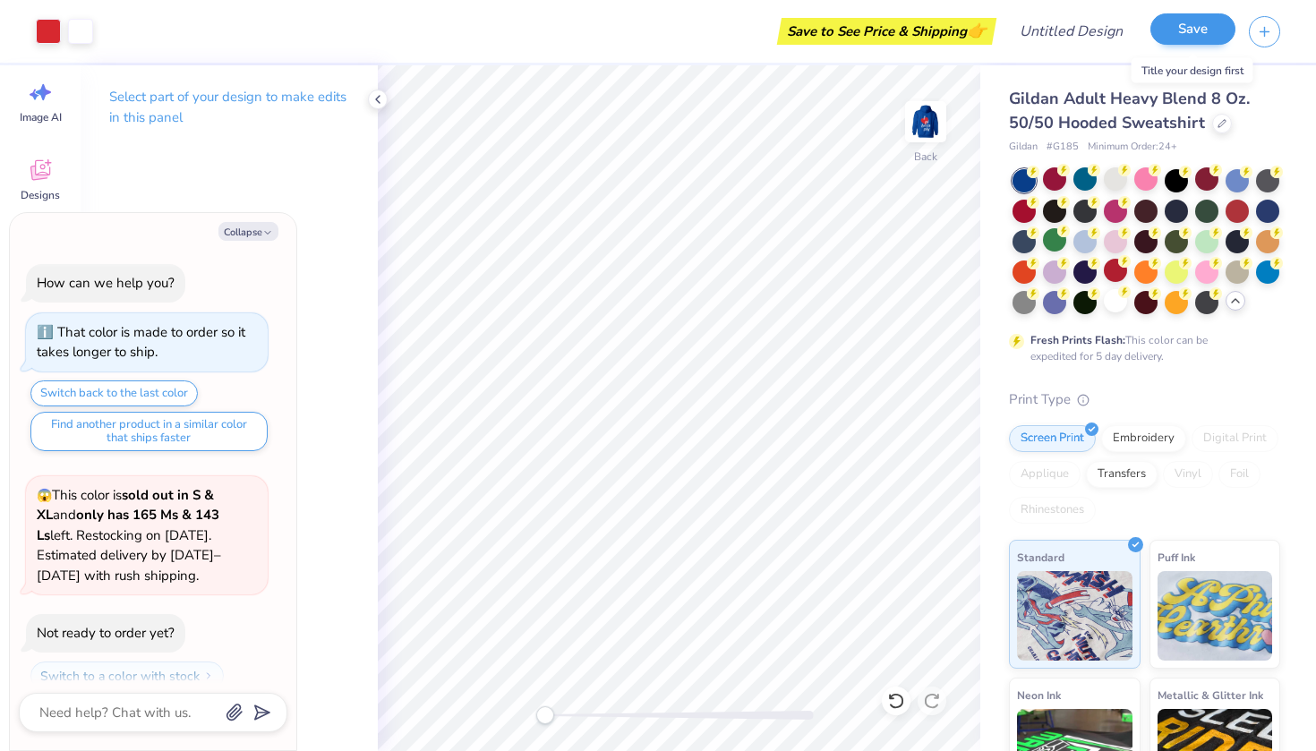
scroll to position [1051, 0]
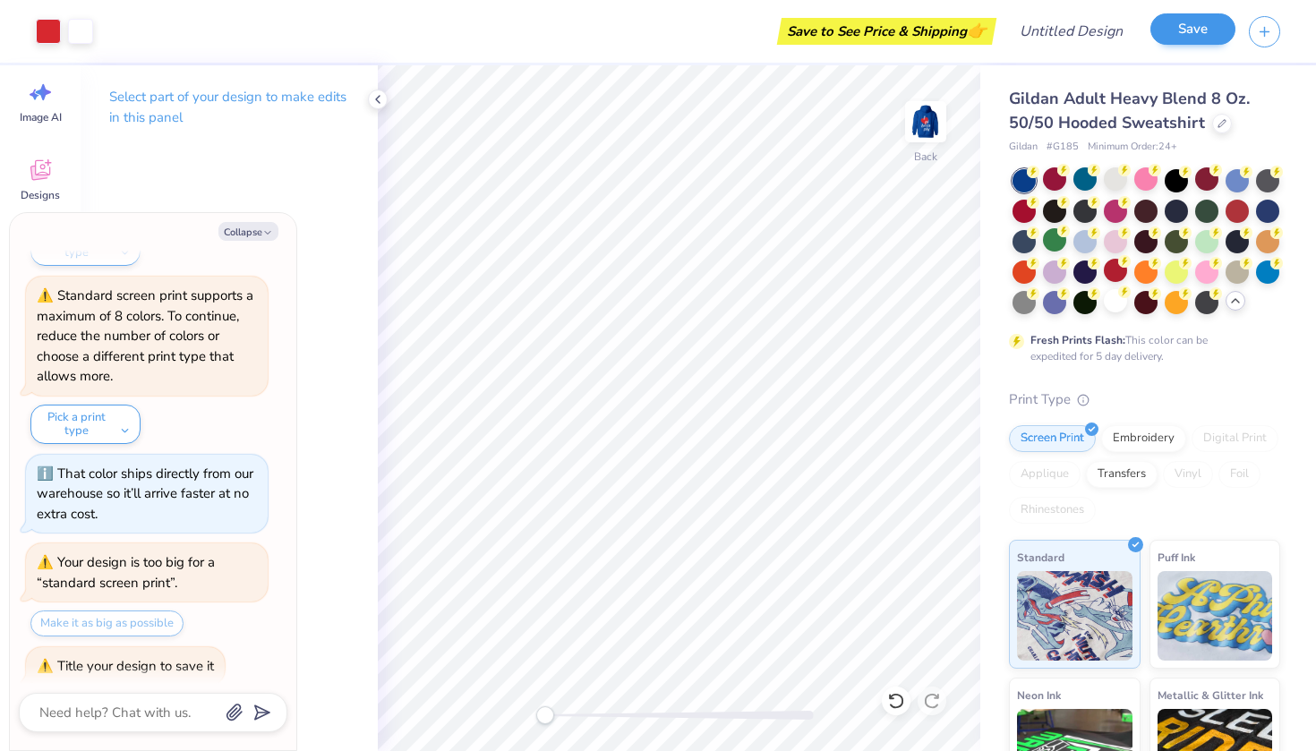
click at [1182, 31] on button "Save" at bounding box center [1193, 28] width 85 height 31
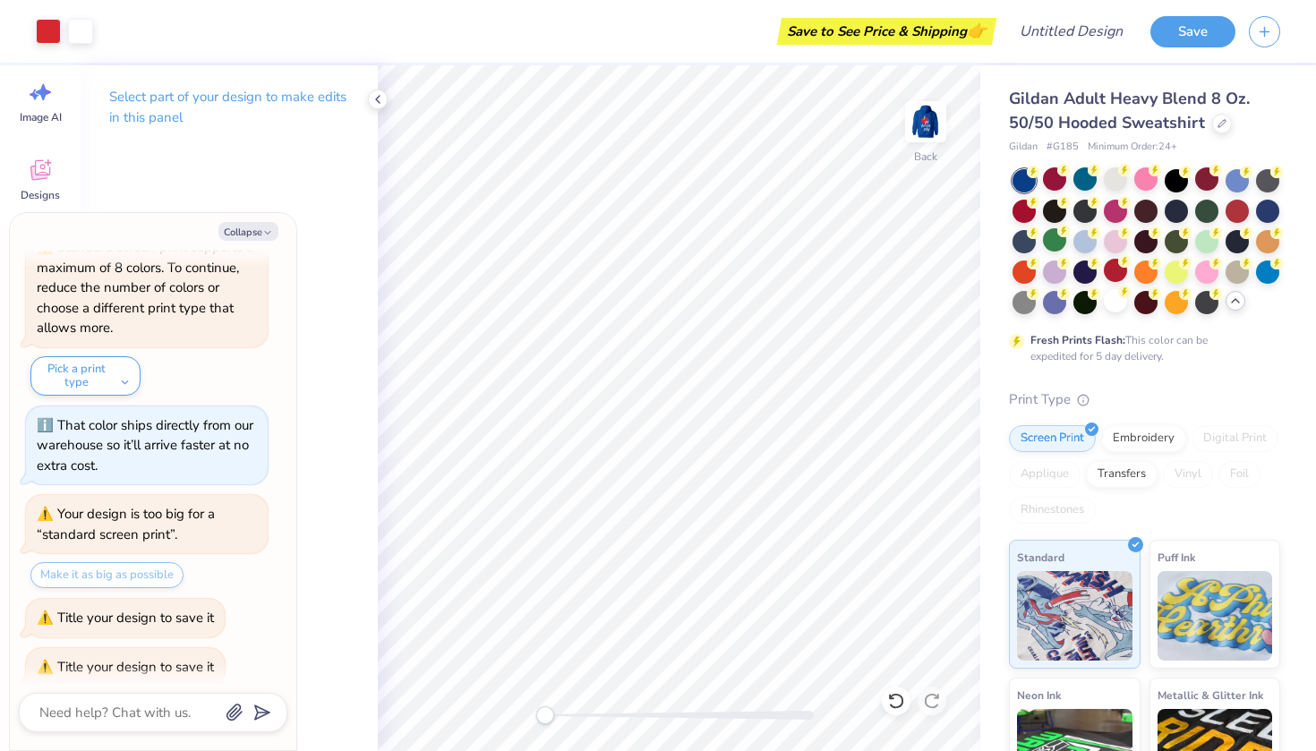
click at [925, 30] on div "Save to See Price & Shipping 👉" at bounding box center [887, 31] width 210 height 27
click at [1183, 38] on button "Save" at bounding box center [1193, 28] width 85 height 31
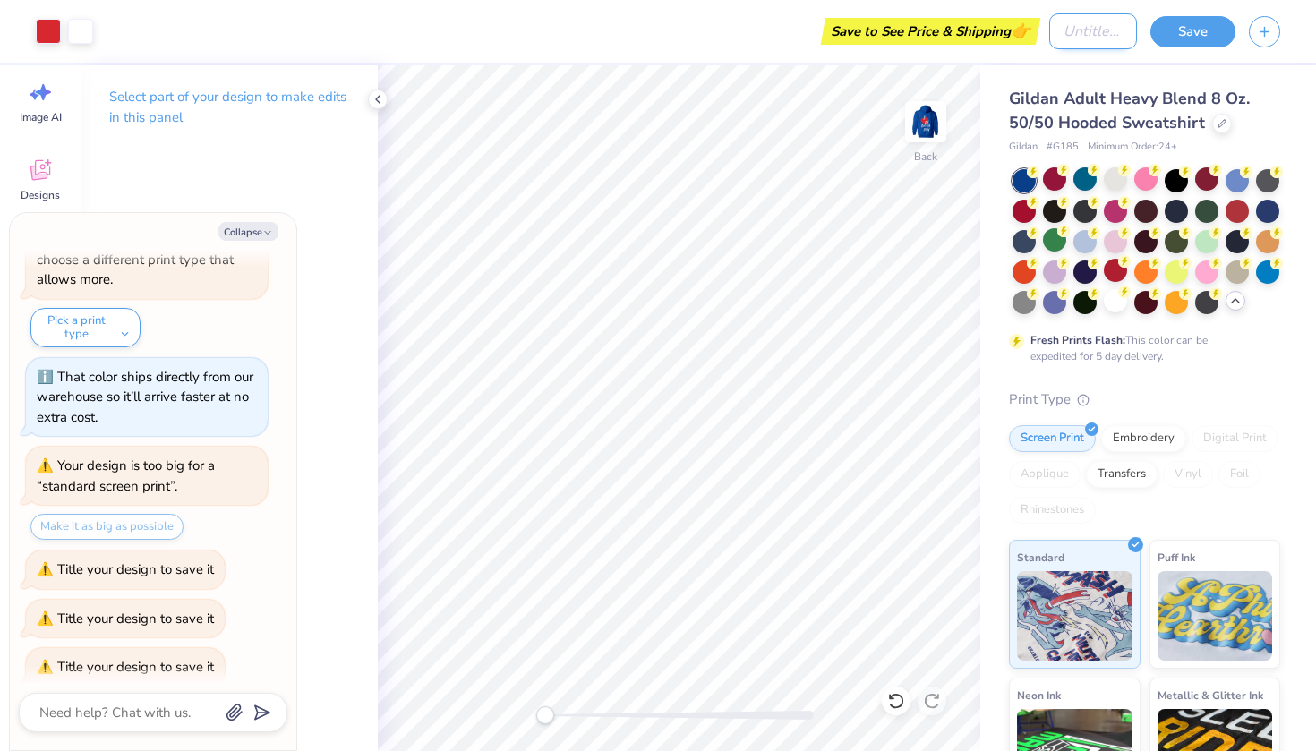
click at [1068, 44] on input "Design Title" at bounding box center [1094, 31] width 88 height 36
click at [1213, 33] on button "Save" at bounding box center [1193, 28] width 85 height 31
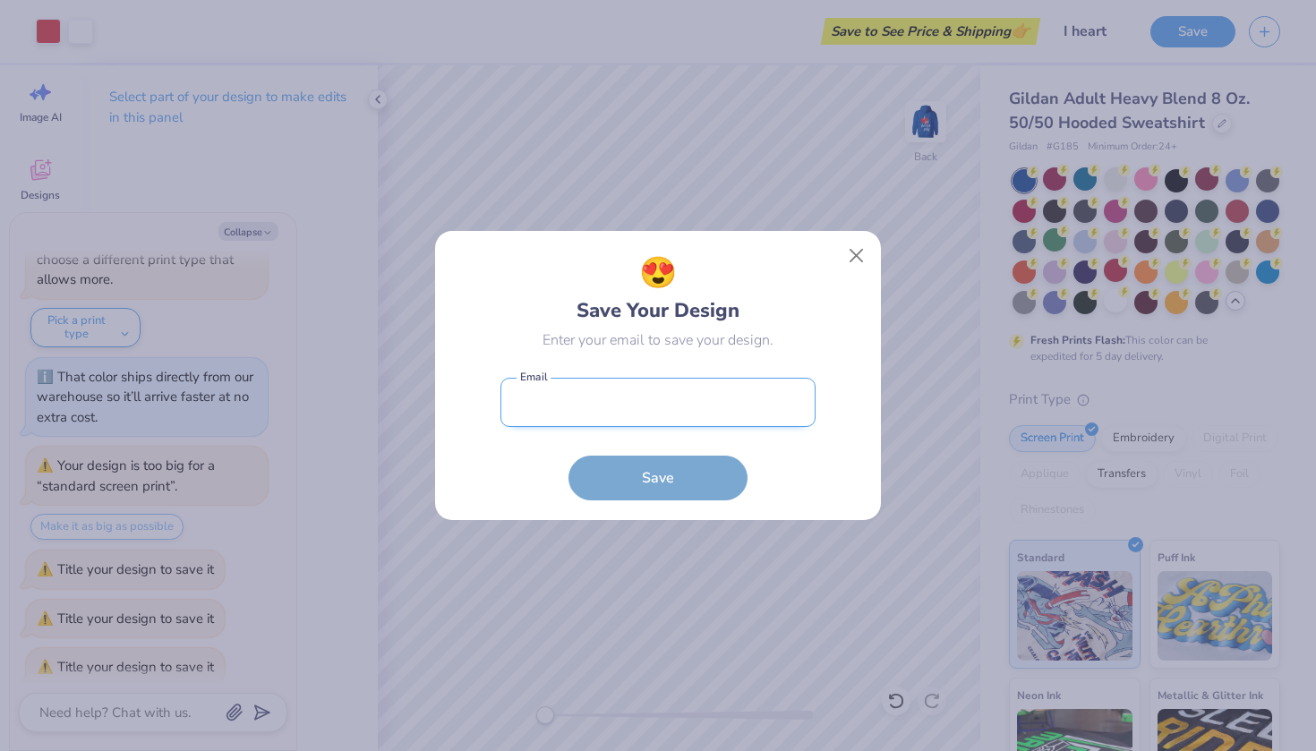
click at [682, 382] on input "email" at bounding box center [658, 402] width 315 height 49
click at [658, 477] on button "Save" at bounding box center [658, 478] width 179 height 45
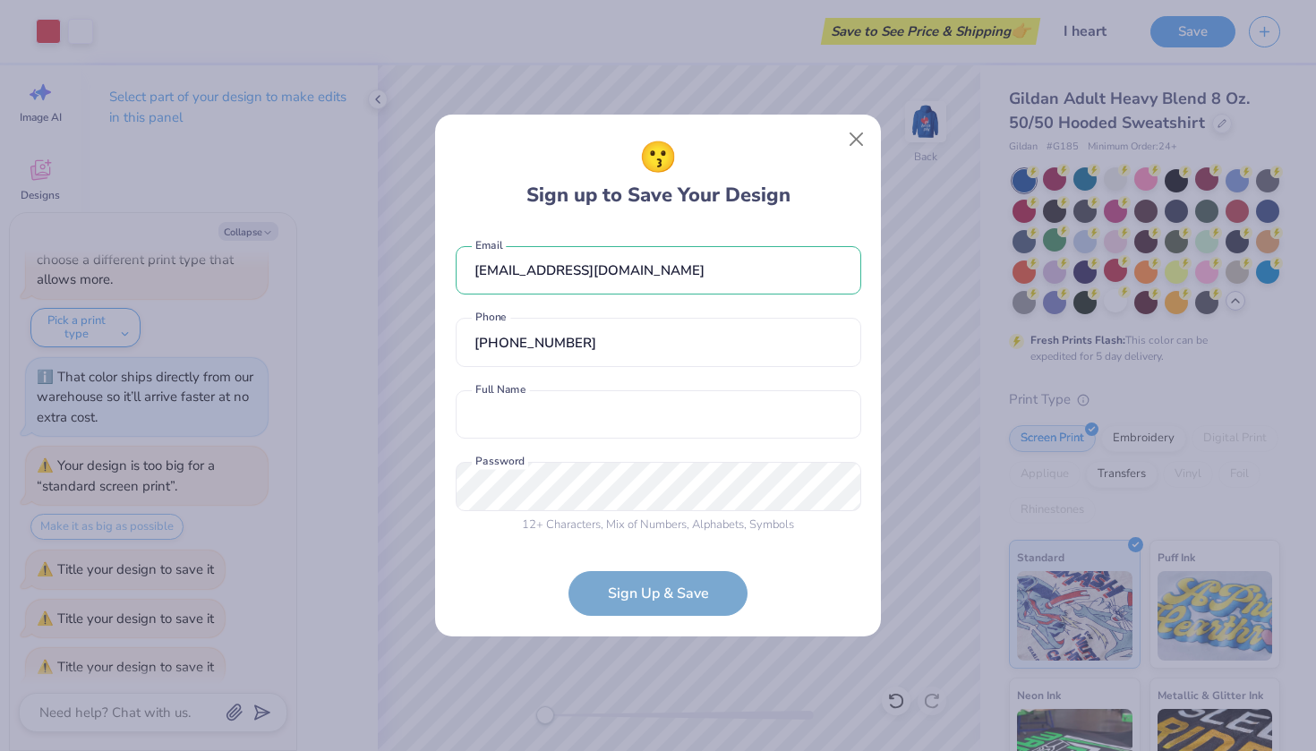
click at [480, 440] on div "[EMAIL_ADDRESS][DOMAIN_NAME] Email [PHONE_NUMBER] Phone Full Name is a required…" at bounding box center [659, 385] width 406 height 315
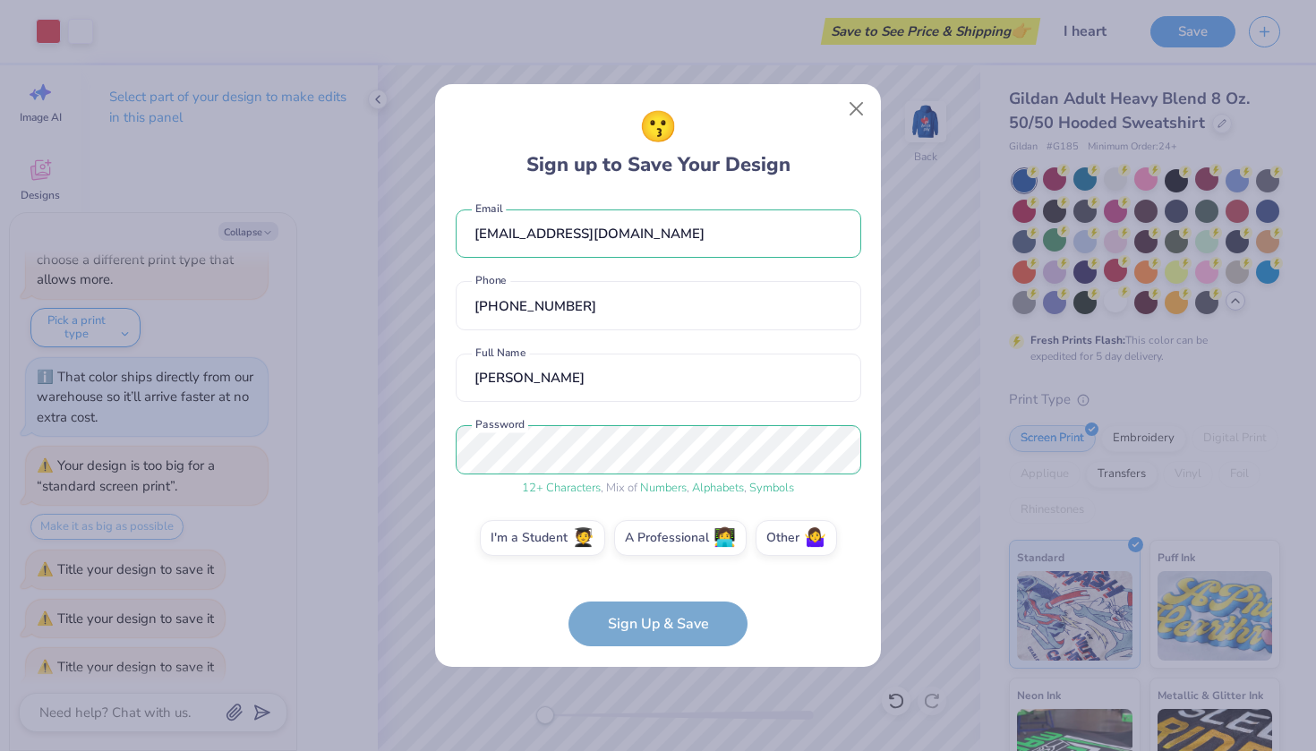
click at [613, 626] on form "[EMAIL_ADDRESS][DOMAIN_NAME] Email [PHONE_NUMBER] Phone [PERSON_NAME] Full Name…" at bounding box center [659, 423] width 406 height 450
click at [577, 538] on span "🧑‍🎓" at bounding box center [583, 536] width 22 height 21
click at [653, 544] on input "I'm a Student 🧑‍🎓" at bounding box center [659, 550] width 12 height 12
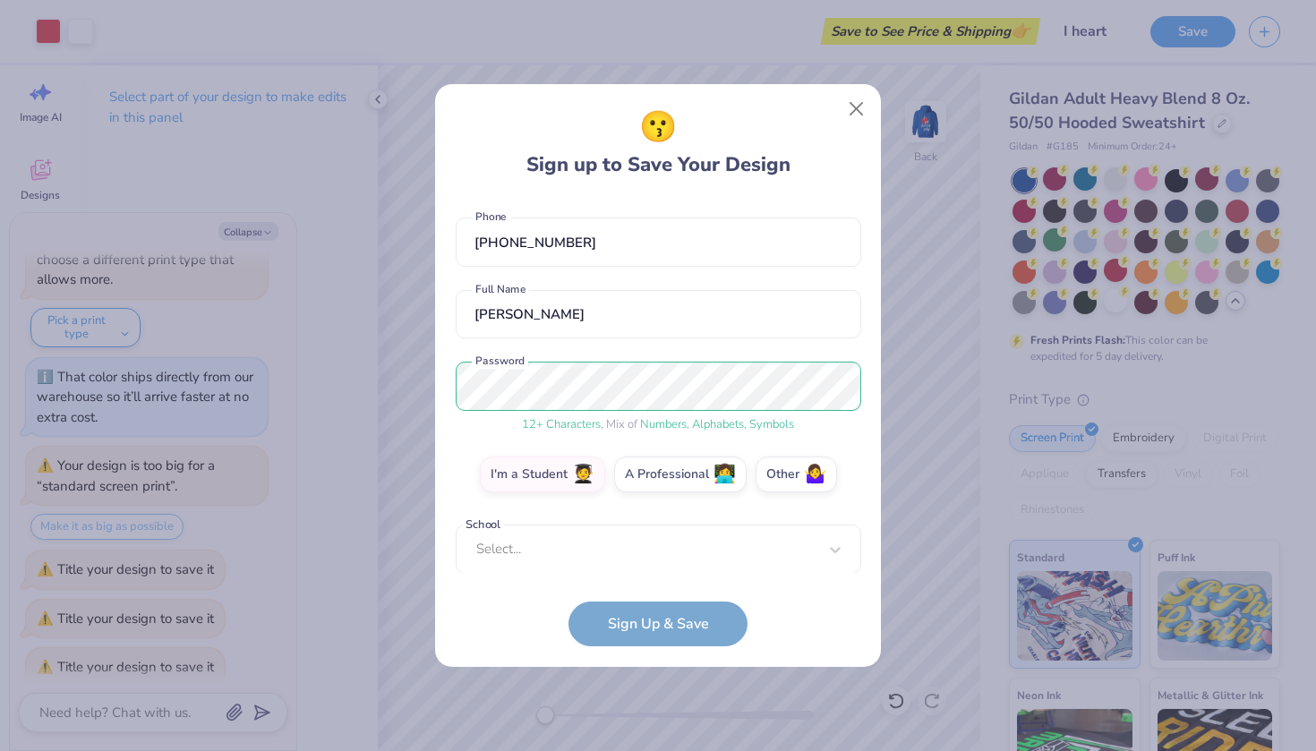
click at [616, 565] on div "[EMAIL_ADDRESS][DOMAIN_NAME] Email [PHONE_NUMBER] Phone [PERSON_NAME] Full Name…" at bounding box center [659, 386] width 406 height 376
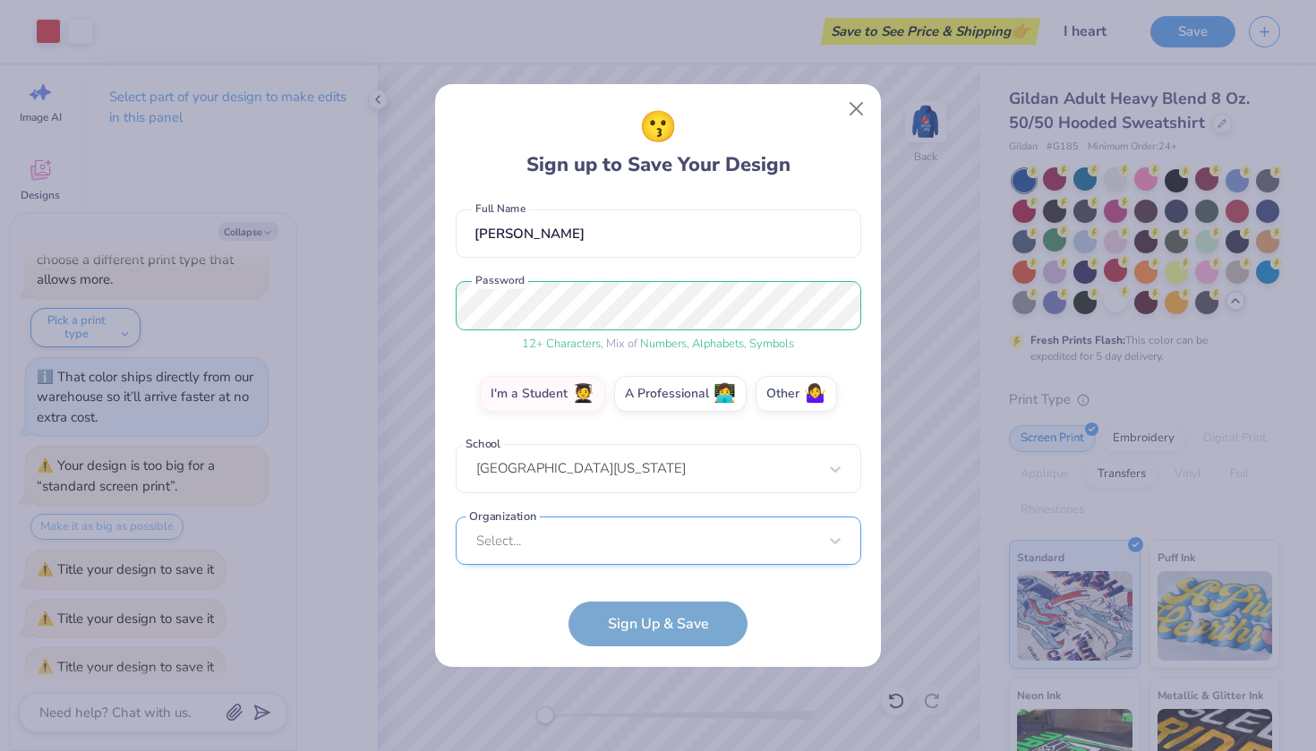
click at [572, 539] on div "Select..." at bounding box center [659, 541] width 406 height 49
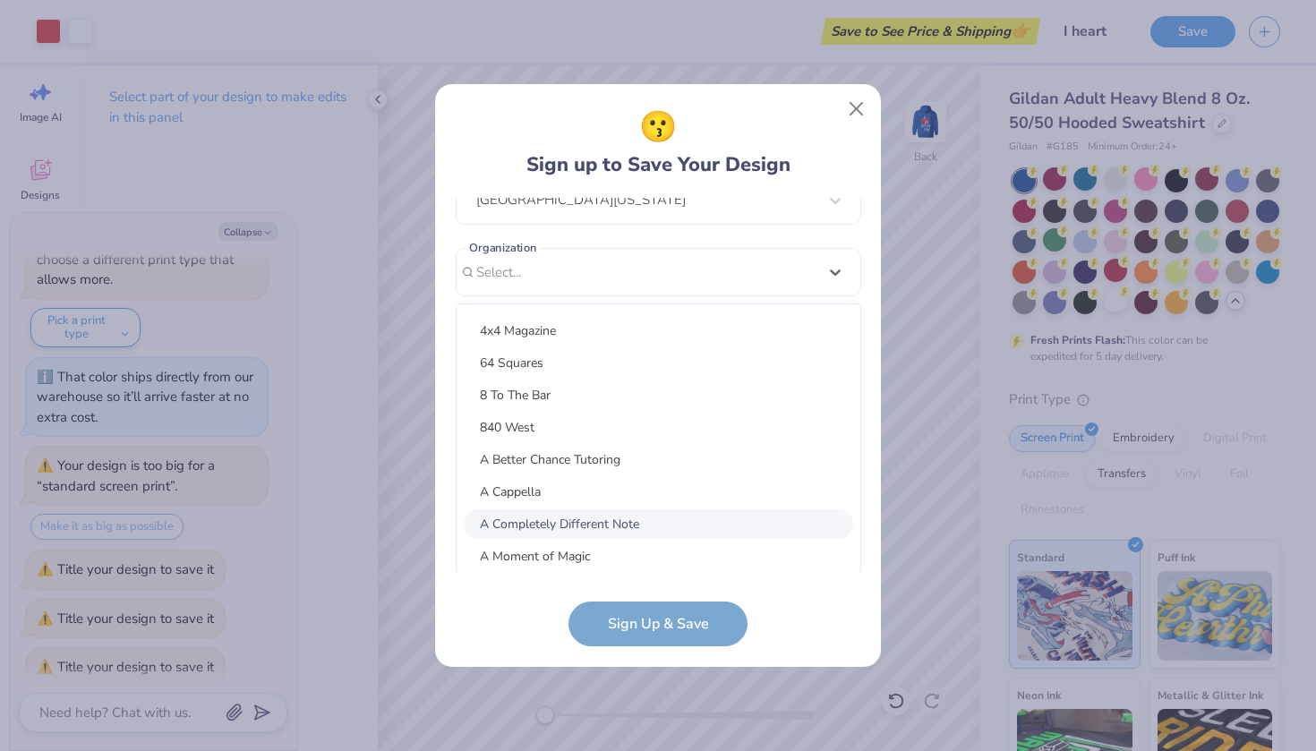
scroll to position [0, 0]
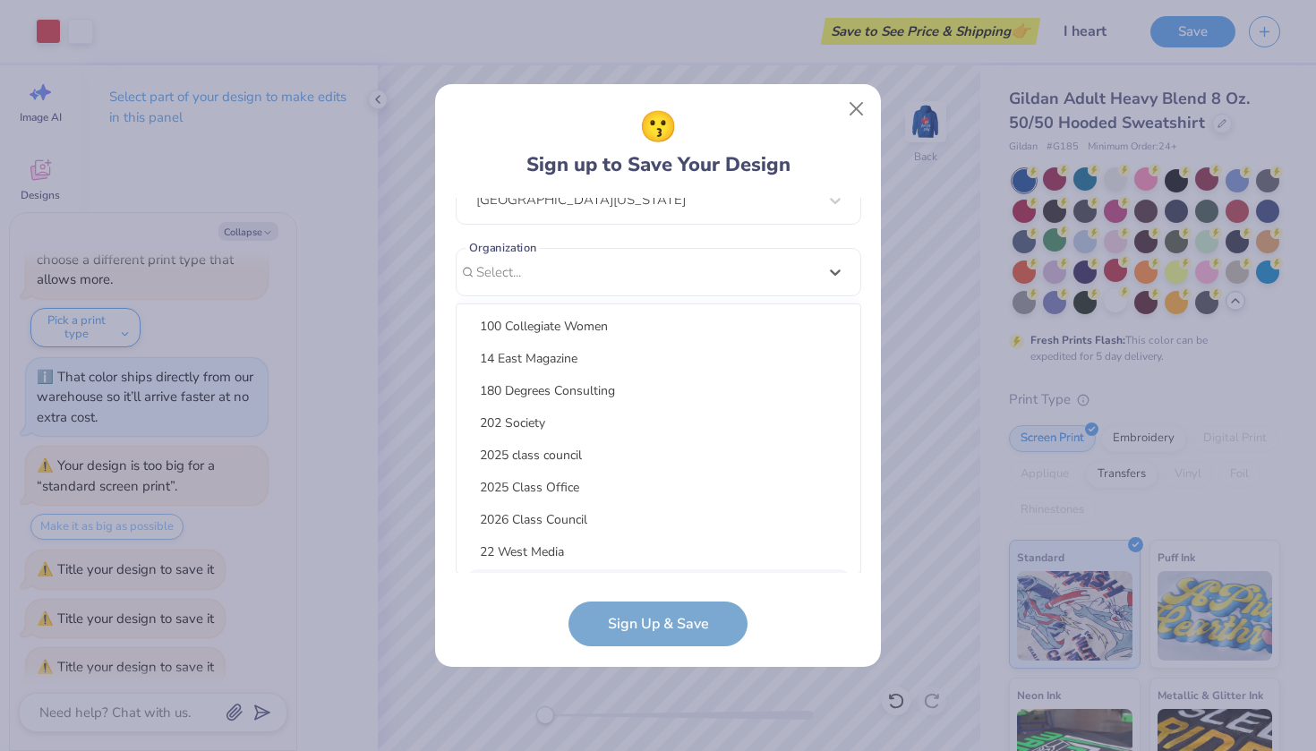
click at [647, 618] on form "[EMAIL_ADDRESS][DOMAIN_NAME] Email [PHONE_NUMBER] Phone [PERSON_NAME] Full Name…" at bounding box center [659, 423] width 406 height 450
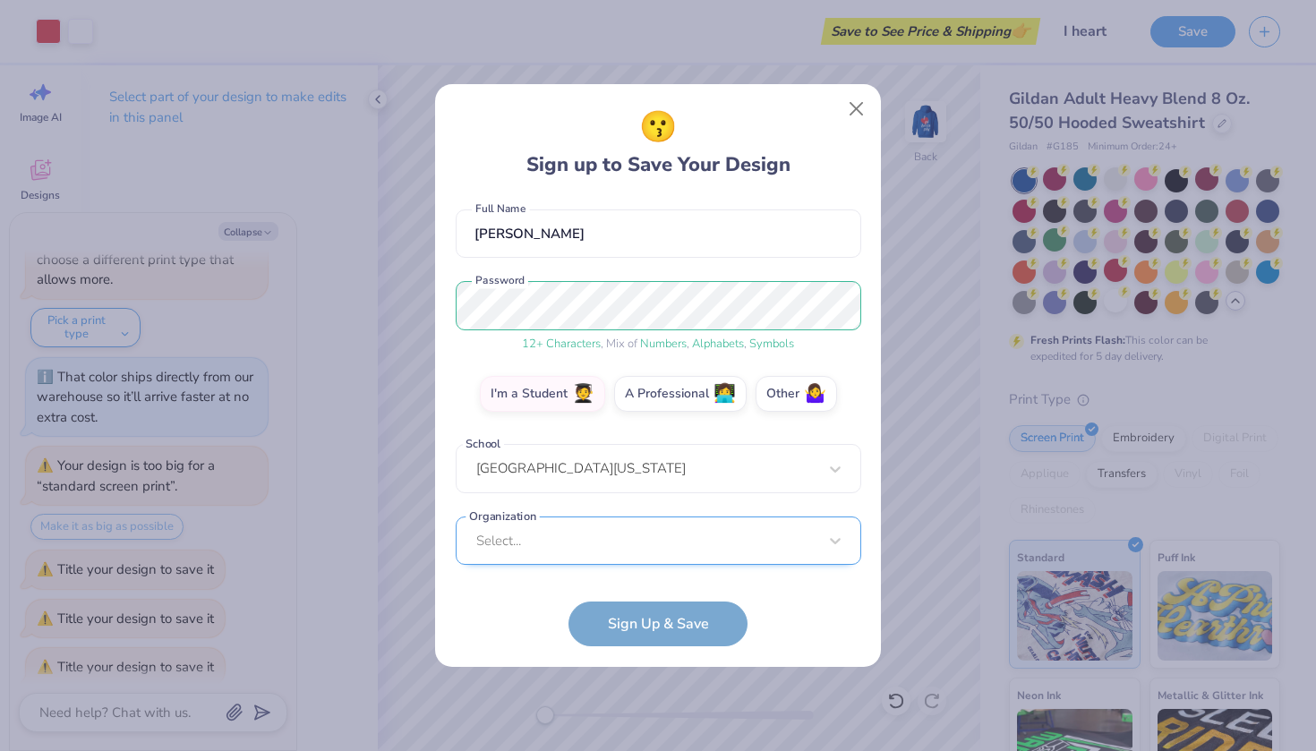
click at [585, 542] on div "Select..." at bounding box center [659, 541] width 406 height 49
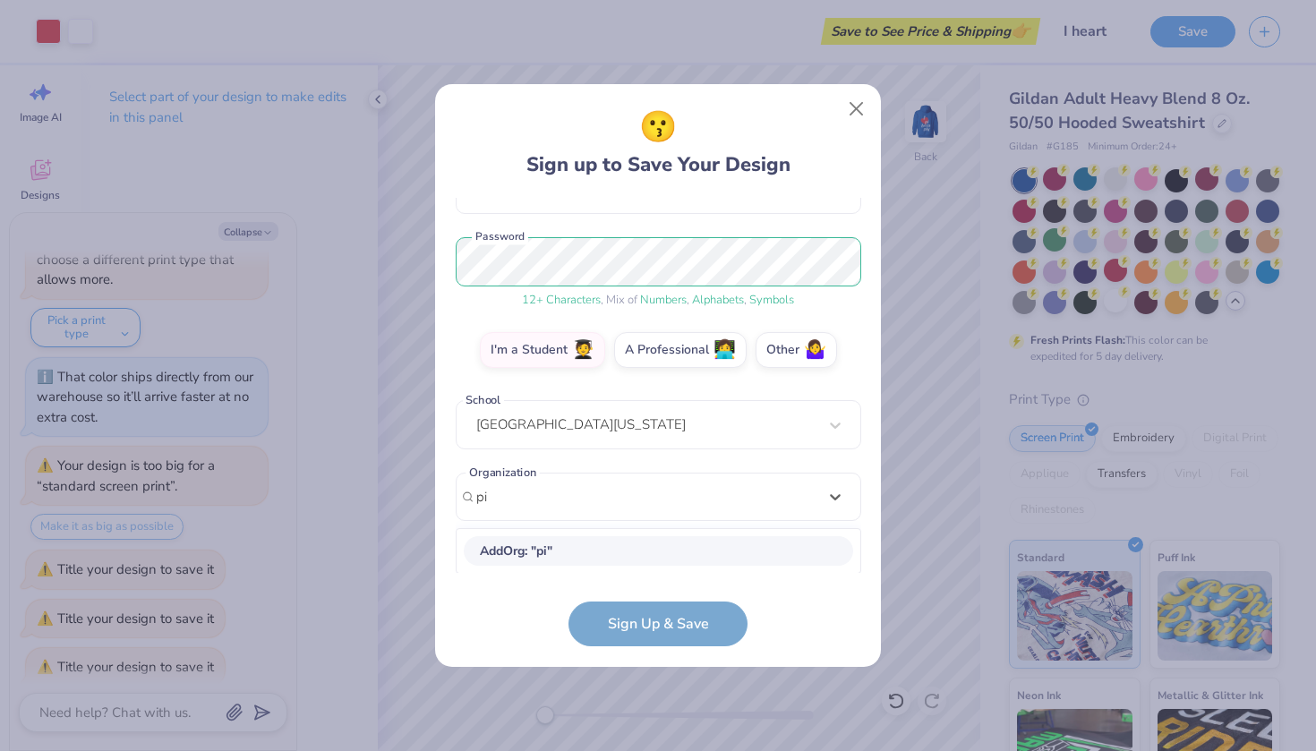
scroll to position [194, 0]
click at [541, 557] on div "100 Collegiate Women" at bounding box center [659, 551] width 390 height 30
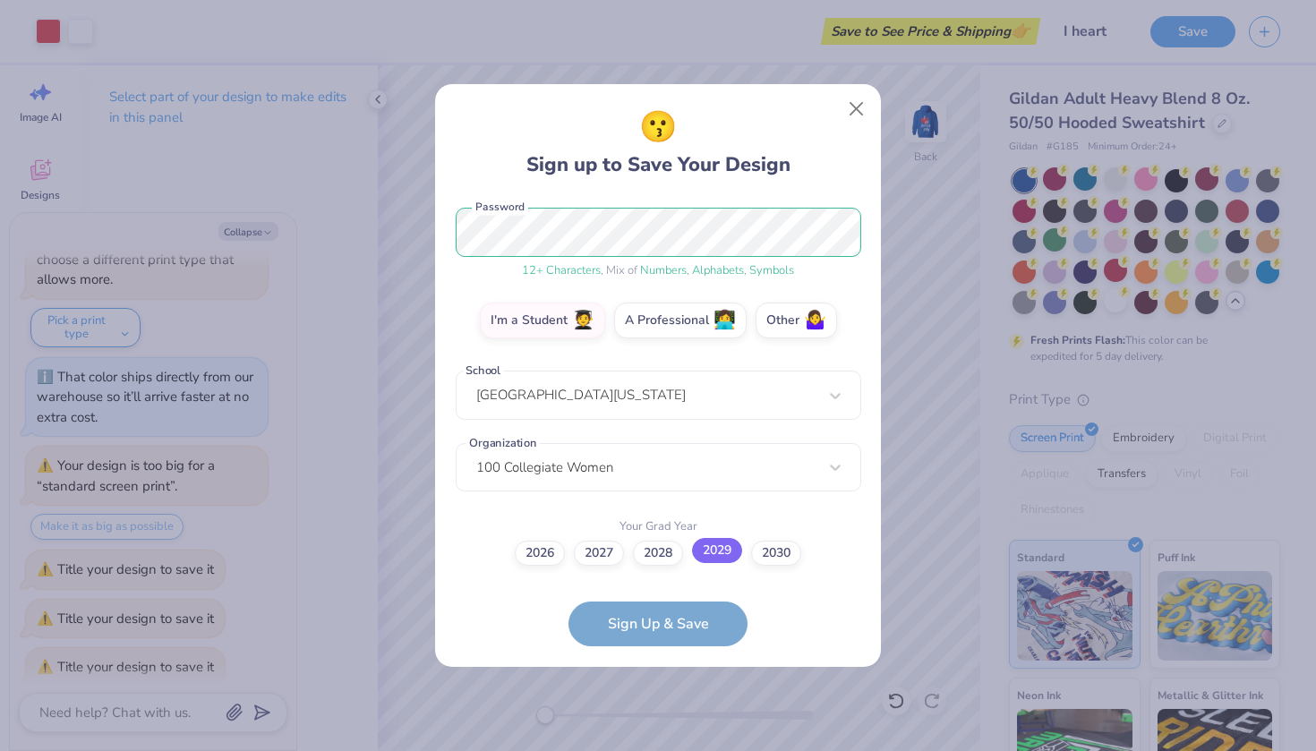
click at [710, 556] on label "2029" at bounding box center [717, 550] width 50 height 25
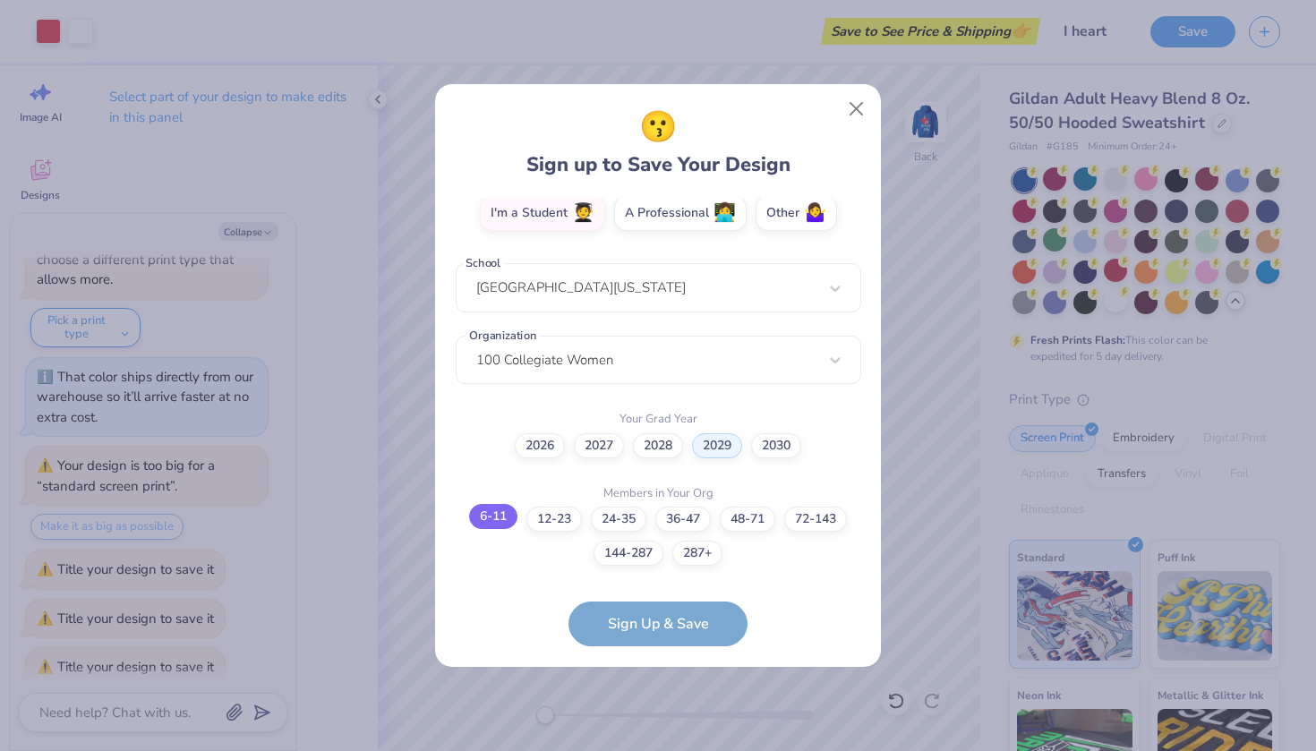
click at [505, 520] on label "6-11" at bounding box center [493, 516] width 48 height 25
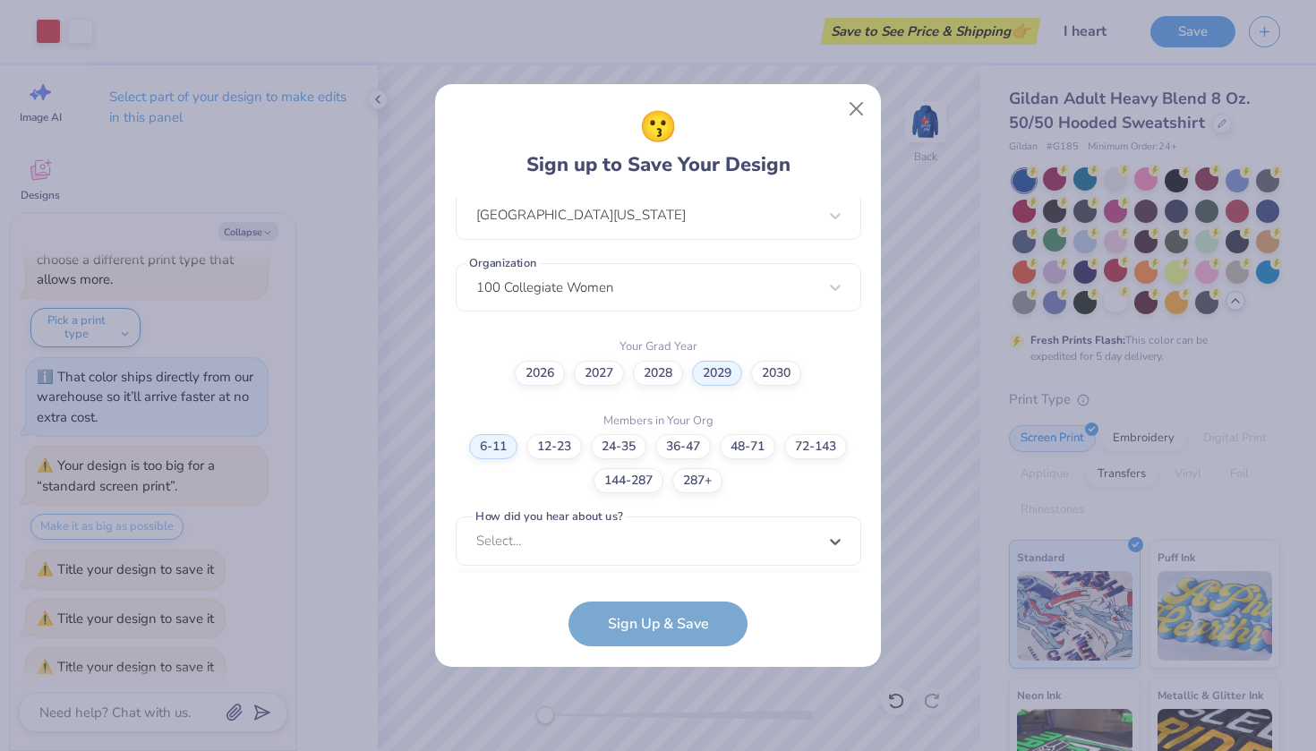
click at [545, 529] on div "option Pinterest focused, 1 of 15. 15 results available. Use Up and Down to cho…" at bounding box center [659, 680] width 406 height 327
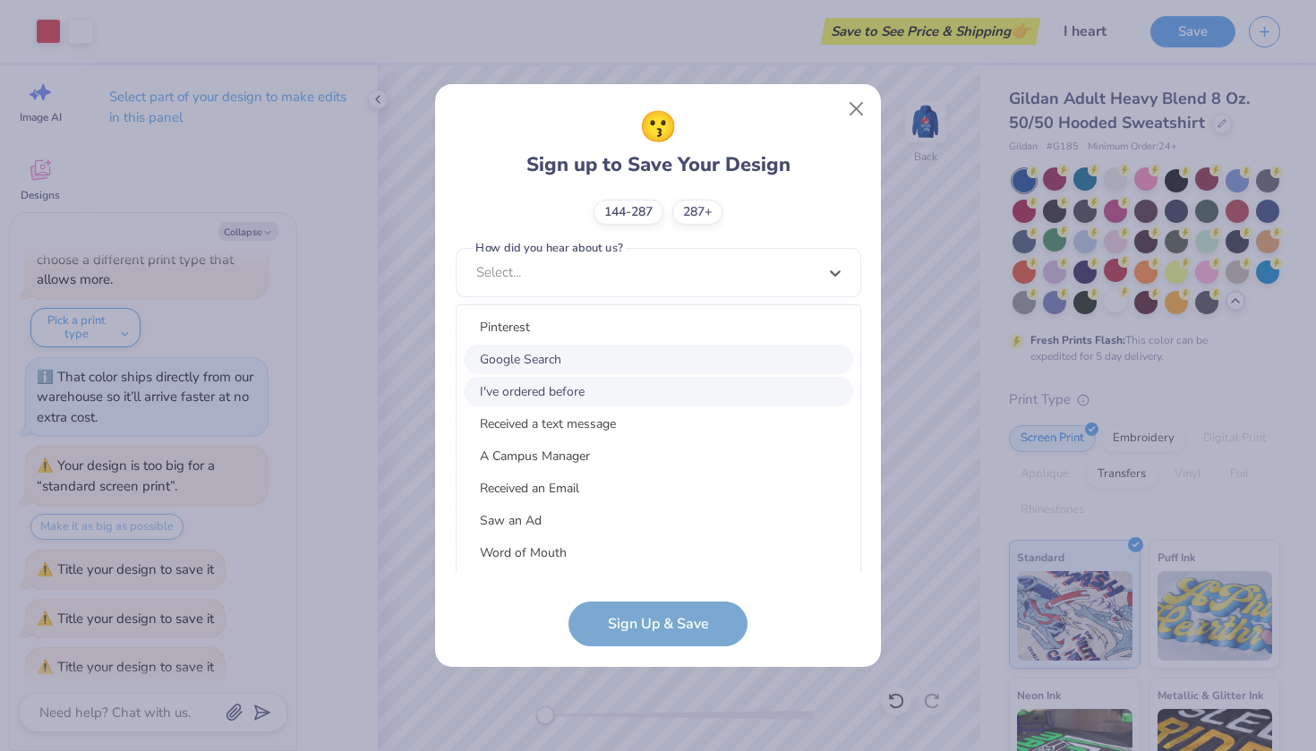
click at [548, 373] on div "Google Search" at bounding box center [659, 360] width 390 height 30
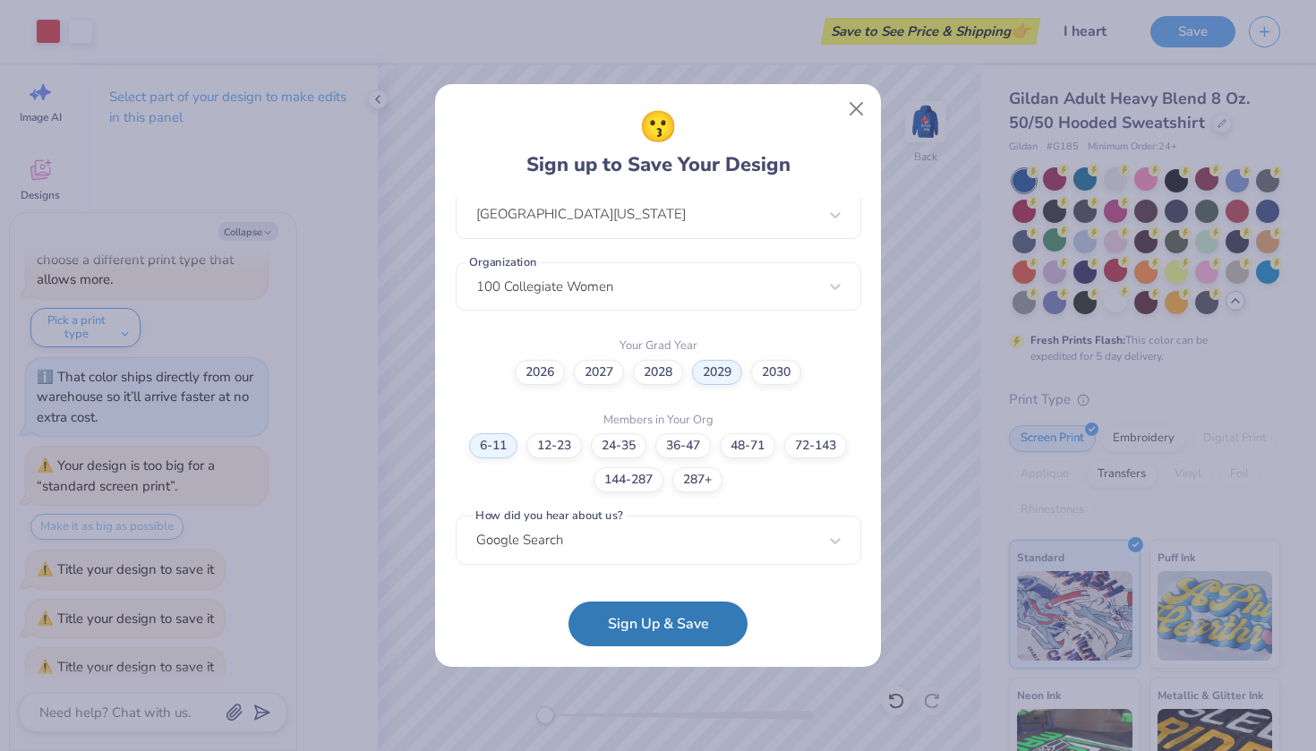
scroll to position [404, 0]
click at [639, 627] on button "Sign Up & Save" at bounding box center [658, 619] width 179 height 45
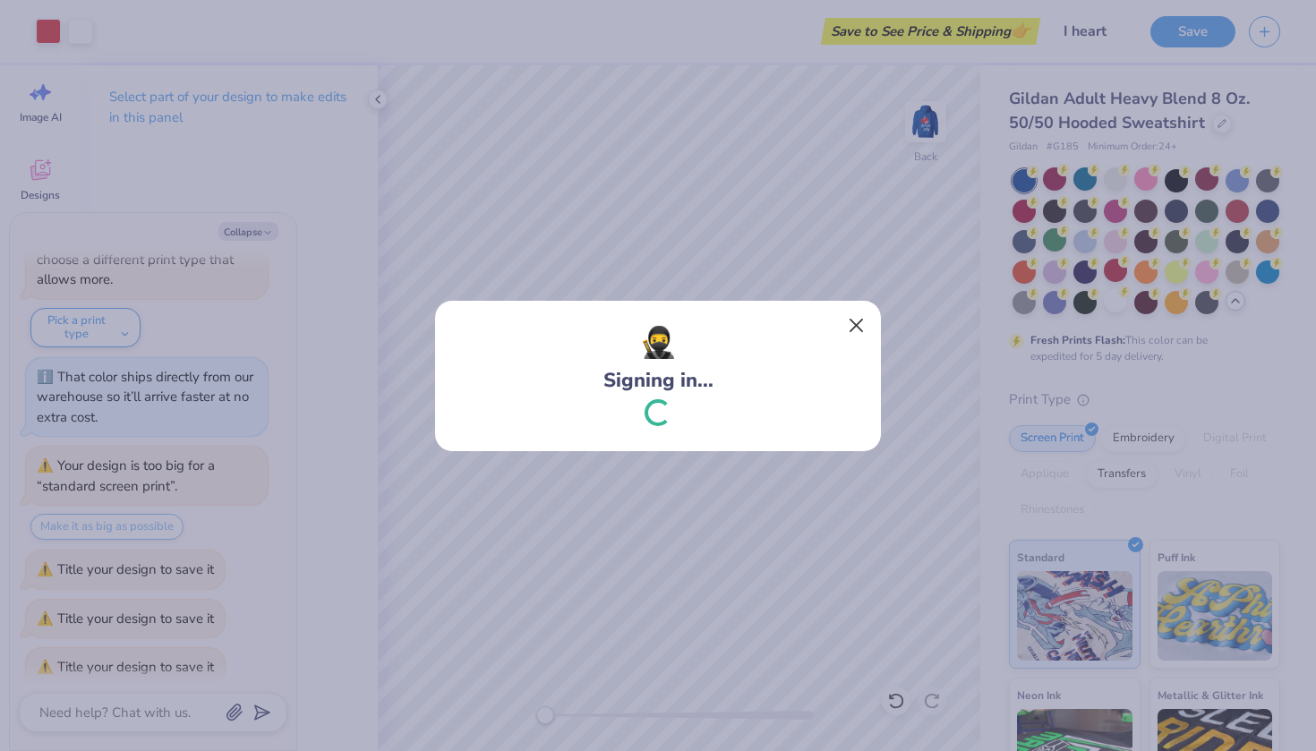
click at [855, 322] on button "Close" at bounding box center [857, 325] width 34 height 34
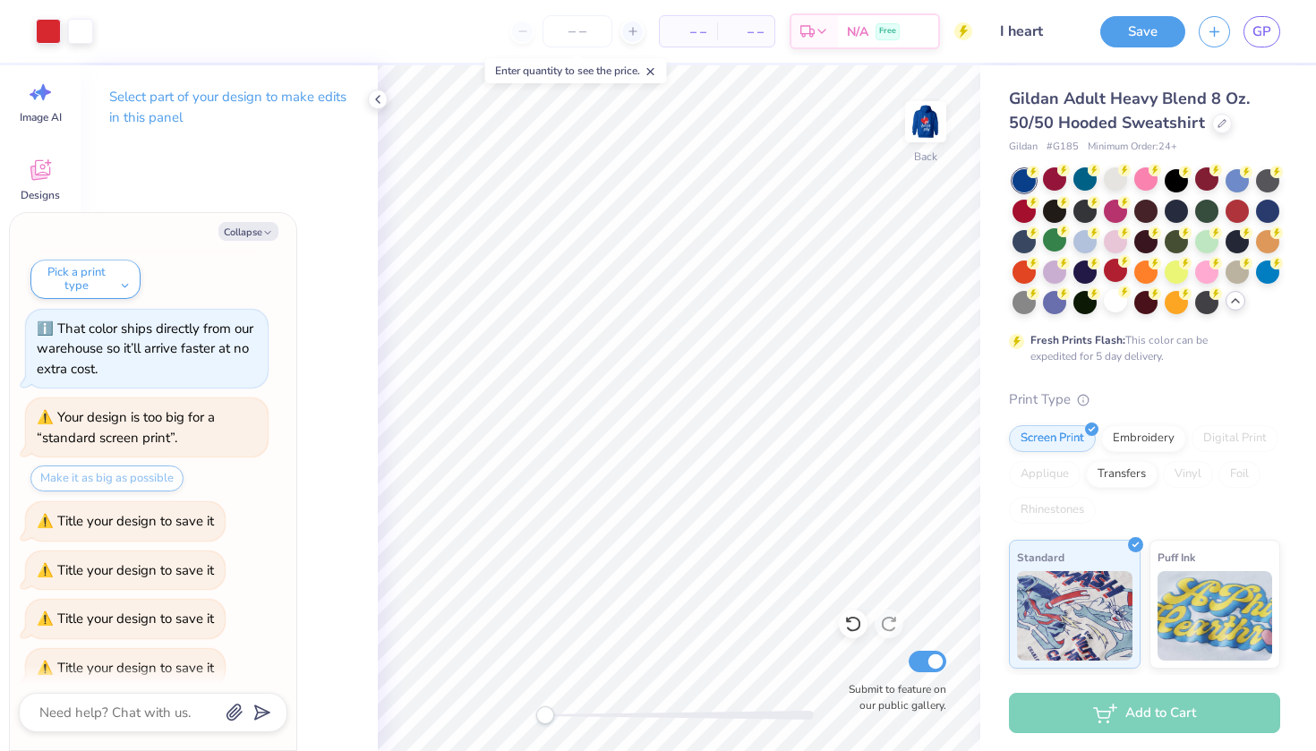
click at [698, 38] on span "– –" at bounding box center [689, 31] width 36 height 19
click at [580, 35] on input "number" at bounding box center [578, 31] width 70 height 32
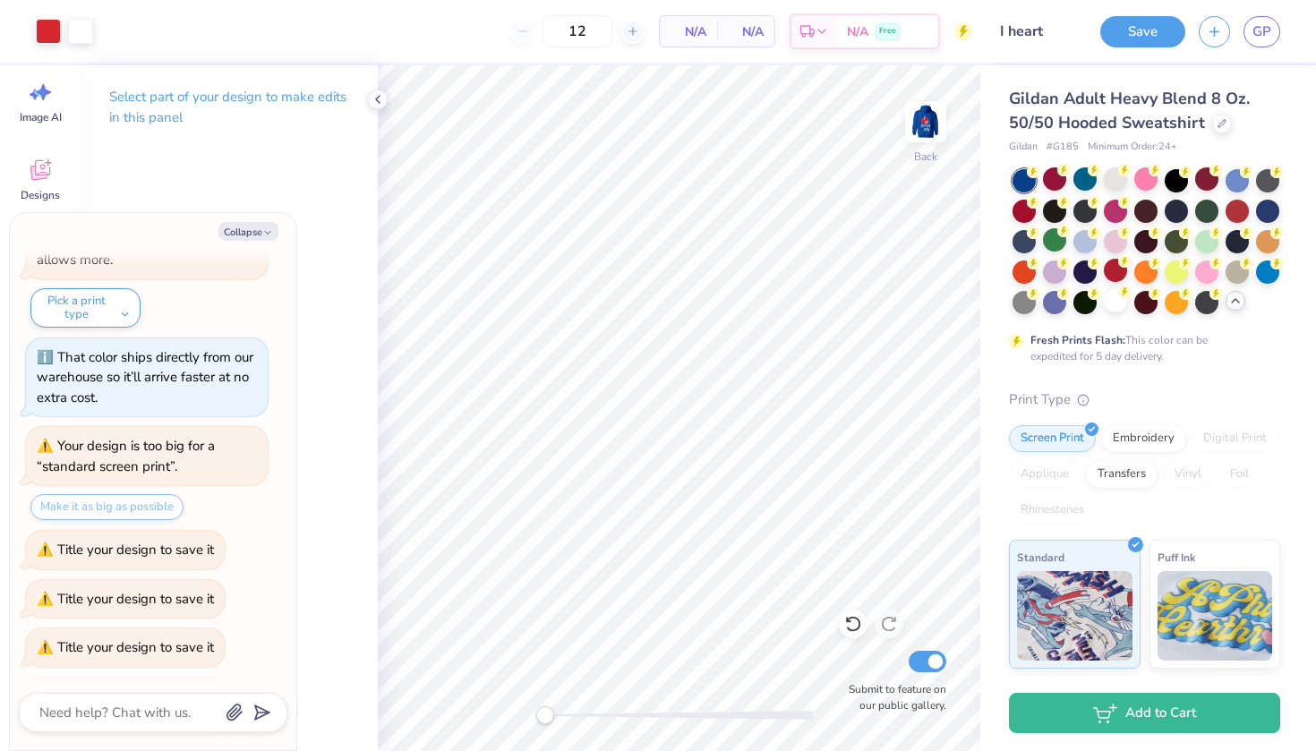
click at [711, 30] on div "N/A Per Item" at bounding box center [688, 31] width 57 height 30
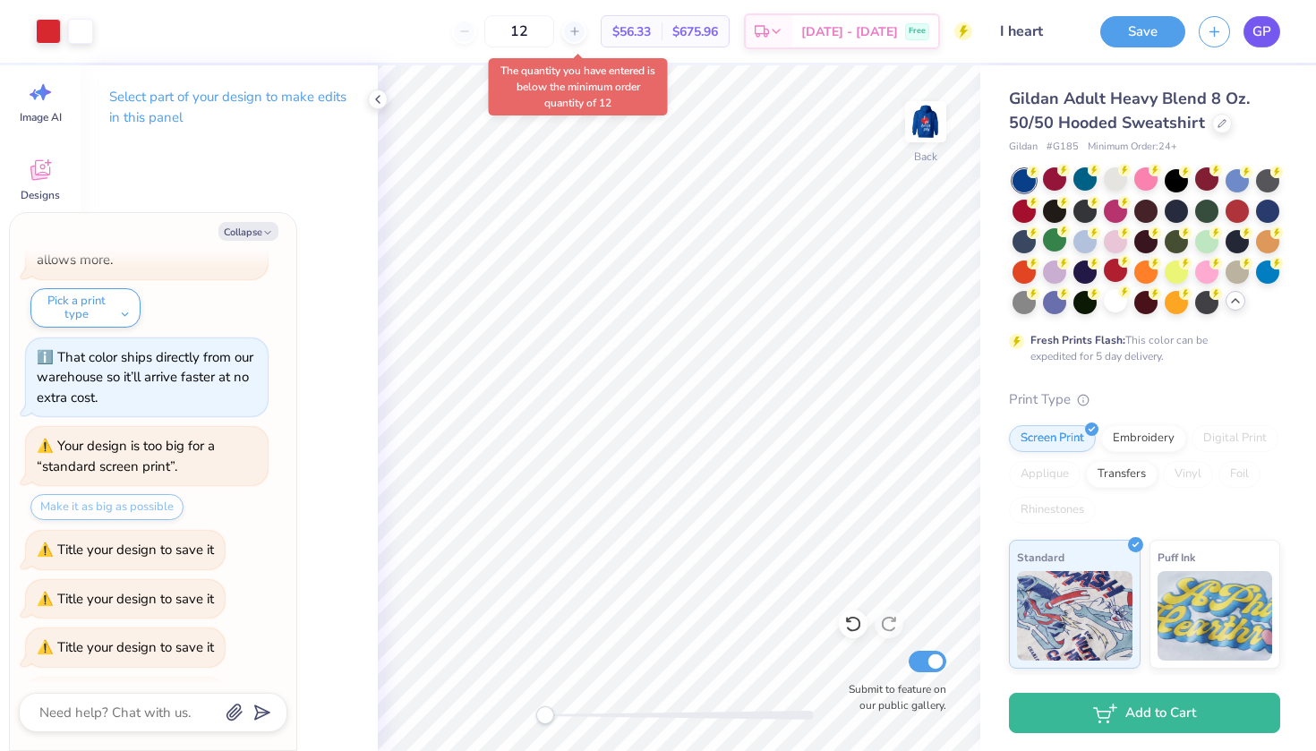
click at [1253, 20] on link "GP" at bounding box center [1262, 31] width 37 height 31
